Goal: Task Accomplishment & Management: Manage account settings

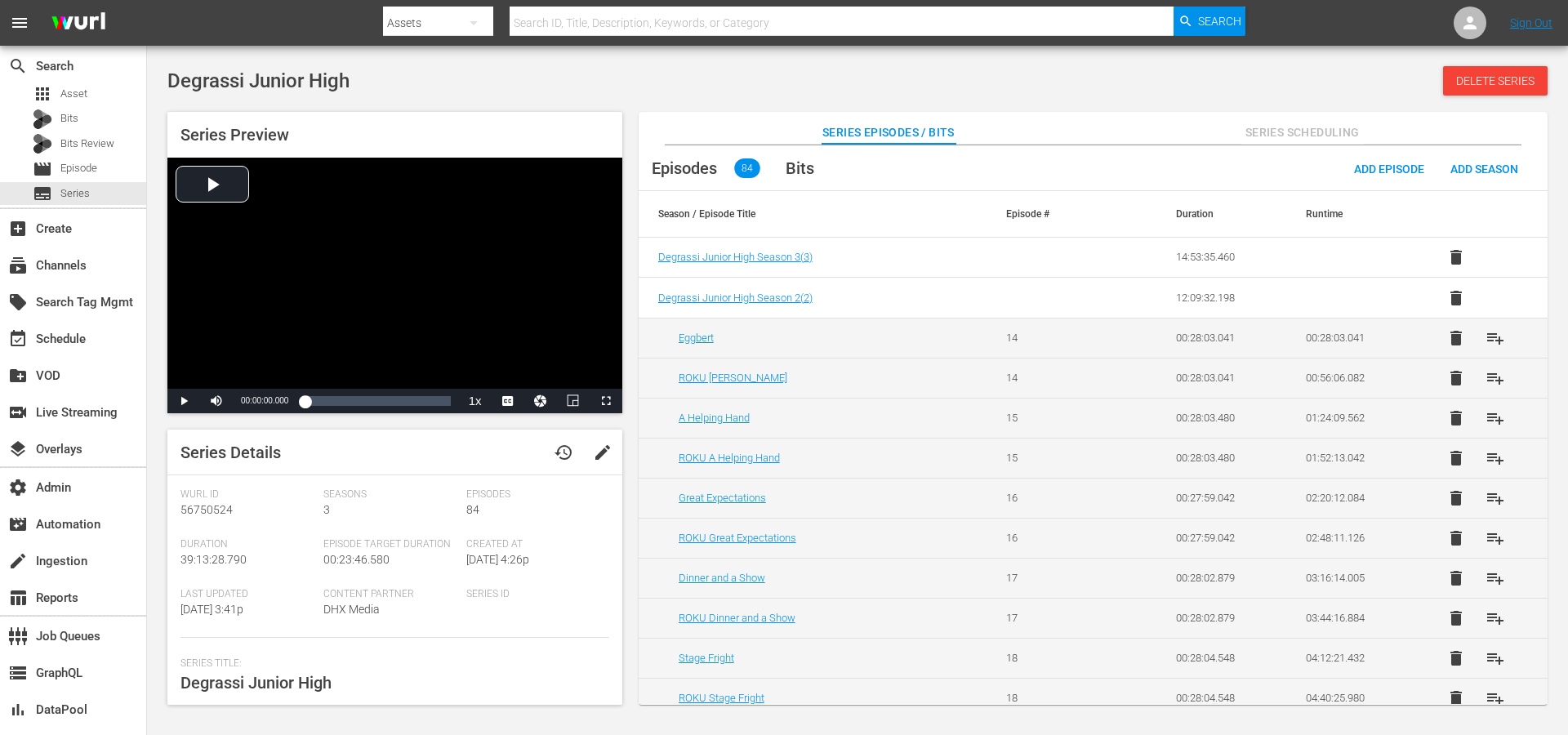
scroll to position [393, 0]
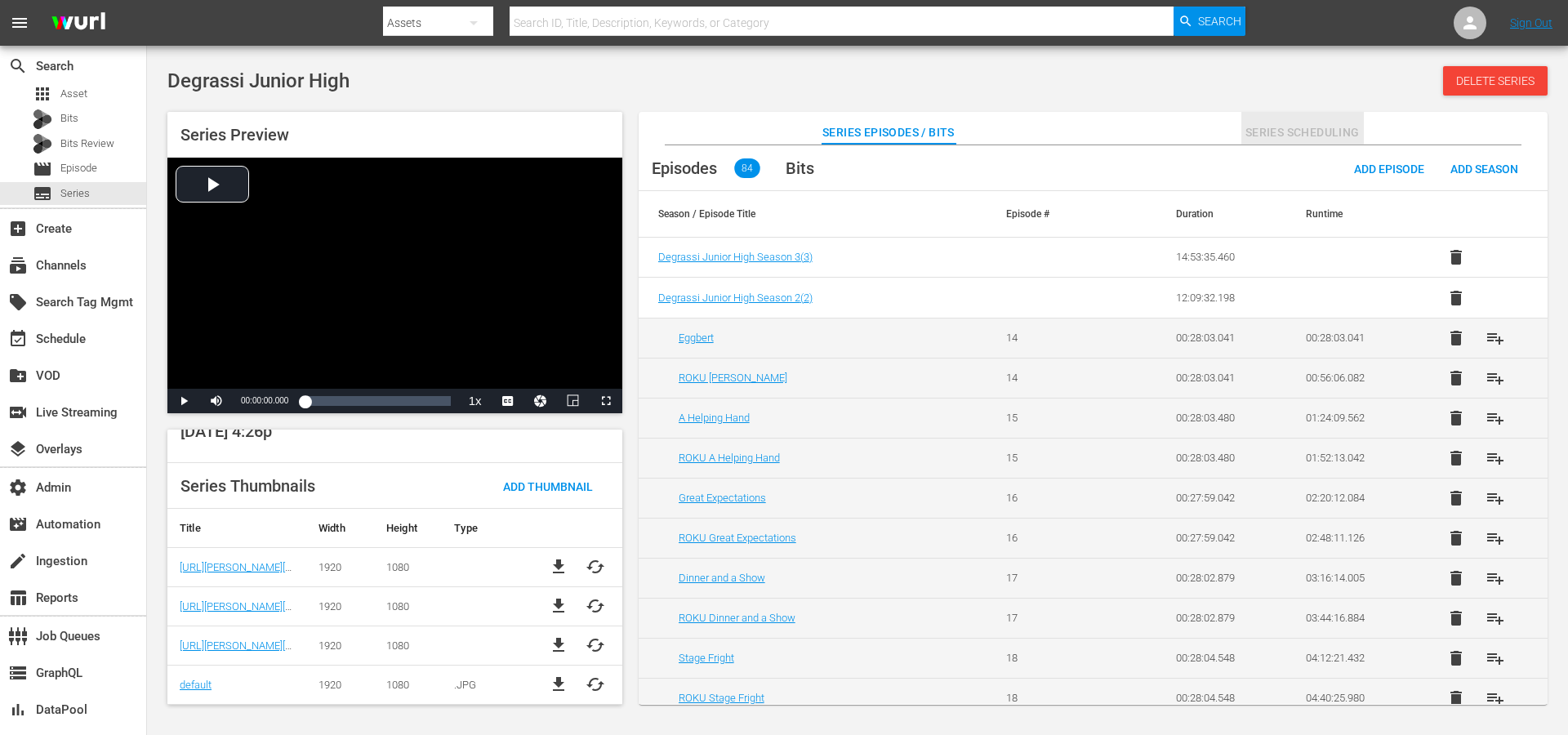
click at [1272, 140] on span "Series Scheduling" at bounding box center [1302, 132] width 122 height 21
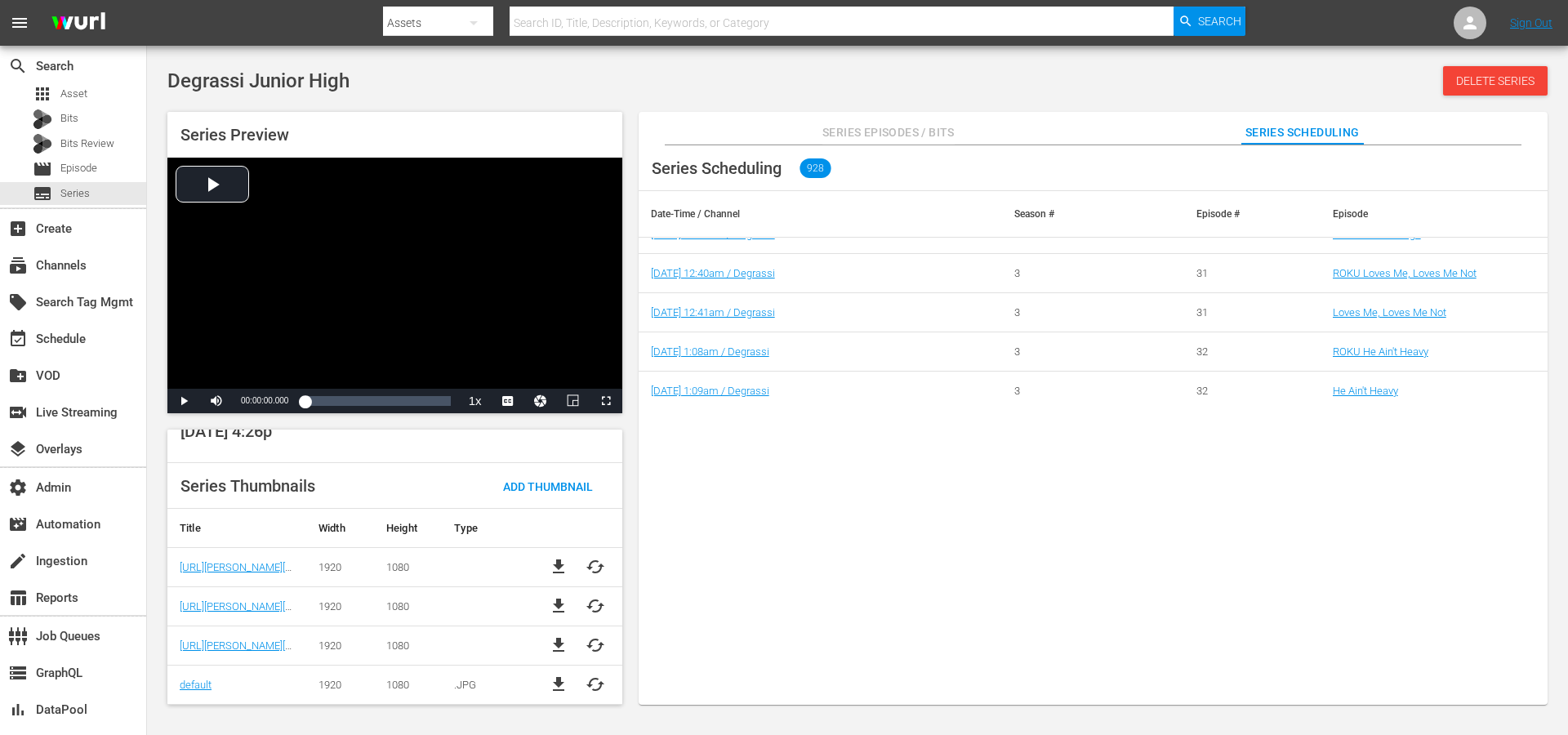
scroll to position [0, 0]
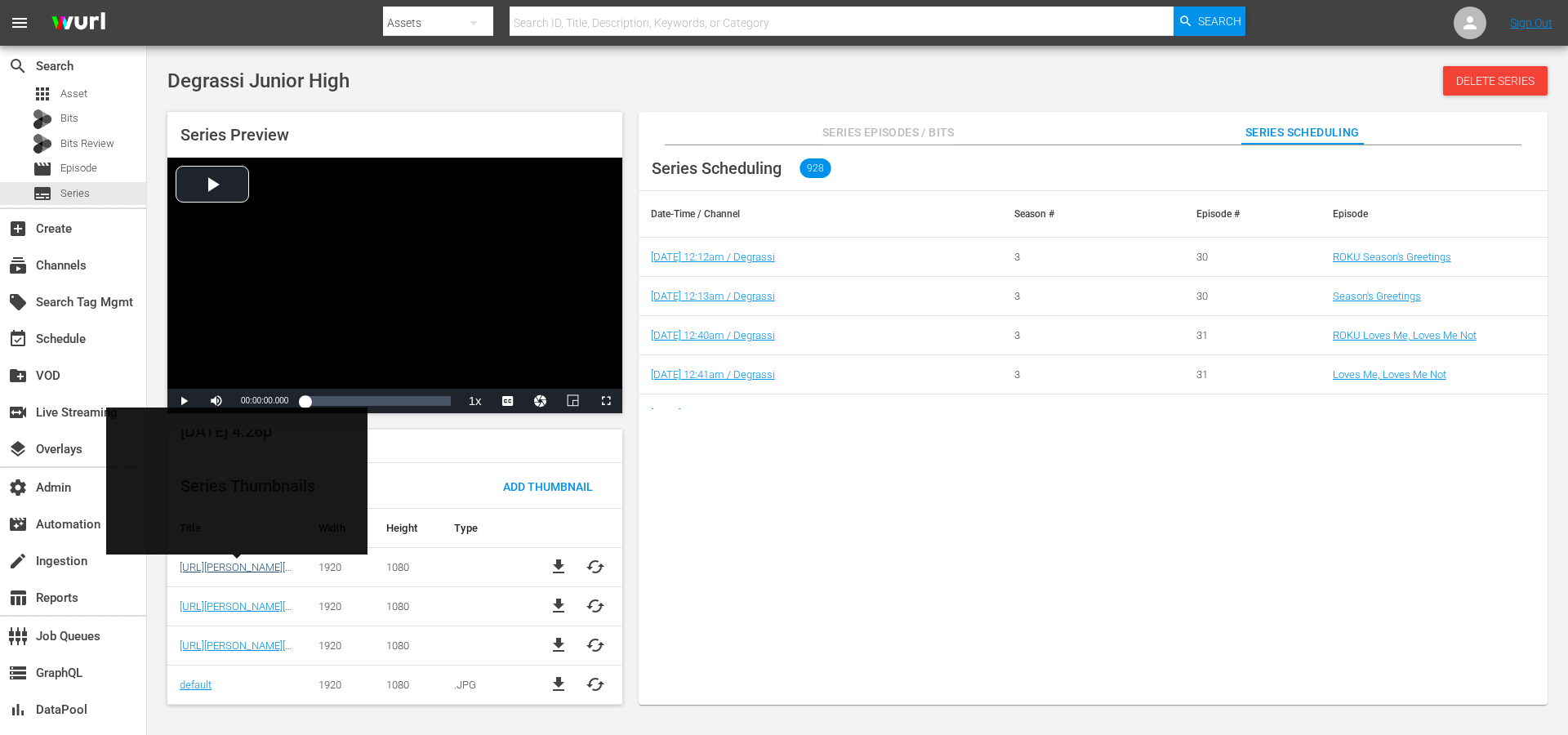
click at [230, 568] on link "[URL][PERSON_NAME][DOMAIN_NAME]" at bounding box center [271, 567] width 181 height 12
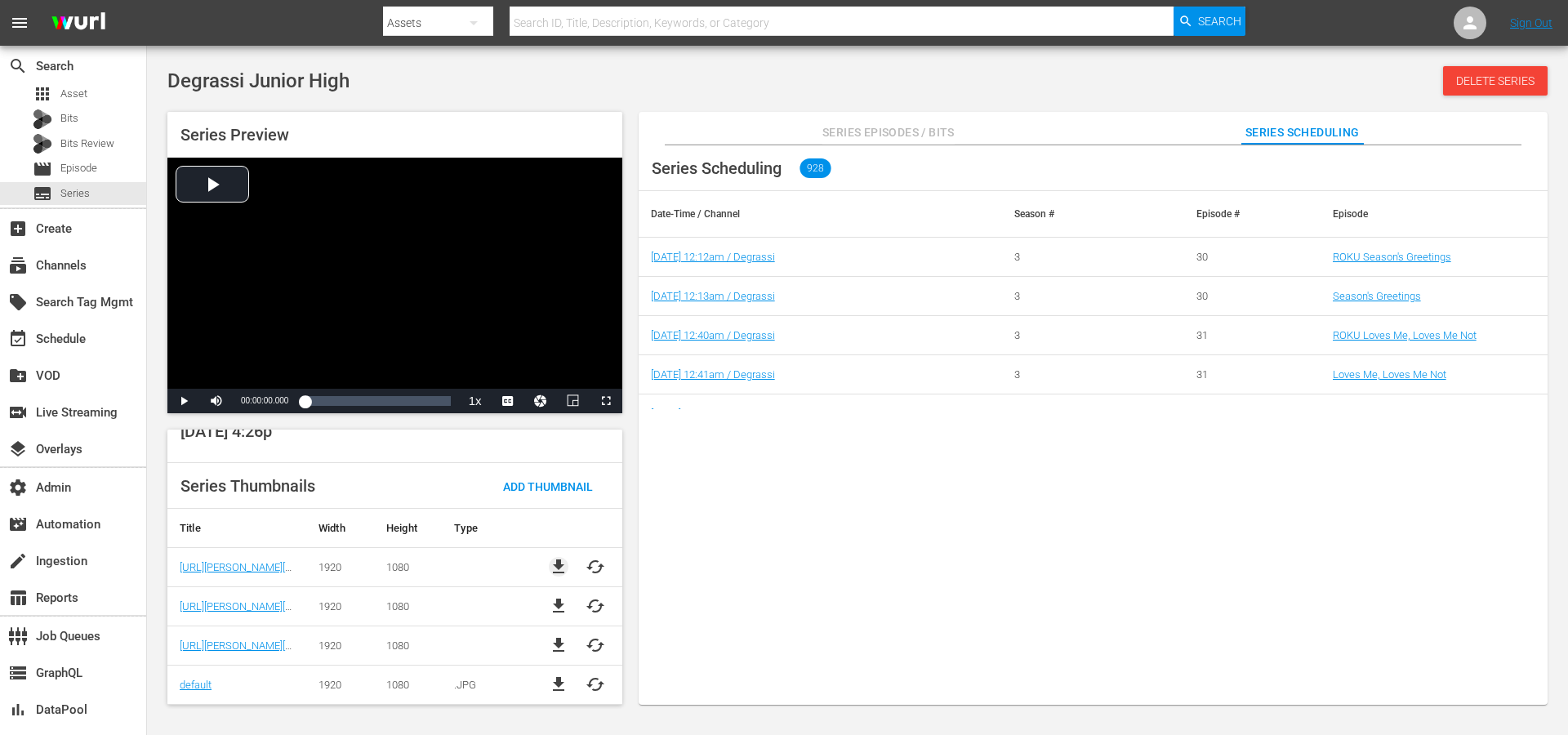
click at [549, 572] on span "file_download" at bounding box center [559, 567] width 20 height 20
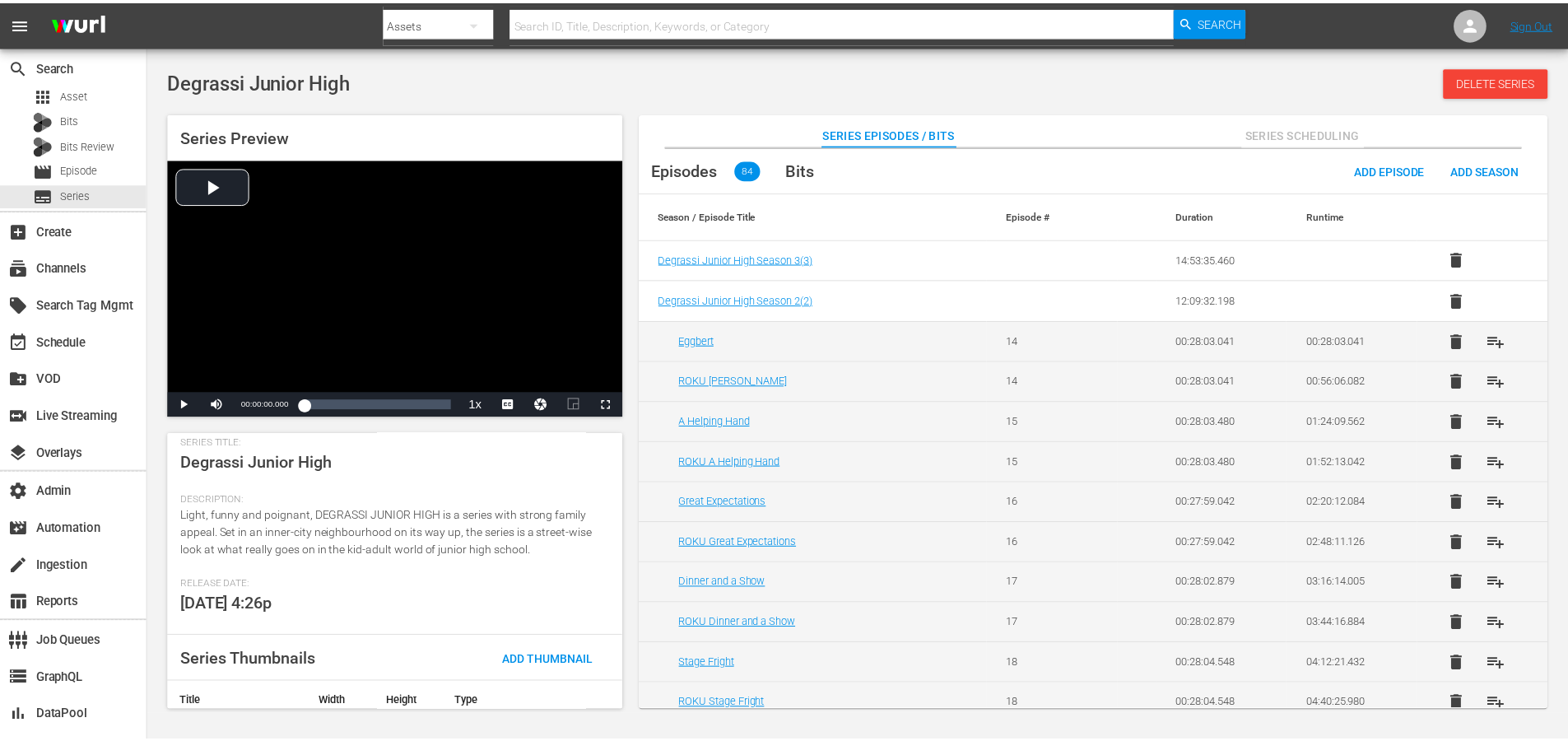
scroll to position [396, 0]
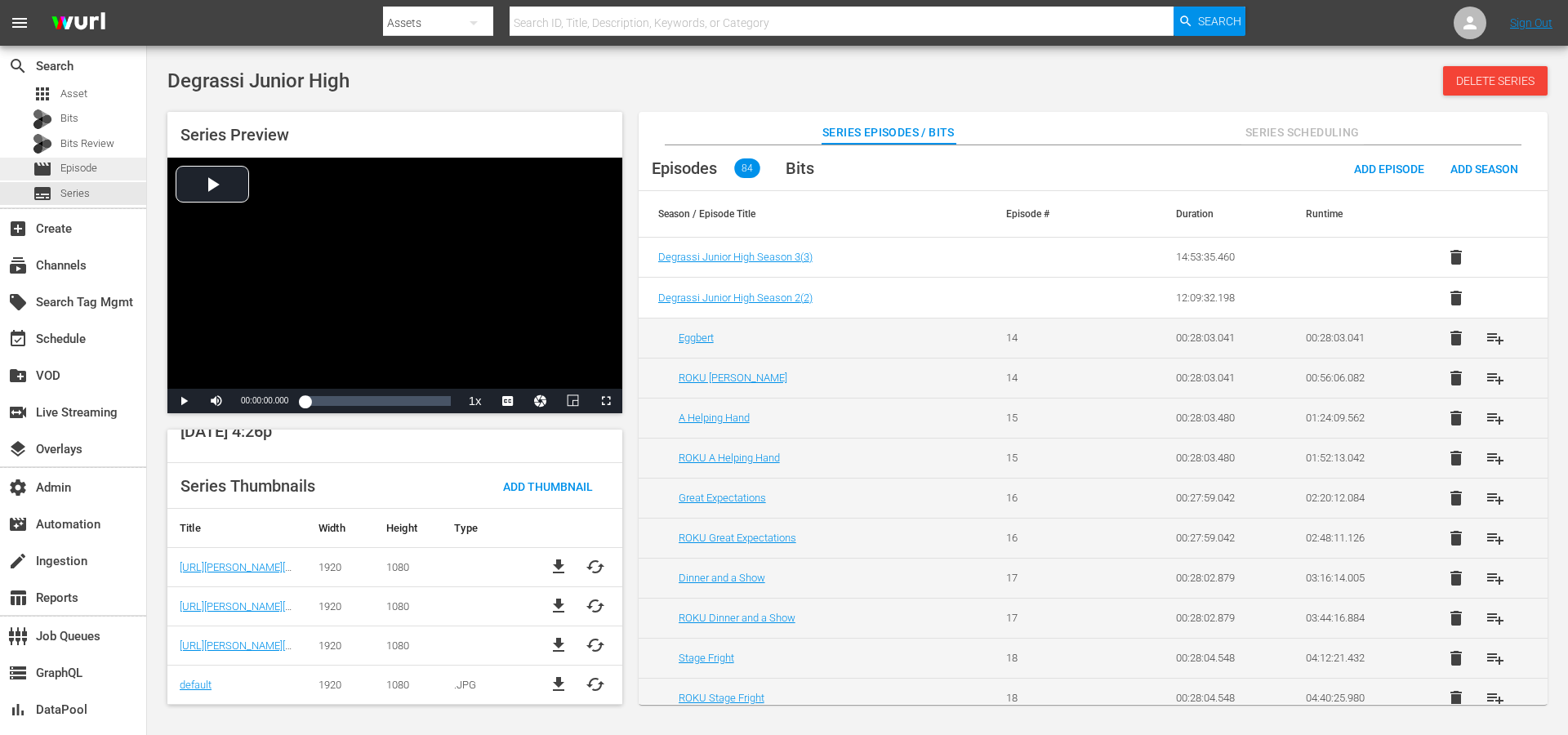
click at [96, 157] on div "movie Episode" at bounding box center [65, 168] width 65 height 23
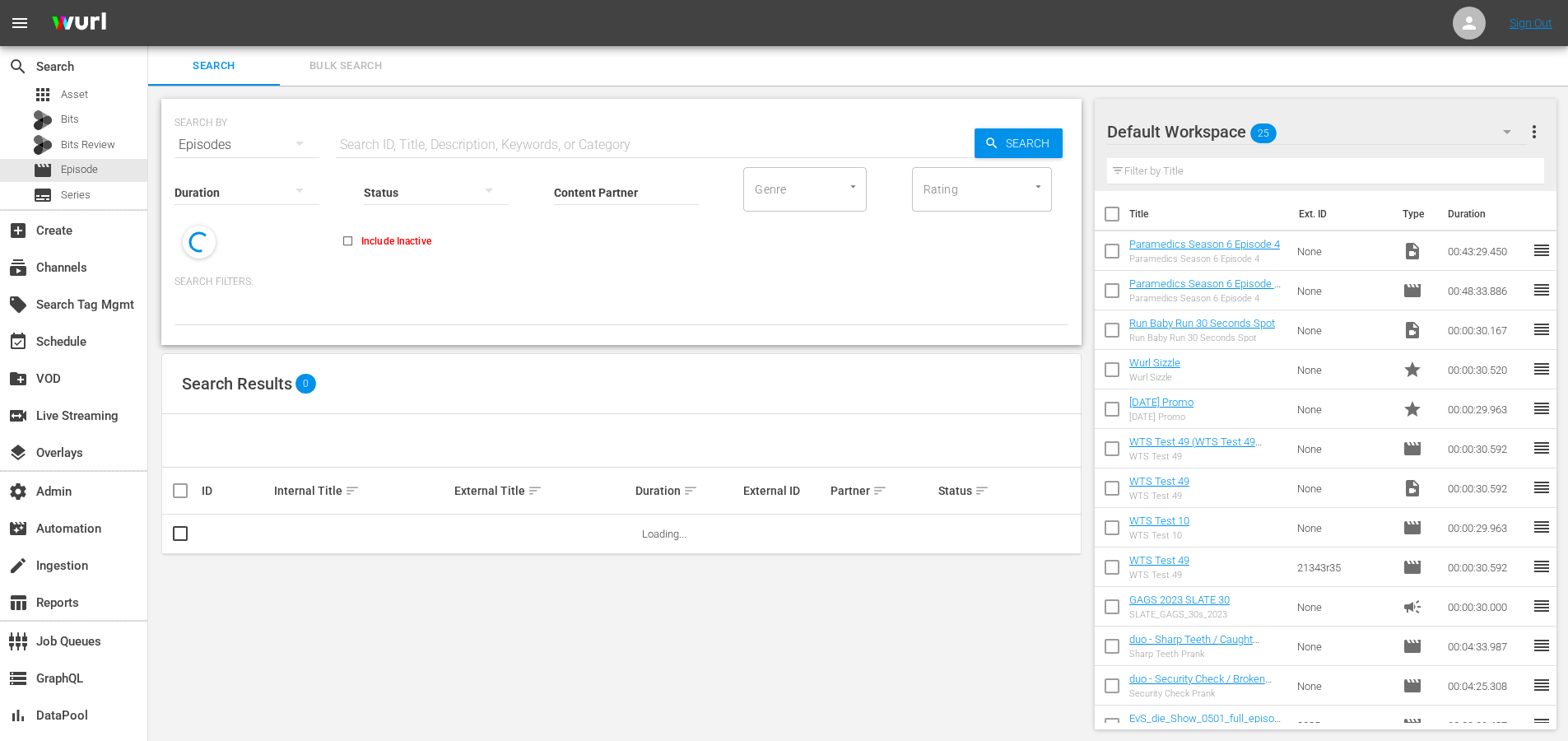
click at [554, 143] on input "text" at bounding box center [656, 145] width 639 height 40
paste input "W9668000000"
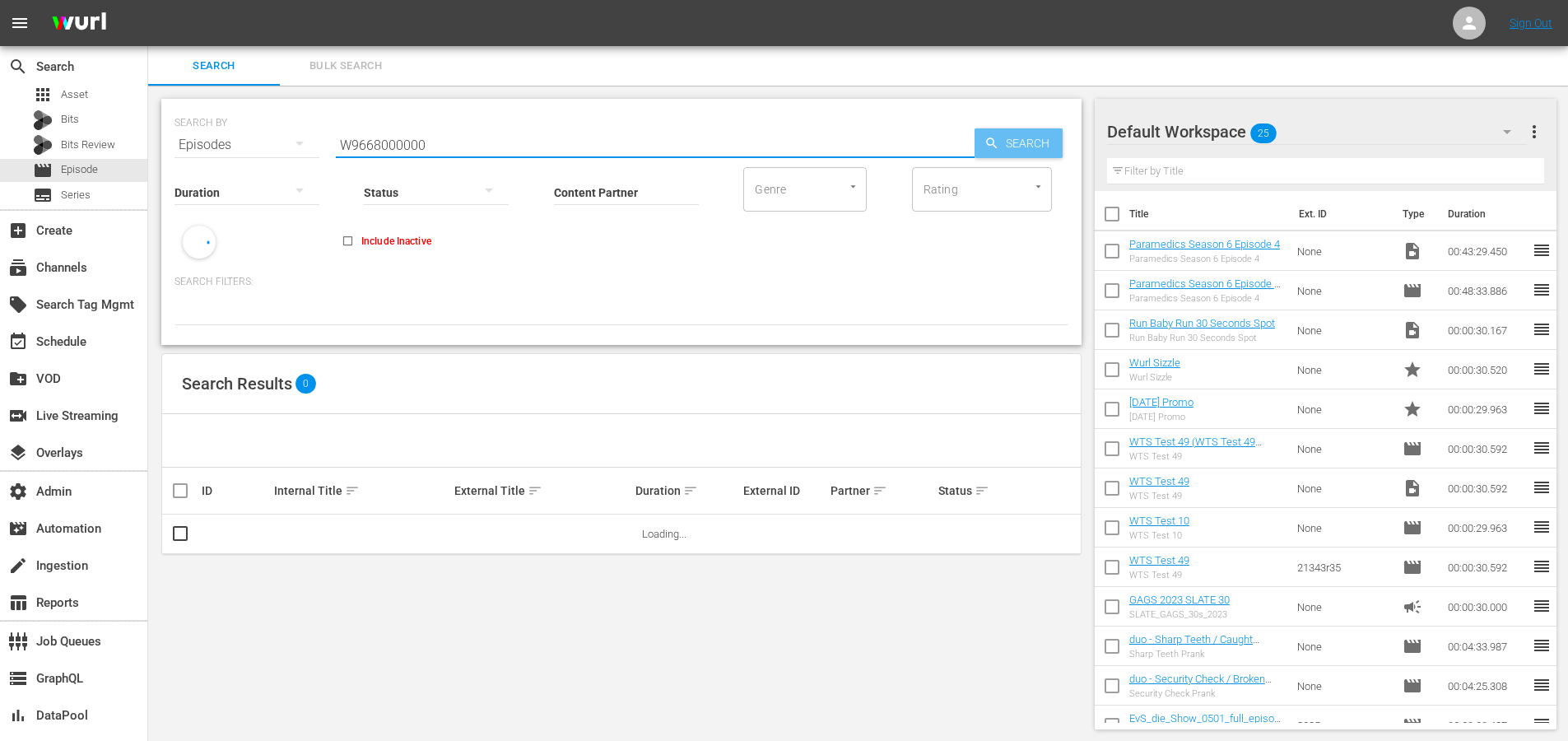
type input "W9668000000"
click at [1032, 140] on span "Search" at bounding box center [1030, 143] width 63 height 30
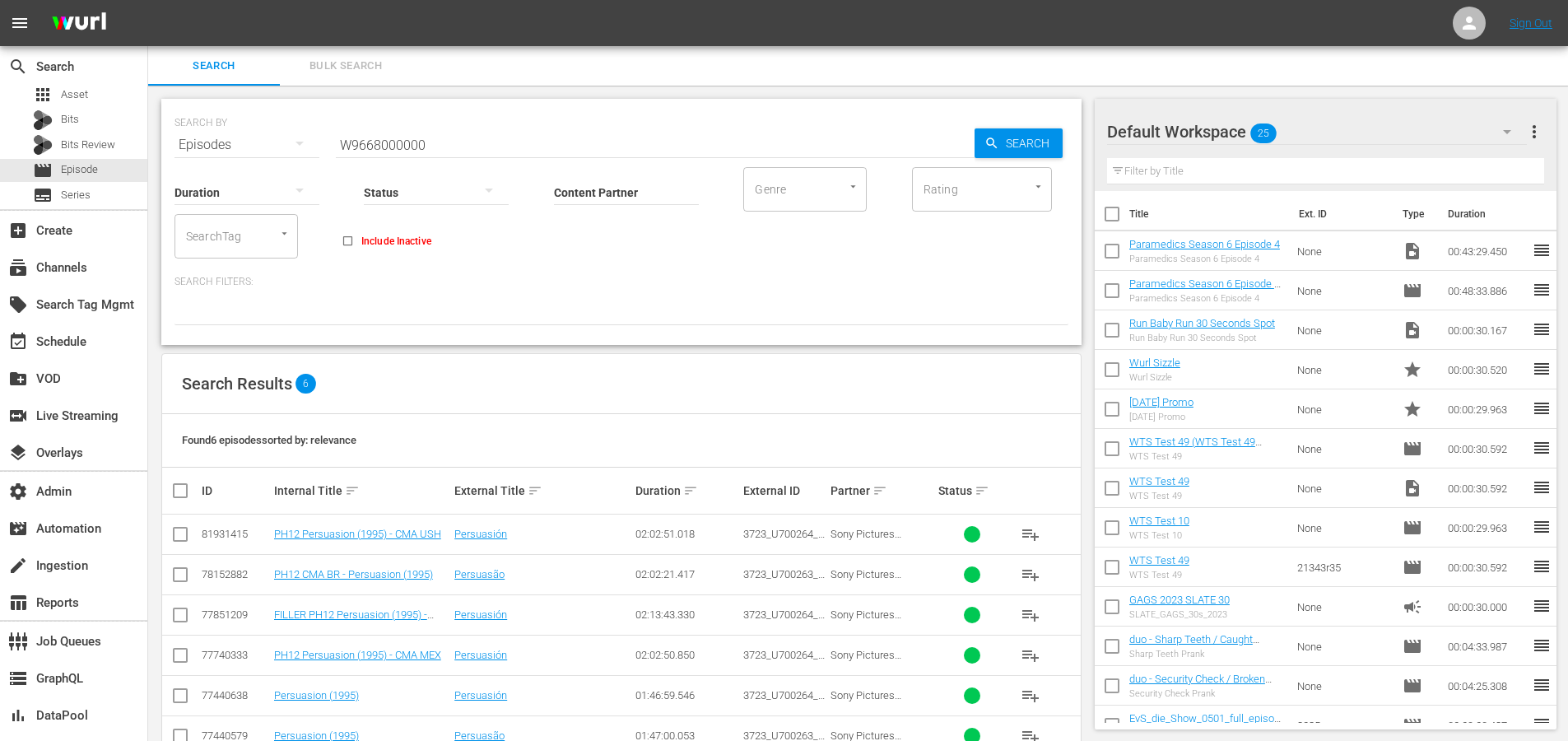
drag, startPoint x: 456, startPoint y: 155, endPoint x: 278, endPoint y: 148, distance: 178.1
click at [267, 150] on div "SEARCH BY Search By Episodes Search ID, Title, Description, Keywords, or Catego…" at bounding box center [622, 222] width 920 height 246
click at [695, 154] on div "Content Partner Enter Search Term" at bounding box center [626, 183] width 145 height 60
click at [695, 150] on input "W9668000000" at bounding box center [656, 145] width 639 height 40
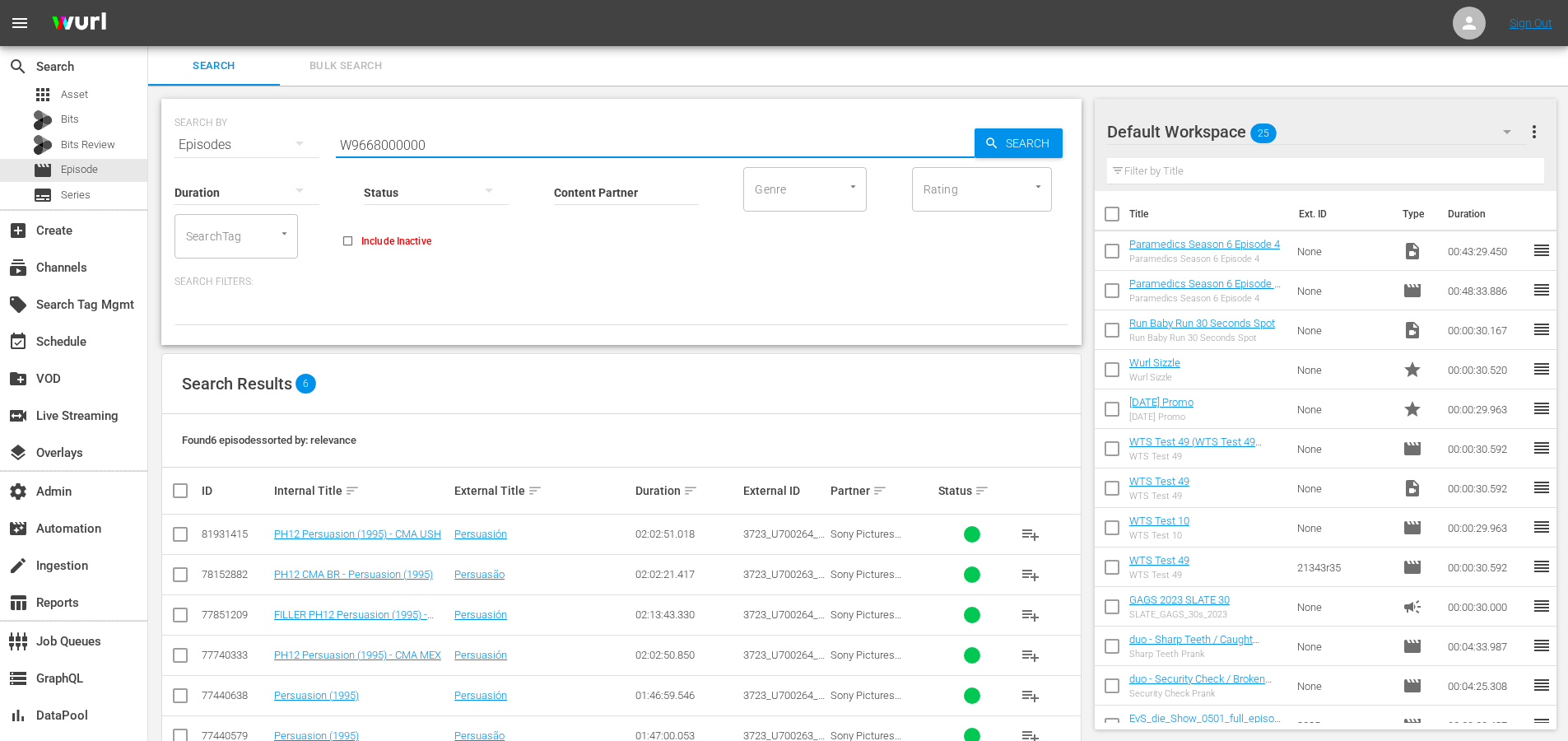
paste input "F82016"
type input "F8201600000"
click at [1044, 144] on span "Search" at bounding box center [1030, 143] width 63 height 30
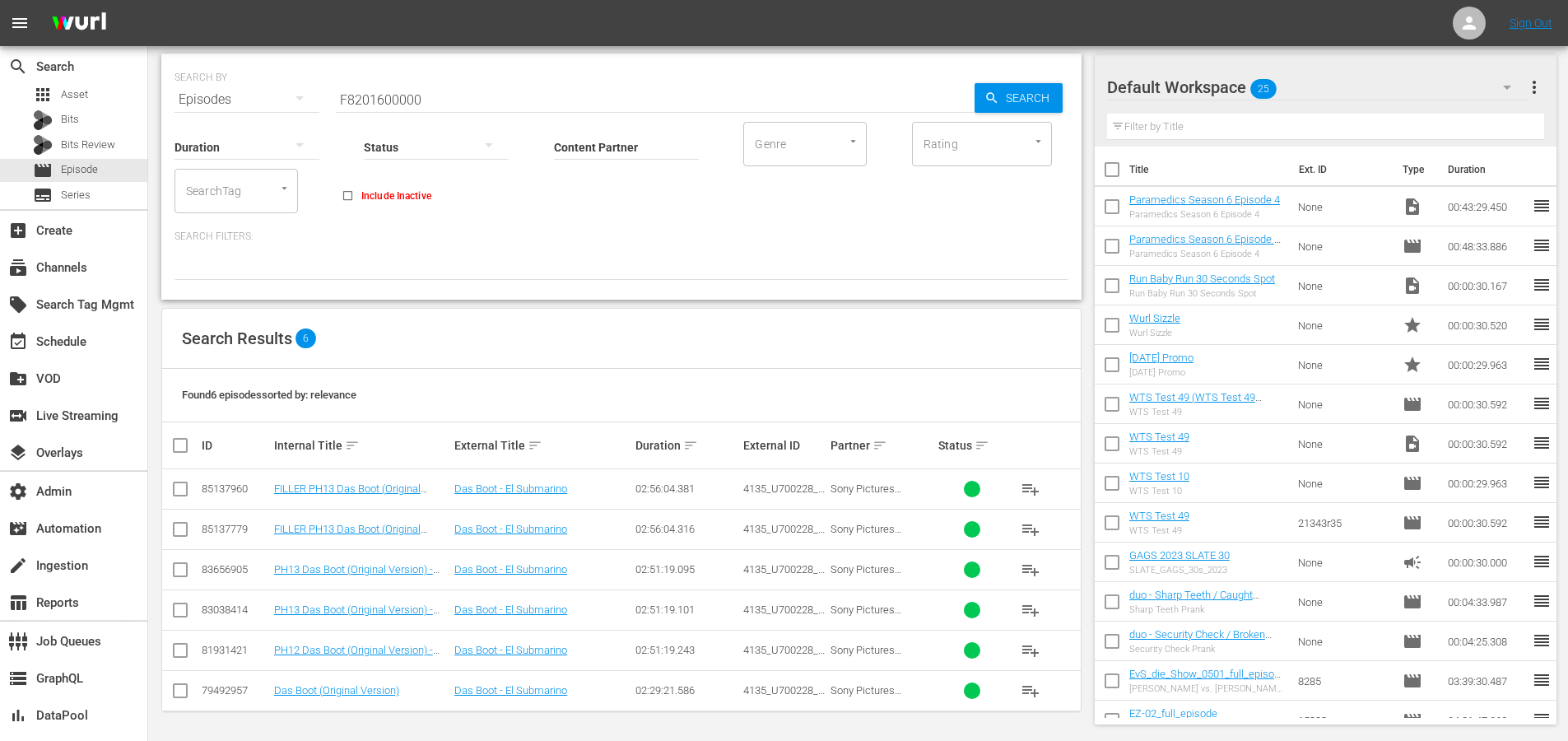
scroll to position [46, 0]
click at [543, 490] on link "Das Boot - El Submarino" at bounding box center [511, 487] width 113 height 12
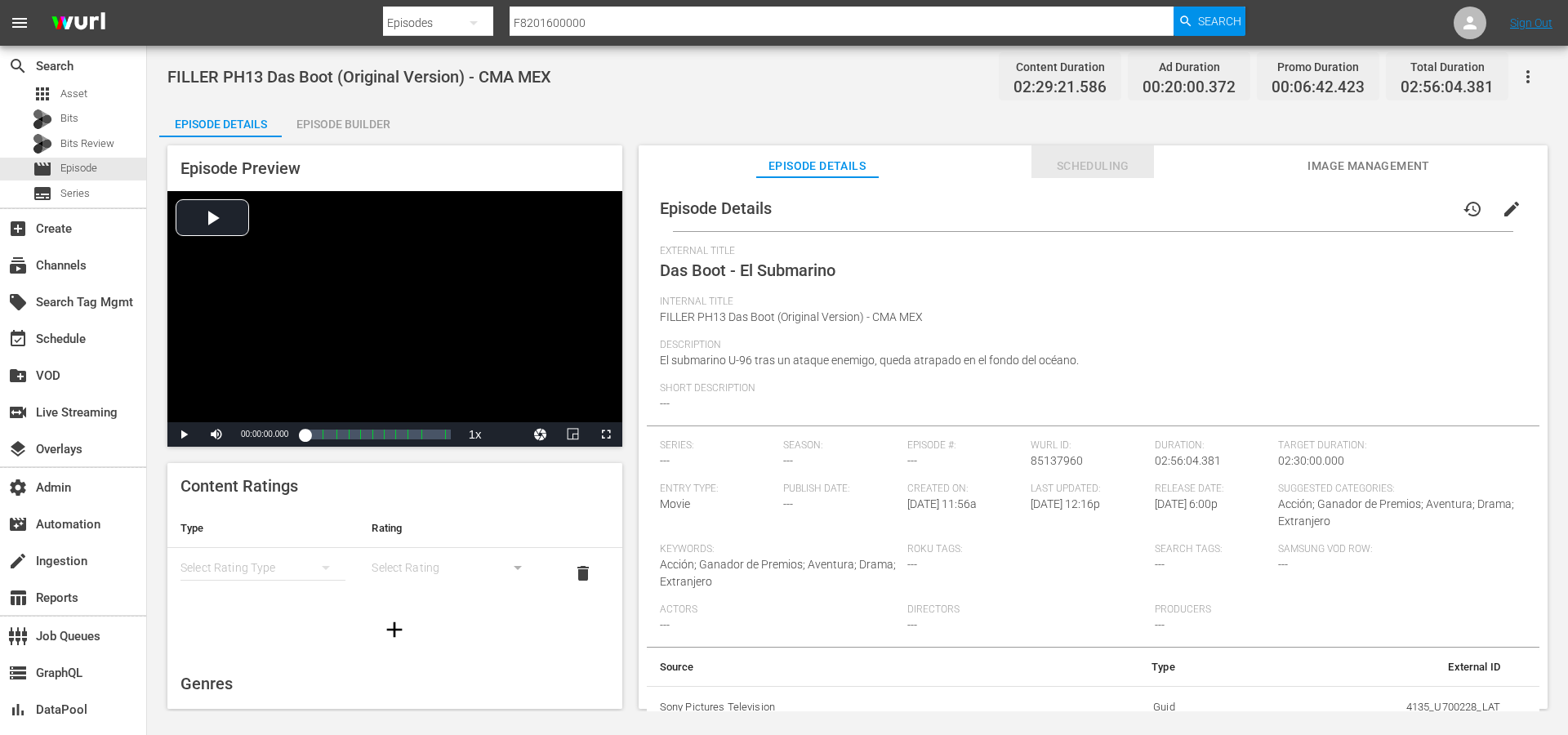
click at [1069, 160] on span "Scheduling" at bounding box center [1093, 165] width 122 height 21
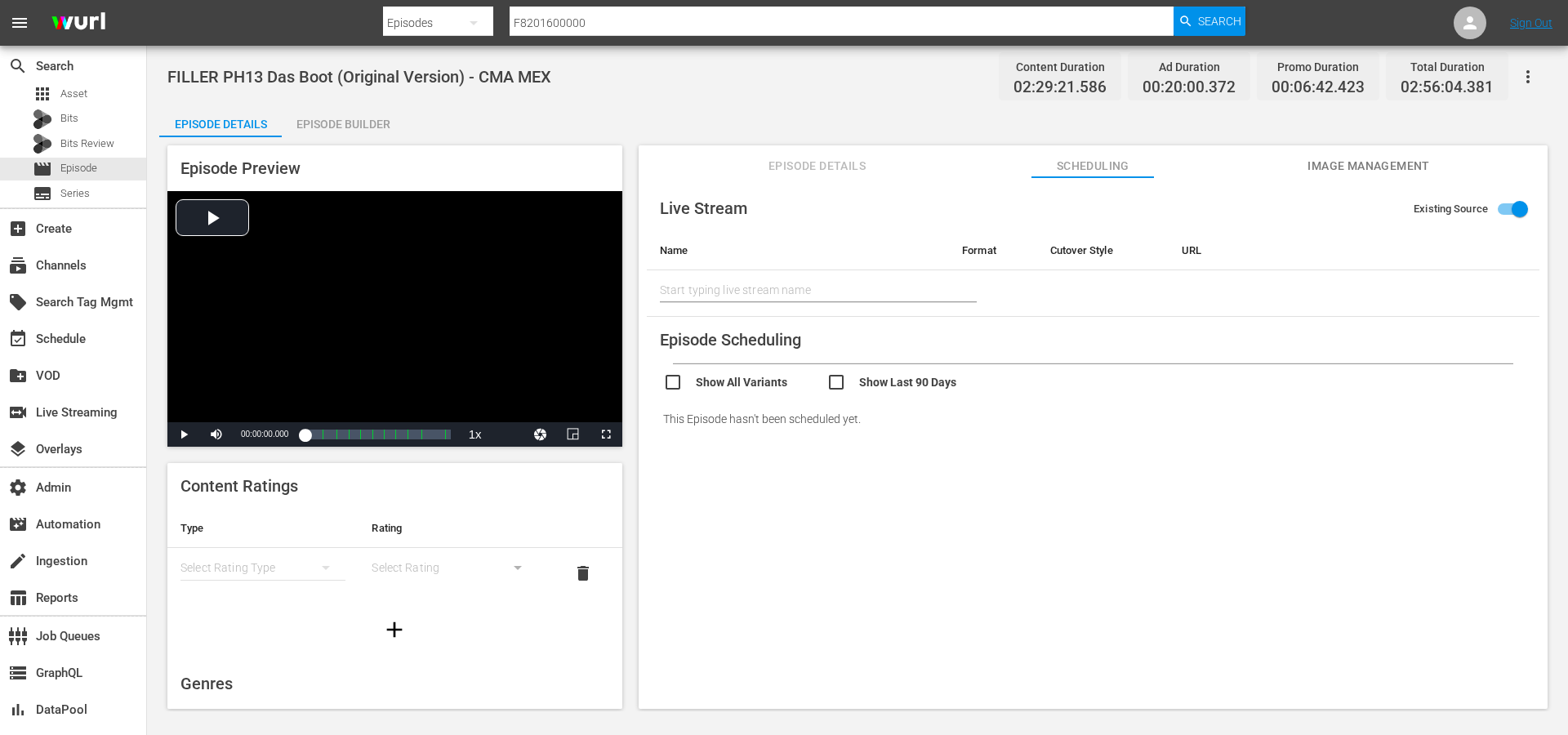
click at [733, 398] on div "This Episode hasn't been scheduled yet." at bounding box center [1093, 418] width 893 height 45
click at [734, 389] on input "checkbox" at bounding box center [745, 384] width 163 height 24
checkbox input "true"
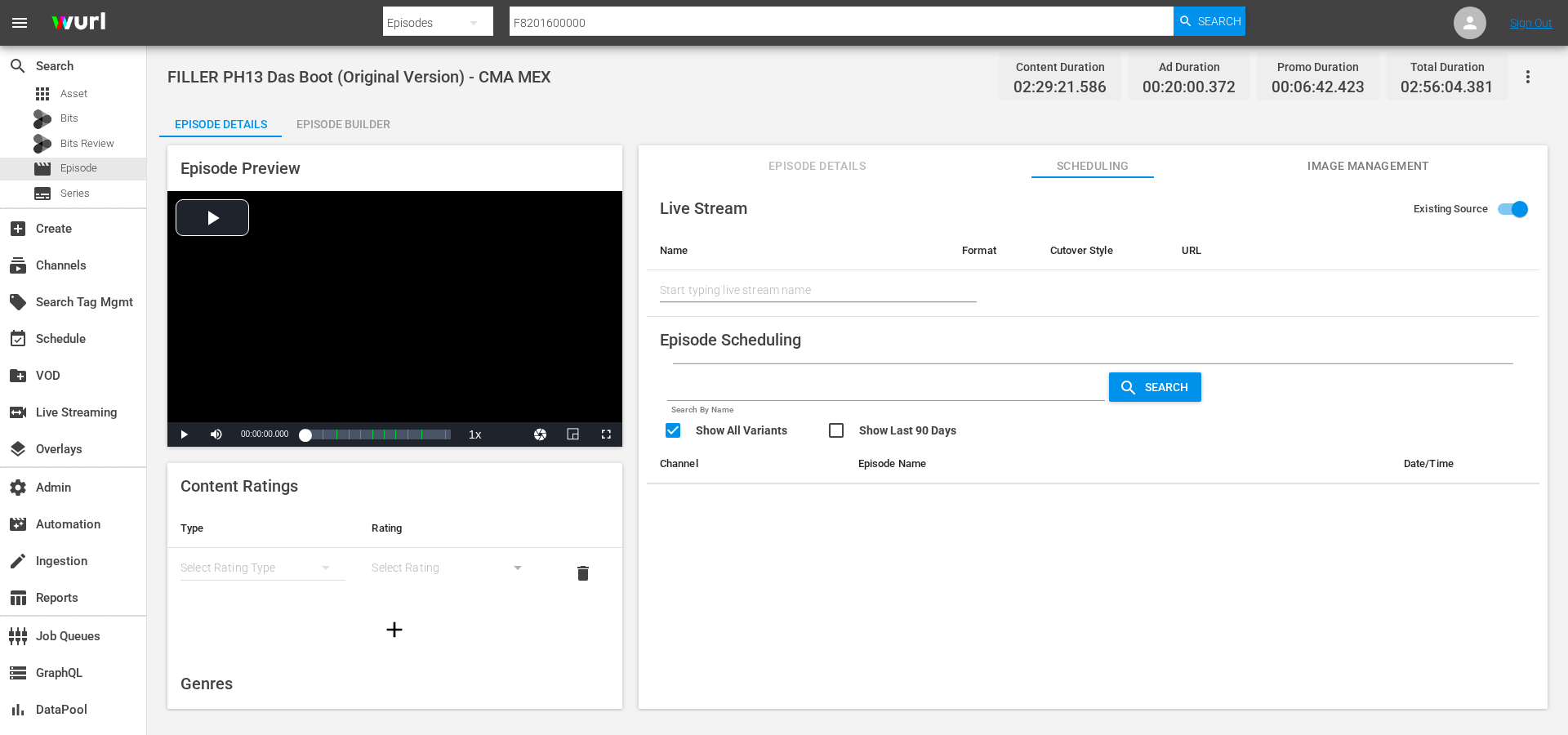
click at [837, 427] on input "checkbox" at bounding box center [909, 432] width 163 height 24
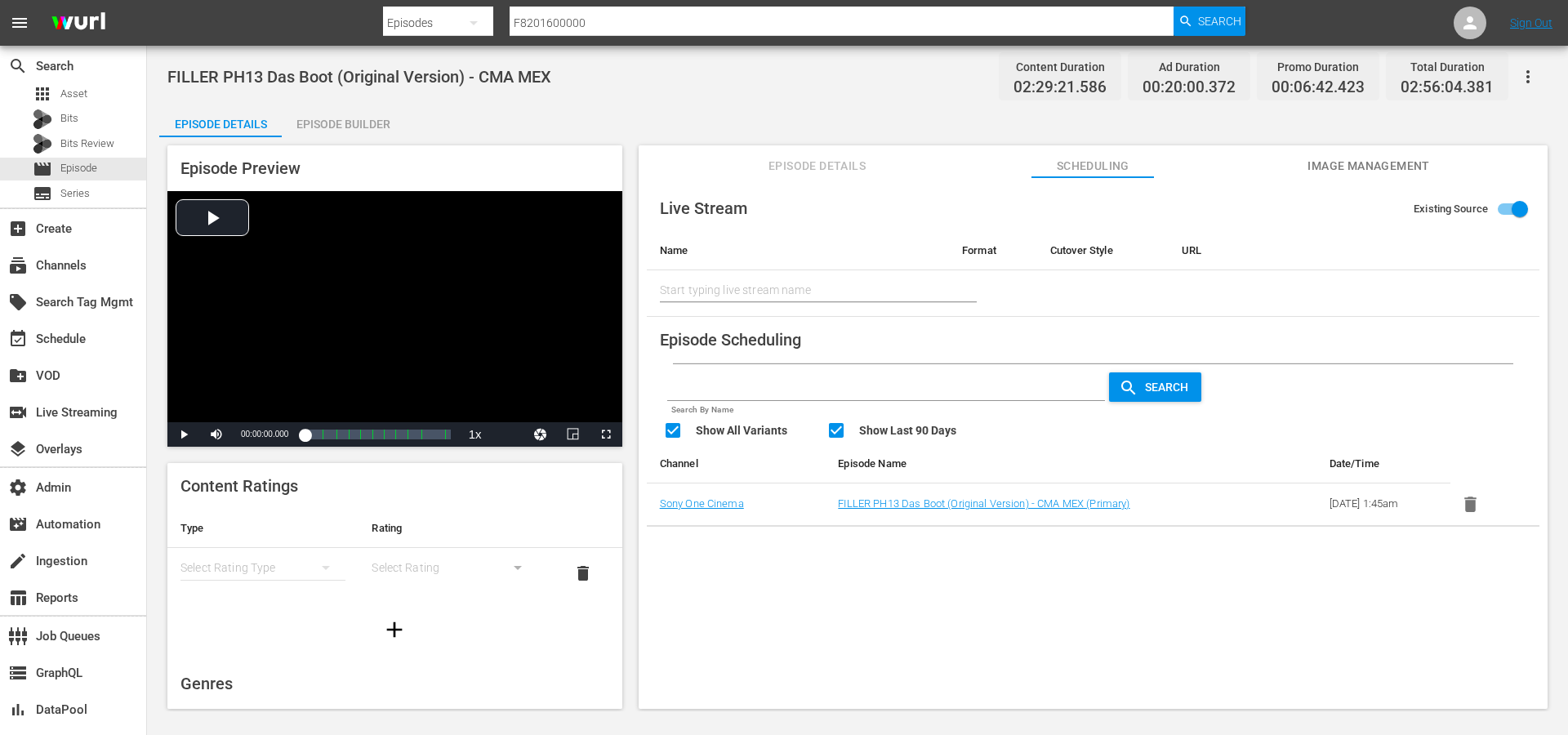
click at [837, 428] on input "checkbox" at bounding box center [909, 432] width 163 height 24
checkbox input "false"
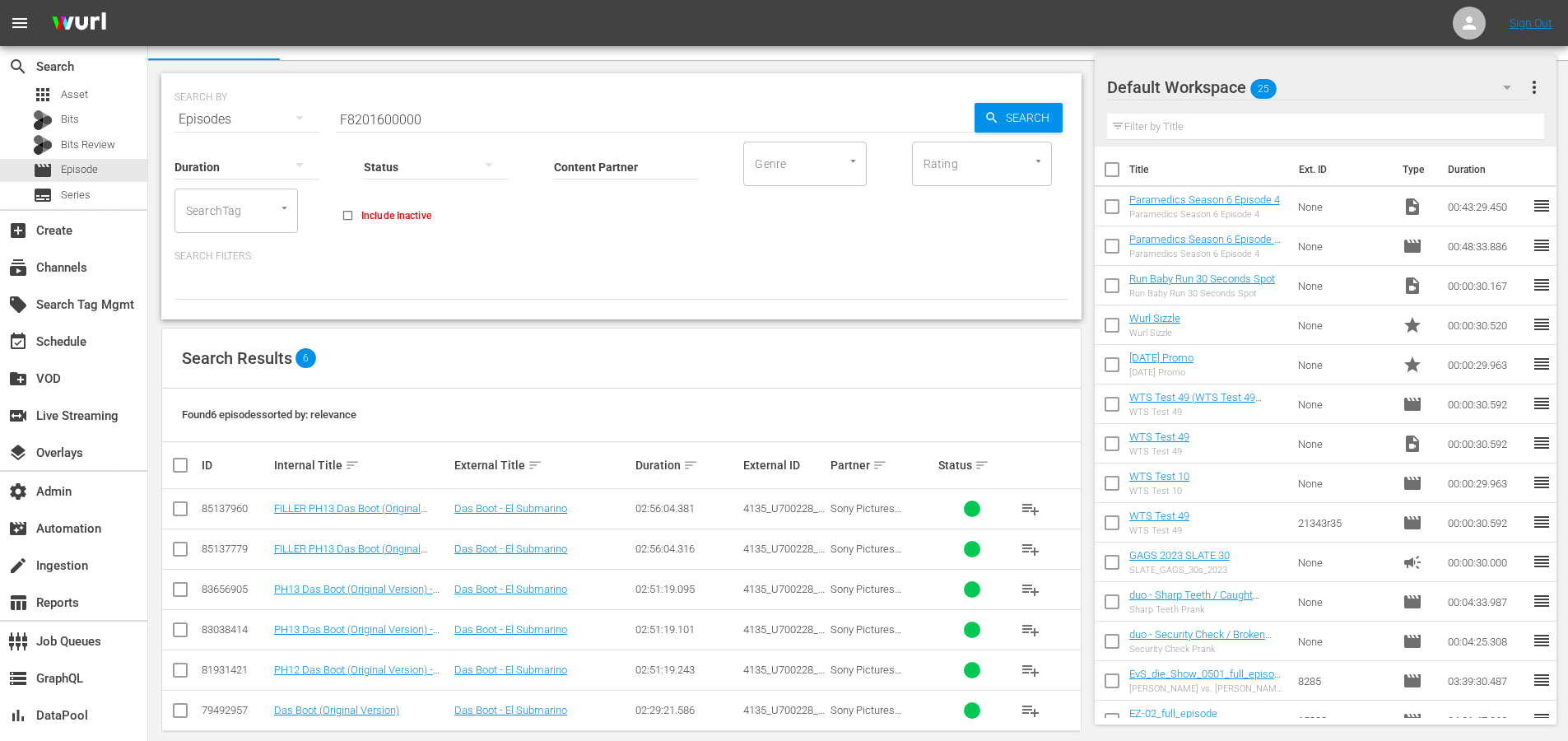
scroll to position [46, 0]
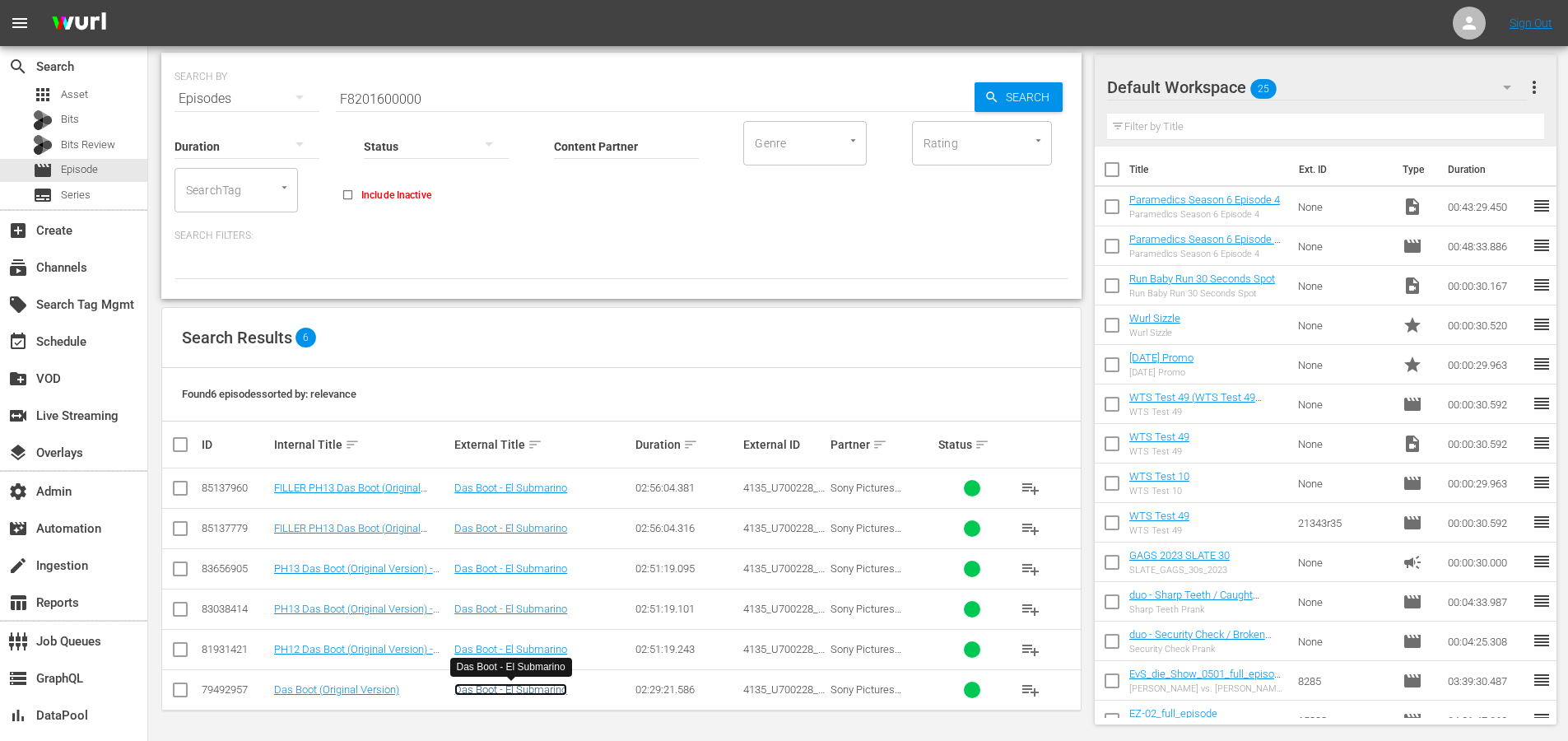
click at [520, 686] on link "Das Boot - El Submarino" at bounding box center [511, 689] width 113 height 12
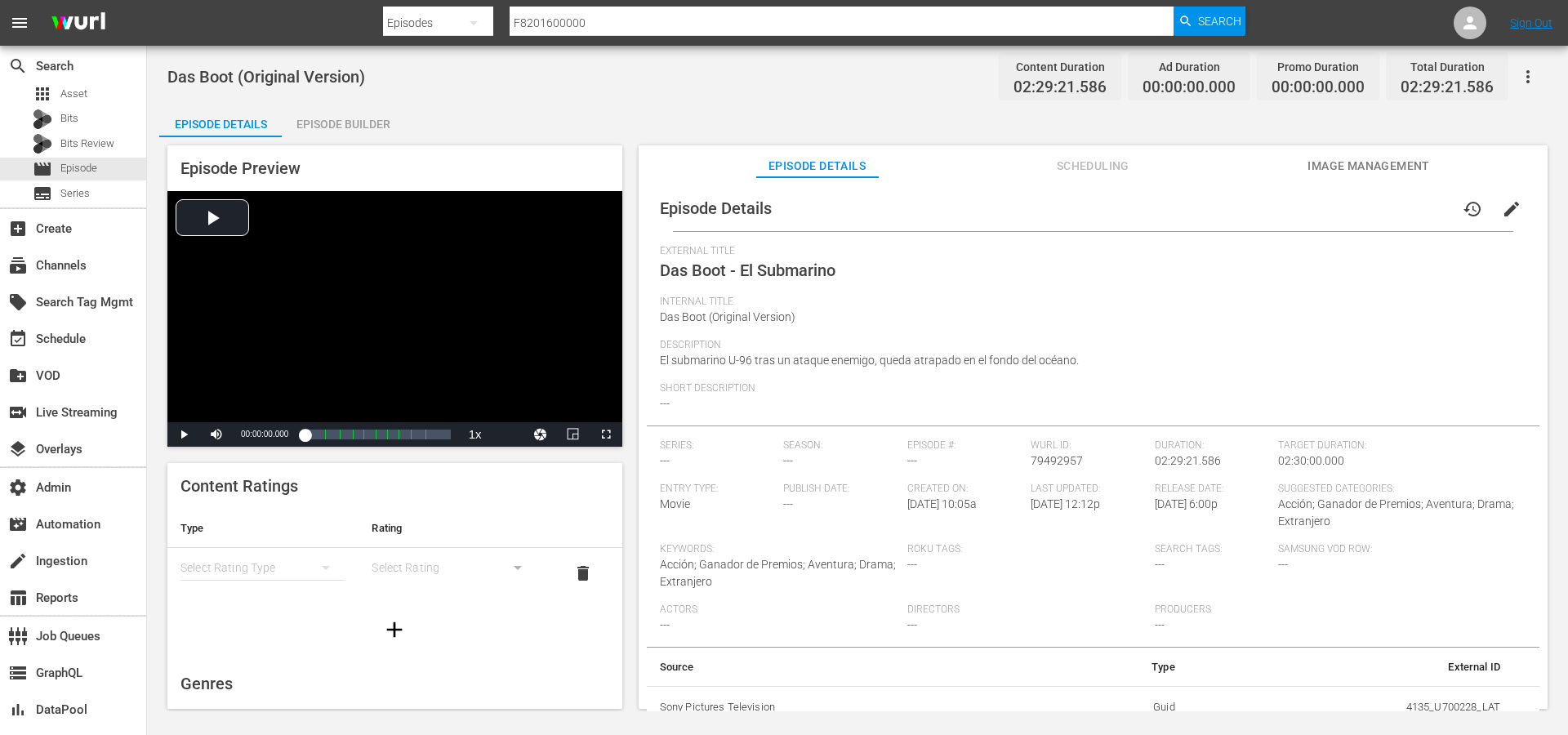
click at [1097, 171] on span "Scheduling" at bounding box center [1093, 165] width 122 height 21
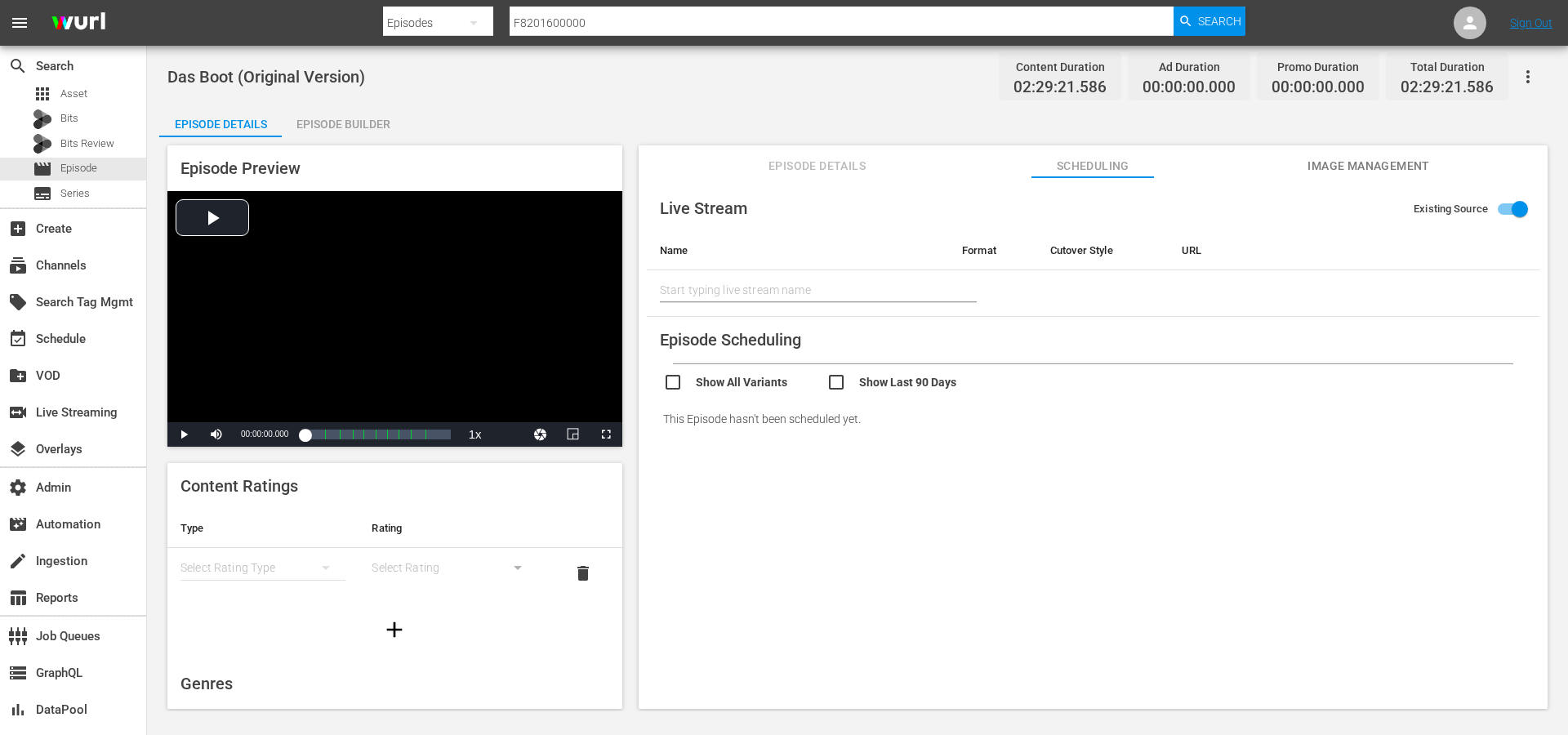
click at [848, 384] on input "checkbox" at bounding box center [909, 384] width 163 height 24
checkbox input "true"
click at [735, 388] on input "checkbox" at bounding box center [745, 384] width 163 height 24
checkbox input "true"
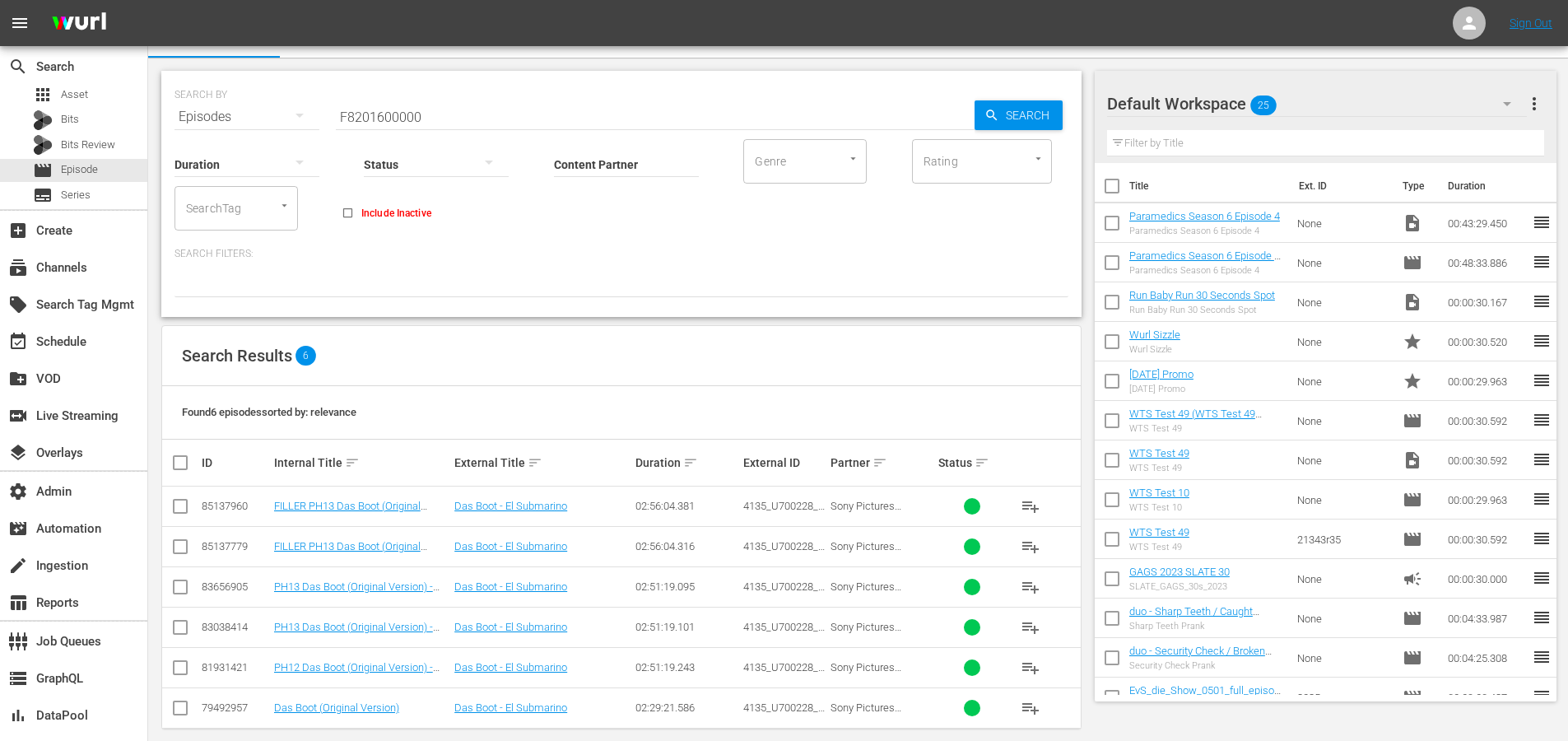
scroll to position [46, 0]
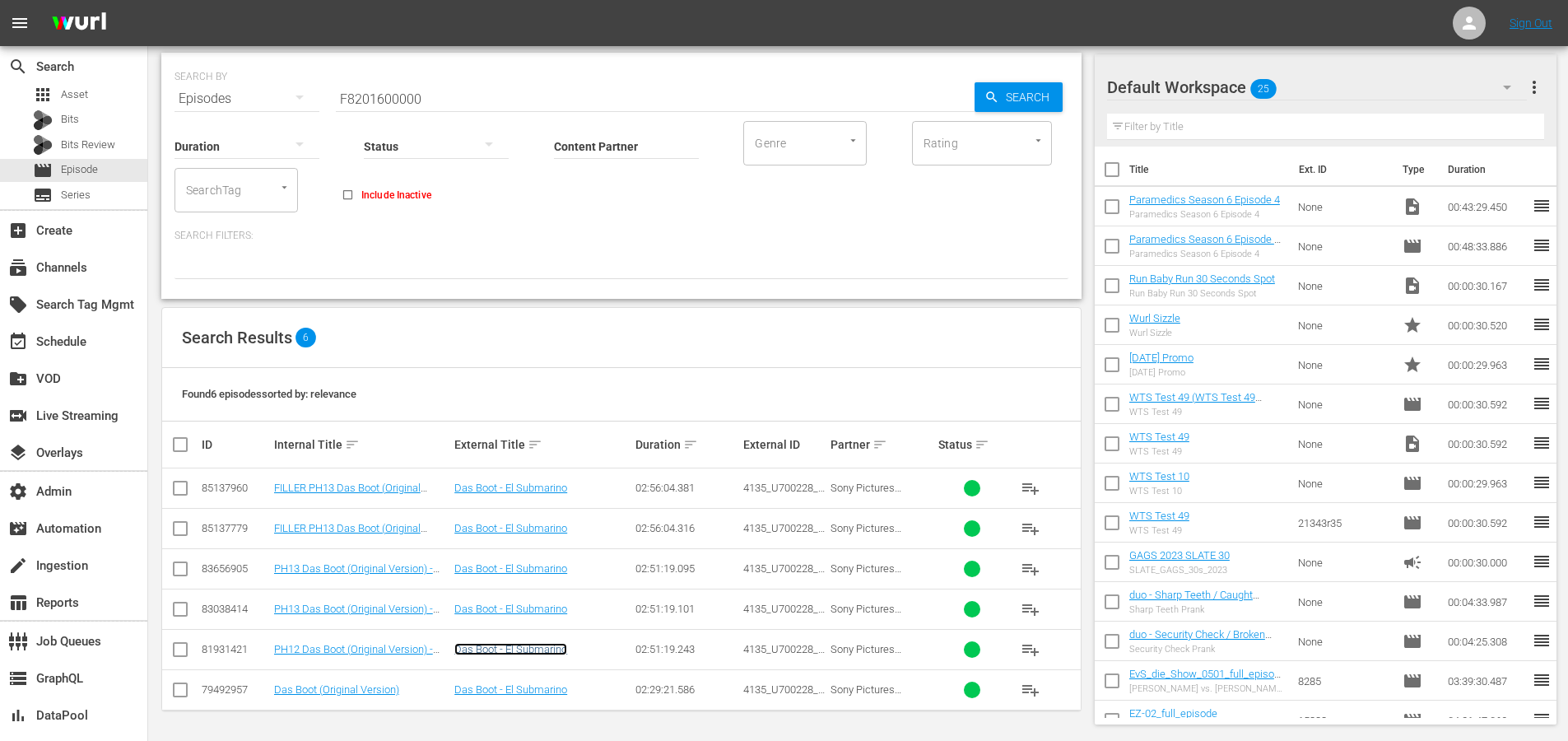
click at [496, 652] on link "Das Boot - El Submarino" at bounding box center [511, 649] width 113 height 12
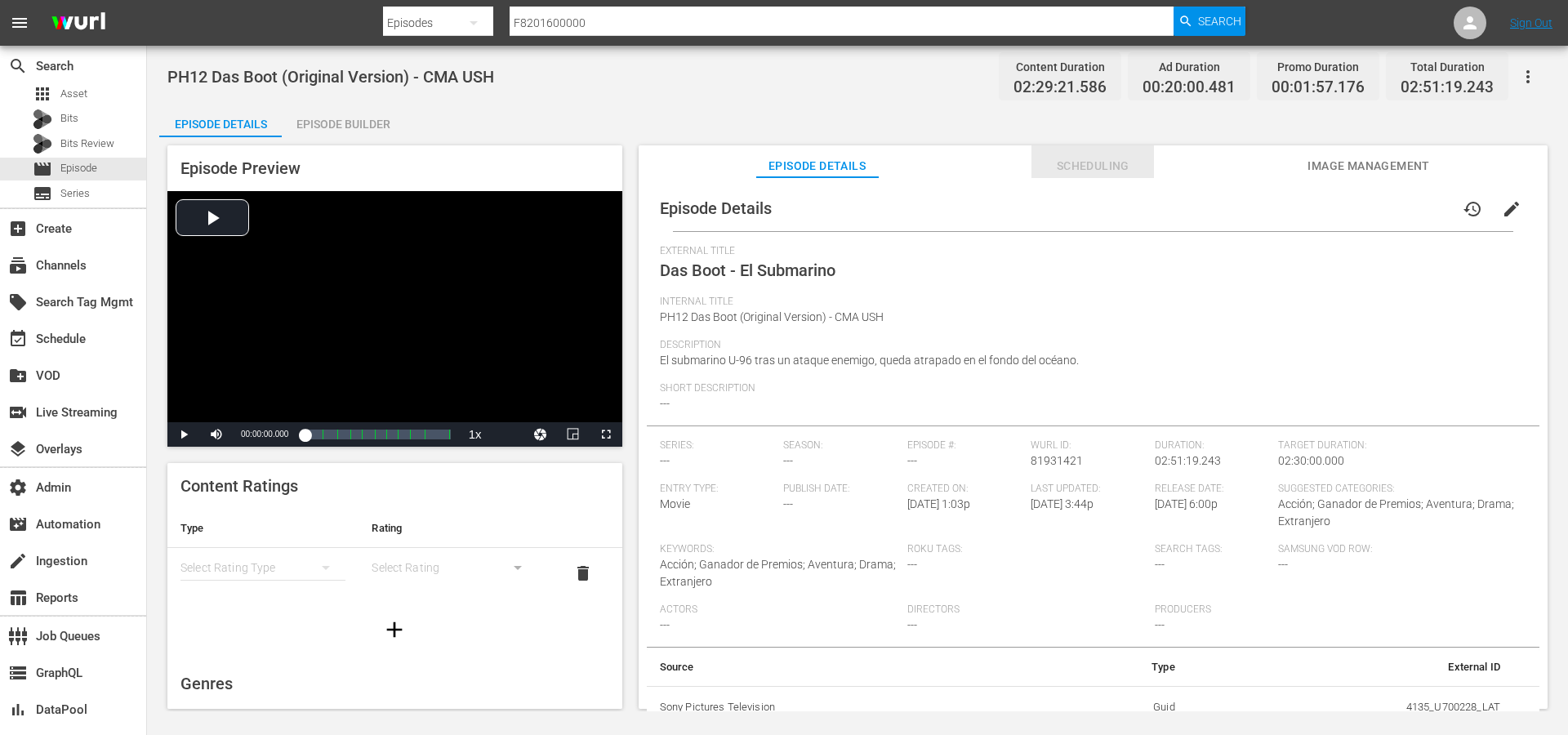
click at [1120, 163] on span "Scheduling" at bounding box center [1093, 165] width 122 height 21
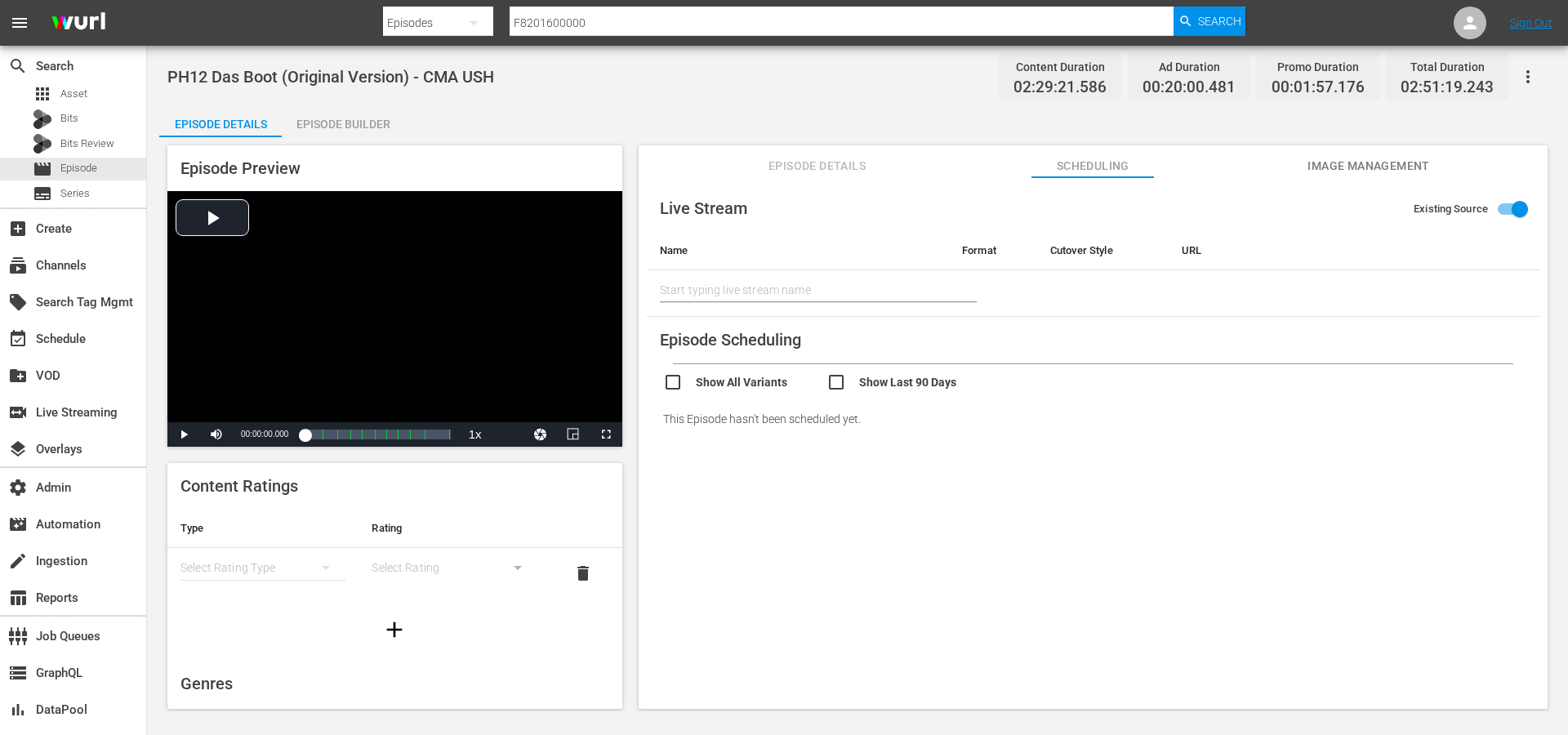
click at [845, 380] on input "checkbox" at bounding box center [909, 384] width 163 height 24
checkbox input "true"
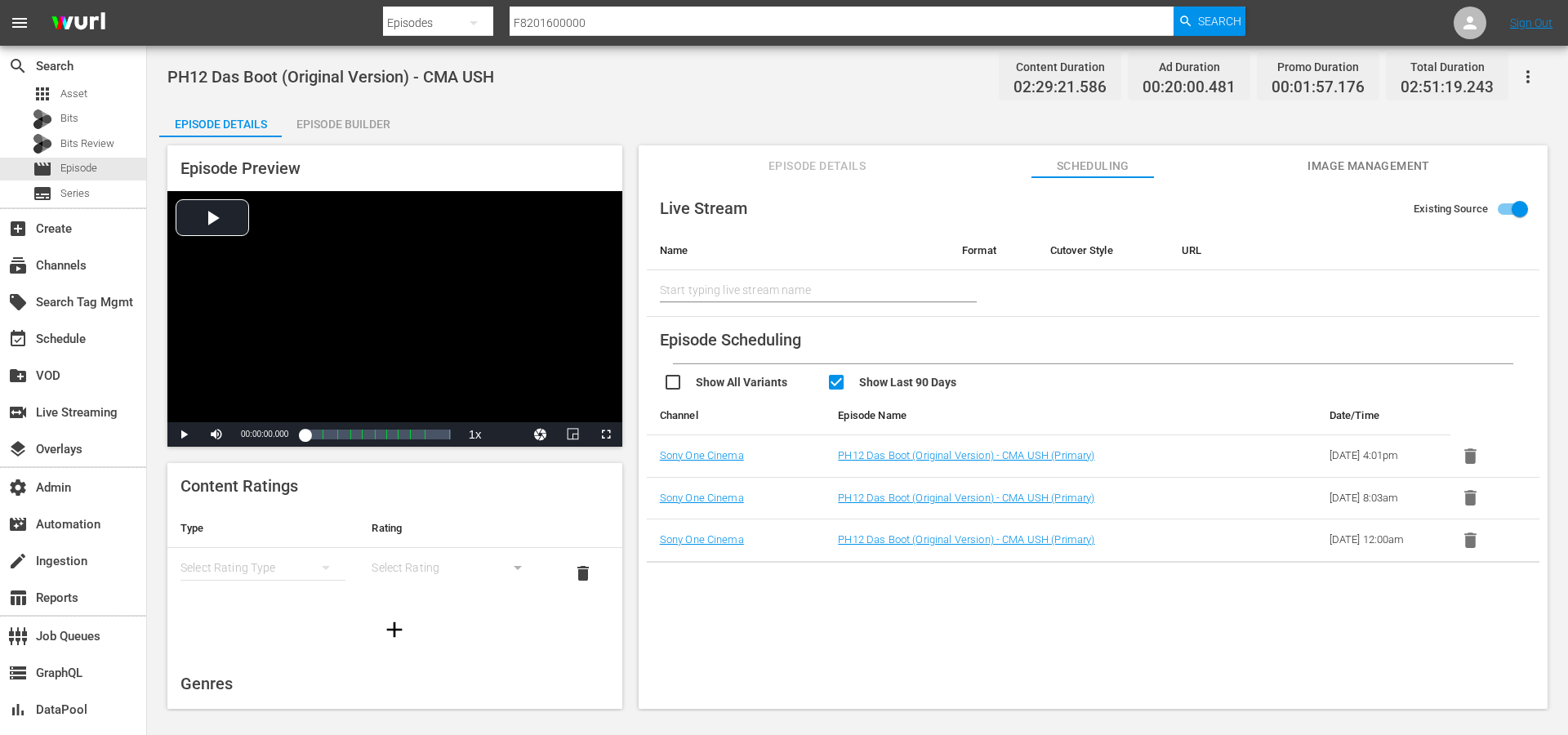
click at [741, 388] on input "checkbox" at bounding box center [745, 384] width 163 height 24
checkbox input "true"
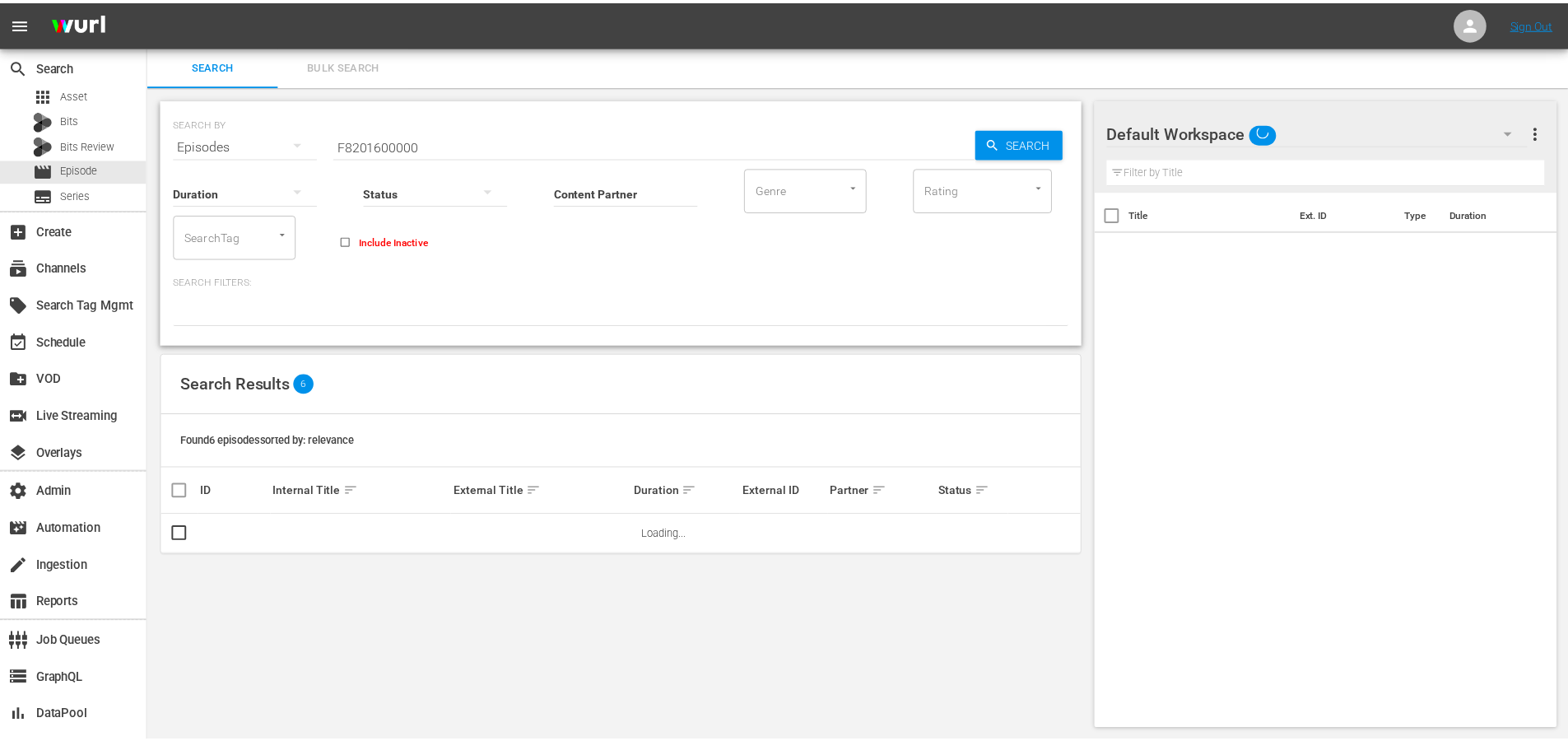
scroll to position [2, 0]
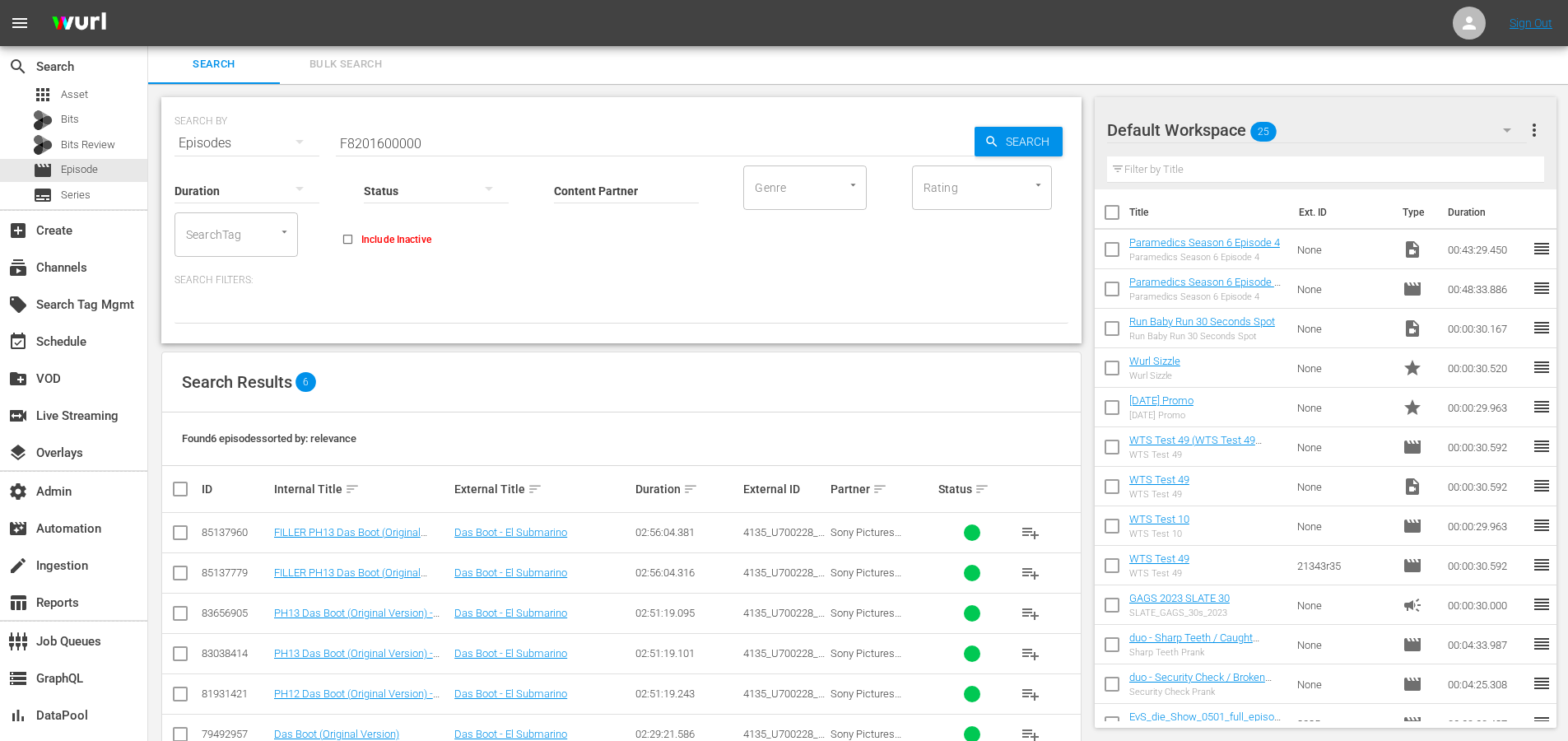
click at [520, 663] on td "Das Boot - El Submarino" at bounding box center [543, 653] width 181 height 41
click at [525, 657] on link "Das Boot - El Submarino" at bounding box center [511, 653] width 113 height 12
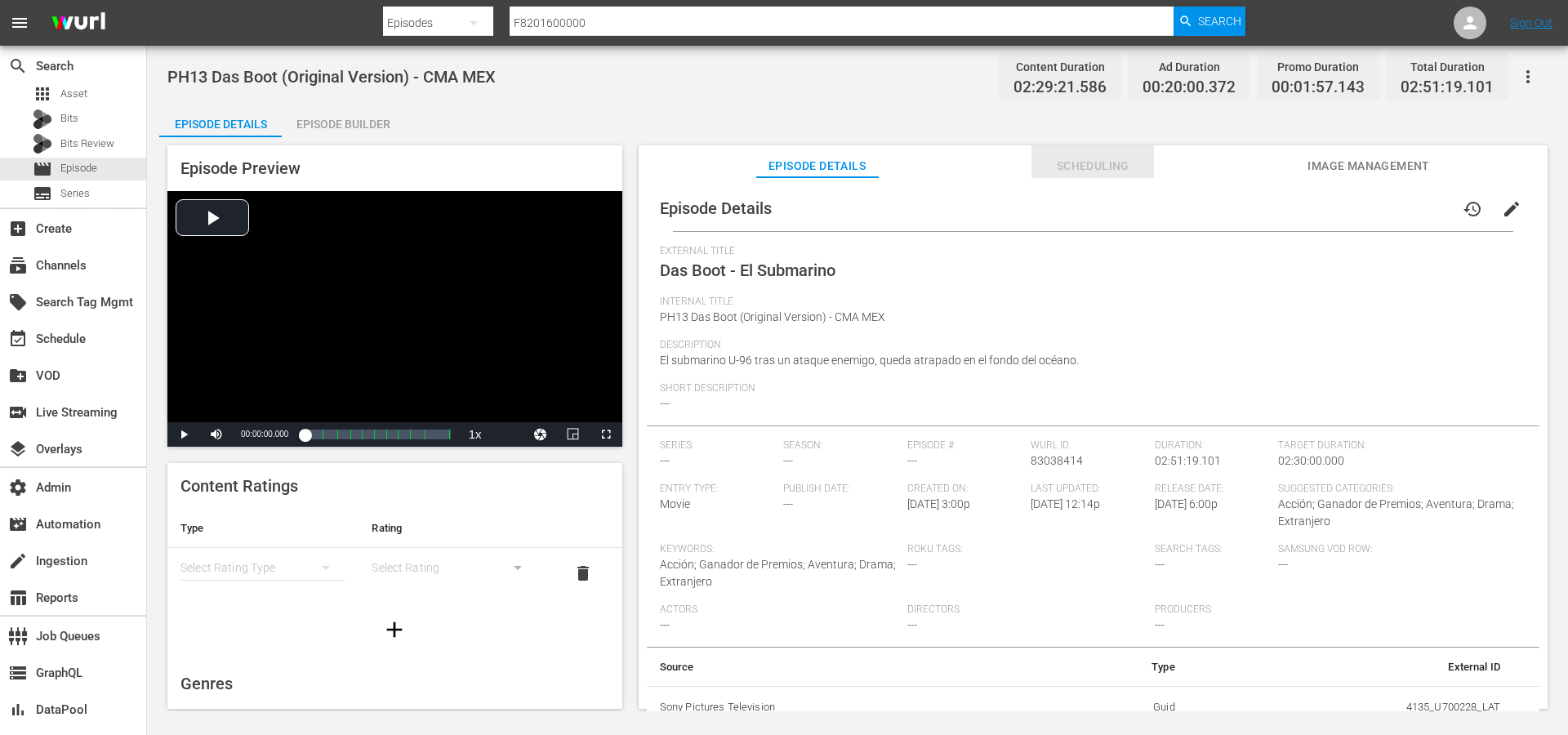
click at [1116, 164] on span "Scheduling" at bounding box center [1093, 165] width 122 height 21
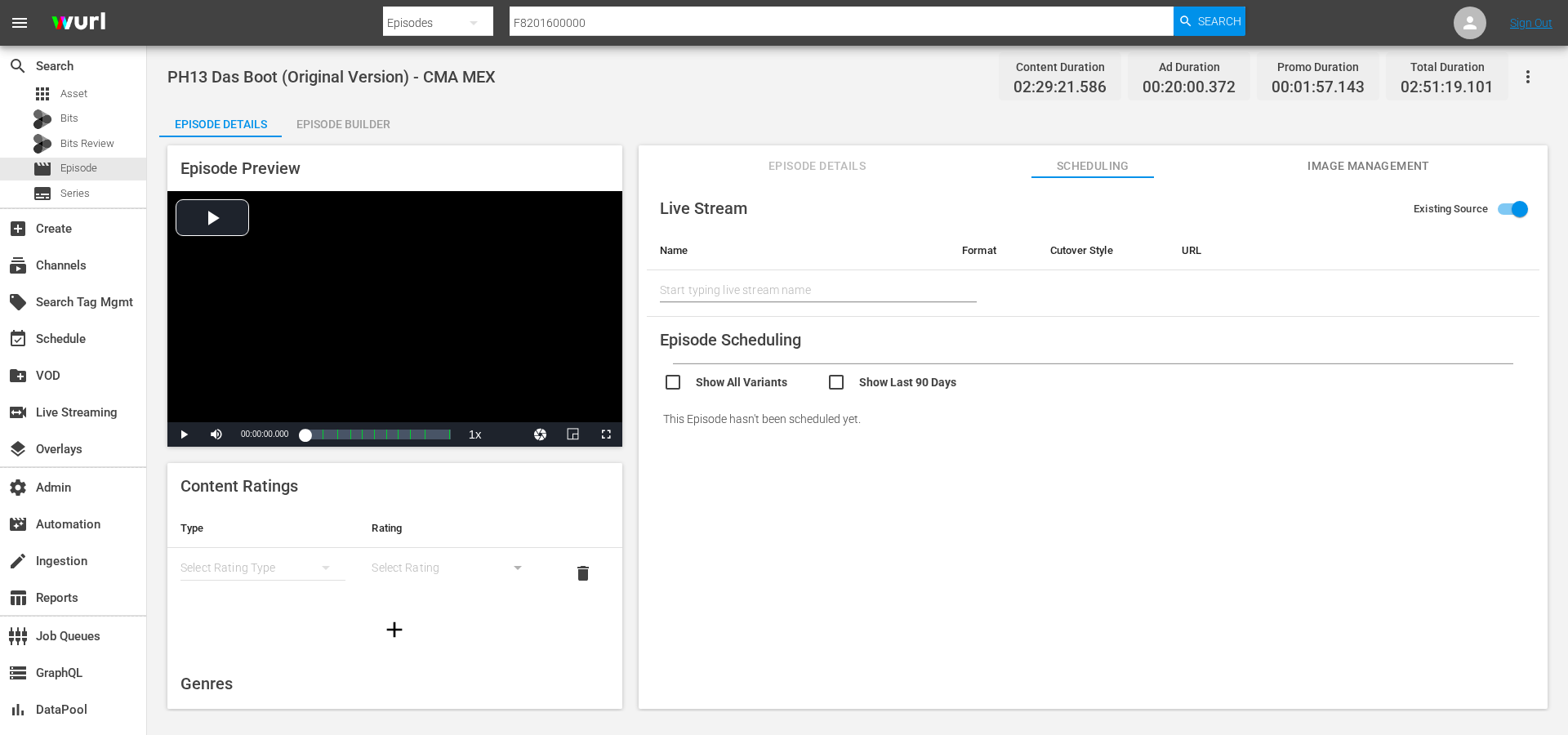
click at [732, 378] on input "checkbox" at bounding box center [745, 384] width 163 height 24
checkbox input "true"
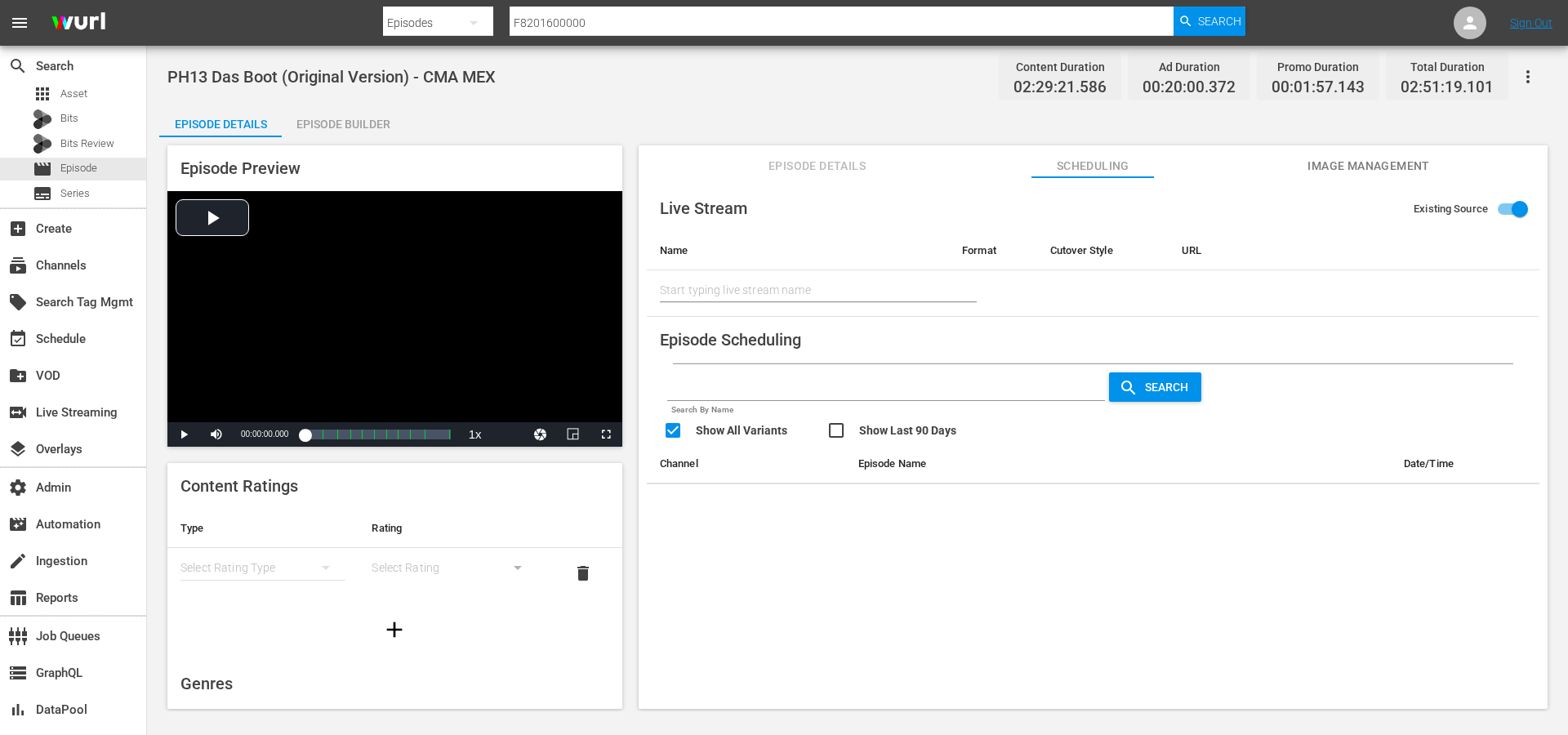
click at [863, 424] on input "checkbox" at bounding box center [909, 432] width 163 height 24
checkbox input "true"
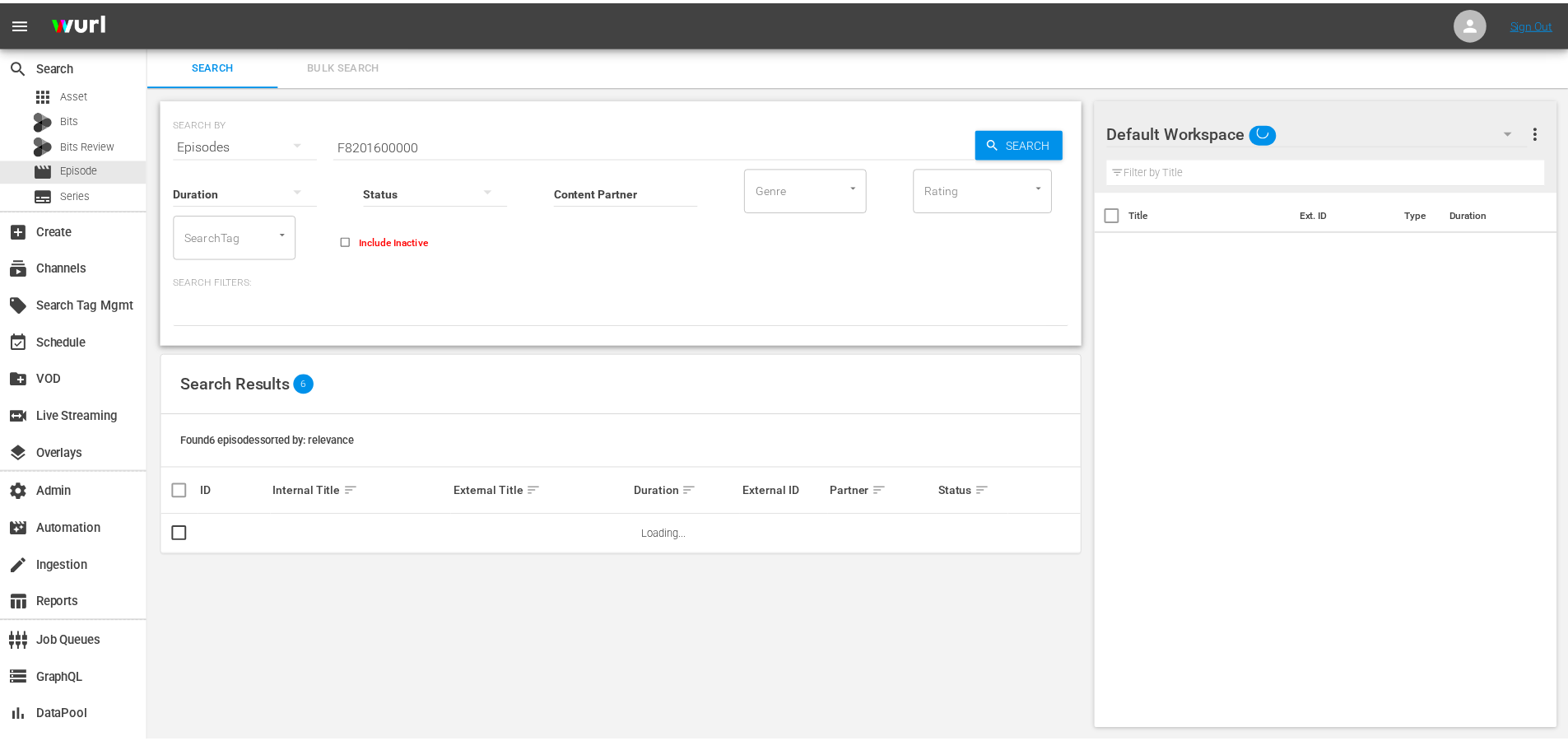
scroll to position [2, 0]
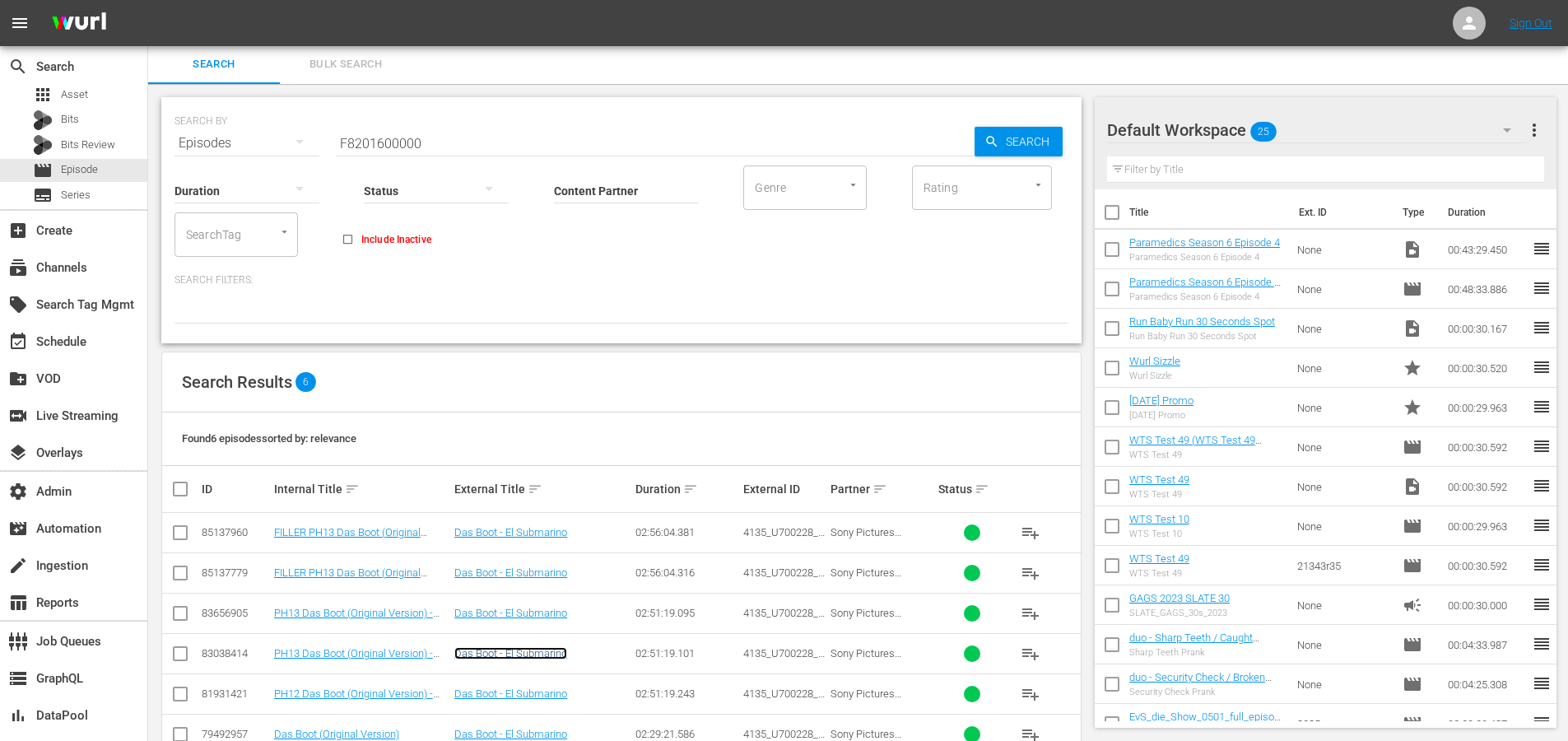
click at [537, 650] on link "Das Boot - El Submarino" at bounding box center [511, 653] width 113 height 12
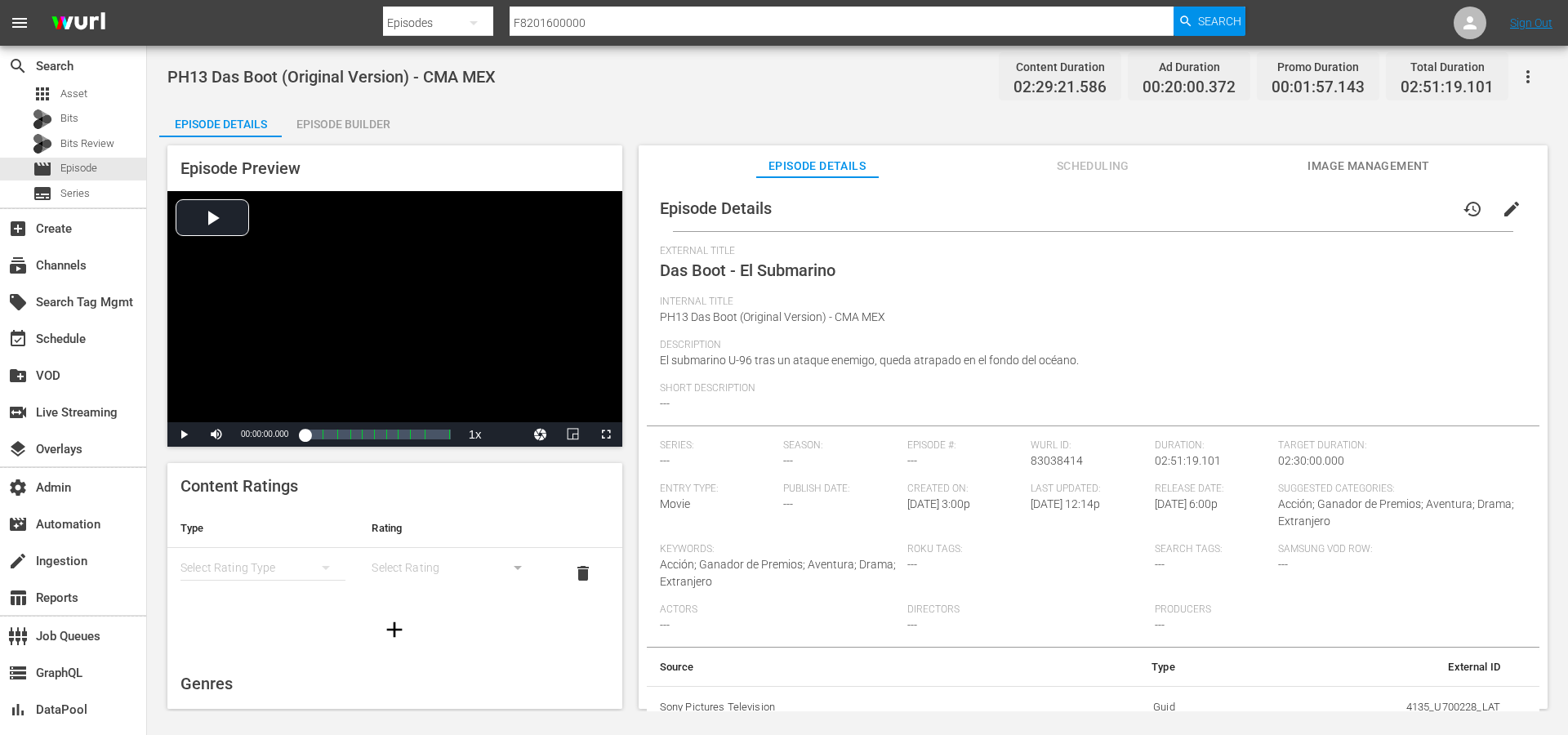
click at [1098, 174] on span "Scheduling" at bounding box center [1093, 165] width 122 height 21
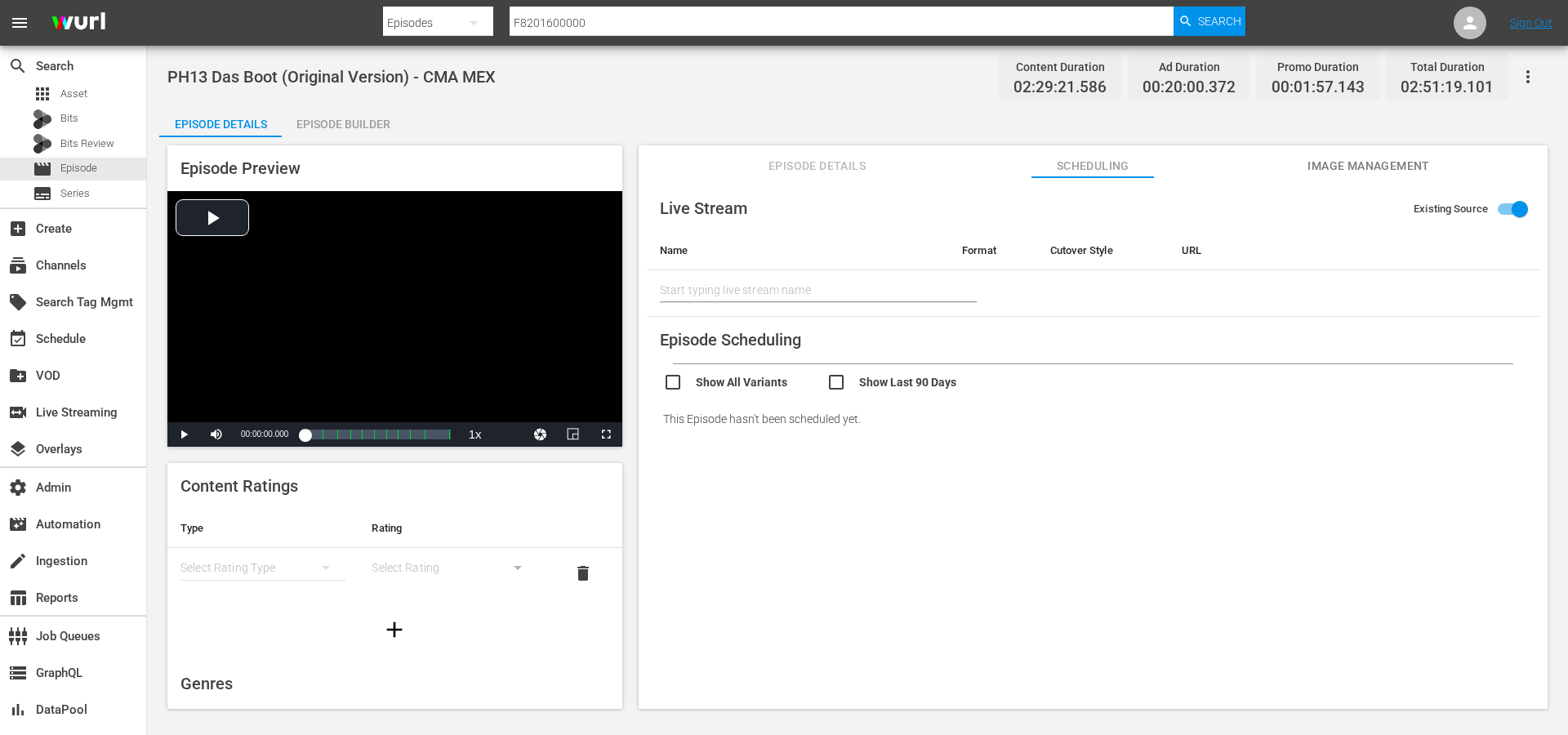
click at [899, 386] on input "checkbox" at bounding box center [909, 384] width 163 height 24
checkbox input "true"
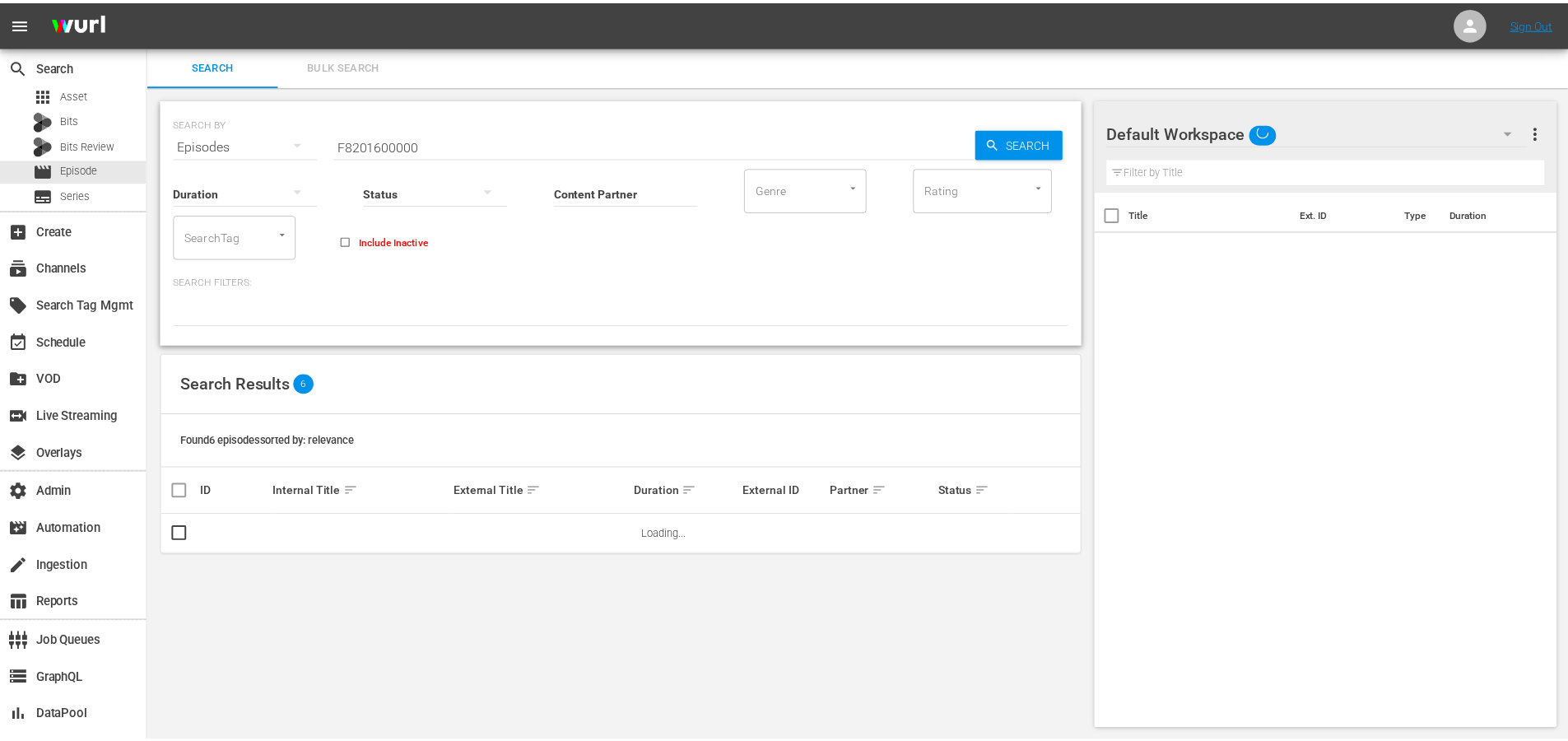
scroll to position [2, 0]
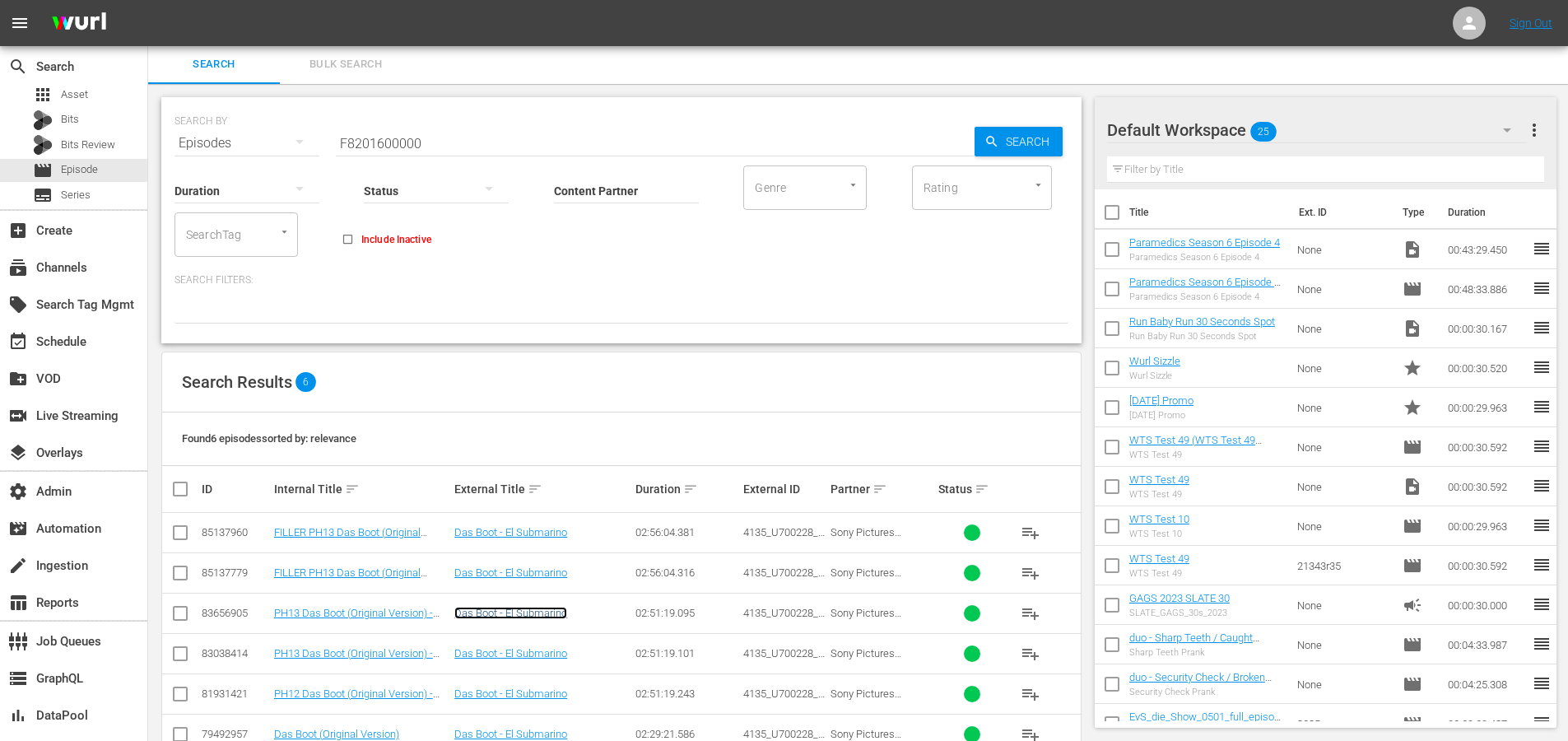
click at [490, 616] on link "Das Boot - El Submarino" at bounding box center [511, 613] width 113 height 12
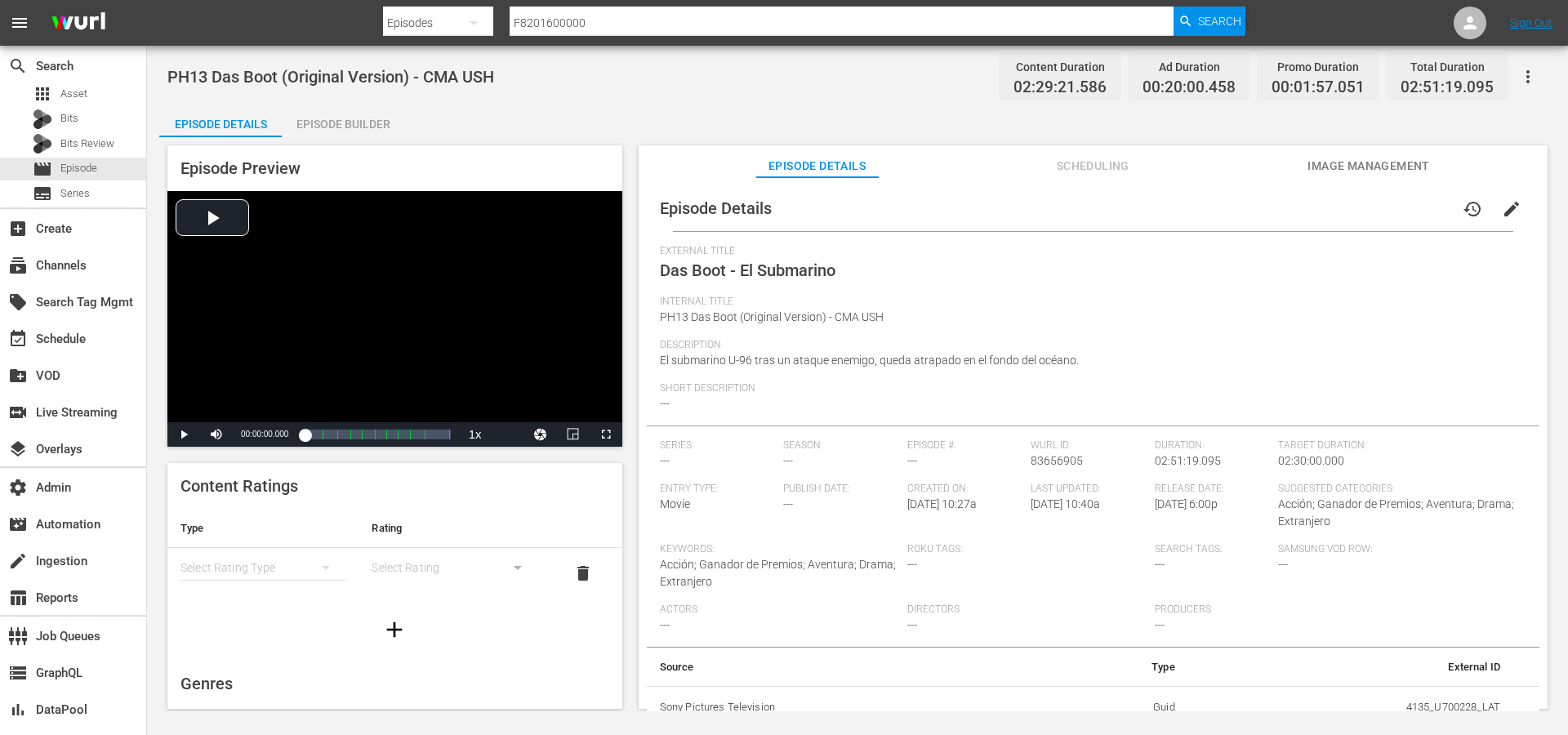
click at [1068, 157] on span "Scheduling" at bounding box center [1093, 165] width 122 height 21
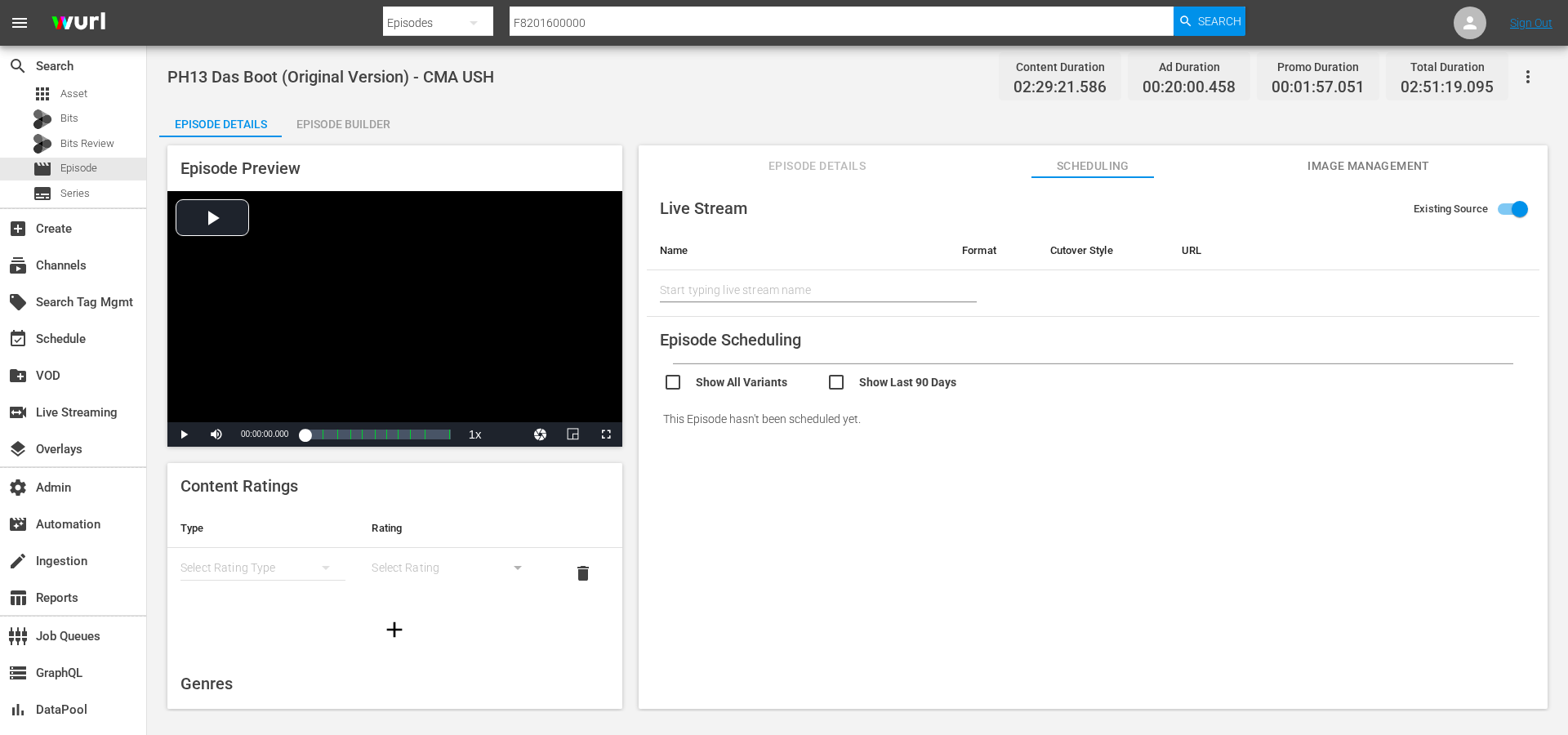
click at [892, 394] on input "checkbox" at bounding box center [909, 384] width 163 height 24
checkbox input "true"
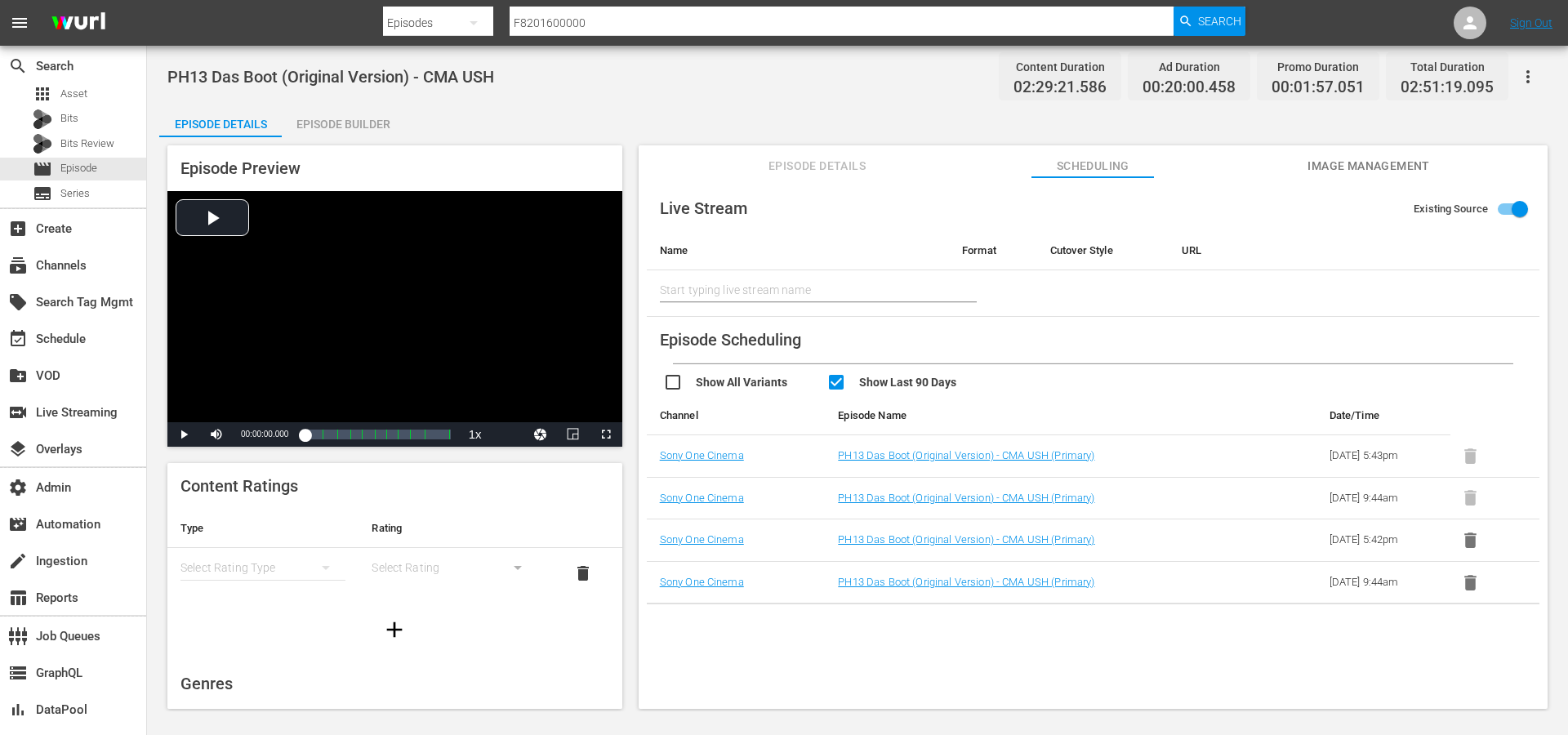
click at [736, 398] on th "Channel" at bounding box center [736, 415] width 179 height 39
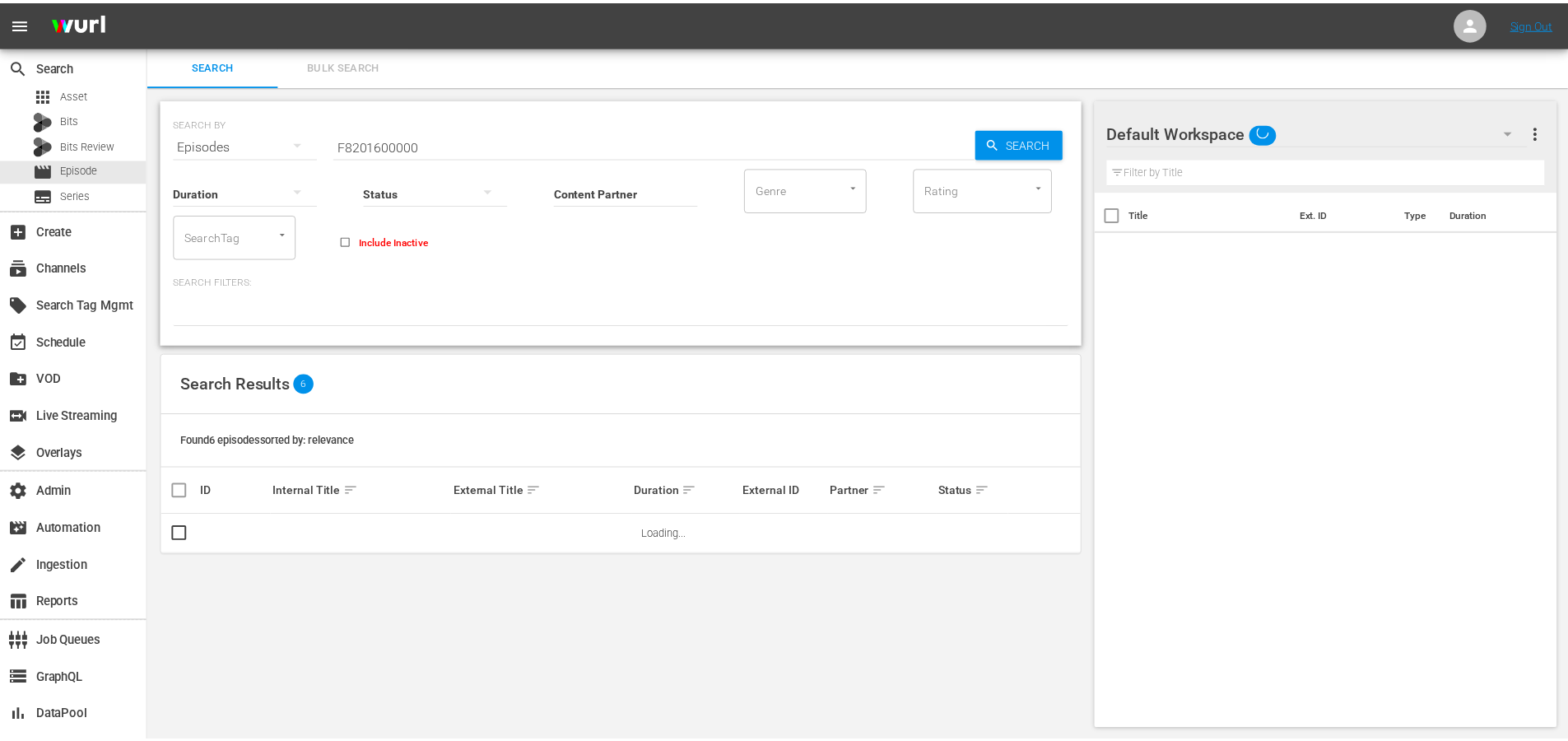
scroll to position [2, 0]
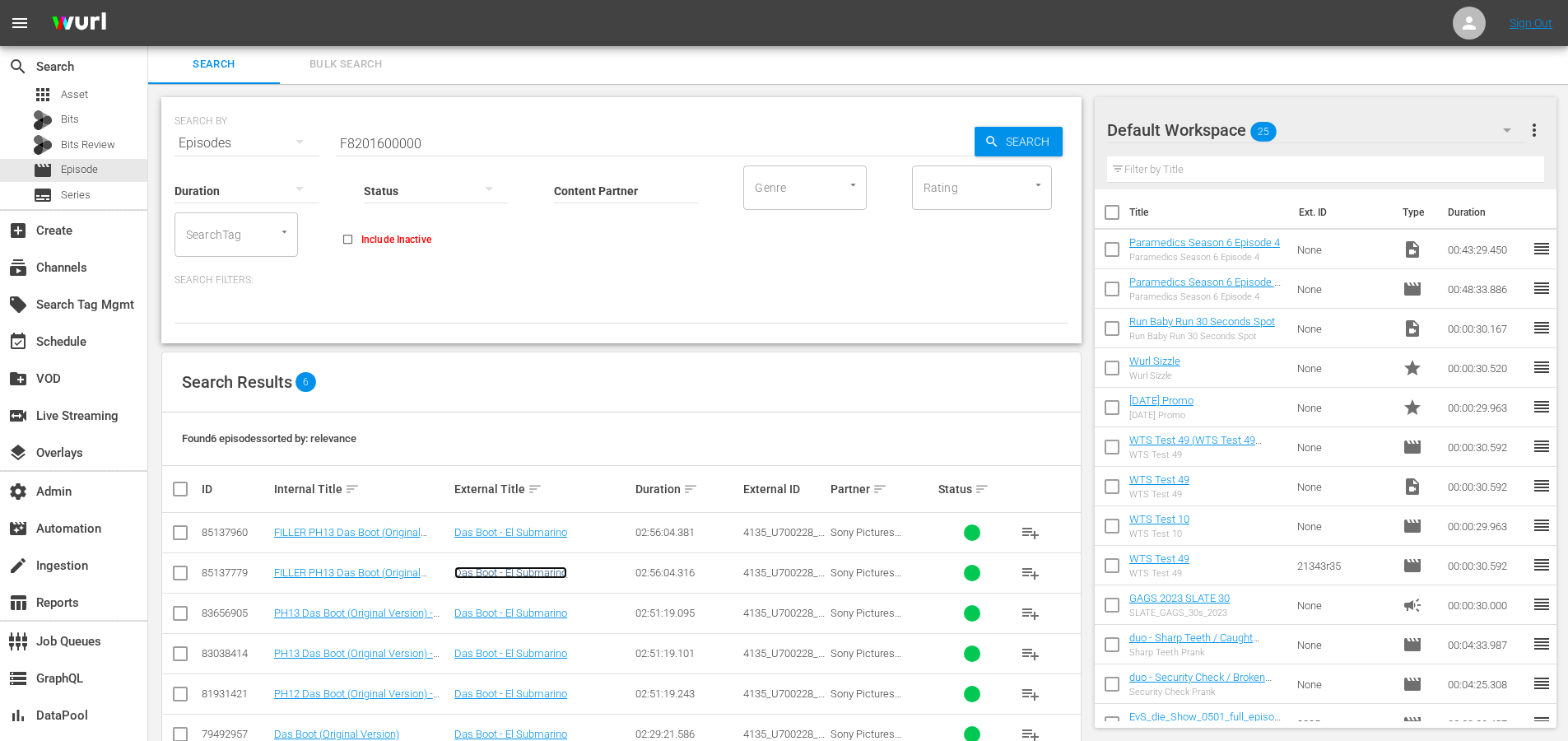
click at [557, 568] on link "Das Boot - El Submarino" at bounding box center [511, 572] width 113 height 12
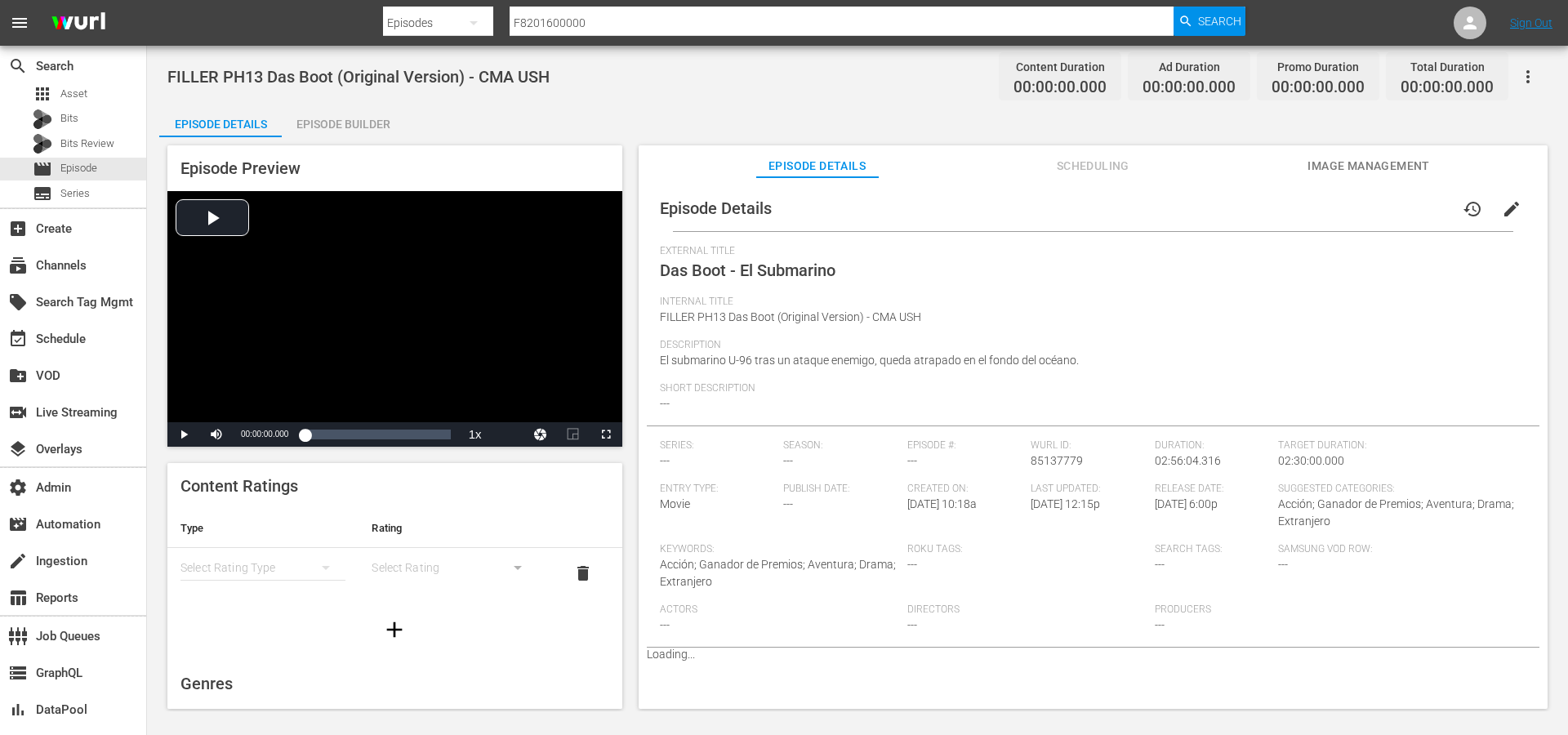
click at [1071, 165] on span "Scheduling" at bounding box center [1093, 165] width 122 height 21
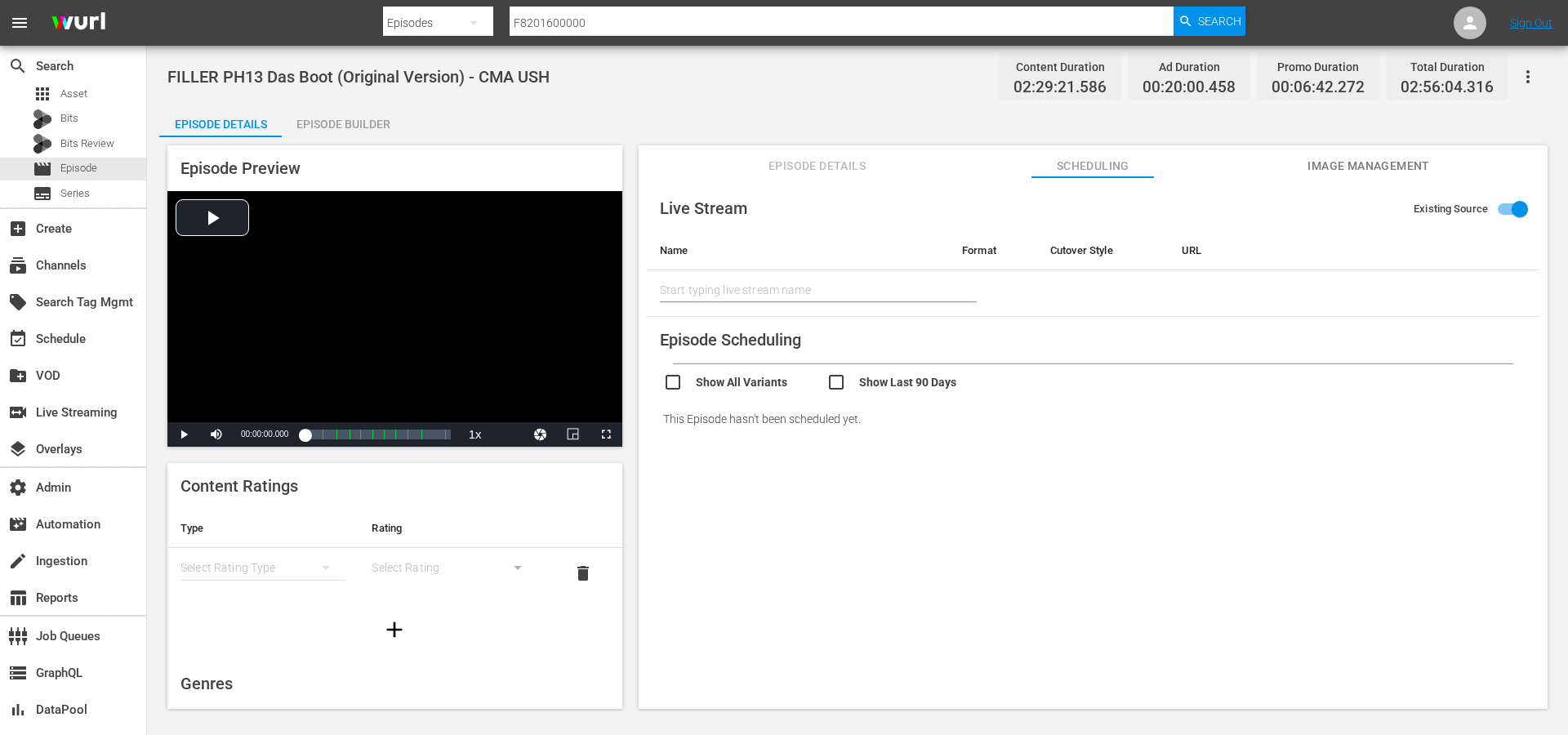
click at [883, 389] on input "checkbox" at bounding box center [909, 384] width 163 height 24
checkbox input "true"
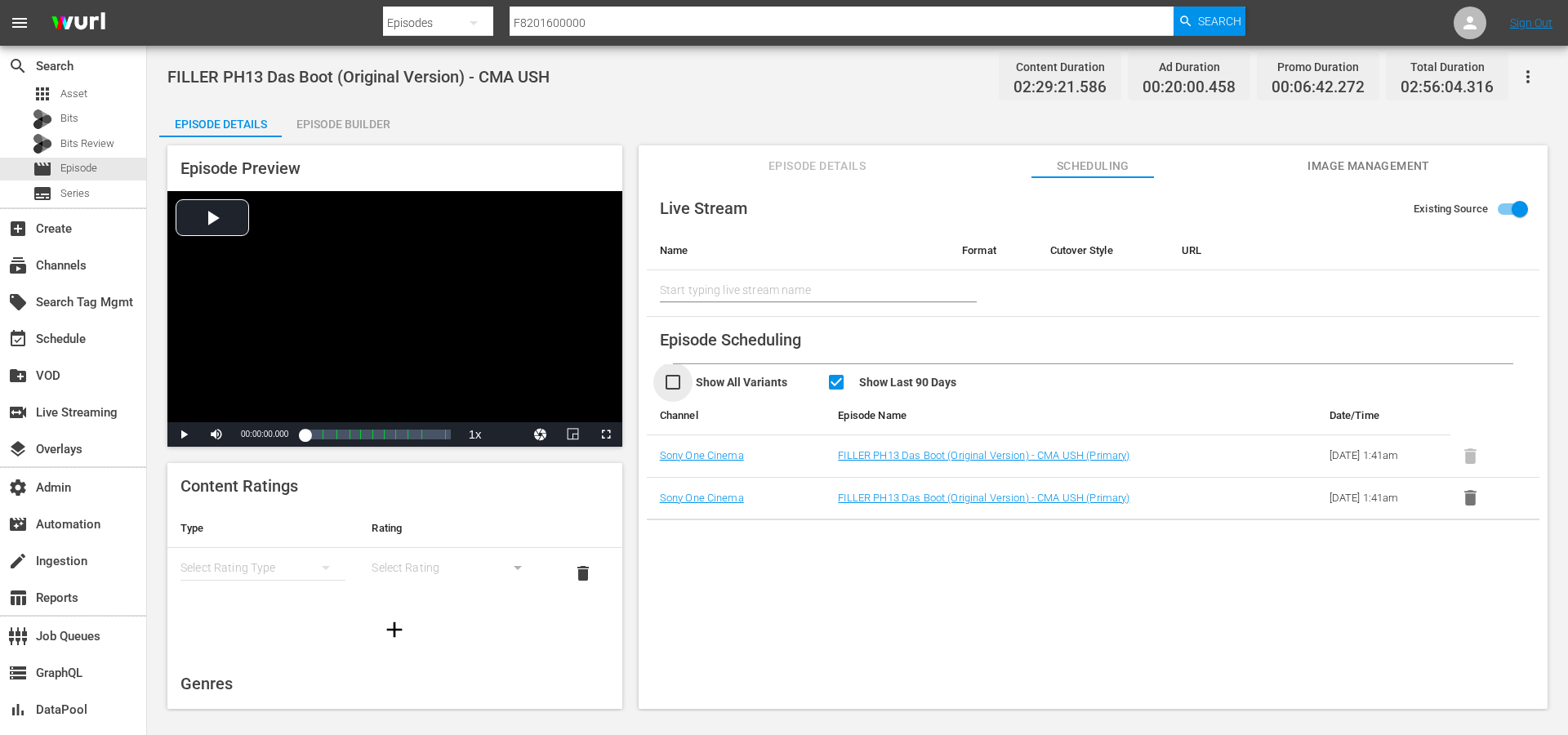
click at [745, 394] on input "checkbox" at bounding box center [745, 384] width 163 height 24
checkbox input "true"
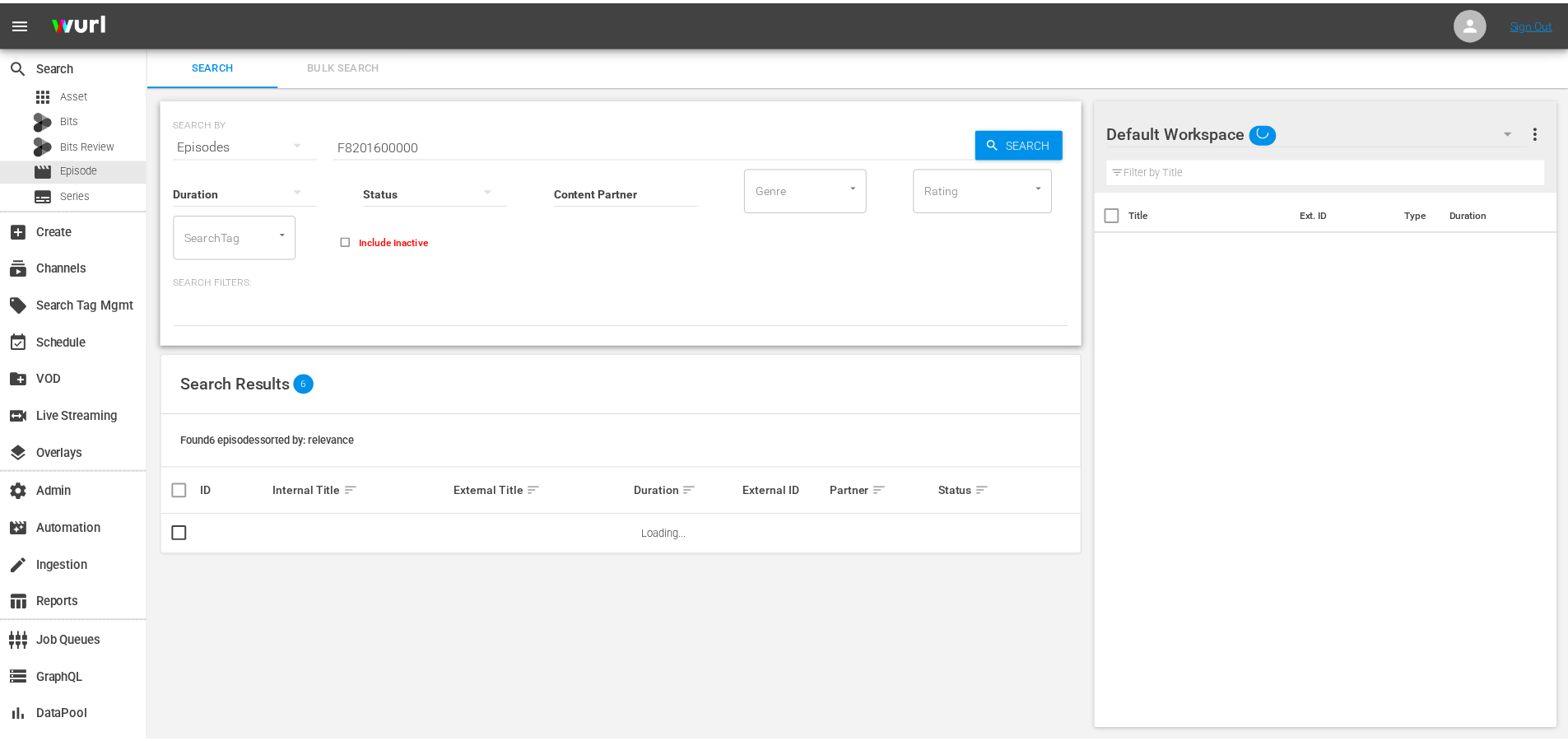
scroll to position [2, 0]
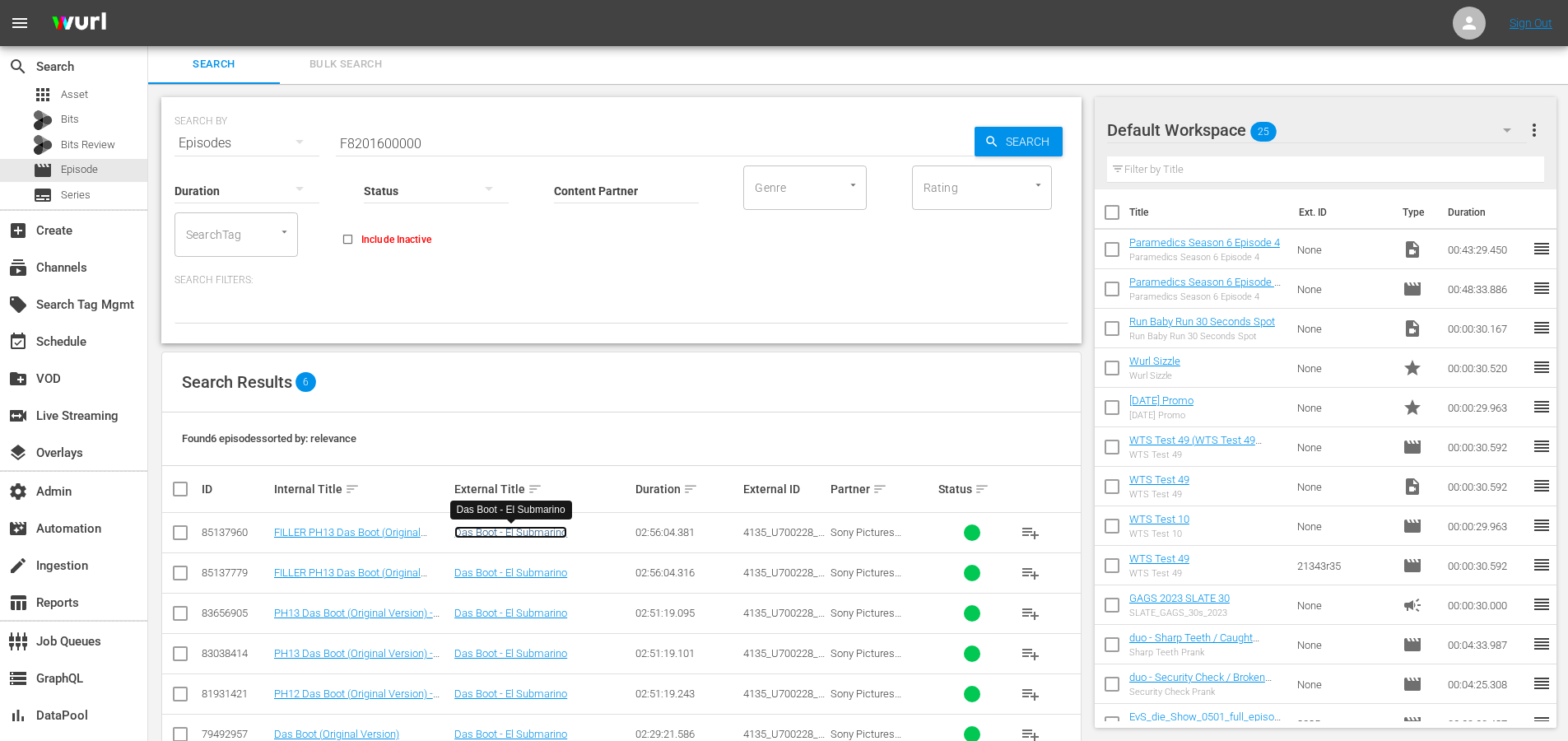
click at [558, 533] on link "Das Boot - El Submarino" at bounding box center [511, 532] width 113 height 12
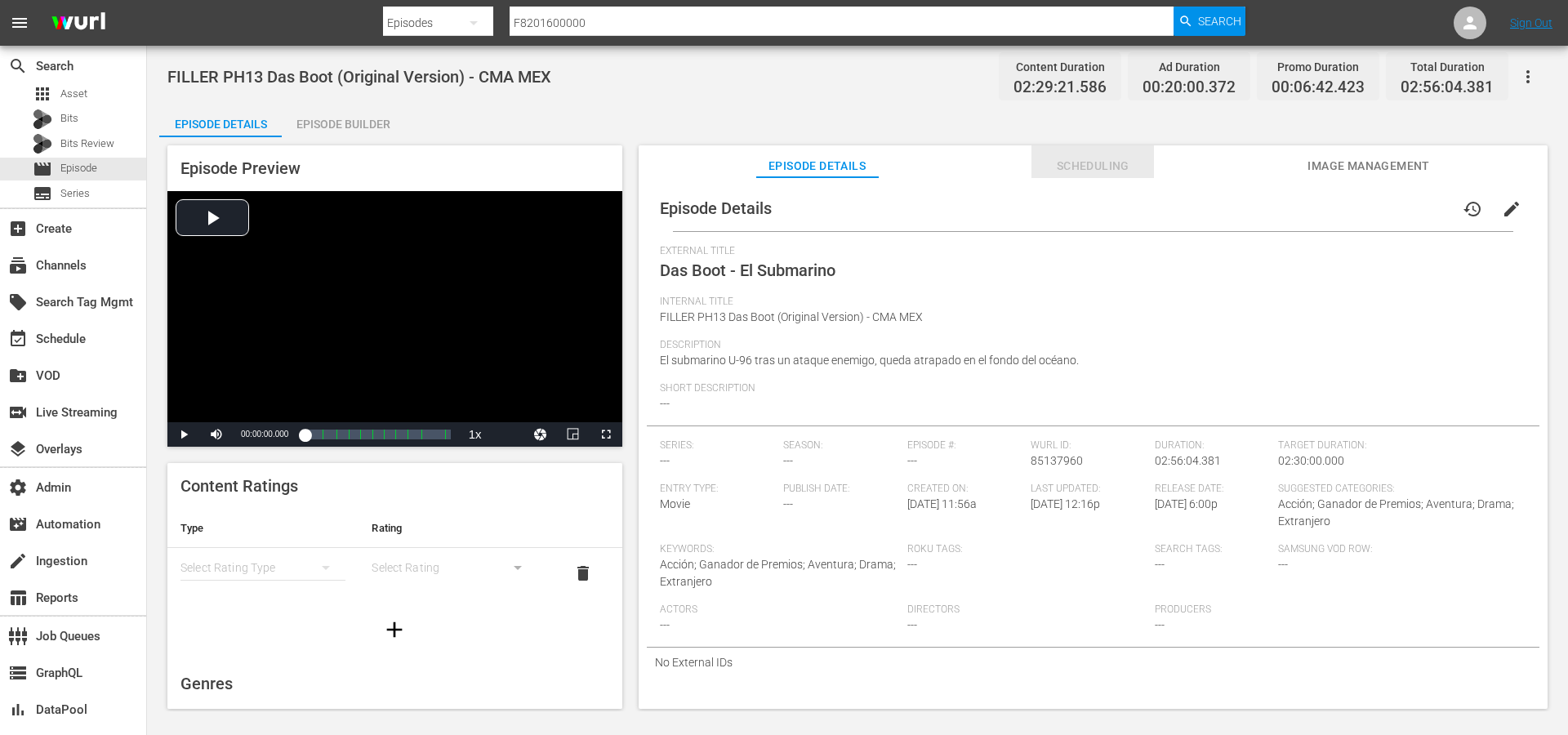
click at [1080, 170] on span "Scheduling" at bounding box center [1093, 165] width 122 height 21
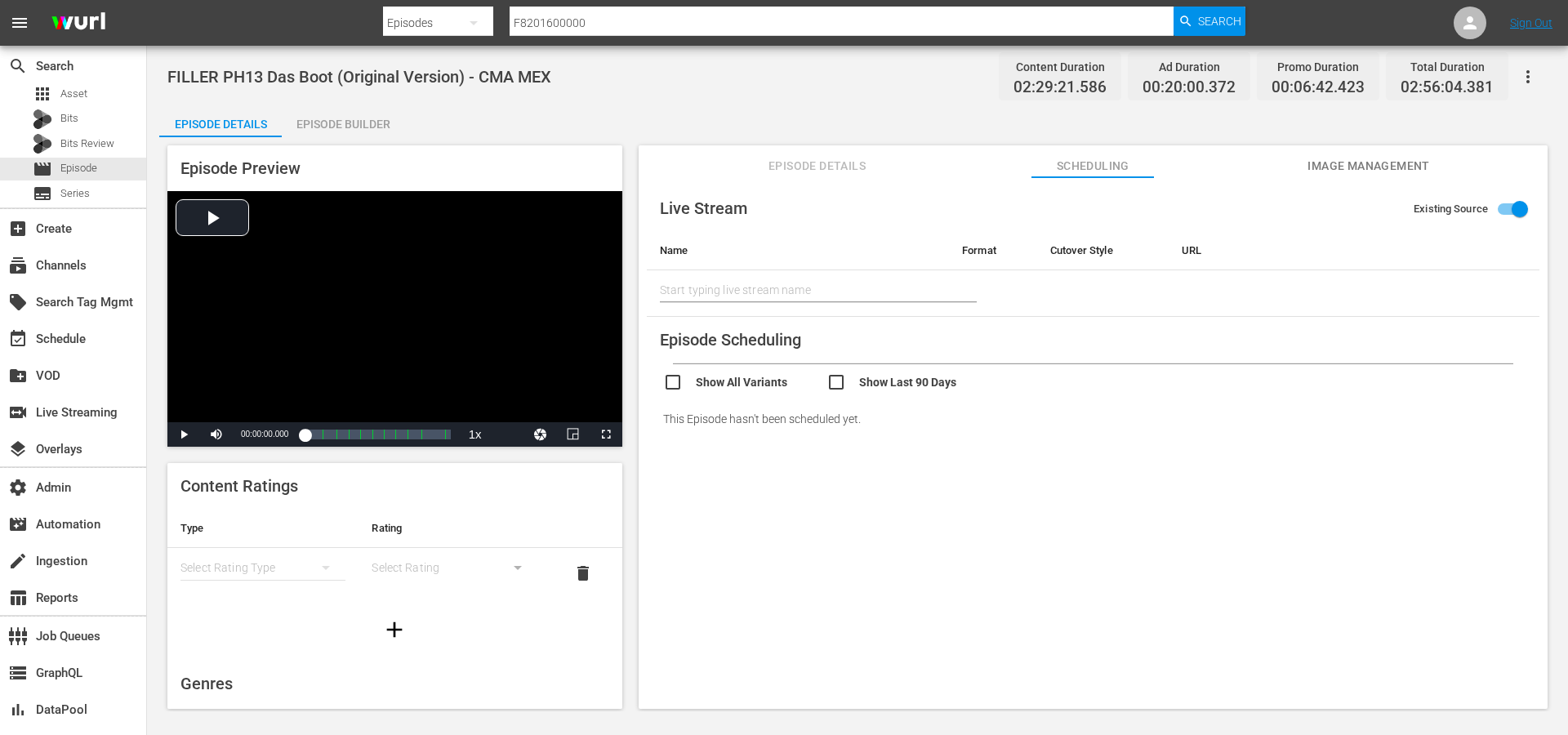
click at [855, 377] on input "checkbox" at bounding box center [909, 384] width 163 height 24
checkbox input "true"
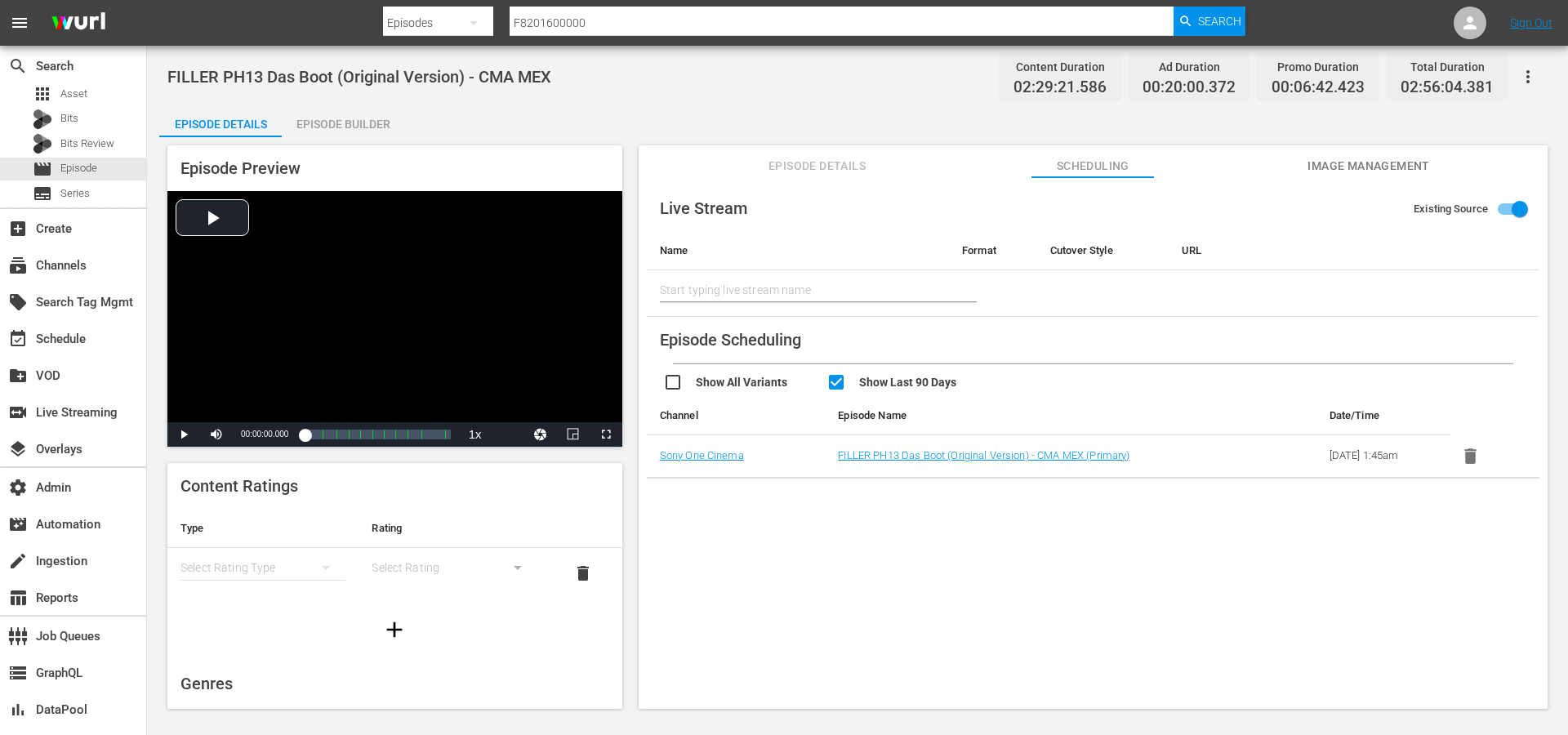
click at [739, 390] on input "checkbox" at bounding box center [745, 384] width 163 height 24
checkbox input "true"
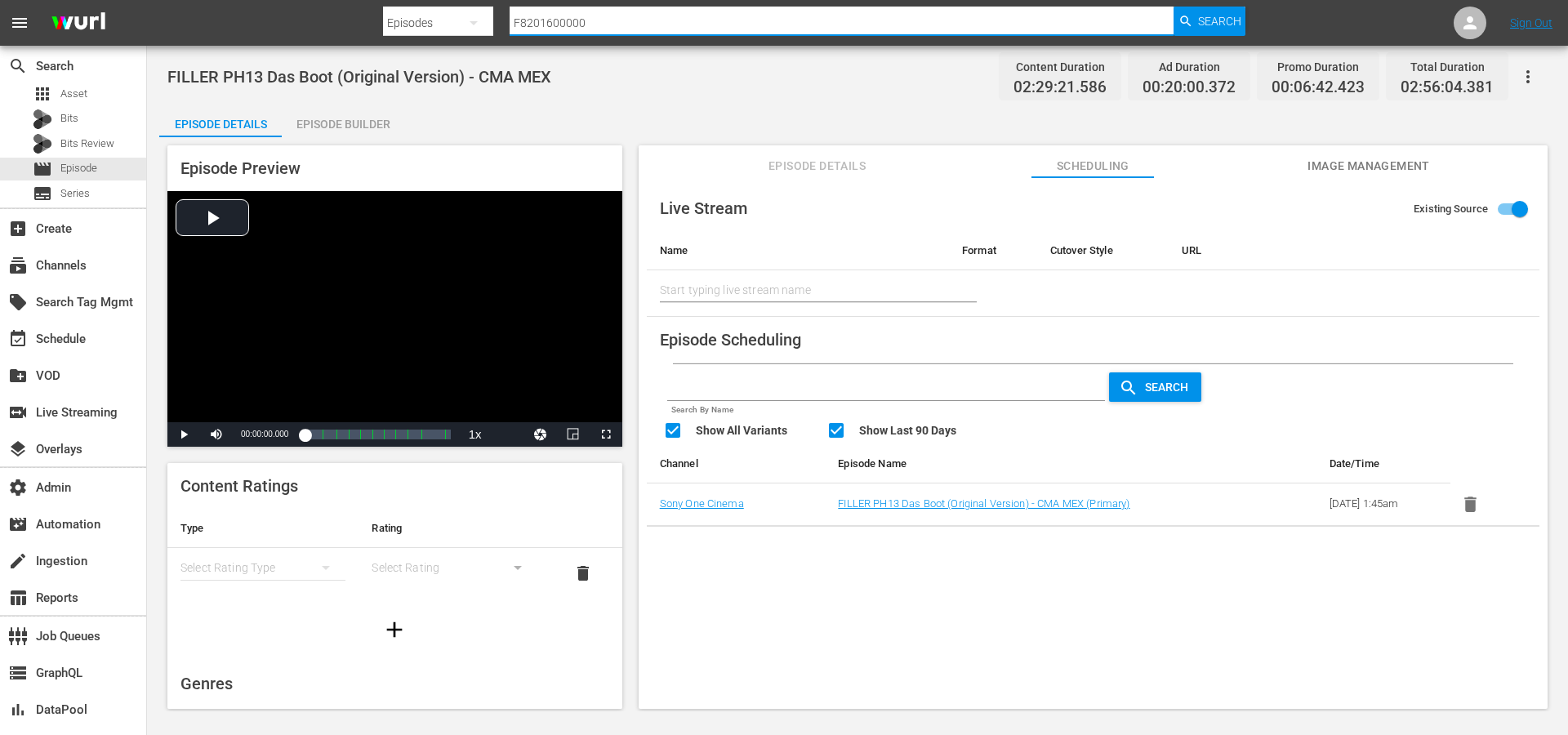
click at [624, 28] on input "F8201600000" at bounding box center [842, 23] width 664 height 39
paste input "W96680"
type input "W9668000000"
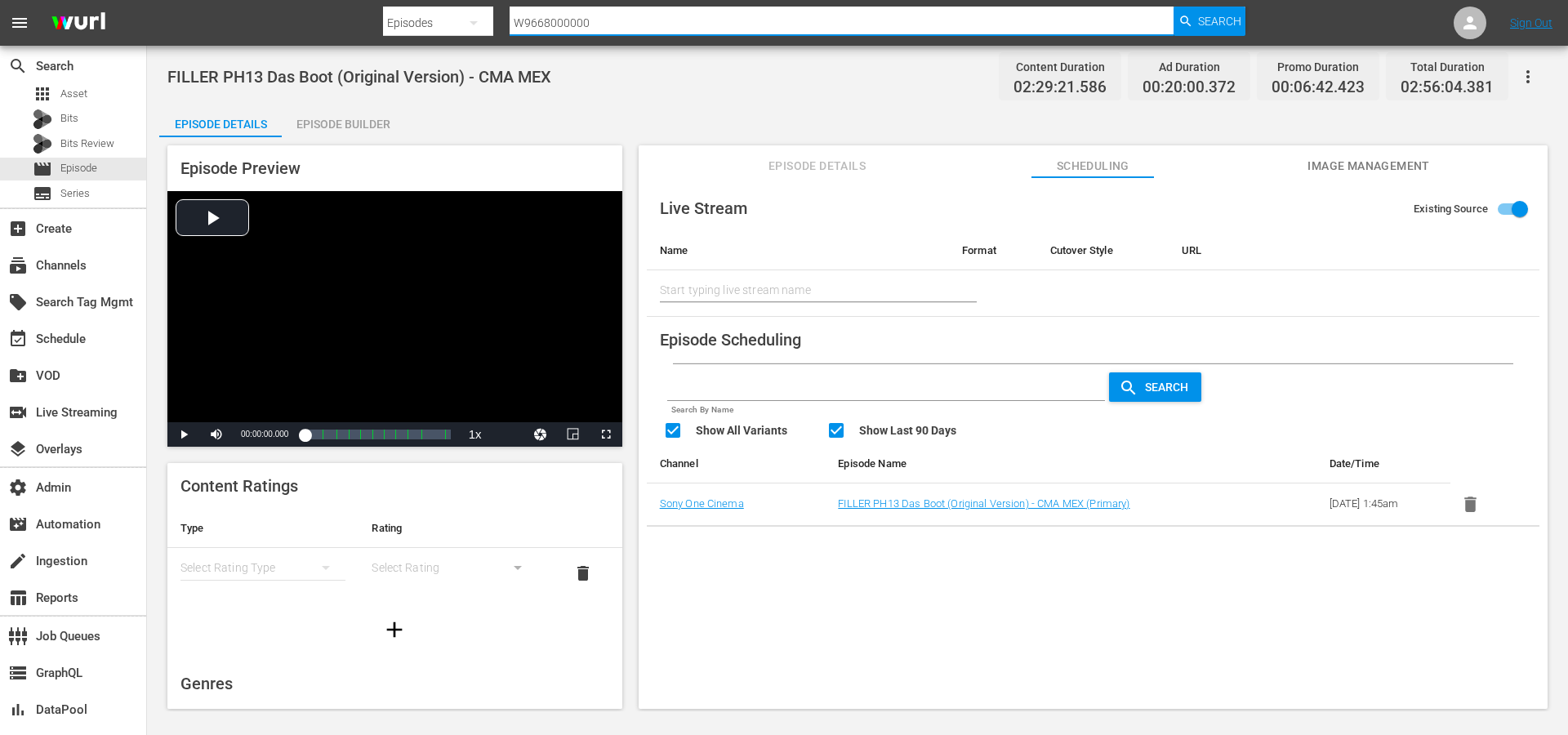
click at [1190, 26] on icon "button" at bounding box center [1185, 21] width 15 height 15
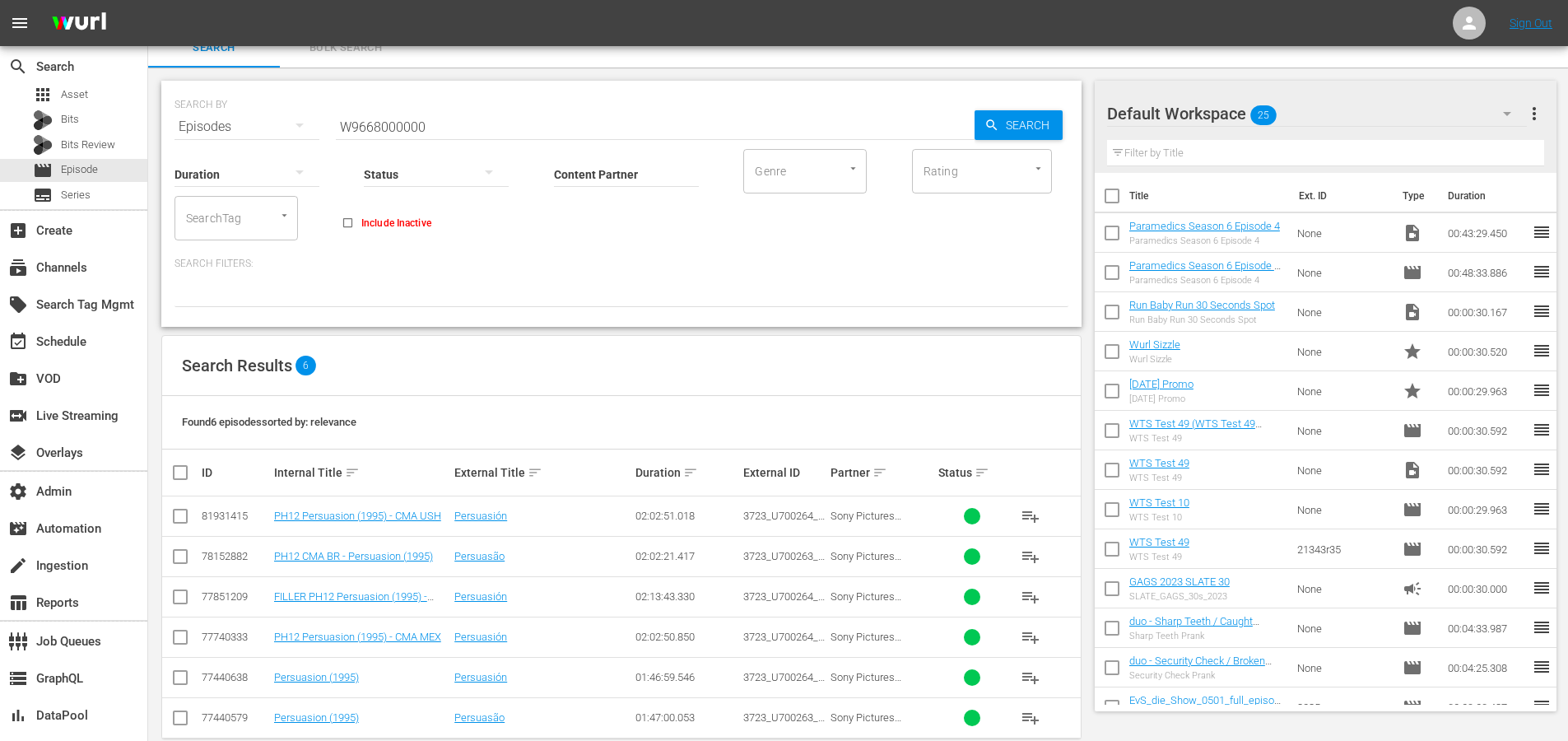
scroll to position [46, 0]
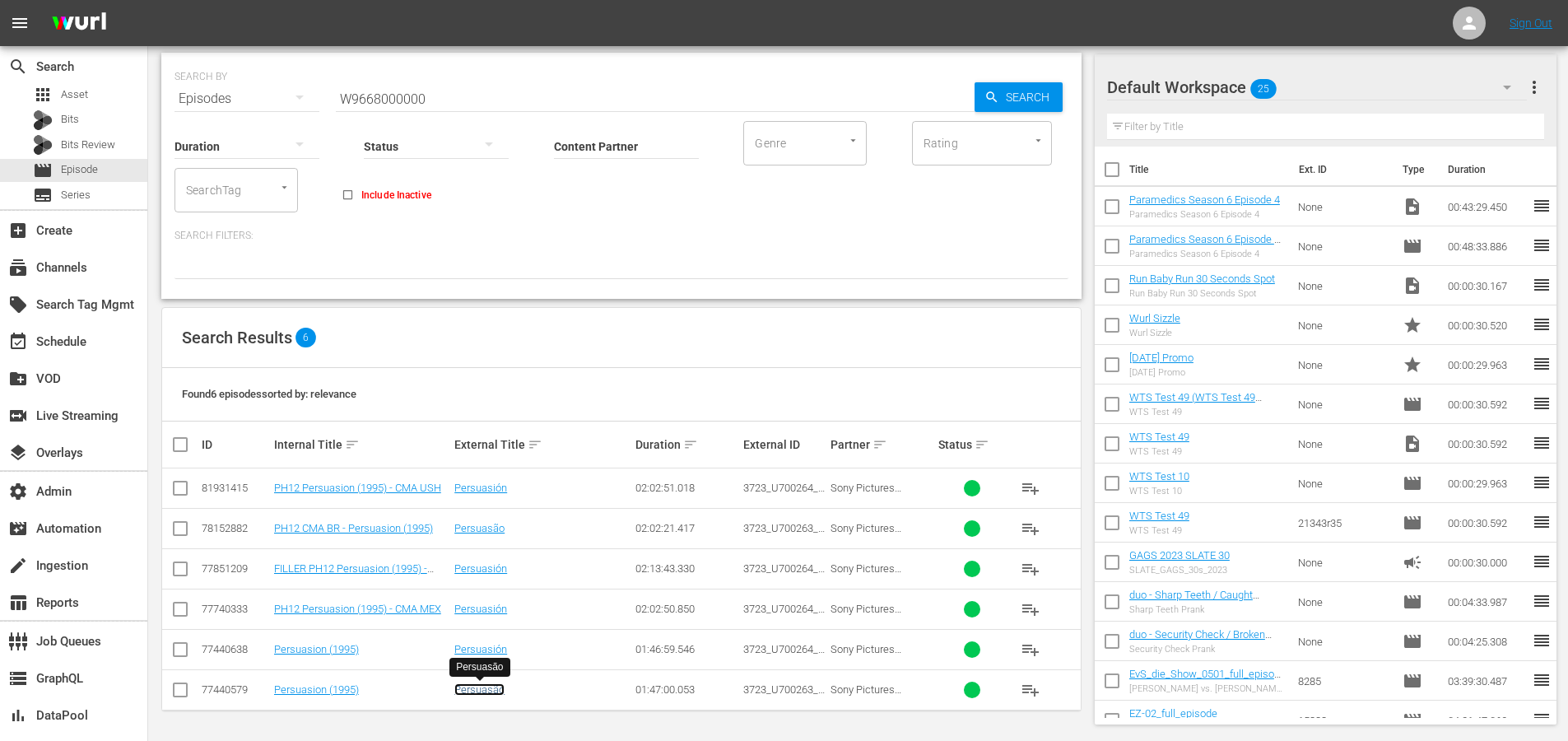
click at [491, 688] on link "Persuasão" at bounding box center [479, 689] width 51 height 12
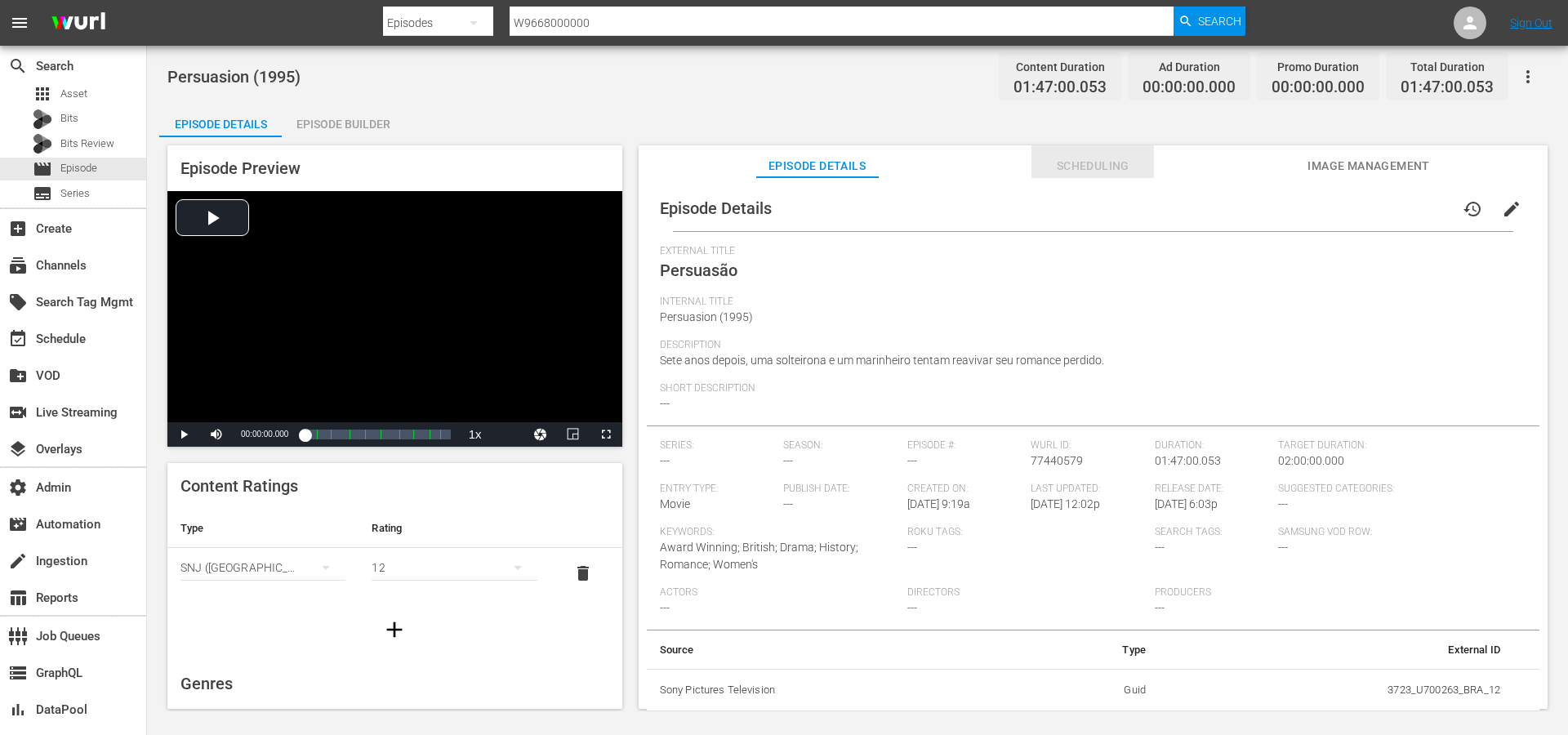
click at [1096, 156] on span "Scheduling" at bounding box center [1093, 165] width 122 height 21
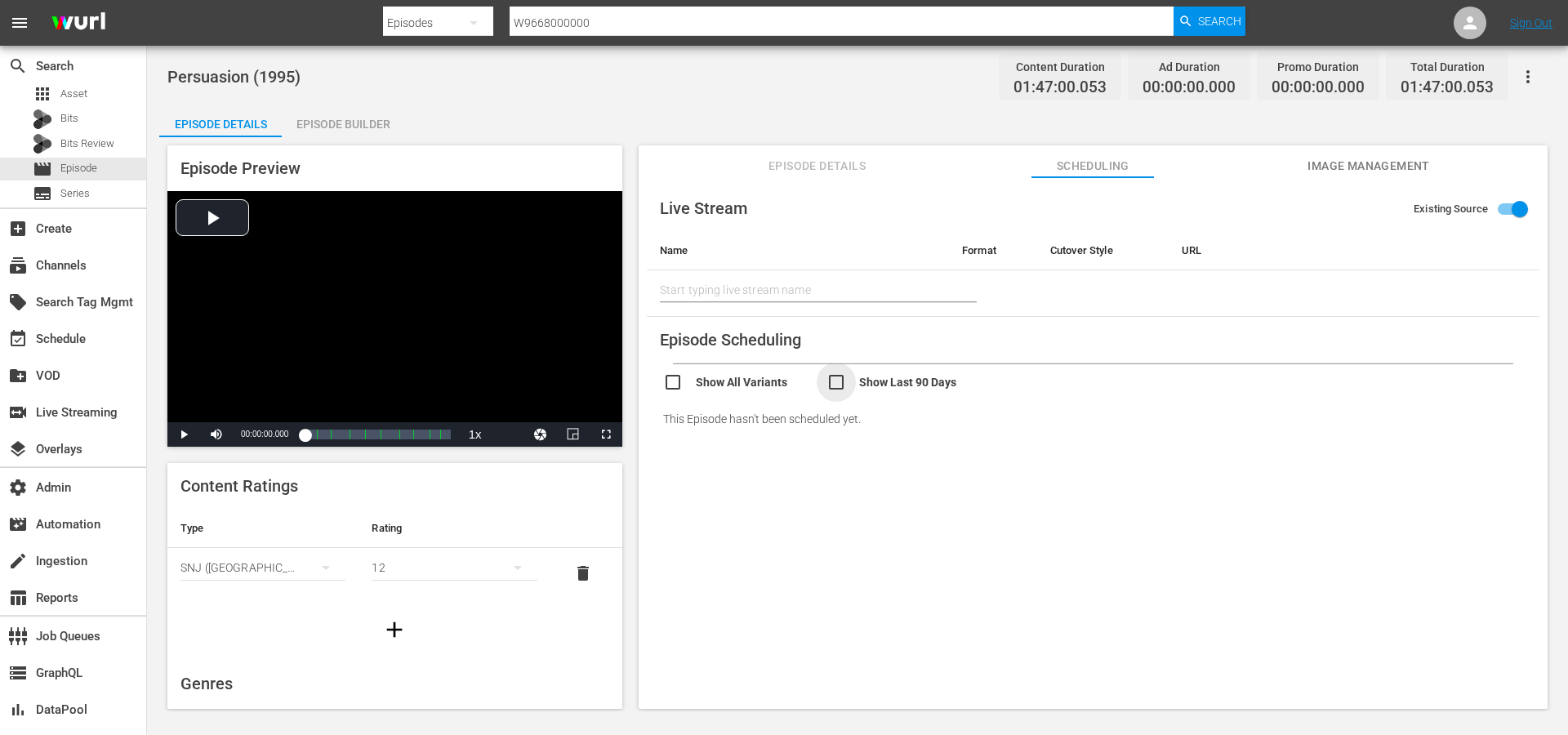
click at [867, 380] on input "checkbox" at bounding box center [909, 384] width 163 height 24
checkbox input "true"
click at [759, 392] on input "checkbox" at bounding box center [745, 384] width 163 height 24
checkbox input "true"
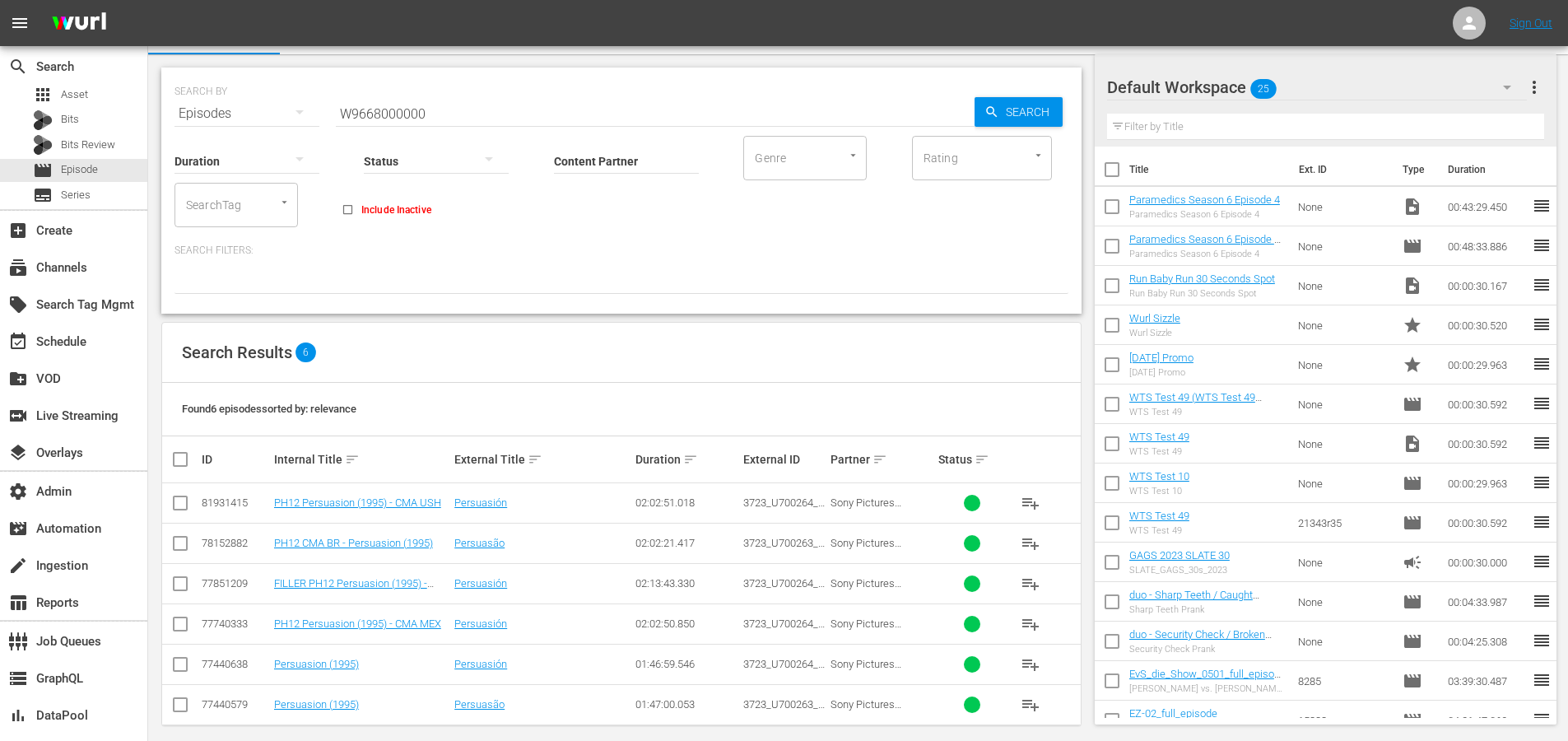
scroll to position [46, 0]
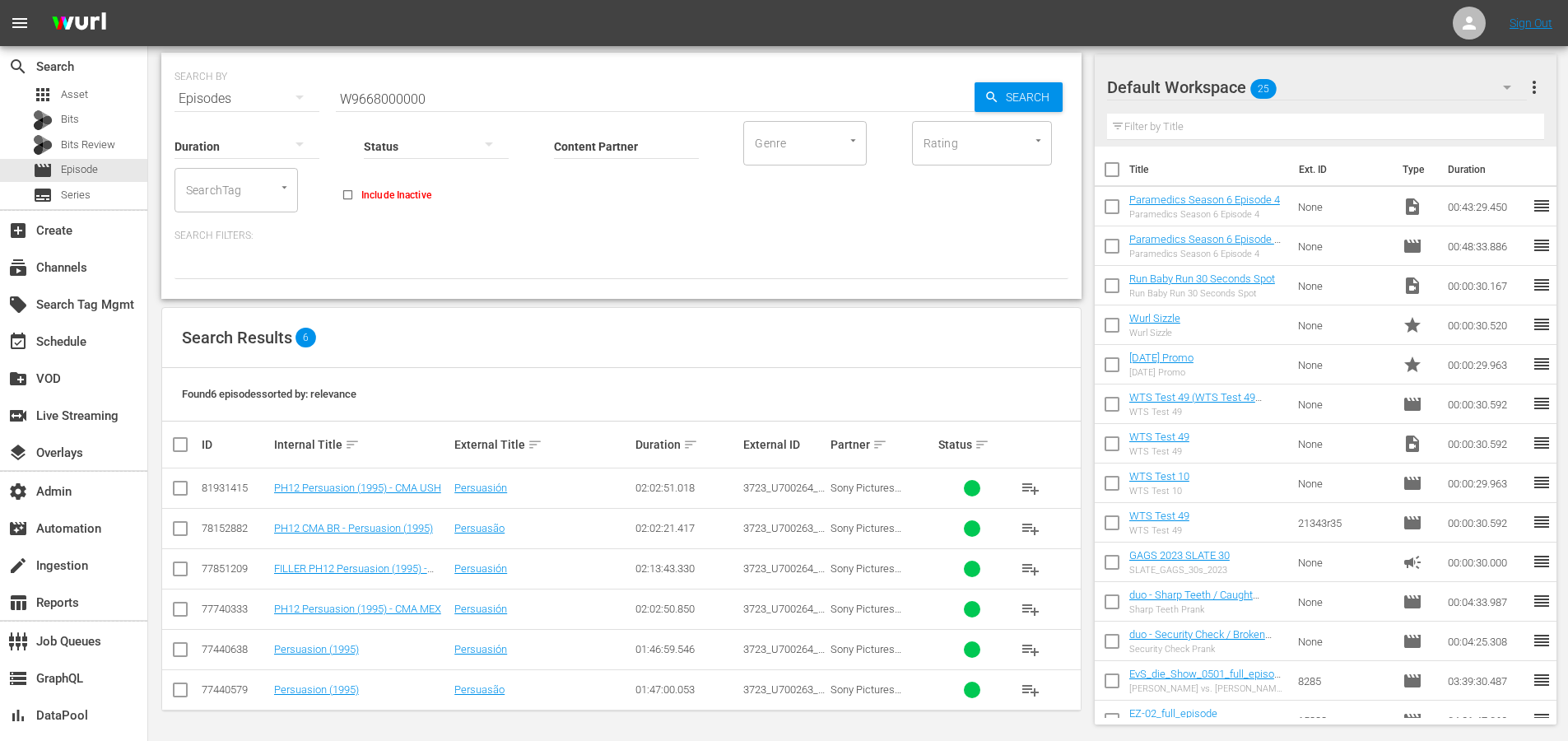
click at [489, 656] on td "Persuasión" at bounding box center [543, 649] width 181 height 41
click at [491, 651] on link "Persuasión" at bounding box center [480, 649] width 53 height 12
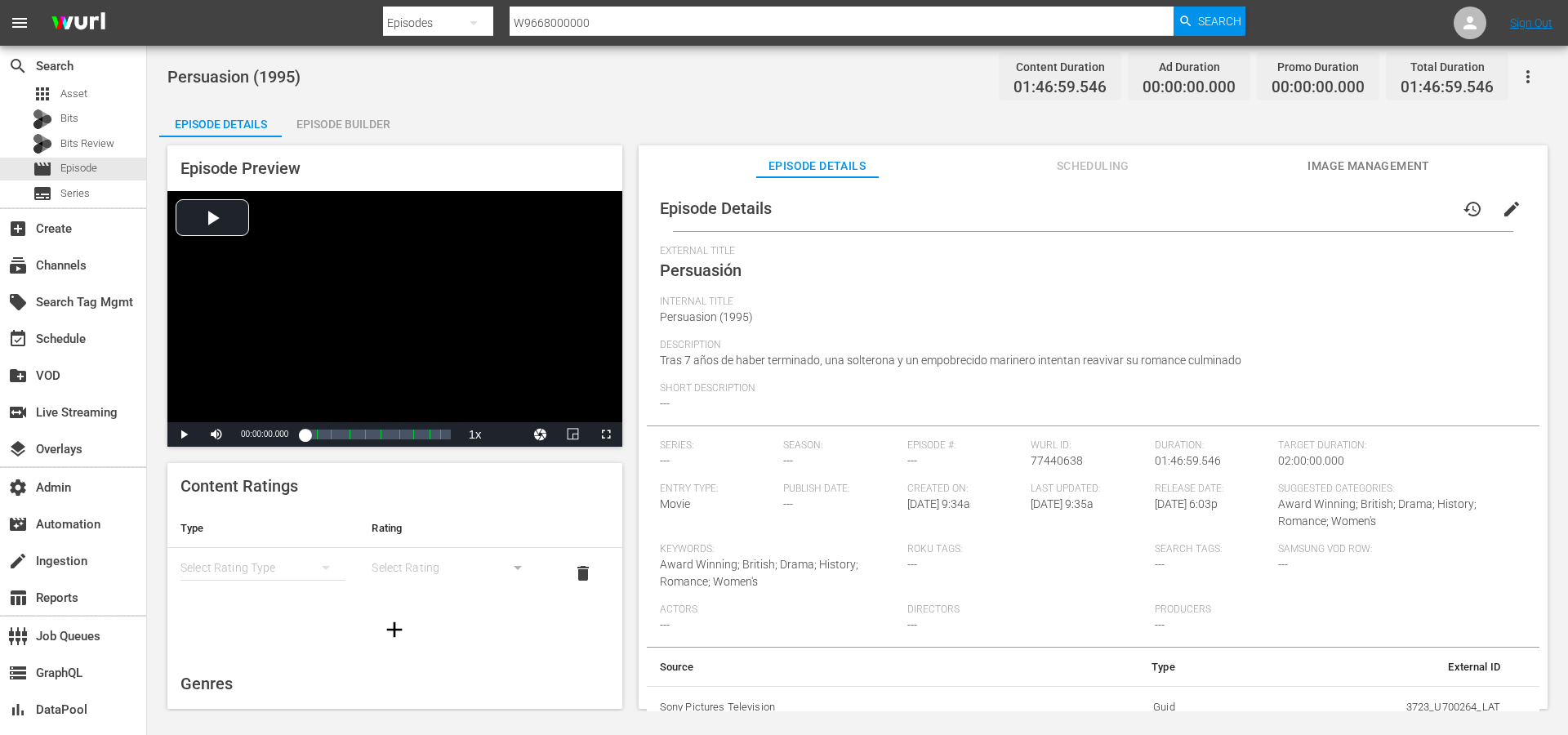
click at [1050, 165] on span "Scheduling" at bounding box center [1093, 165] width 122 height 21
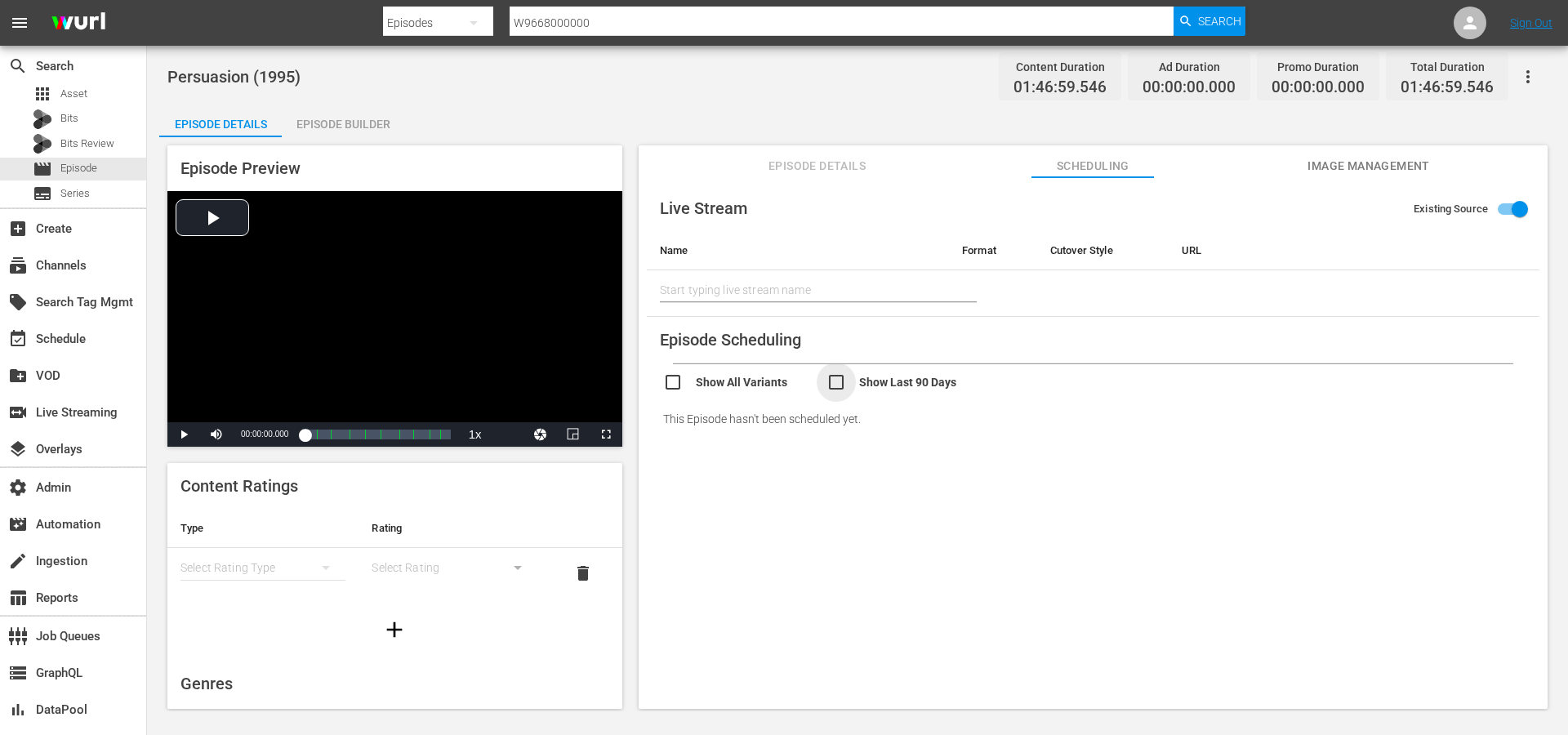
click at [854, 386] on input "checkbox" at bounding box center [909, 384] width 163 height 24
checkbox input "true"
click at [742, 393] on input "checkbox" at bounding box center [745, 384] width 163 height 24
checkbox input "true"
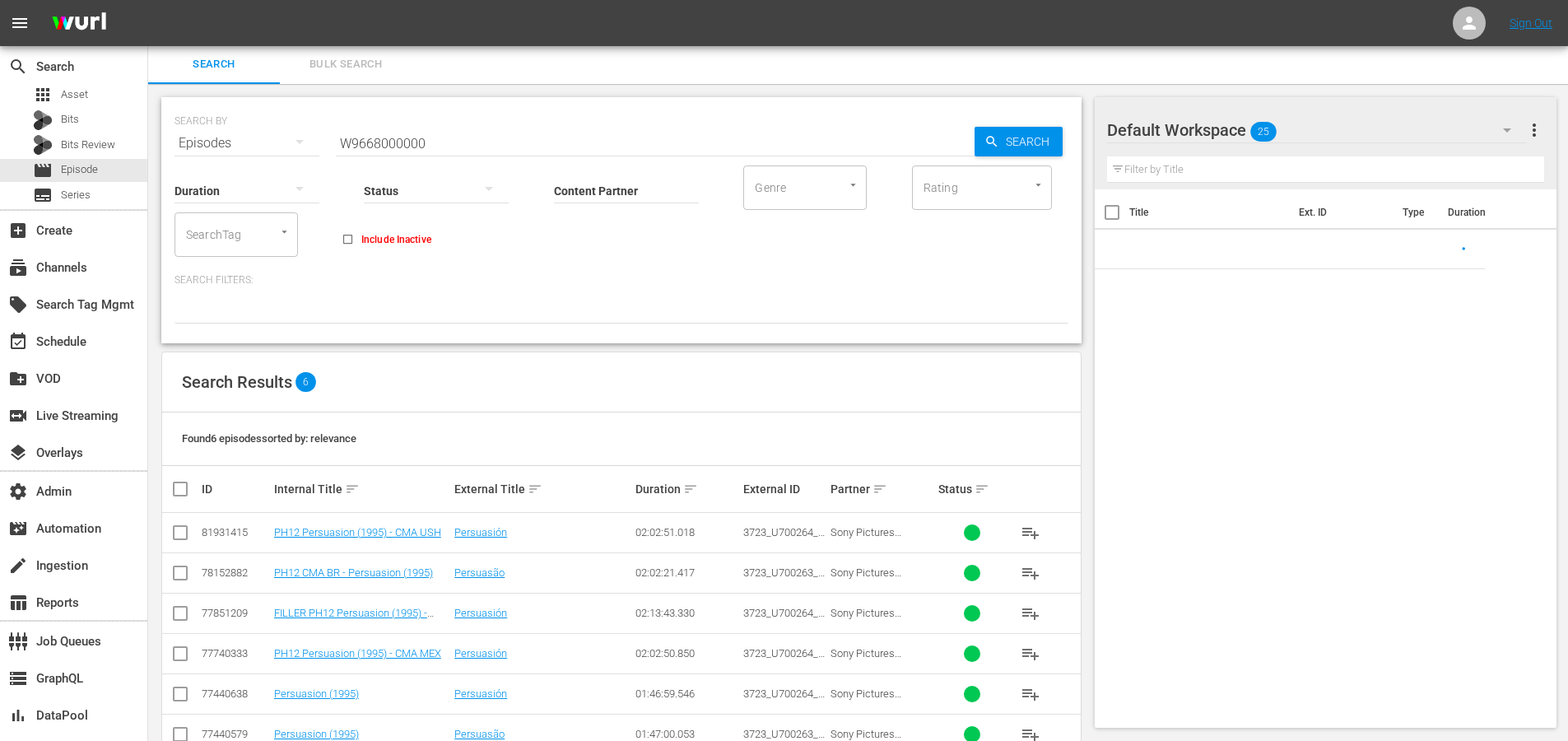
scroll to position [46, 0]
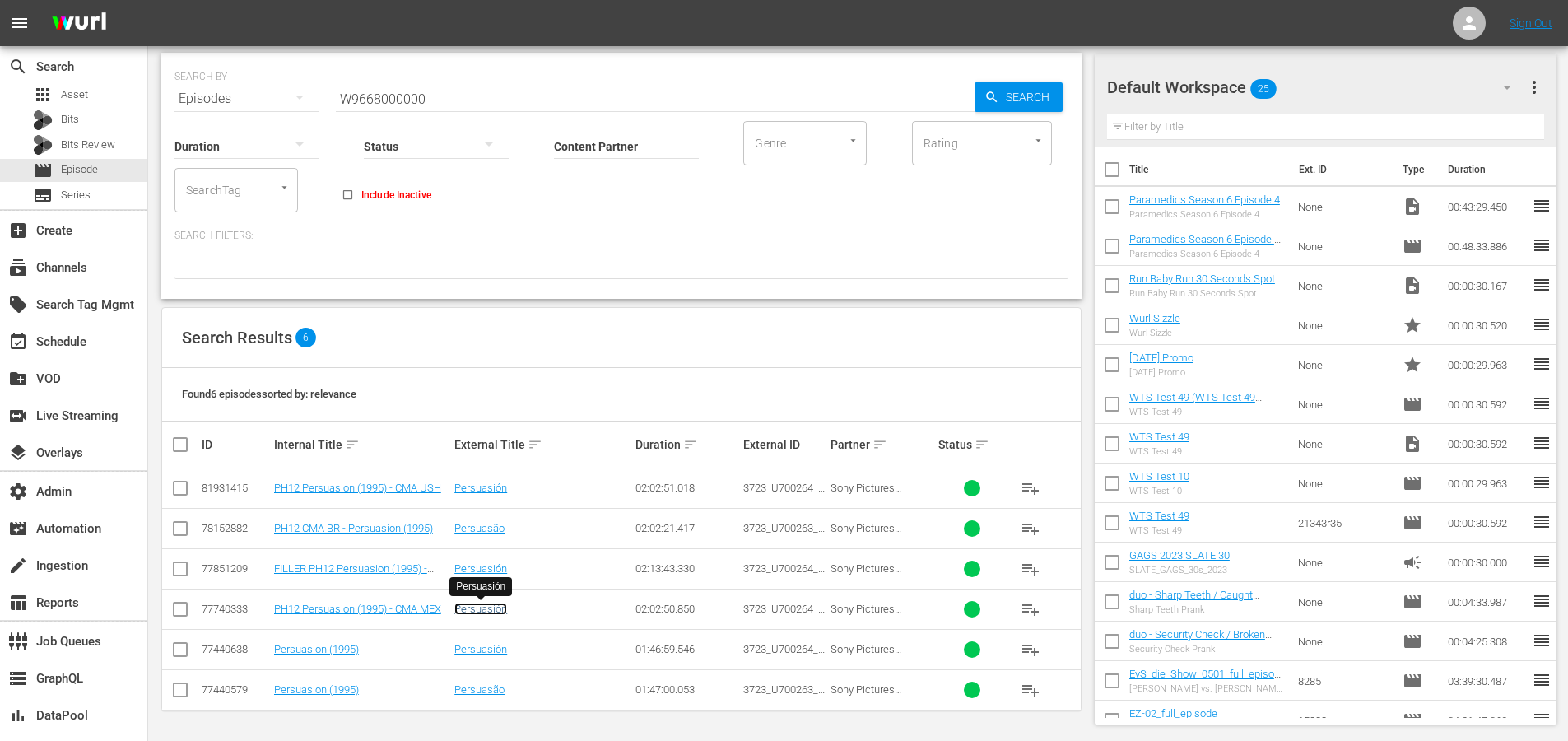
click at [492, 613] on link "Persuasión" at bounding box center [480, 608] width 53 height 12
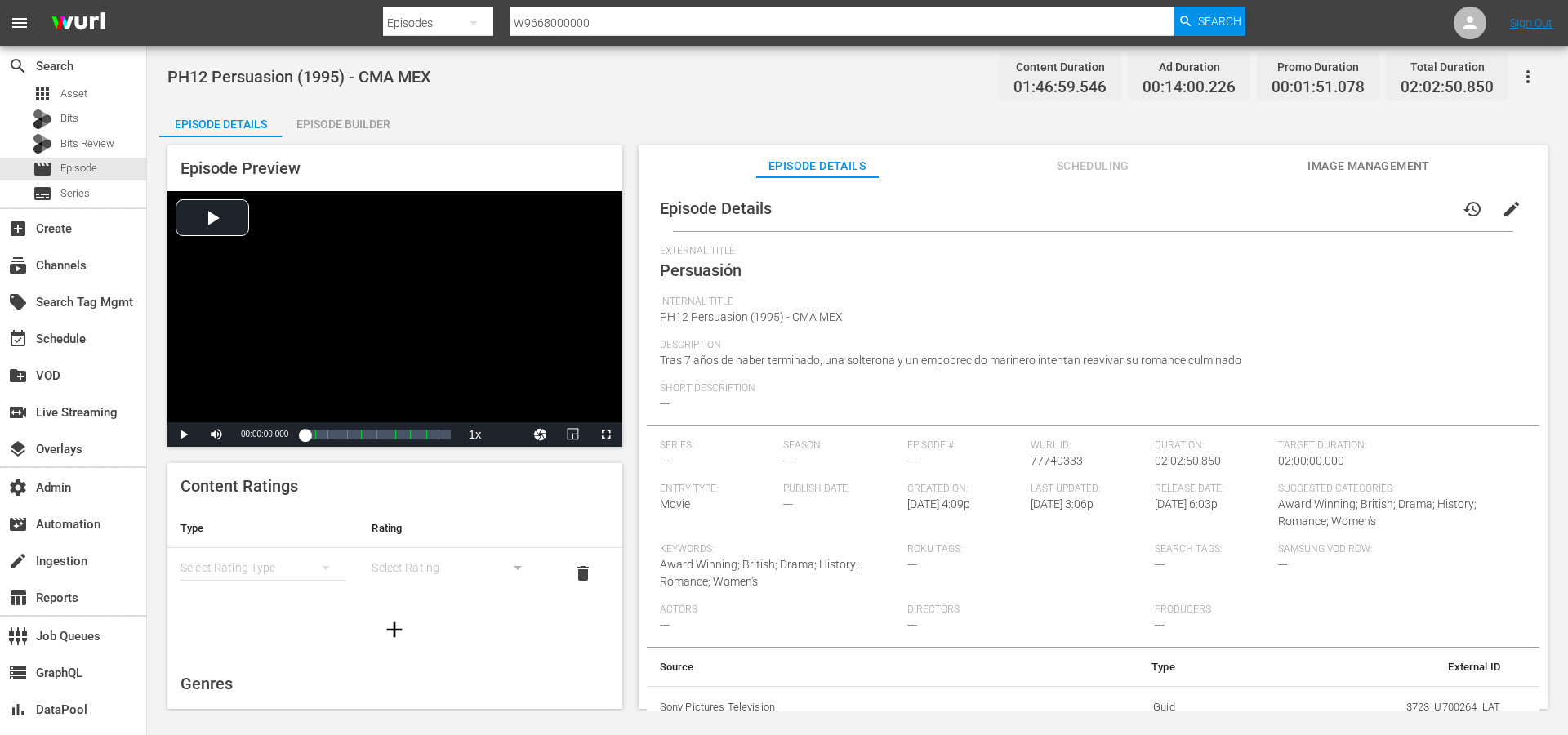
click at [1052, 158] on span "Scheduling" at bounding box center [1093, 165] width 122 height 21
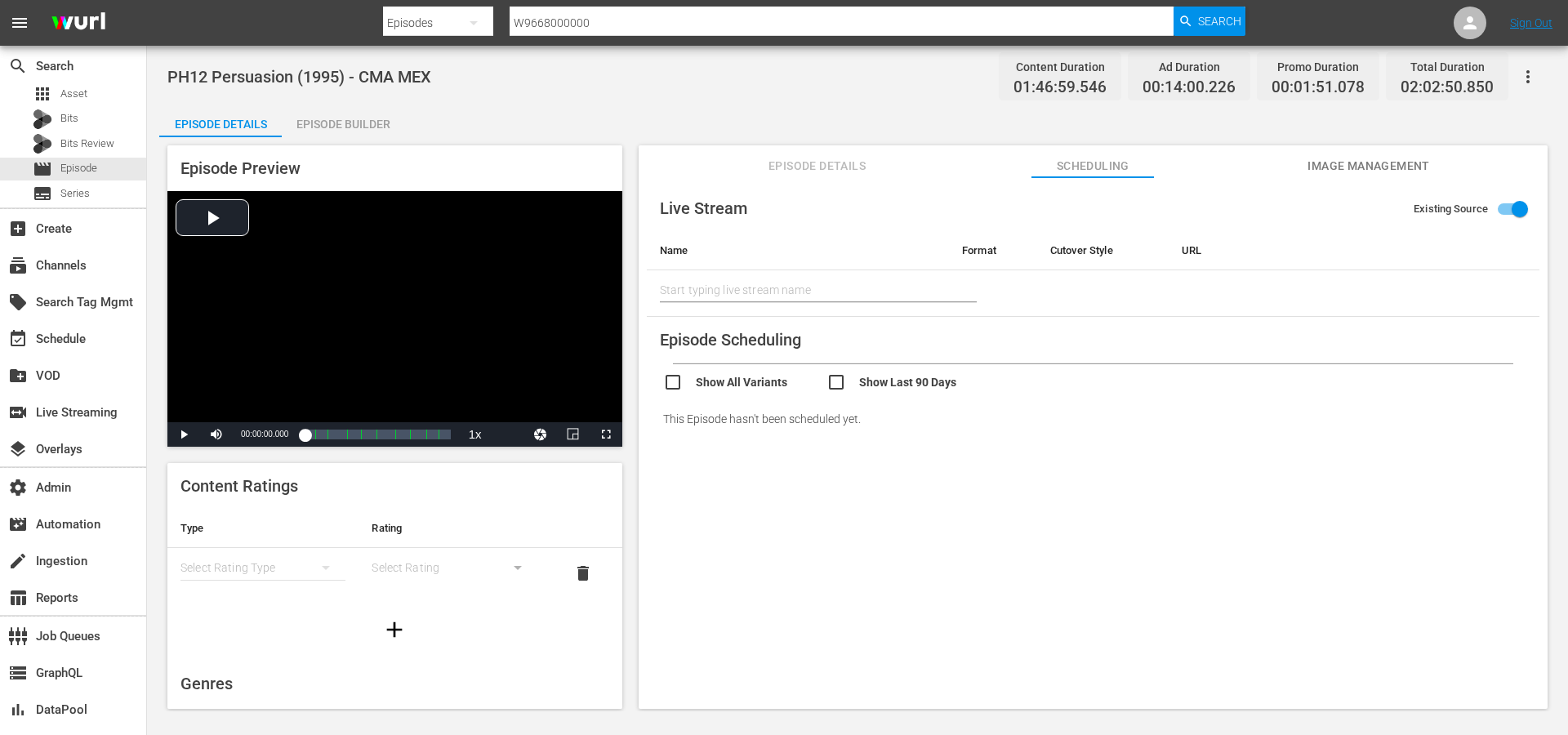
drag, startPoint x: 823, startPoint y: 384, endPoint x: 833, endPoint y: 384, distance: 10.0
click at [826, 384] on div "Show All Variants Show Last 90 Days" at bounding box center [827, 384] width 327 height 24
click at [841, 383] on input "checkbox" at bounding box center [909, 384] width 163 height 24
checkbox input "true"
click at [762, 381] on input "checkbox" at bounding box center [745, 384] width 163 height 24
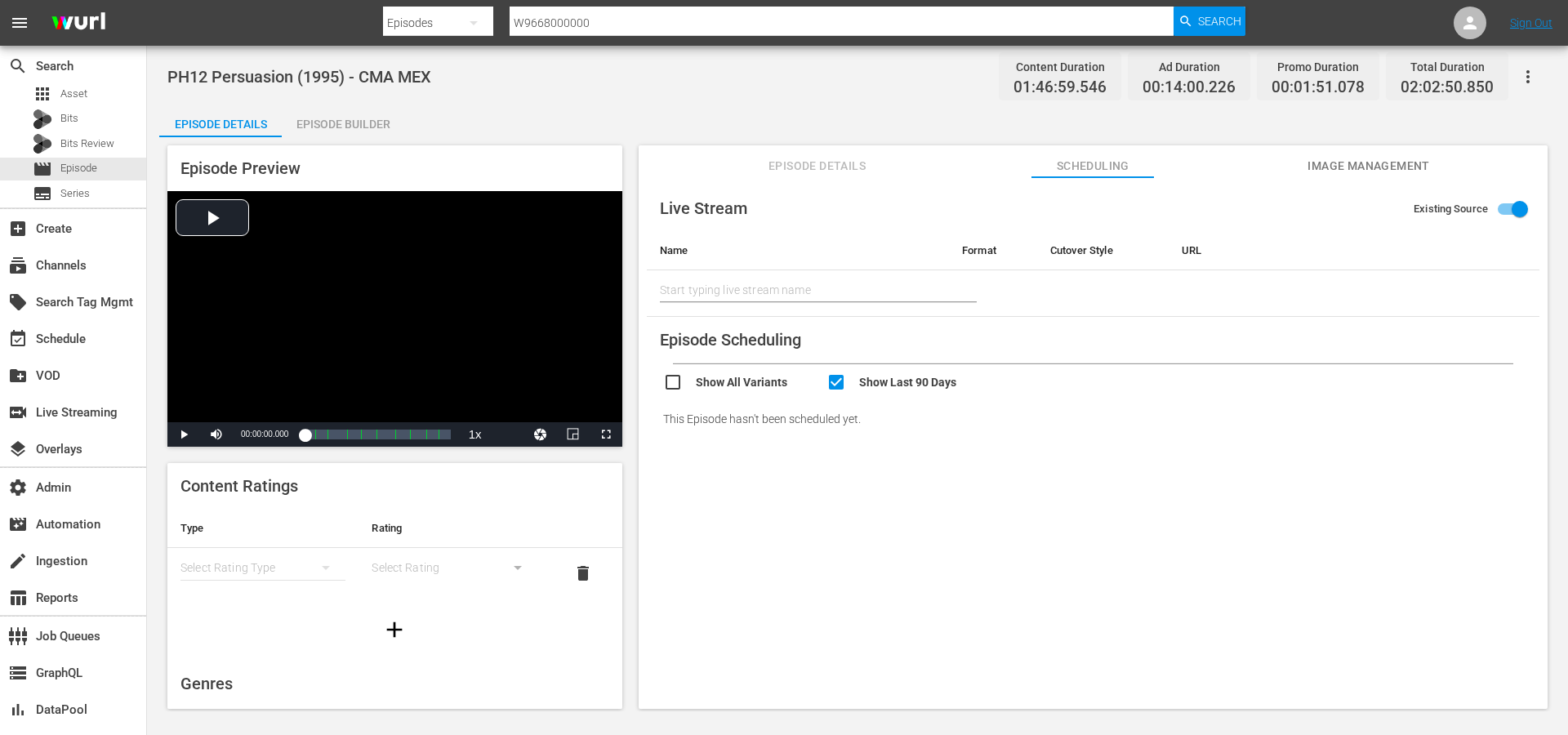
checkbox input "true"
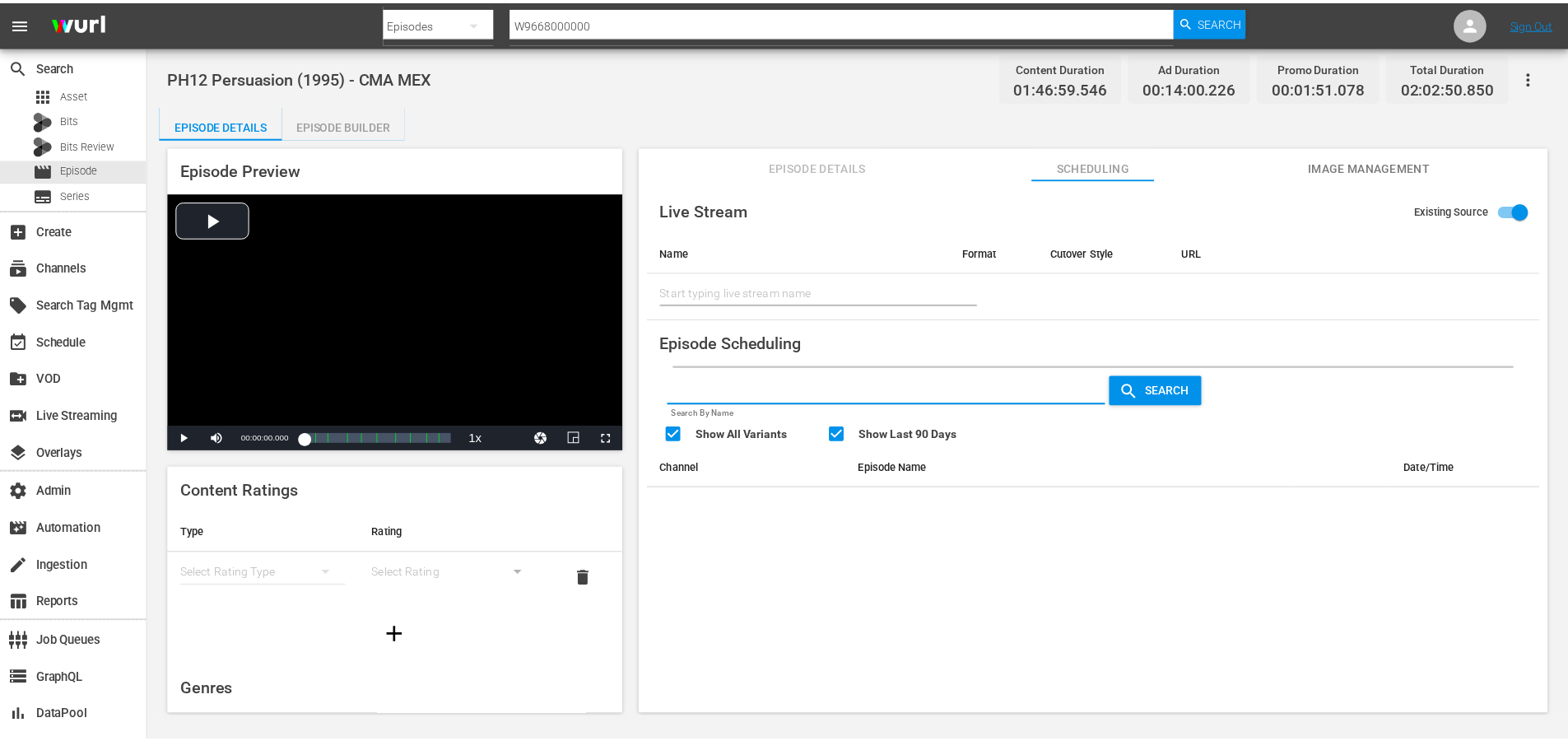
scroll to position [2, 0]
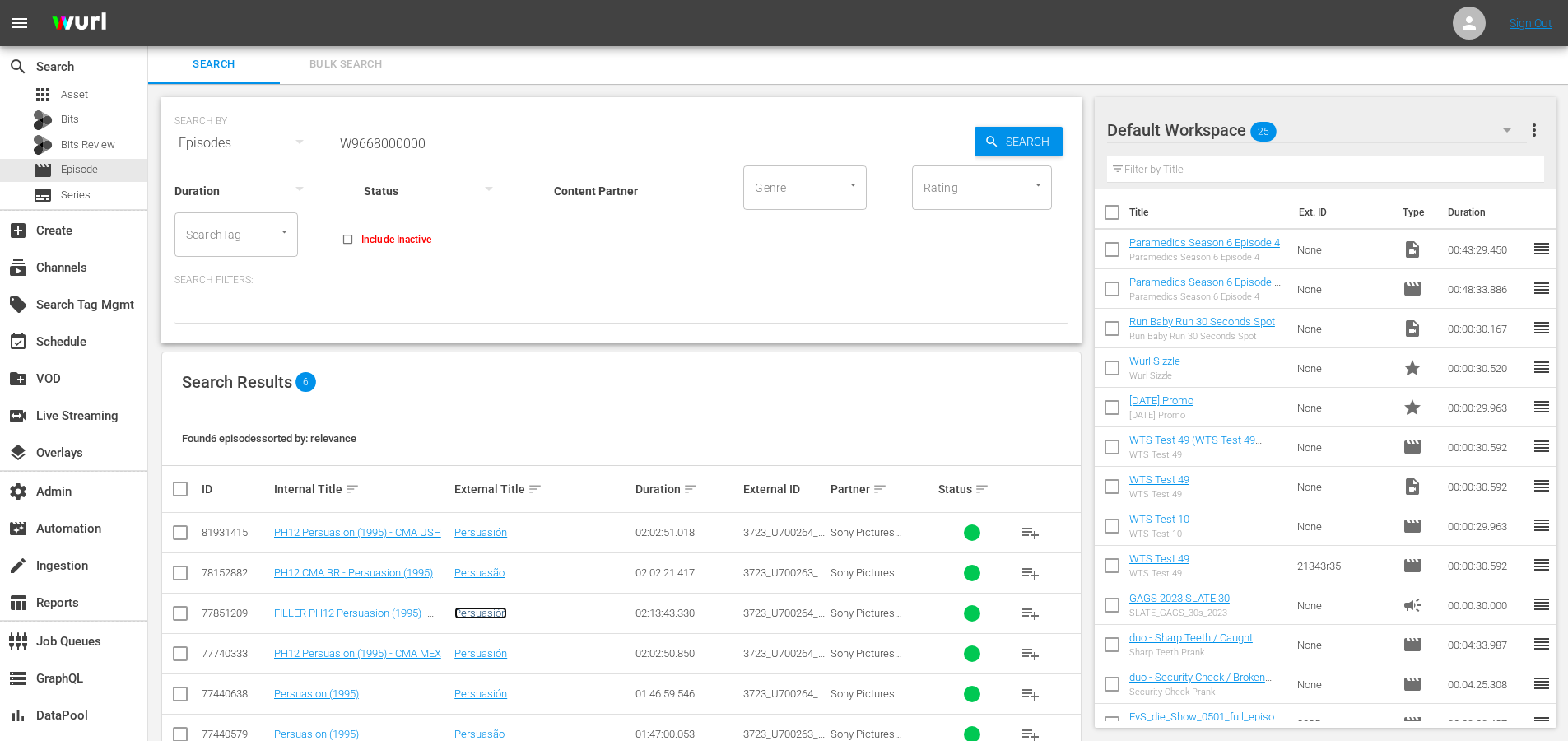
click at [495, 612] on link "Persuasión" at bounding box center [480, 613] width 53 height 12
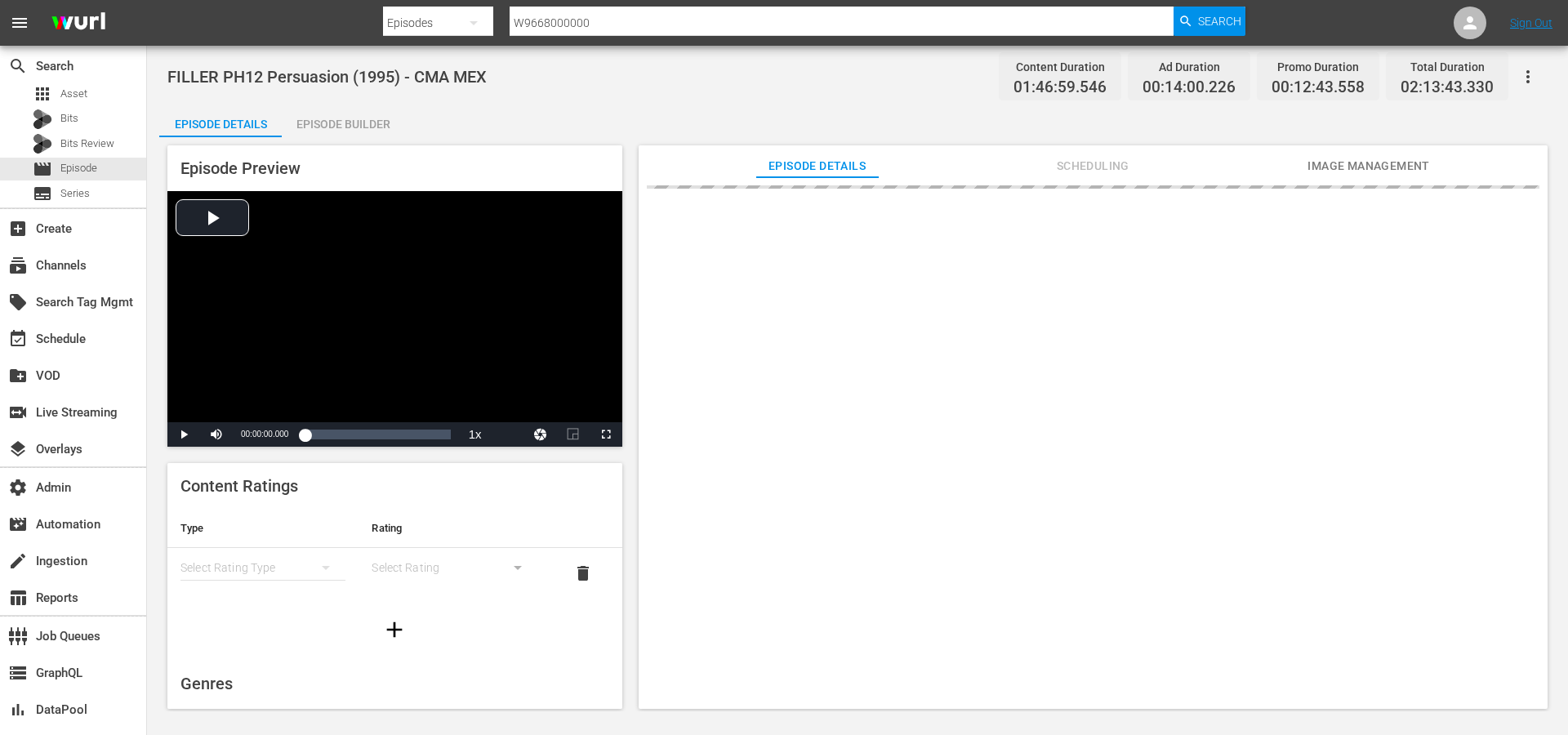
click at [1062, 160] on span "Scheduling" at bounding box center [1093, 165] width 122 height 21
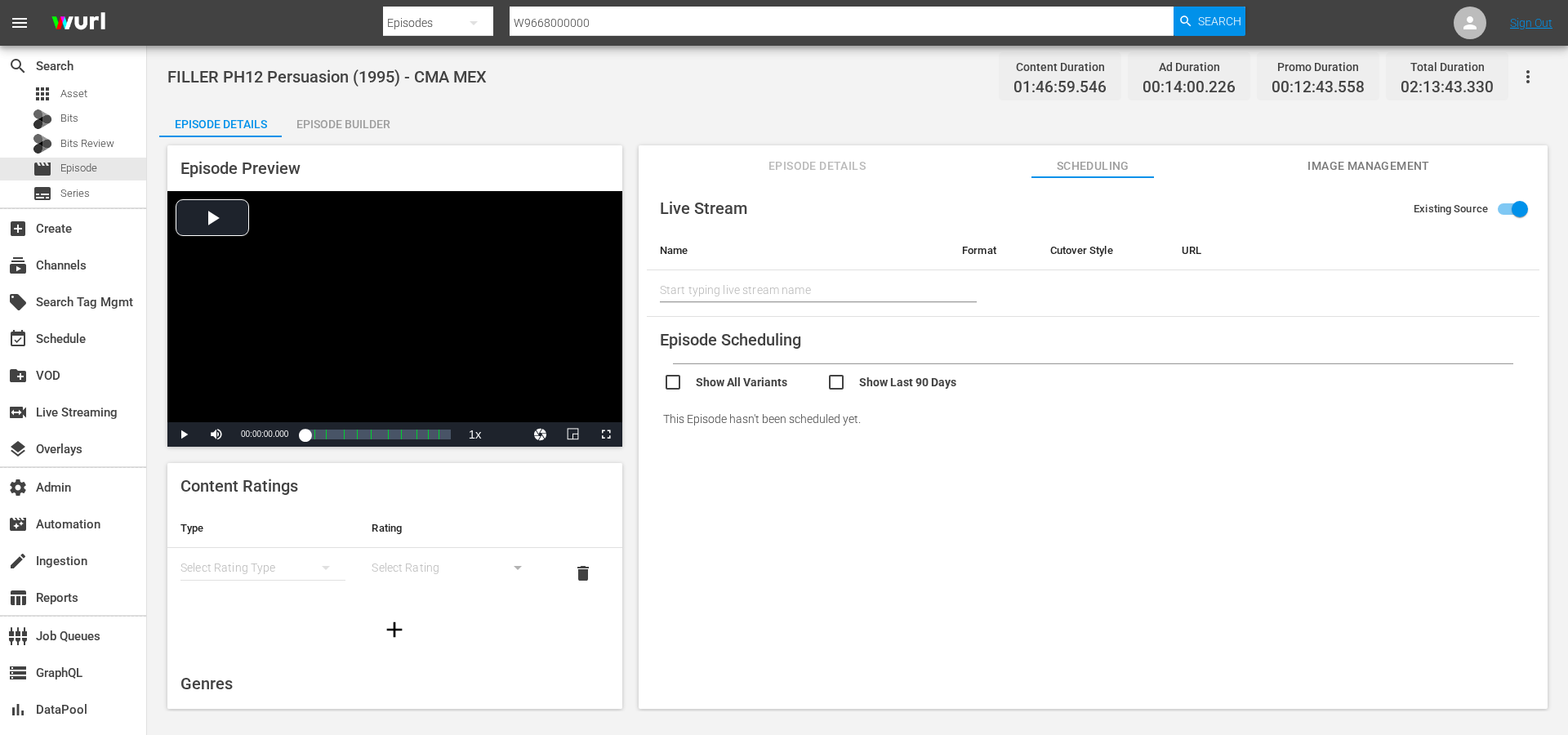
click at [762, 381] on input "checkbox" at bounding box center [745, 384] width 163 height 24
checkbox input "true"
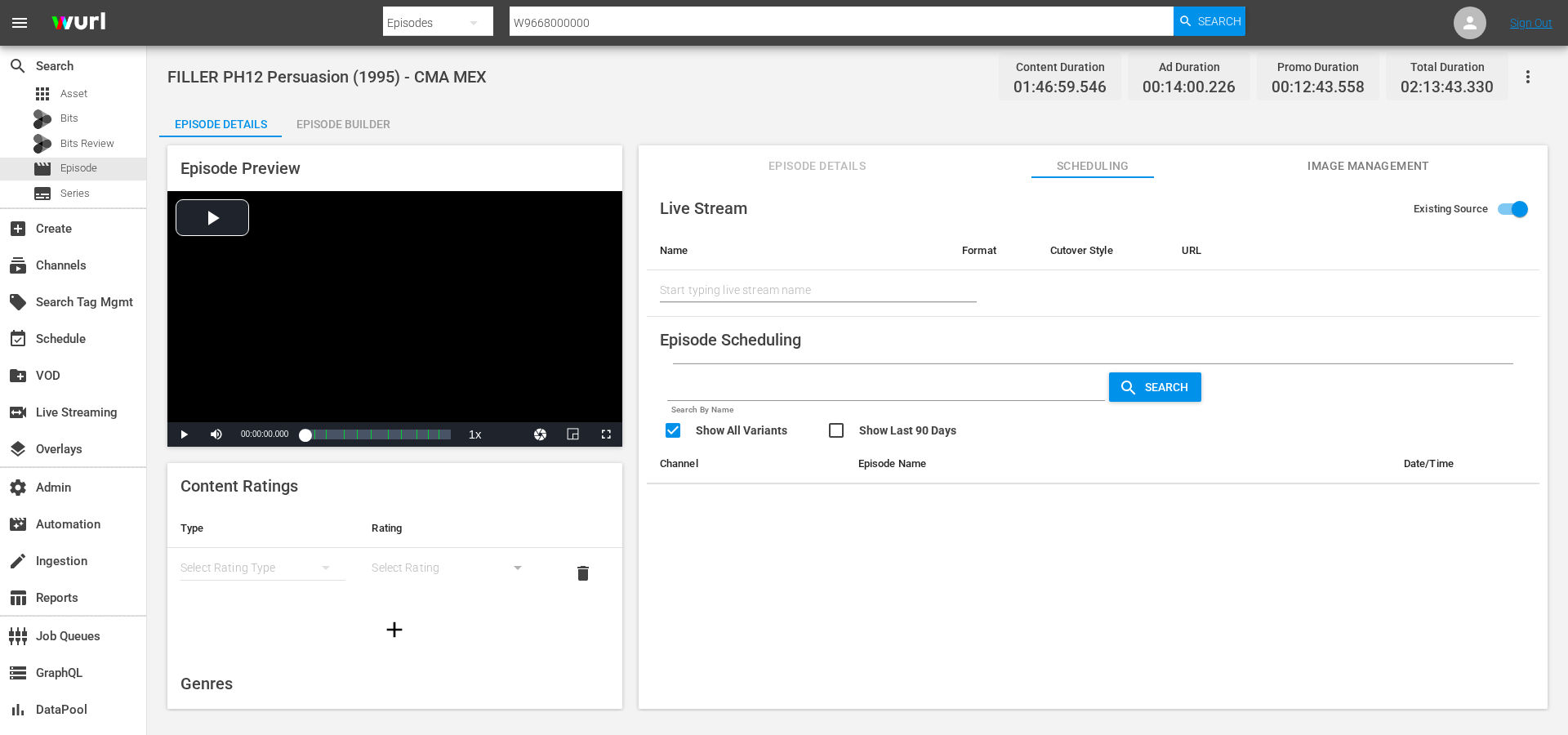
click at [873, 416] on p "Search By Name" at bounding box center [887, 410] width 439 height 14
click at [872, 428] on input "checkbox" at bounding box center [909, 432] width 163 height 24
checkbox input "true"
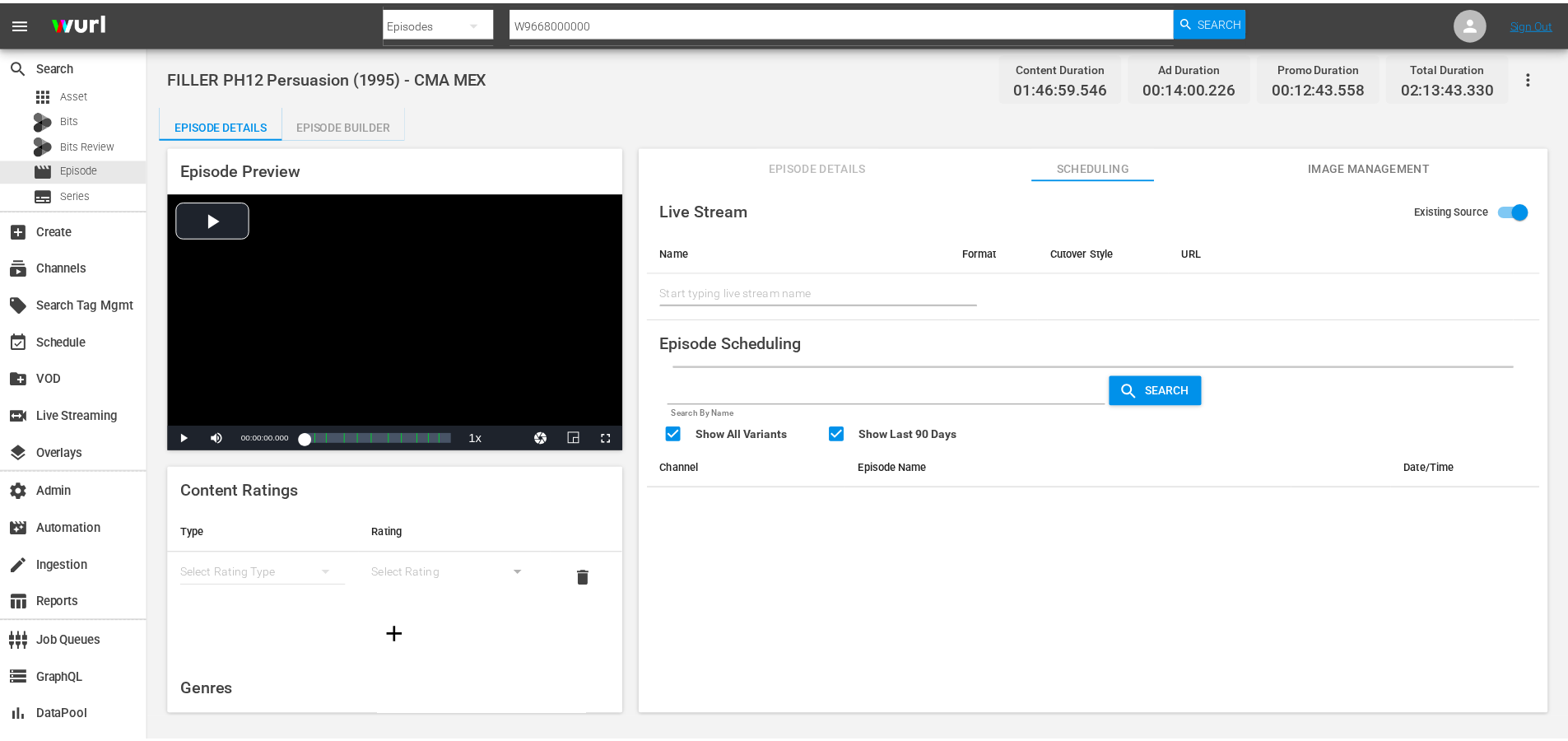
scroll to position [2, 0]
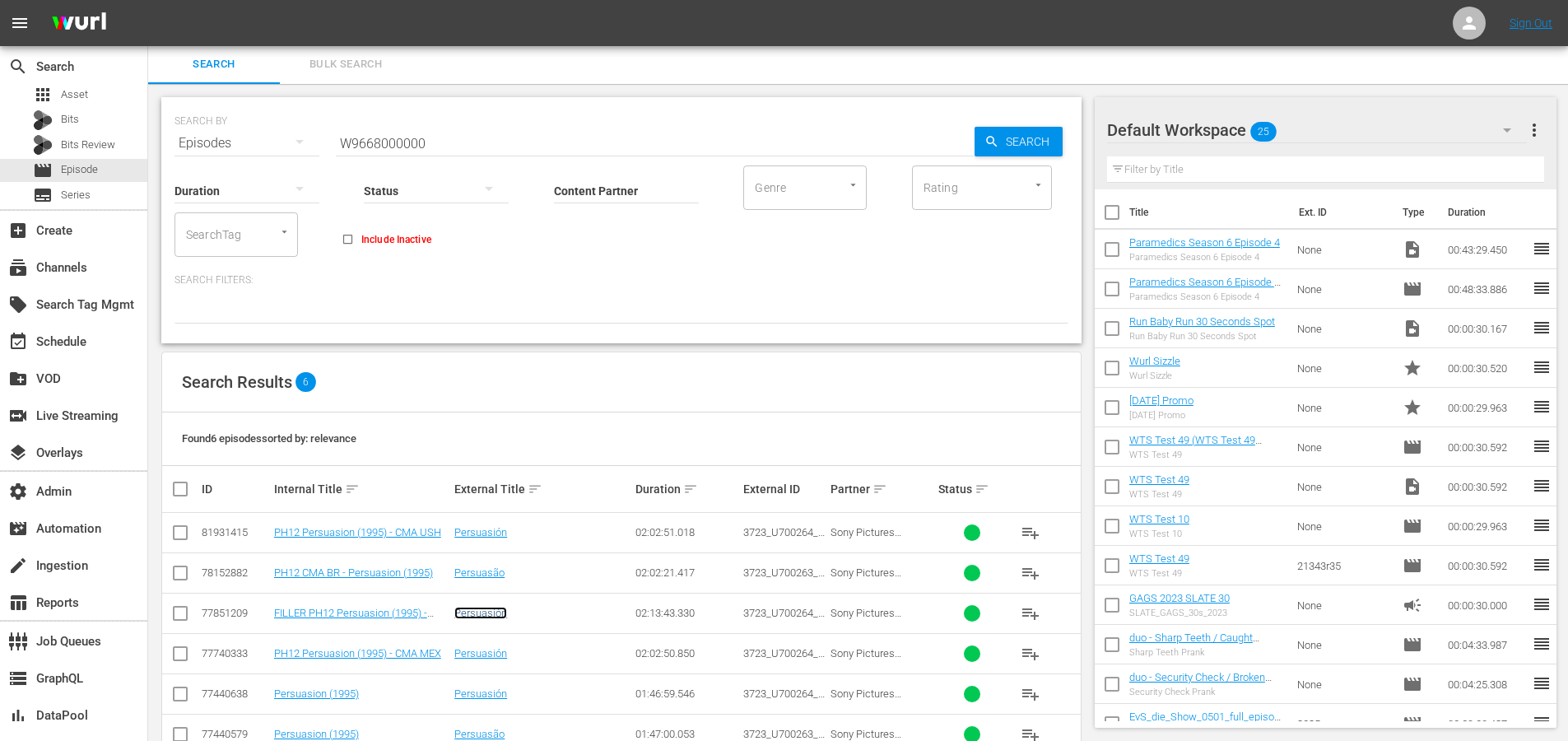
click at [487, 616] on link "Persuasión" at bounding box center [480, 613] width 53 height 12
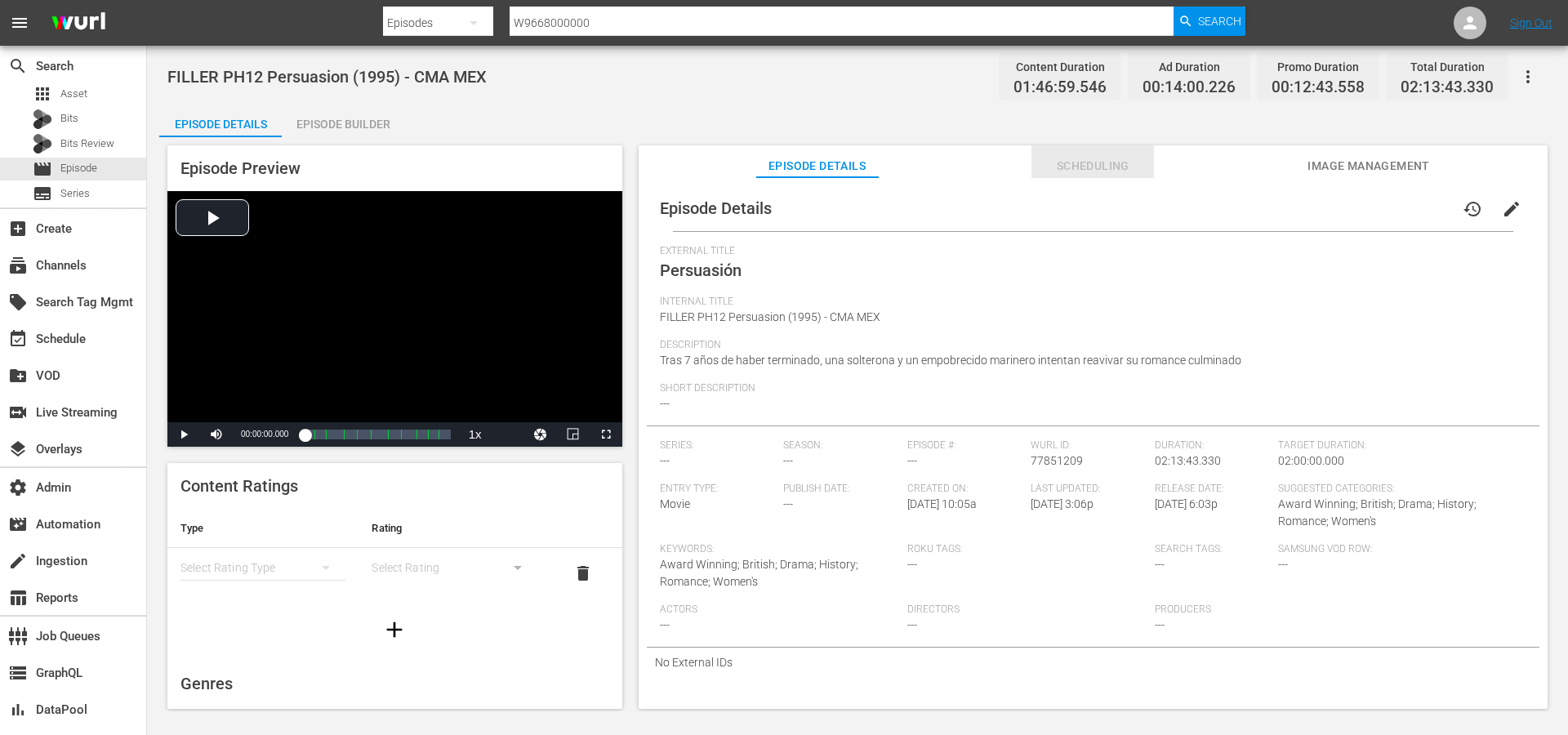
click at [1098, 167] on span "Scheduling" at bounding box center [1093, 165] width 122 height 21
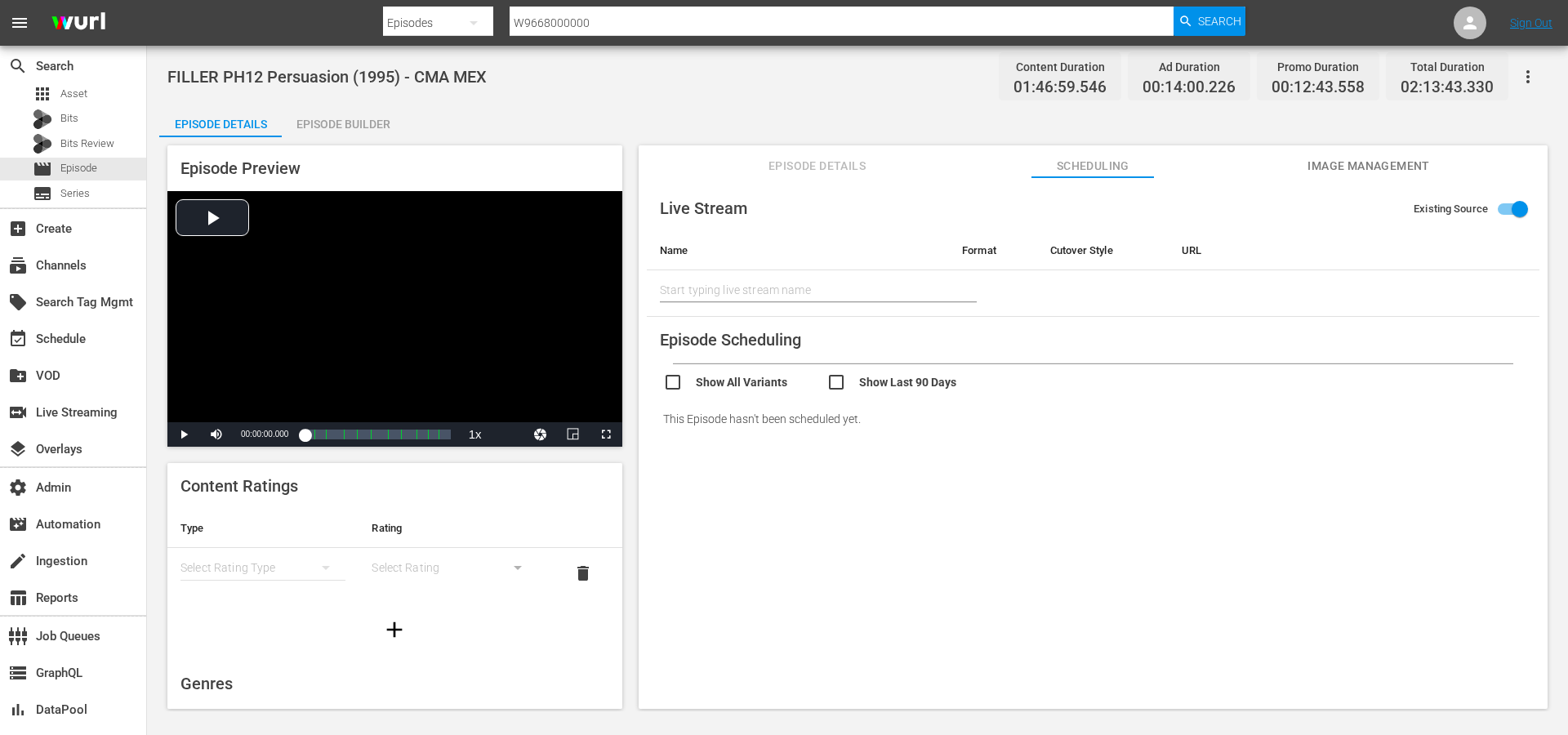
click at [778, 389] on input "checkbox" at bounding box center [745, 384] width 163 height 24
checkbox input "true"
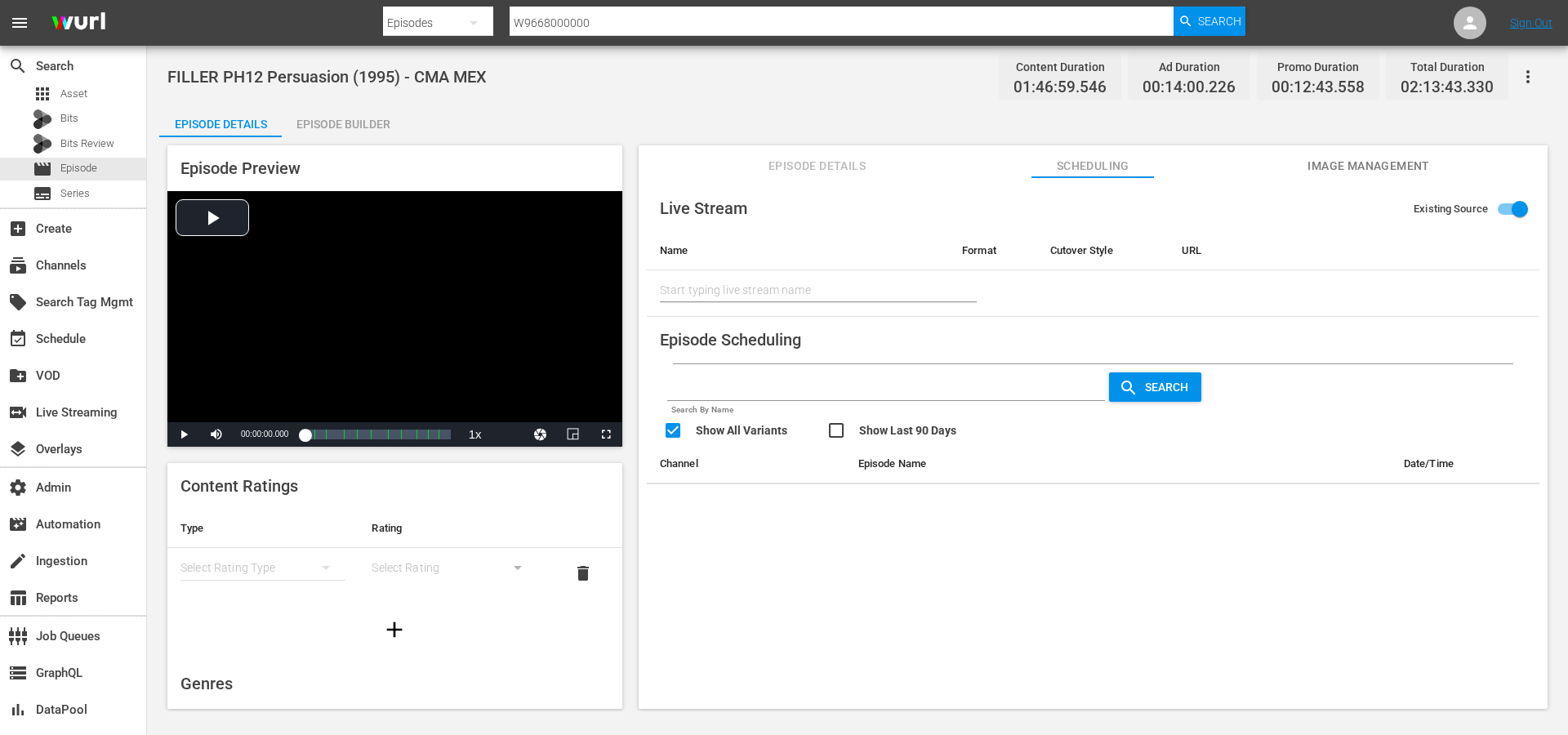
click at [899, 422] on input "checkbox" at bounding box center [909, 432] width 163 height 24
checkbox input "true"
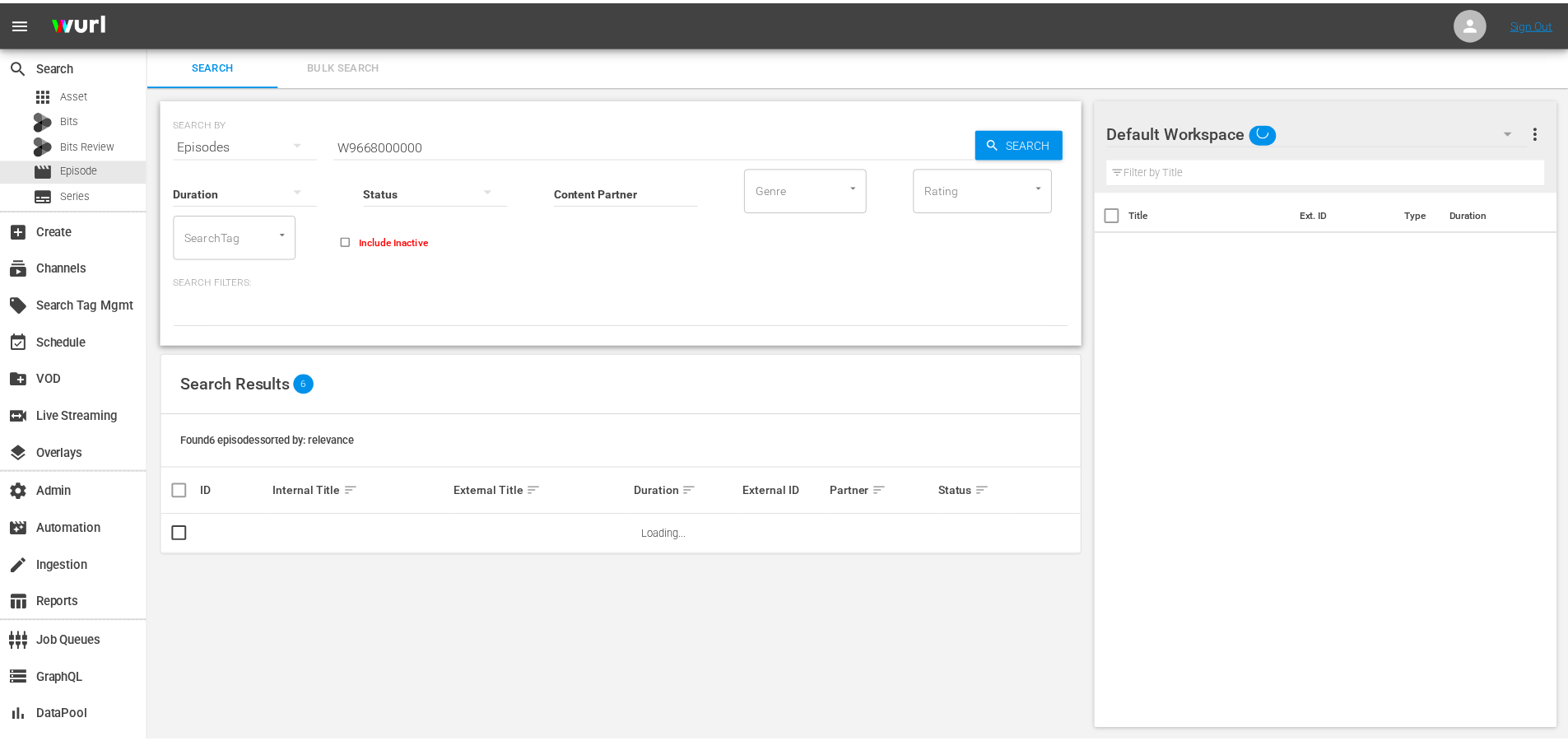
scroll to position [2, 0]
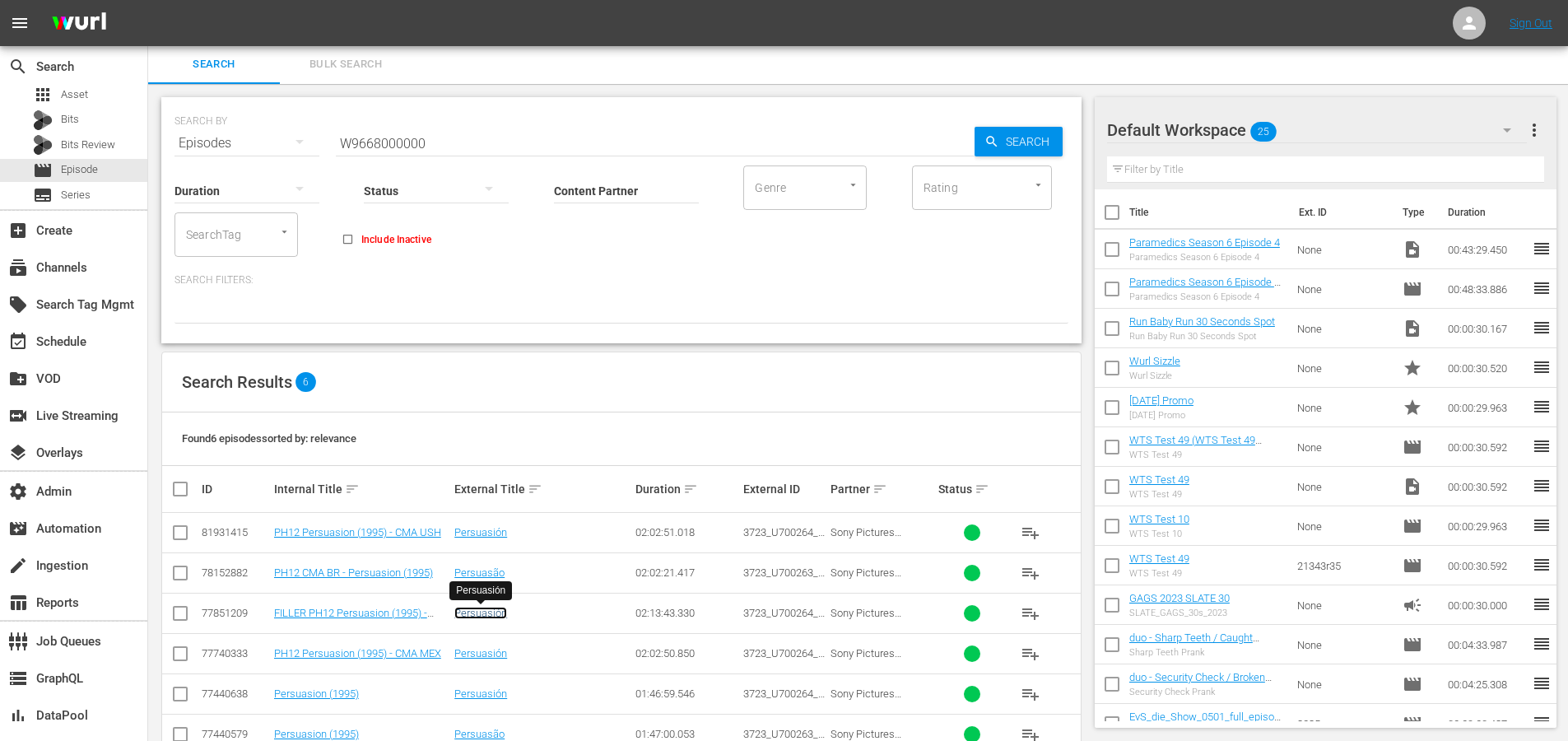
click at [484, 612] on link "Persuasión" at bounding box center [480, 613] width 53 height 12
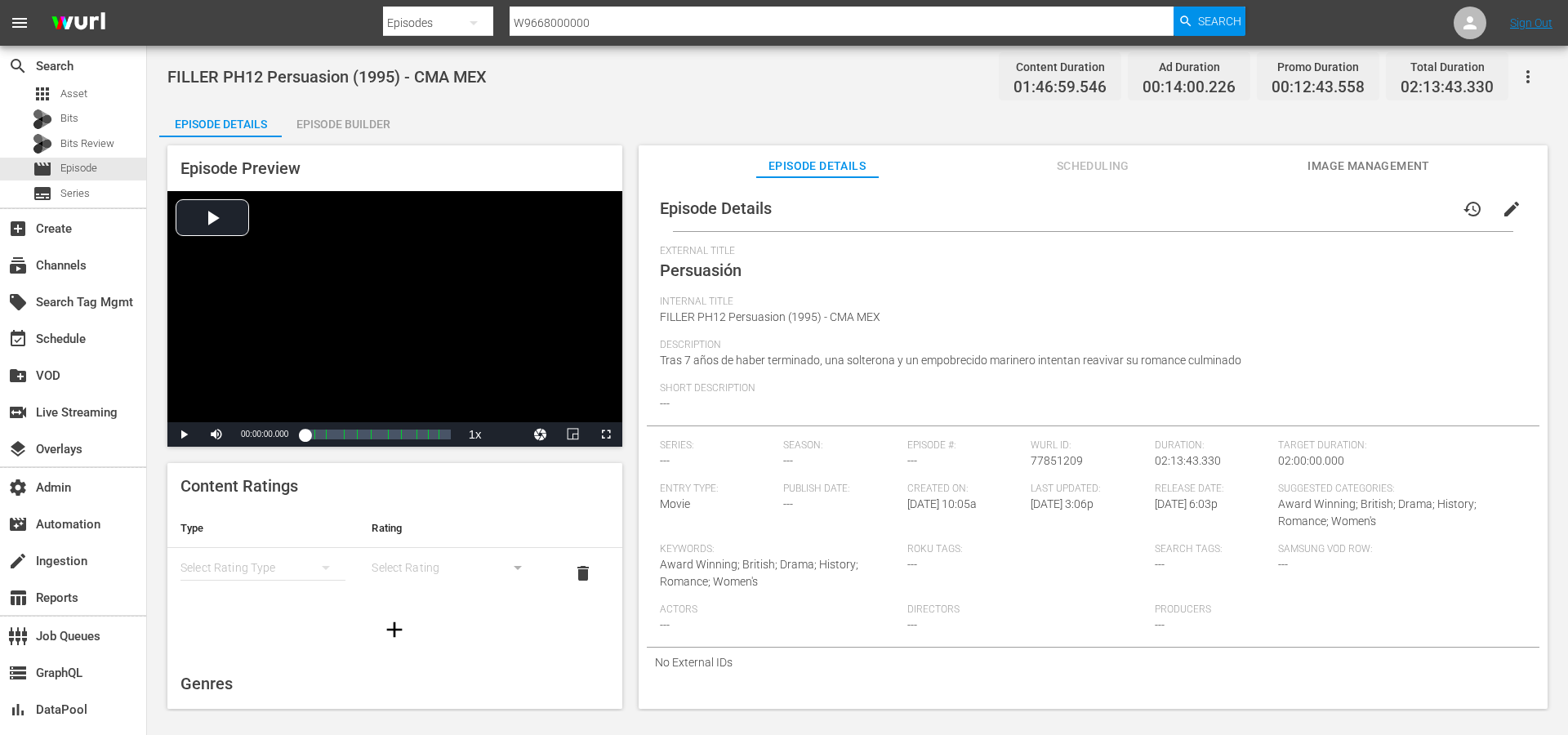
click at [1082, 160] on span "Scheduling" at bounding box center [1093, 165] width 122 height 21
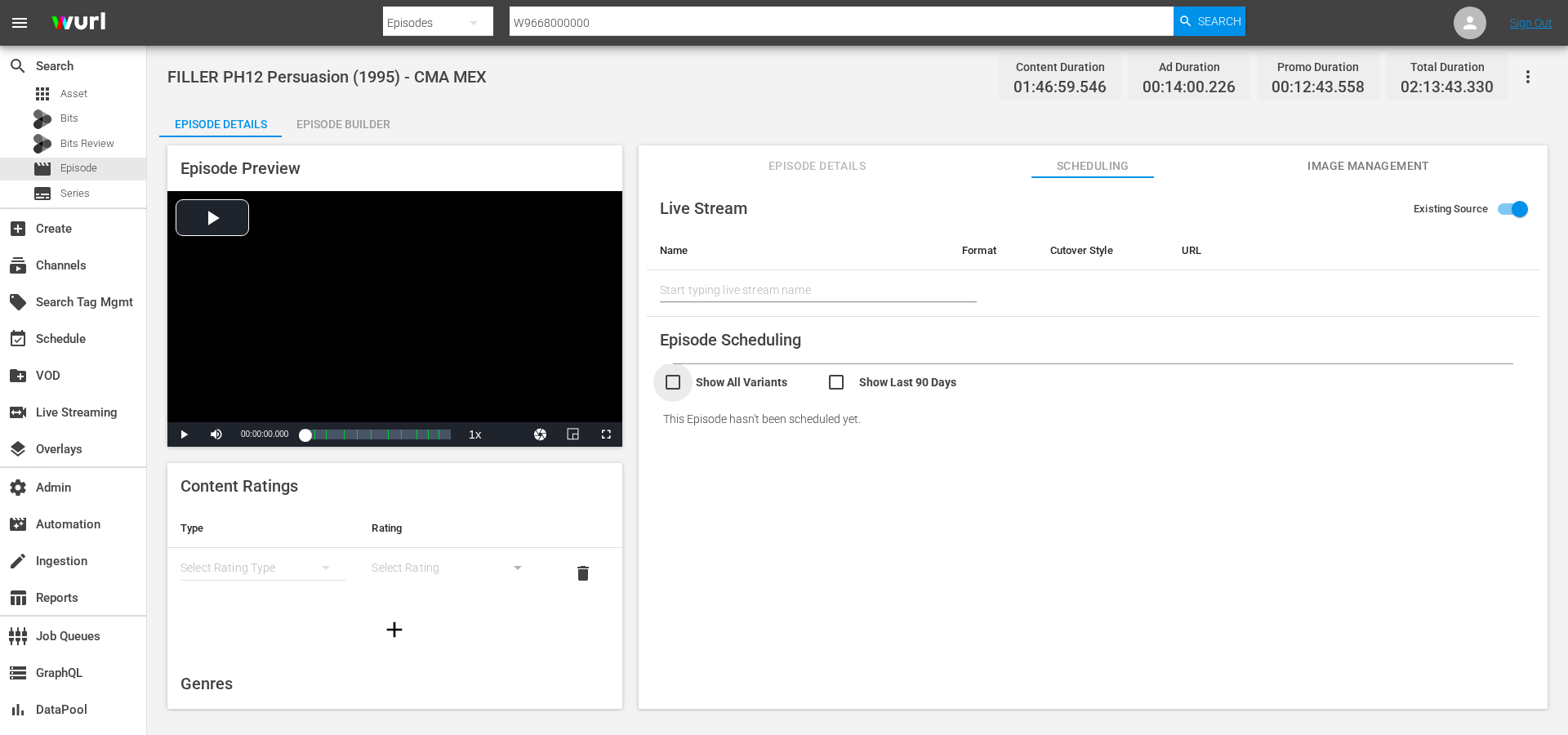
click at [771, 379] on input "checkbox" at bounding box center [745, 384] width 163 height 24
checkbox input "true"
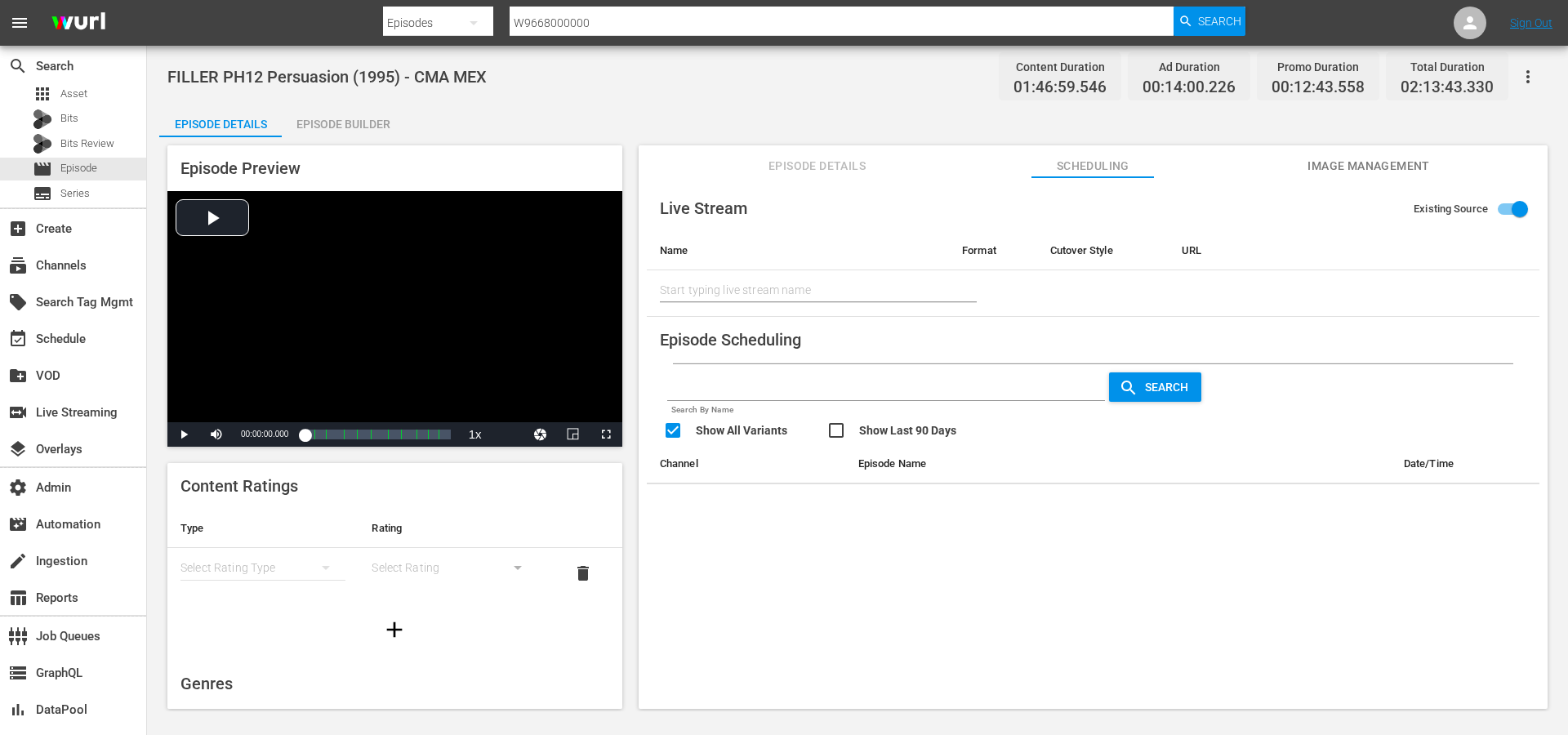
click at [883, 377] on input "text" at bounding box center [887, 389] width 439 height 25
click at [874, 430] on input "checkbox" at bounding box center [909, 432] width 163 height 24
checkbox input "true"
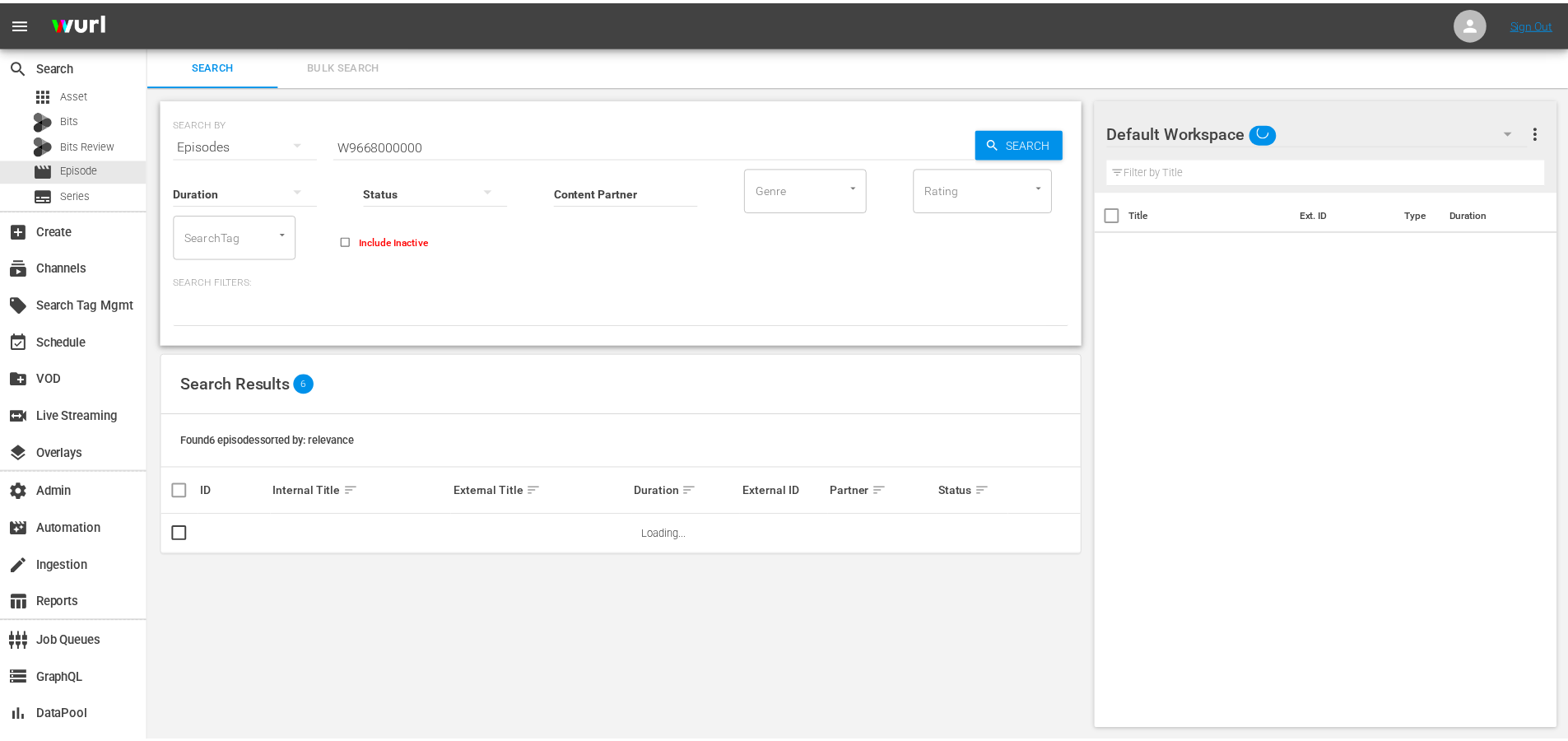
scroll to position [2, 0]
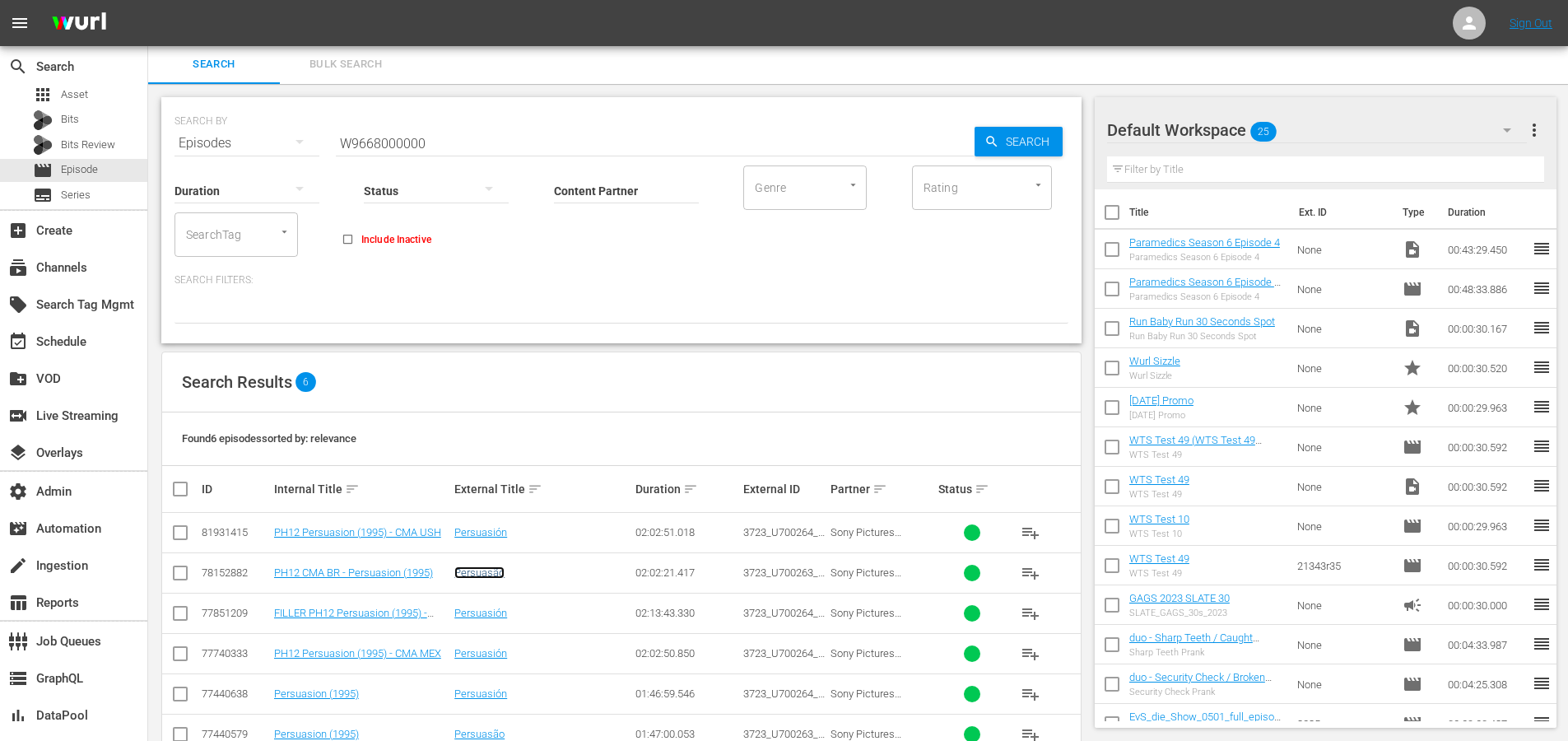
click at [496, 574] on link "Persuasão" at bounding box center [479, 572] width 51 height 12
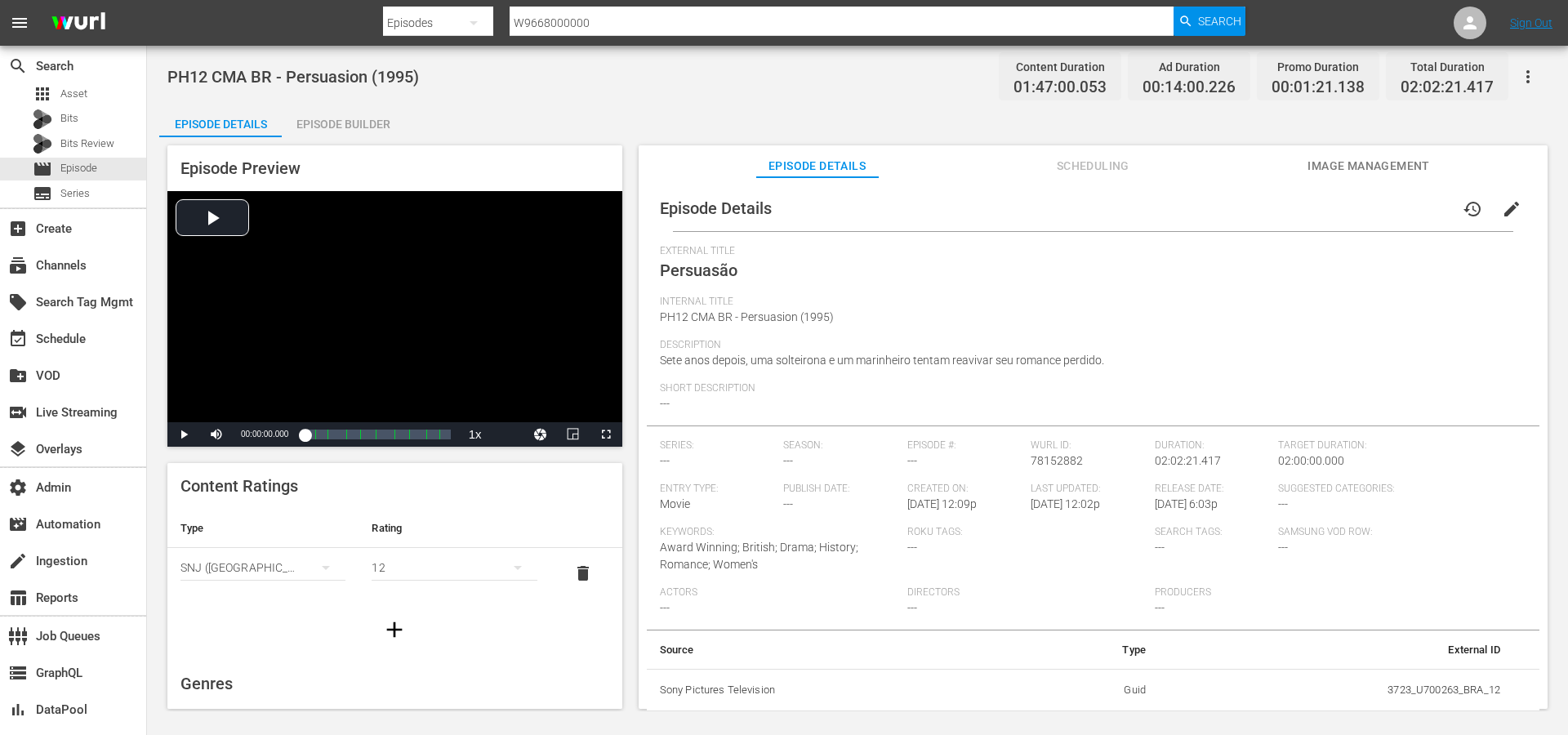
click at [1083, 157] on span "Scheduling" at bounding box center [1093, 165] width 122 height 21
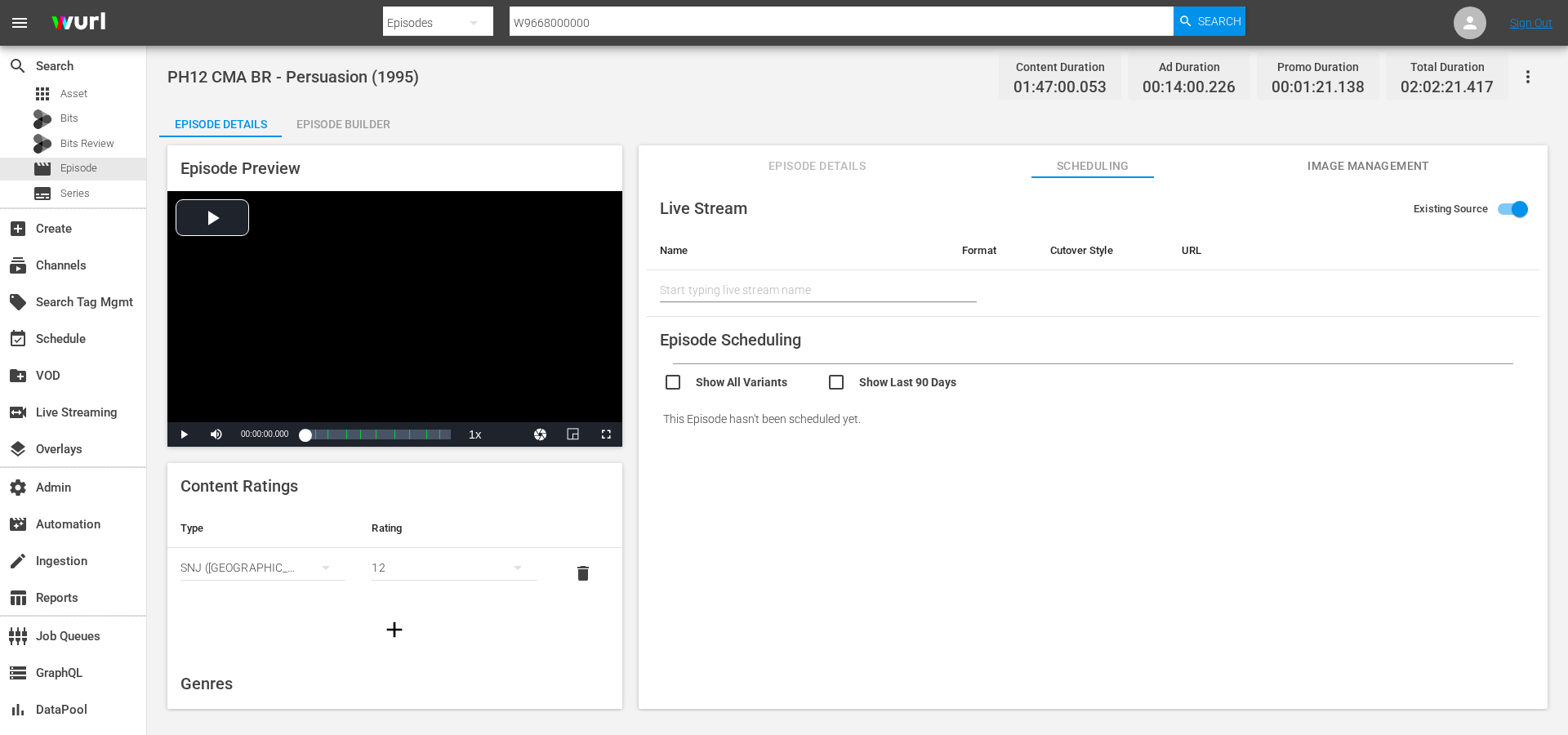
click at [857, 386] on input "checkbox" at bounding box center [909, 384] width 163 height 24
checkbox input "true"
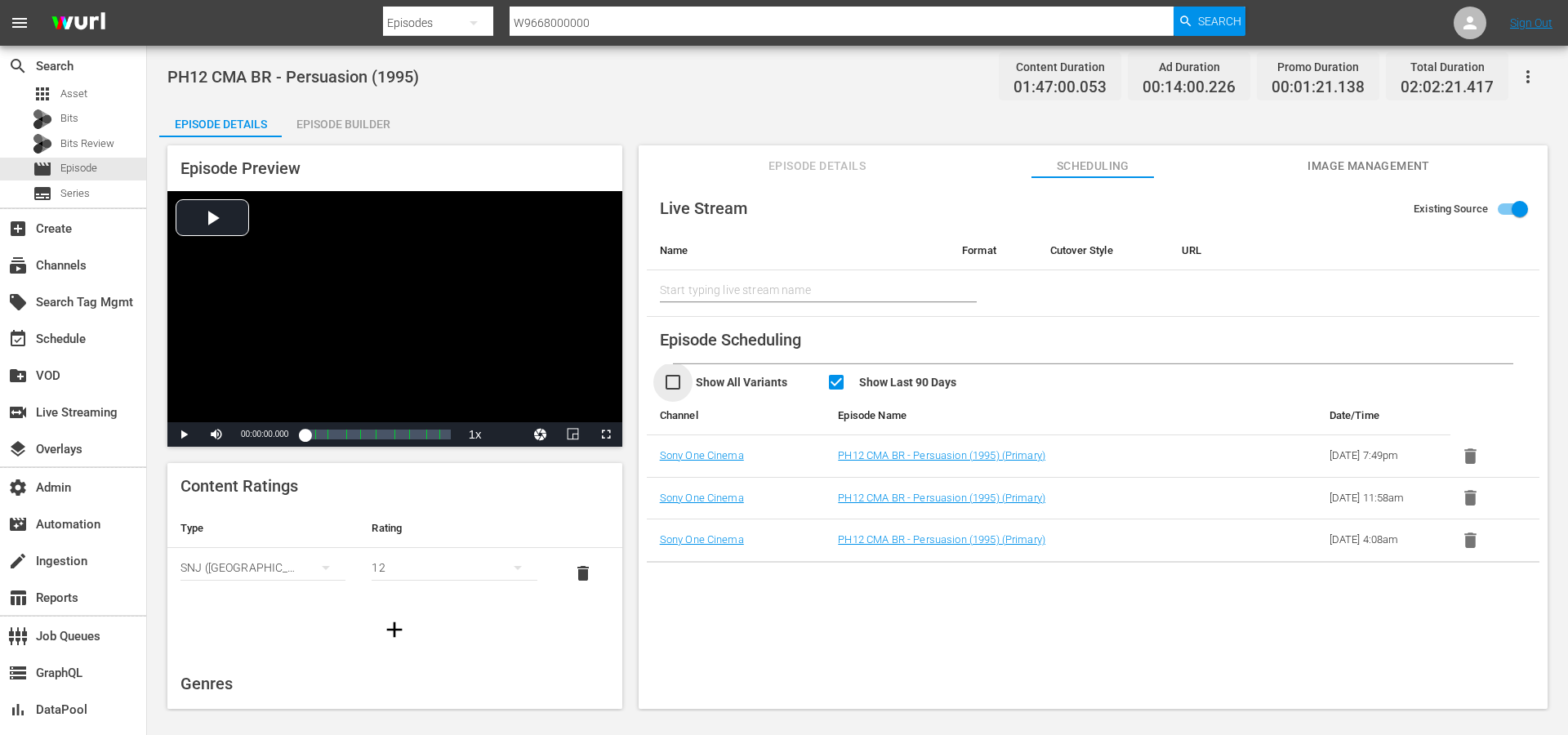
click at [760, 387] on input "checkbox" at bounding box center [745, 384] width 163 height 24
checkbox input "true"
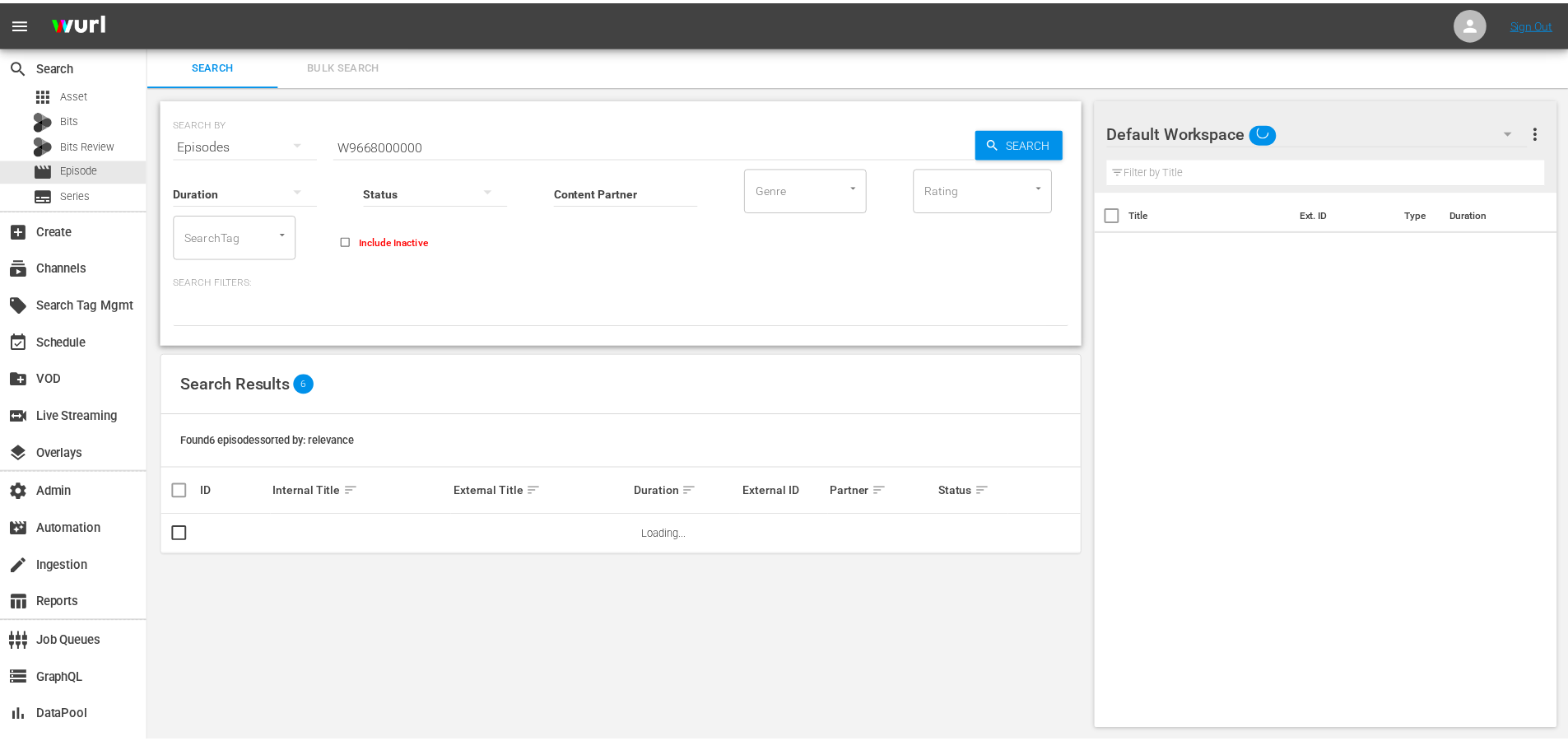
scroll to position [2, 0]
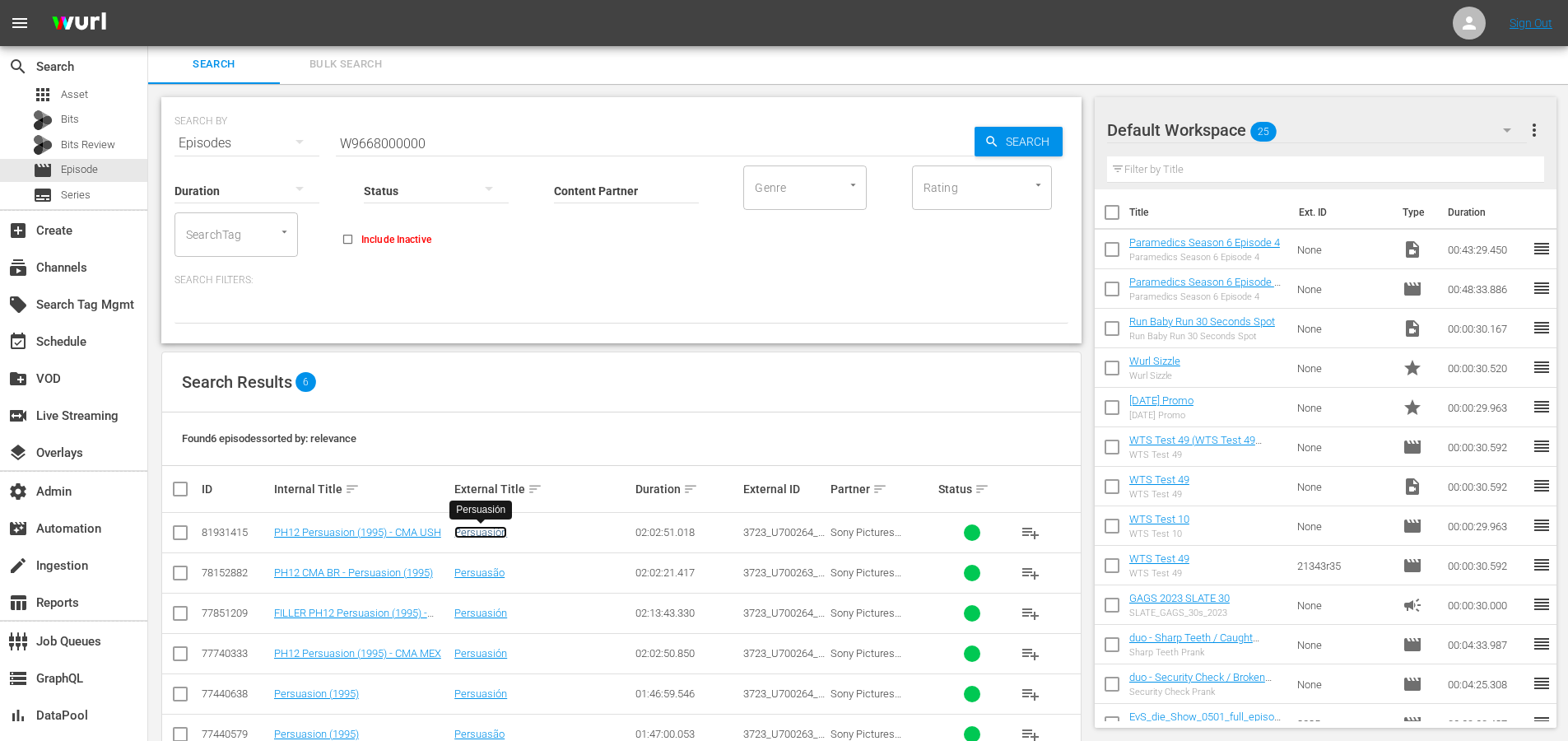
click at [466, 535] on link "Persuasión" at bounding box center [480, 532] width 53 height 12
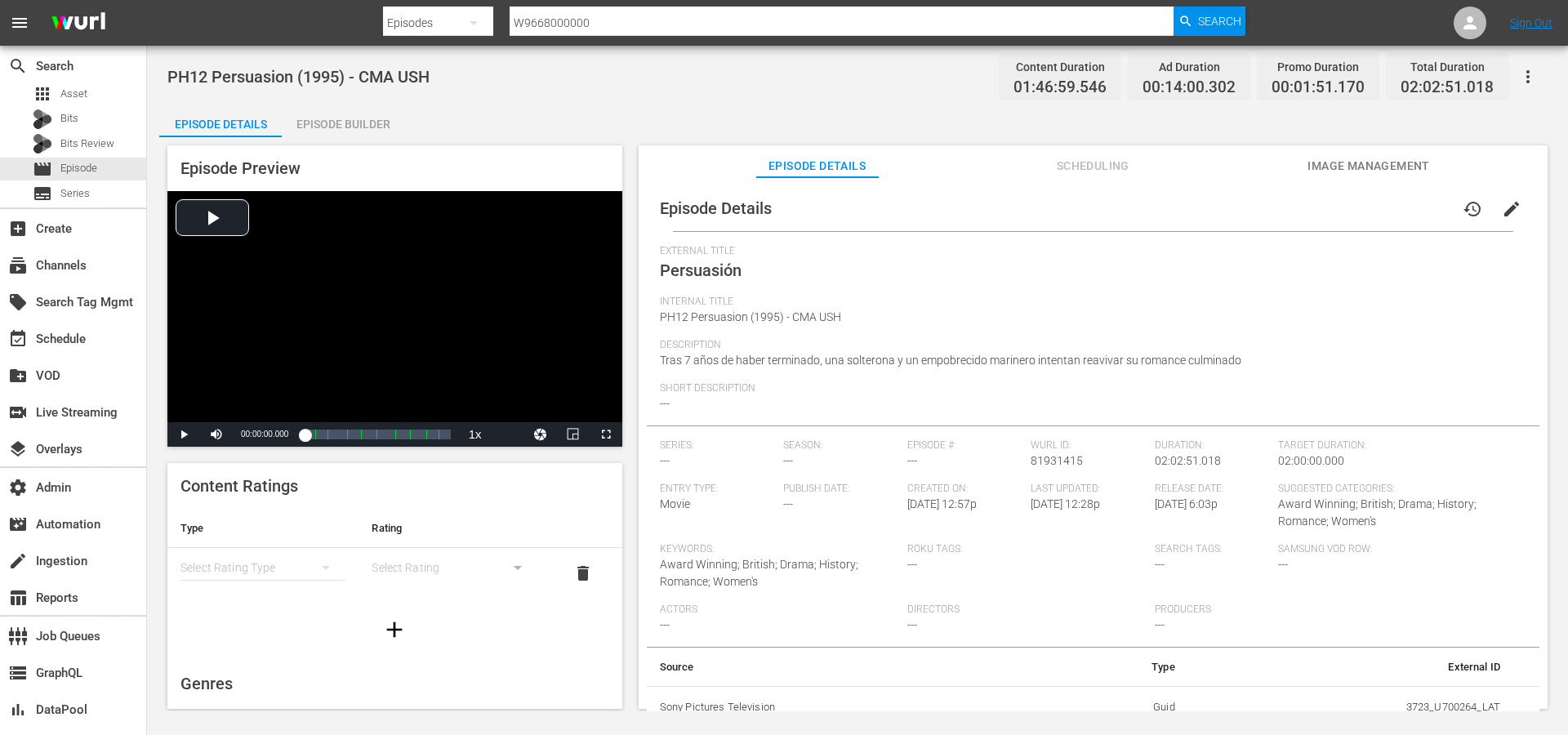
click at [1115, 175] on button "Scheduling" at bounding box center [1093, 161] width 122 height 32
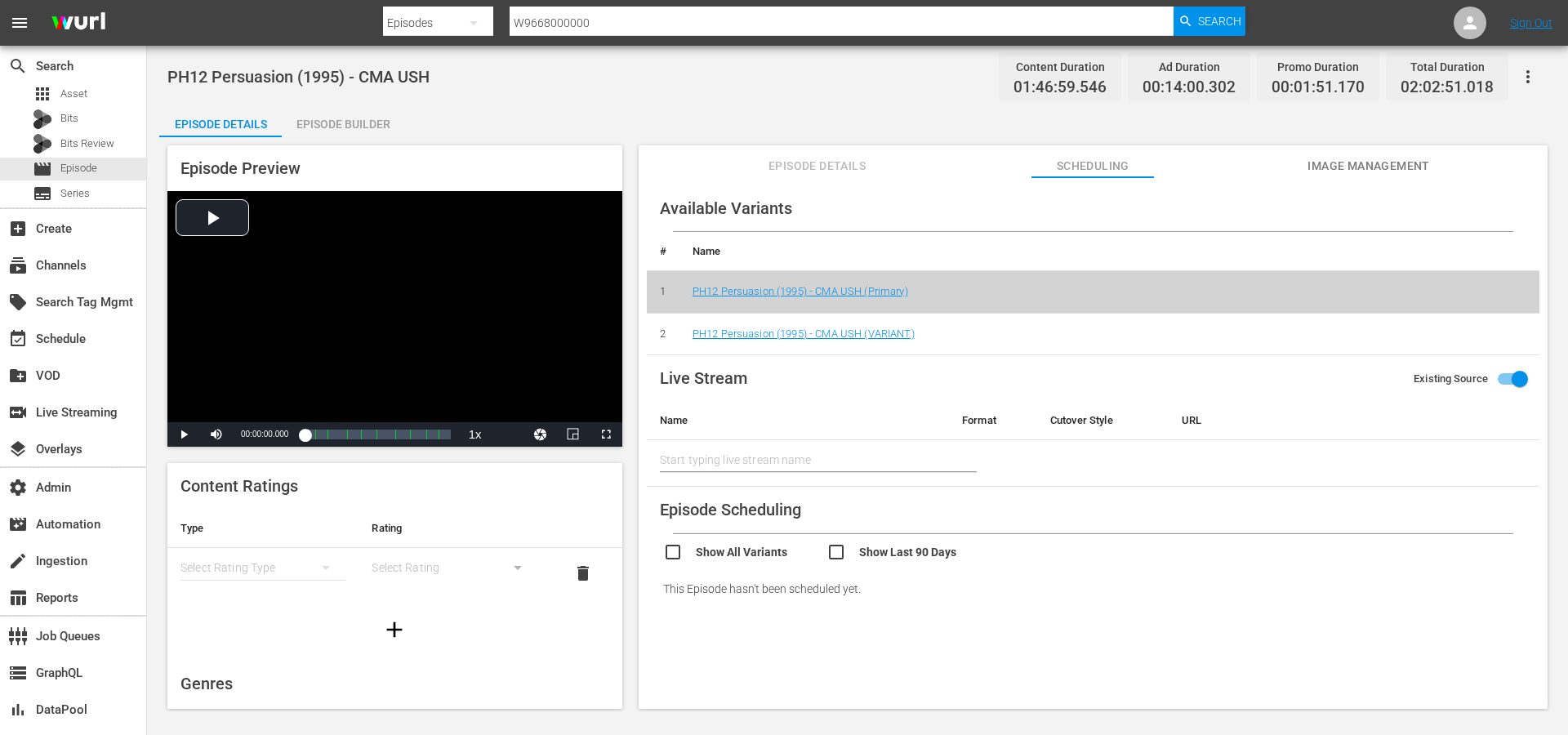
click at [856, 537] on div "Show All Variants Show Last 90 Days" at bounding box center [1101, 550] width 876 height 31
click at [857, 543] on input "checkbox" at bounding box center [909, 554] width 163 height 24
checkbox input "true"
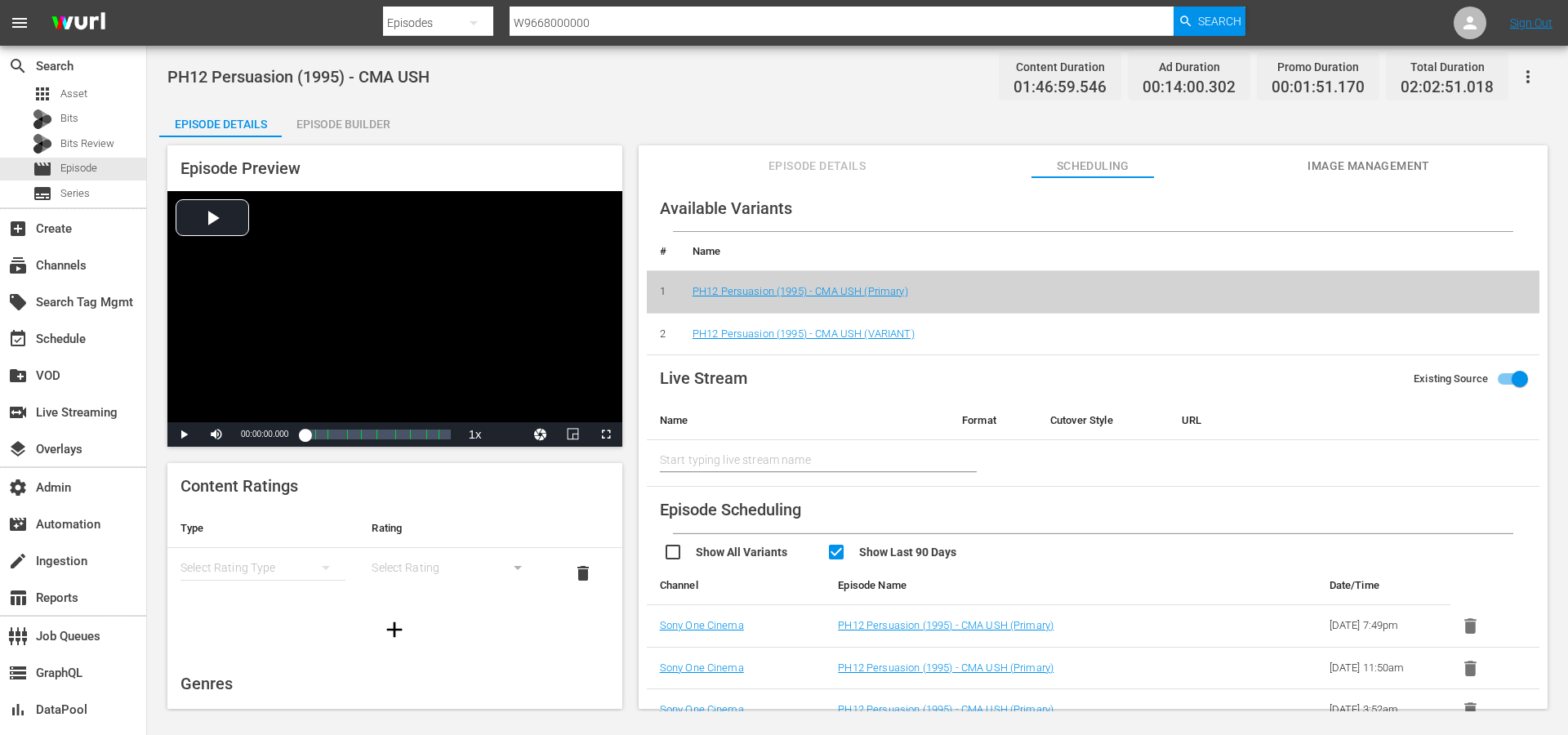
click at [766, 539] on div "Show All Variants Show Last 90 Days" at bounding box center [1101, 550] width 876 height 31
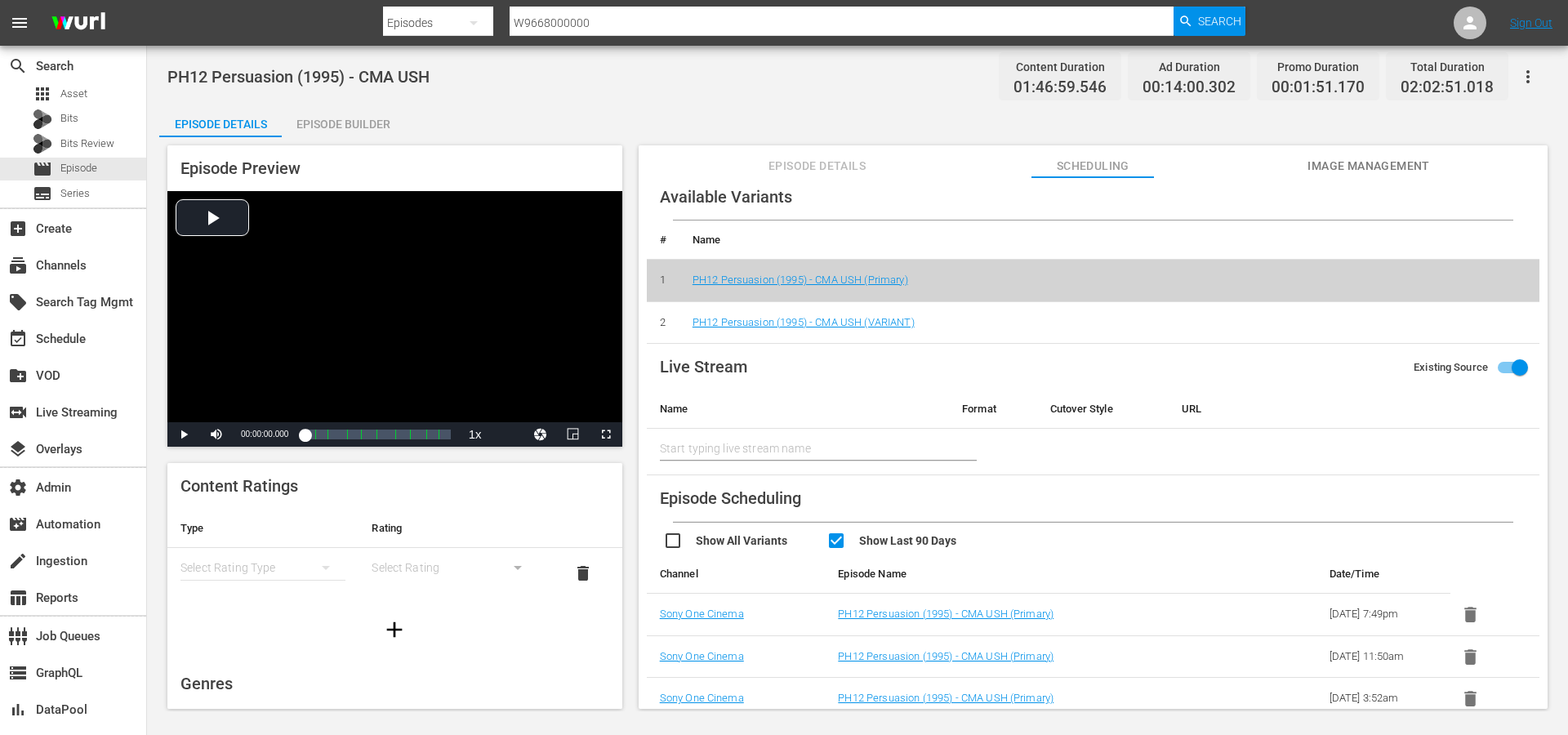
scroll to position [17, 0]
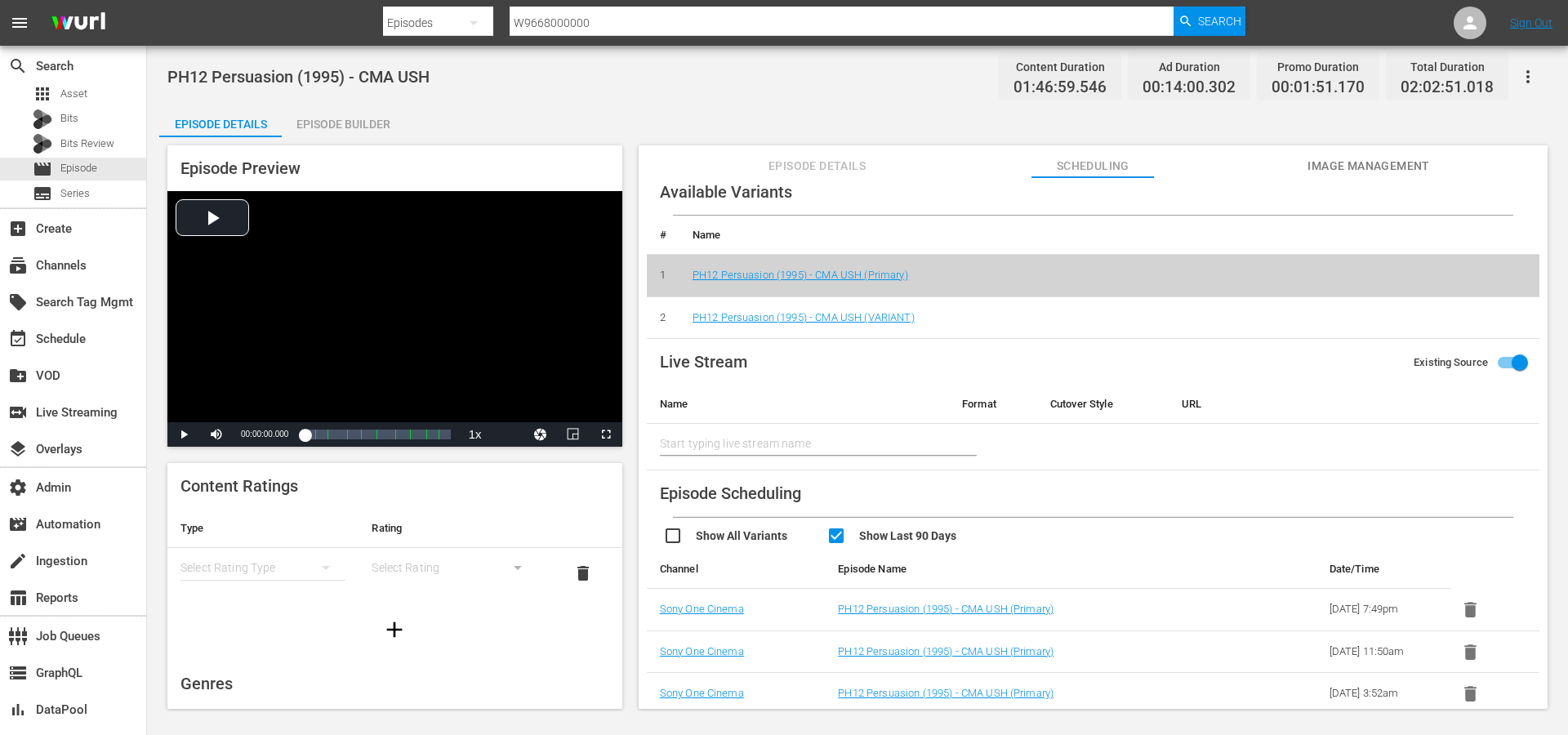
click at [780, 531] on input "checkbox" at bounding box center [745, 537] width 163 height 24
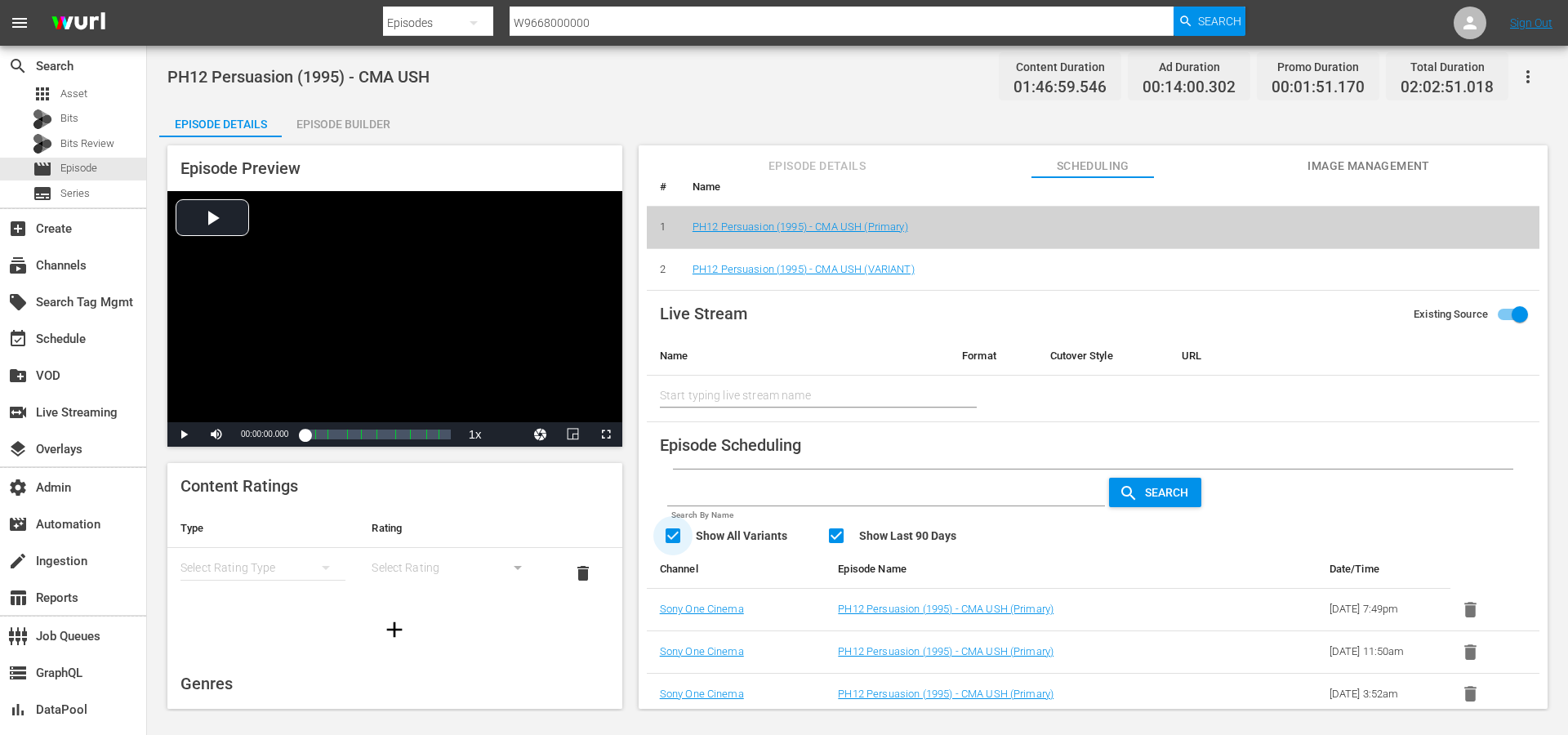
click at [780, 537] on input "checkbox" at bounding box center [745, 537] width 163 height 24
checkbox input "false"
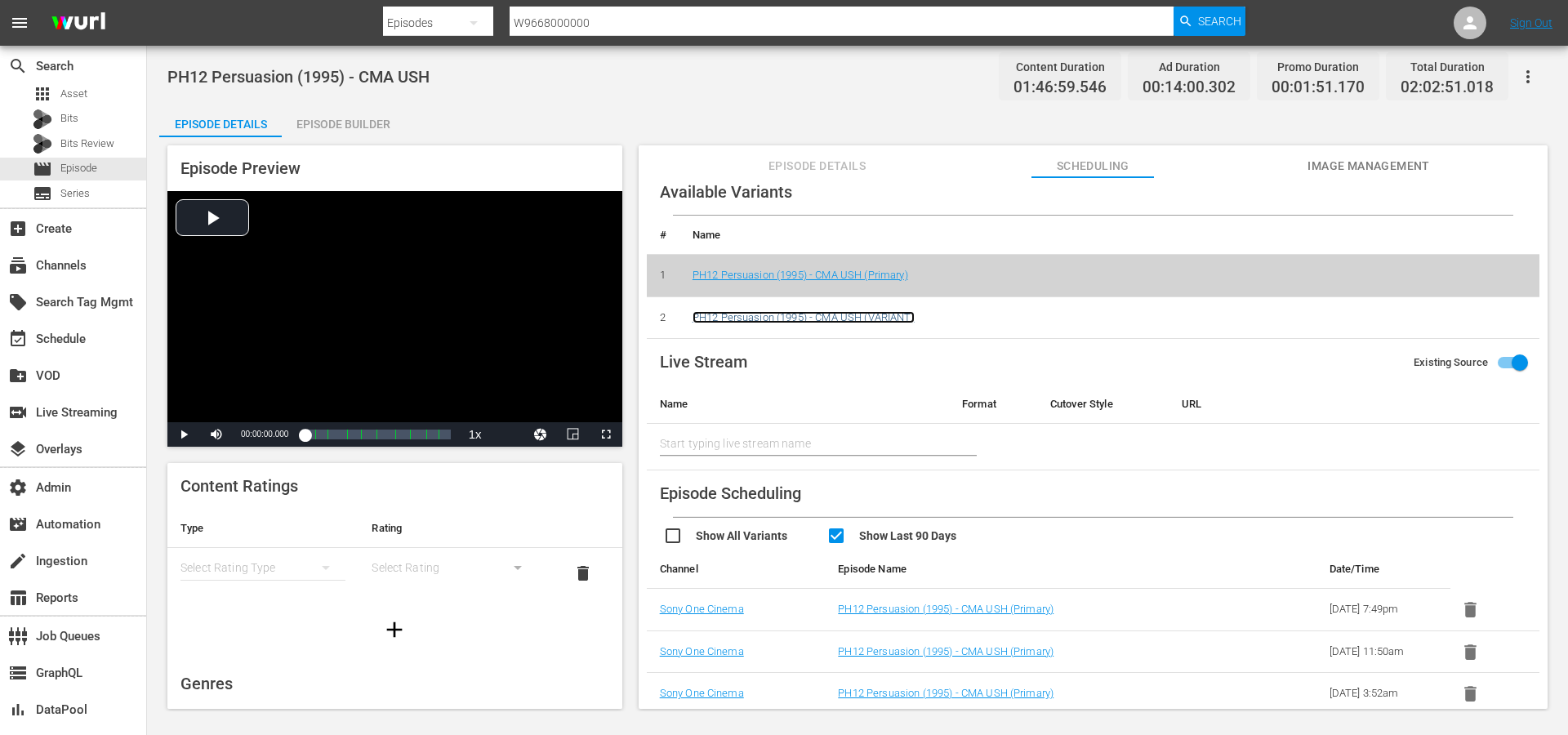
click at [876, 314] on link "PH12 Persuasion (1995) - CMA USH (VARIANT)" at bounding box center [804, 317] width 222 height 12
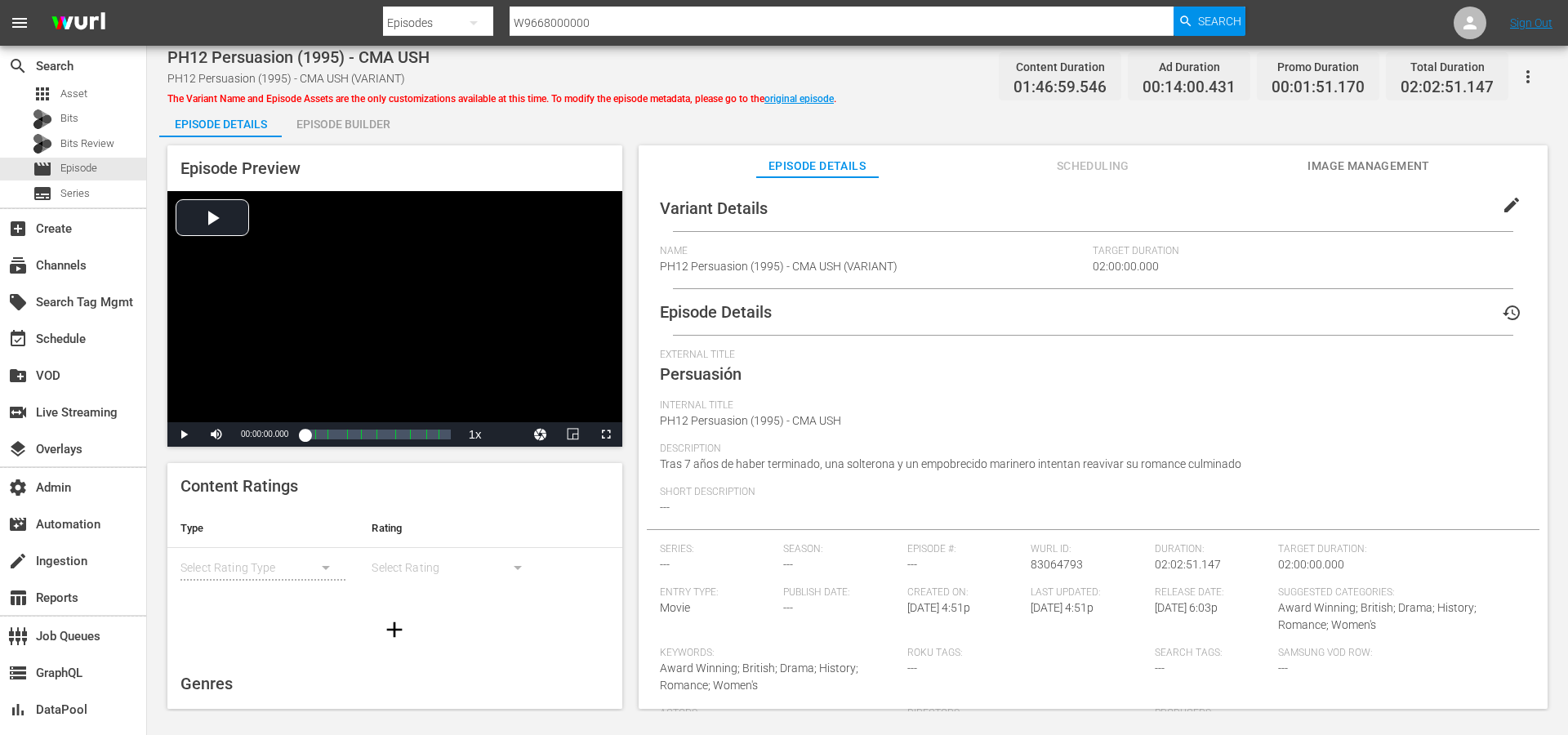
click at [1105, 165] on span "Scheduling" at bounding box center [1093, 165] width 122 height 21
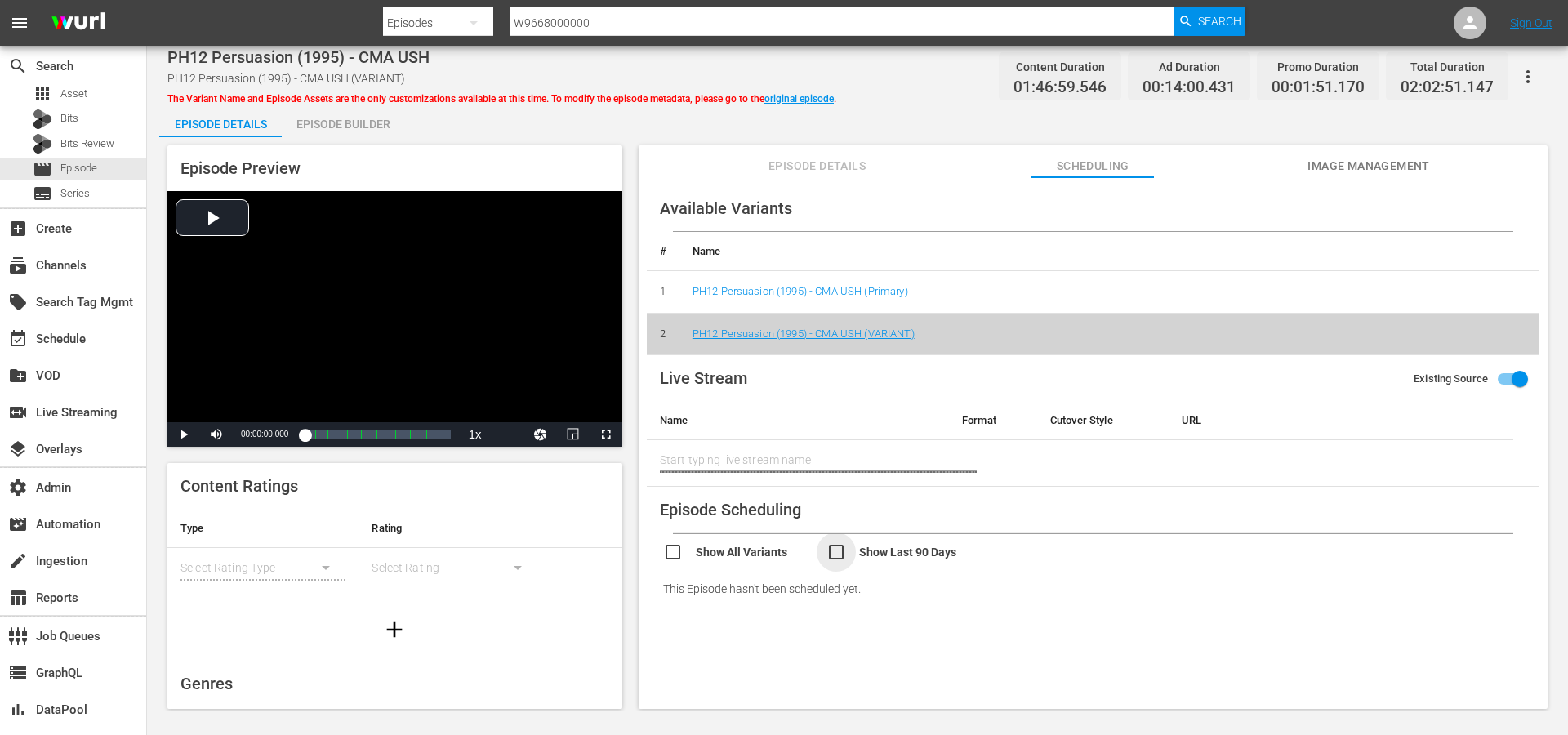
click at [929, 554] on input "checkbox" at bounding box center [909, 554] width 163 height 24
checkbox input "true"
click at [740, 549] on input "checkbox" at bounding box center [745, 554] width 163 height 24
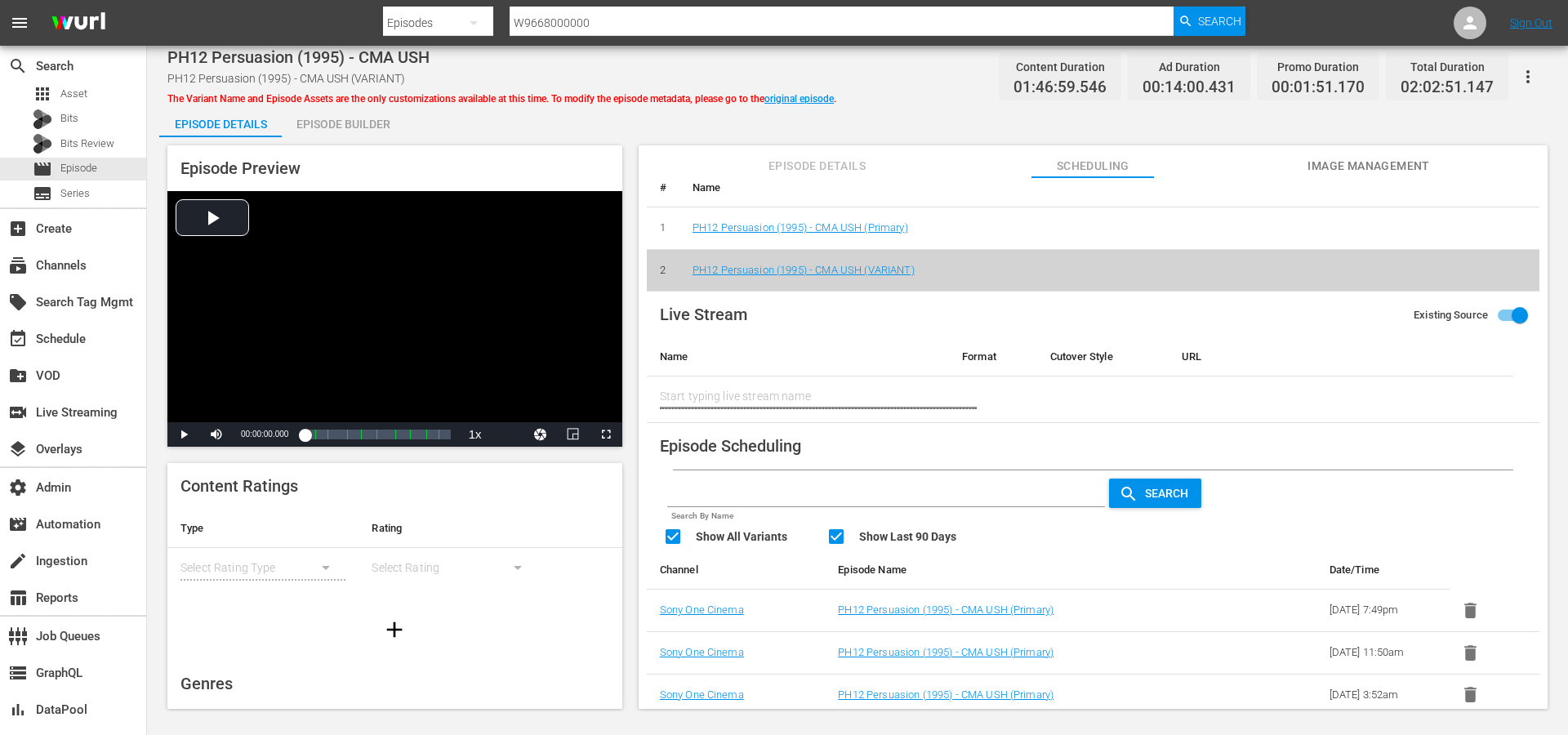
scroll to position [65, 0]
checkbox input "false"
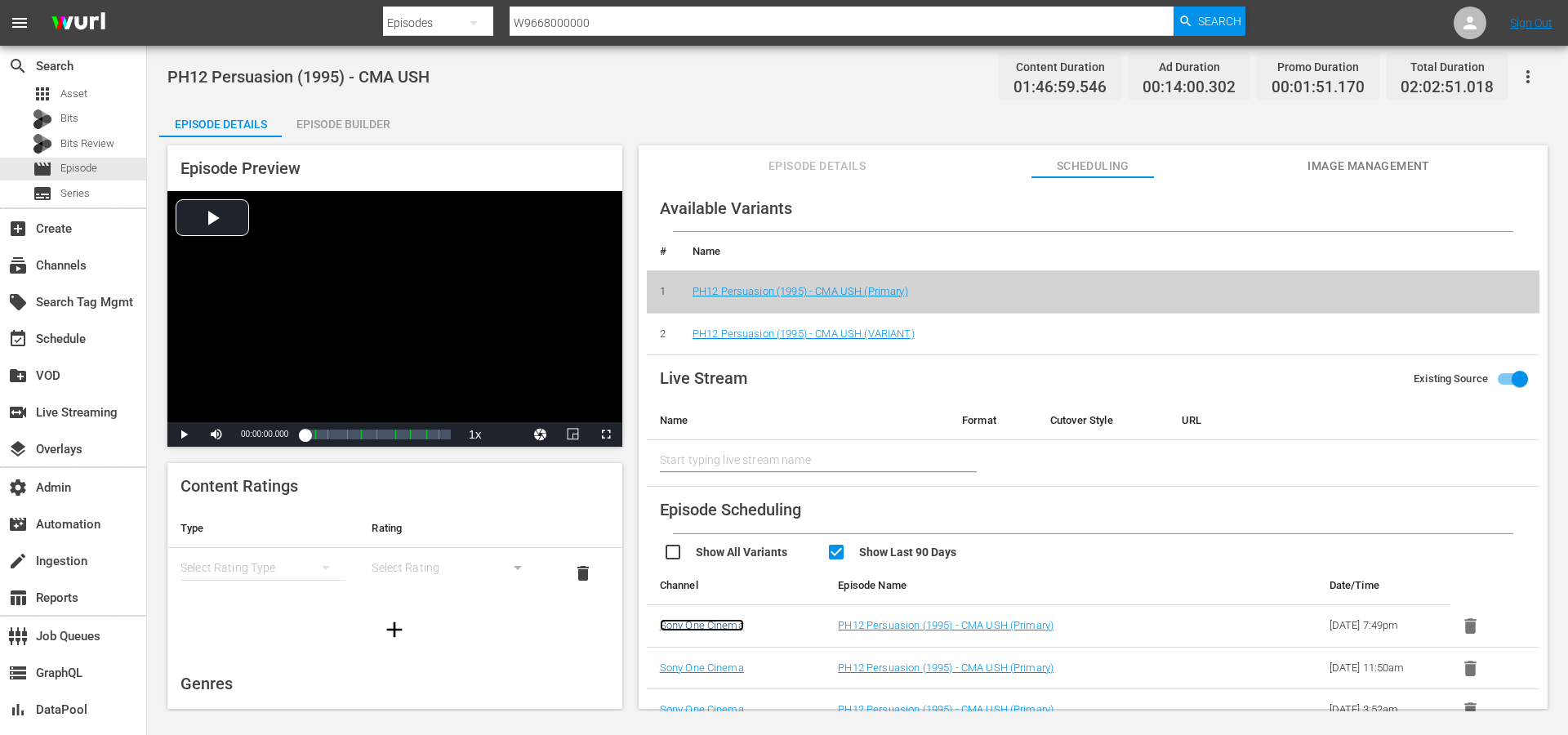
click at [718, 626] on link "Sony One Cinema" at bounding box center [701, 625] width 84 height 12
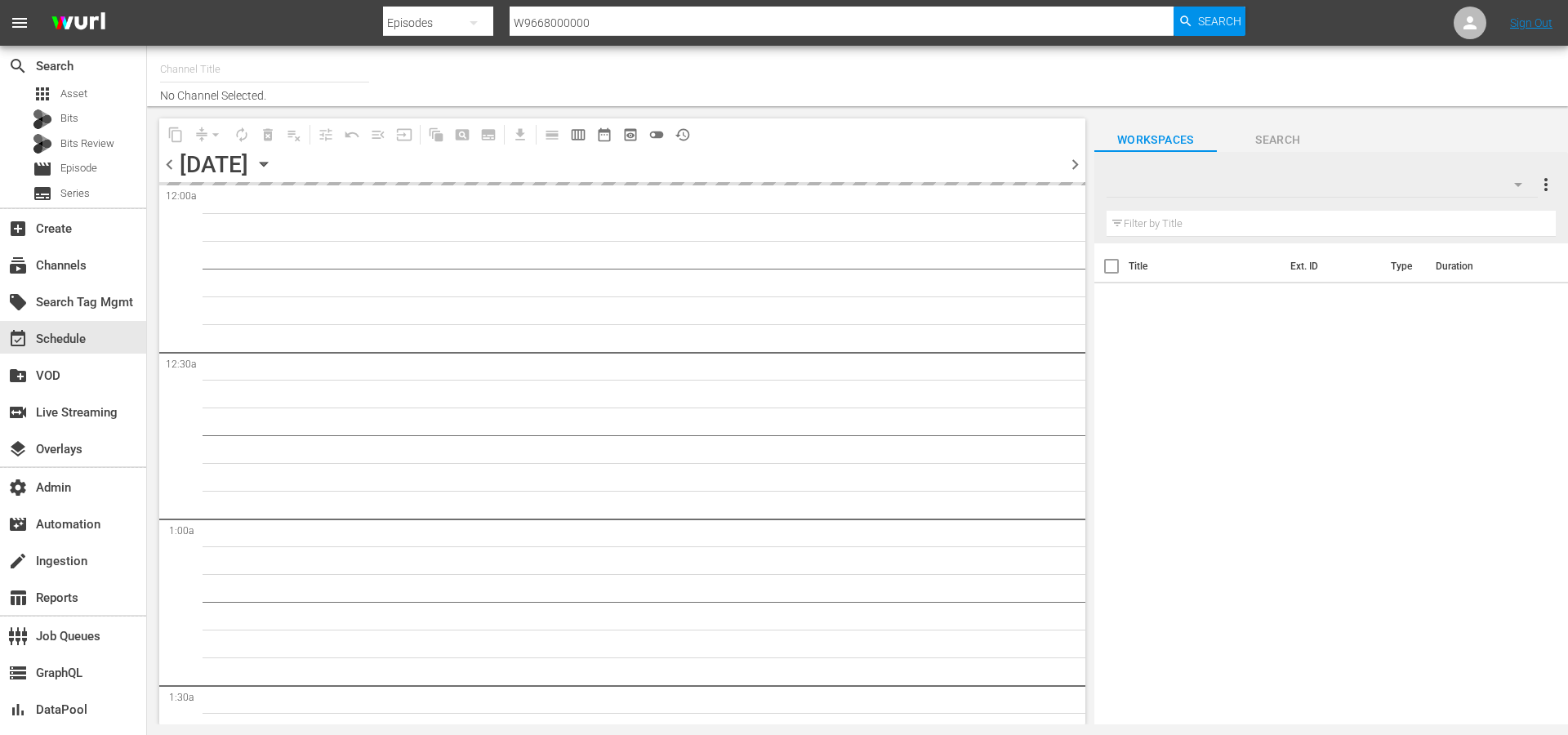
type input "Sony One Cinema USH (1874)"
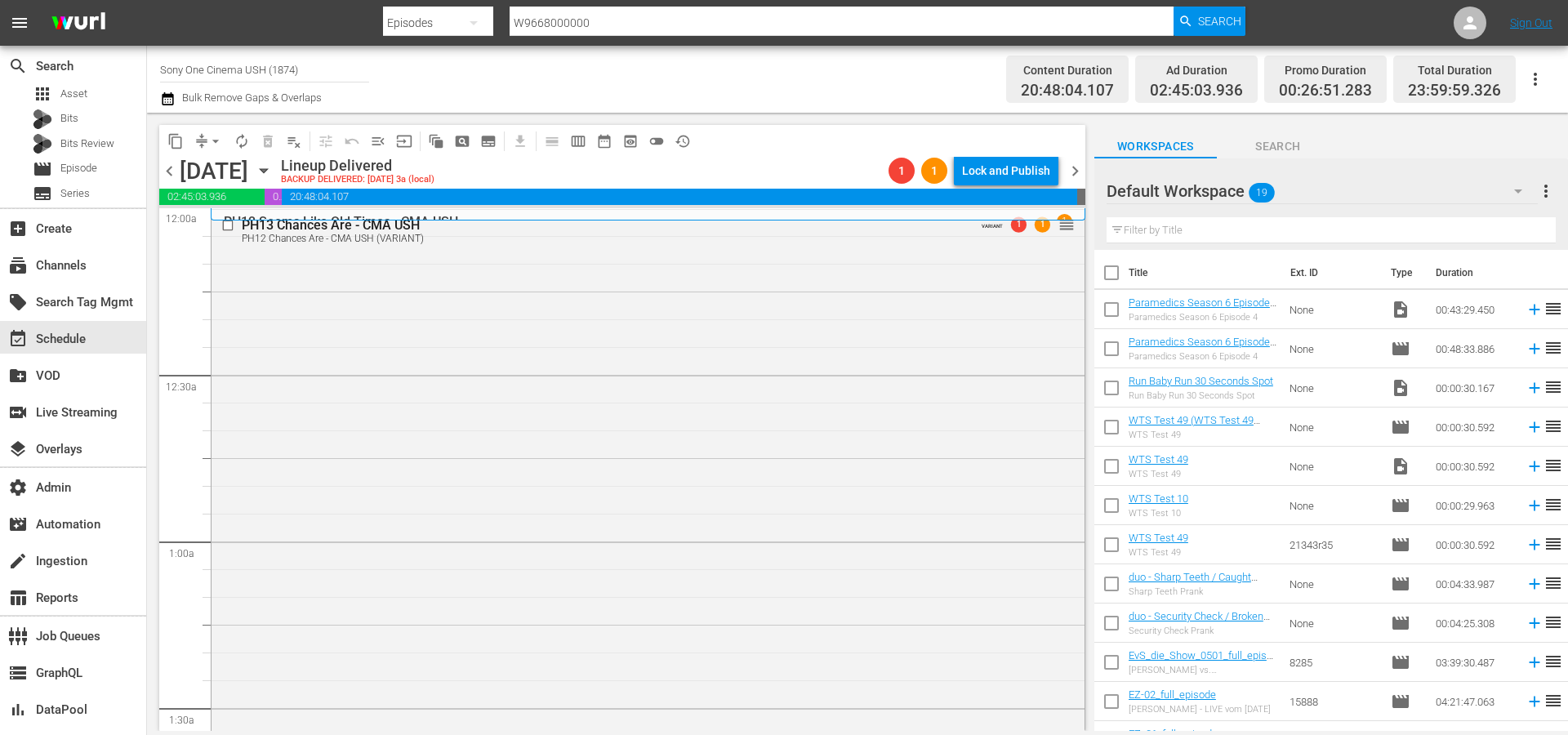
click at [1084, 174] on span "chevron_right" at bounding box center [1075, 170] width 21 height 21
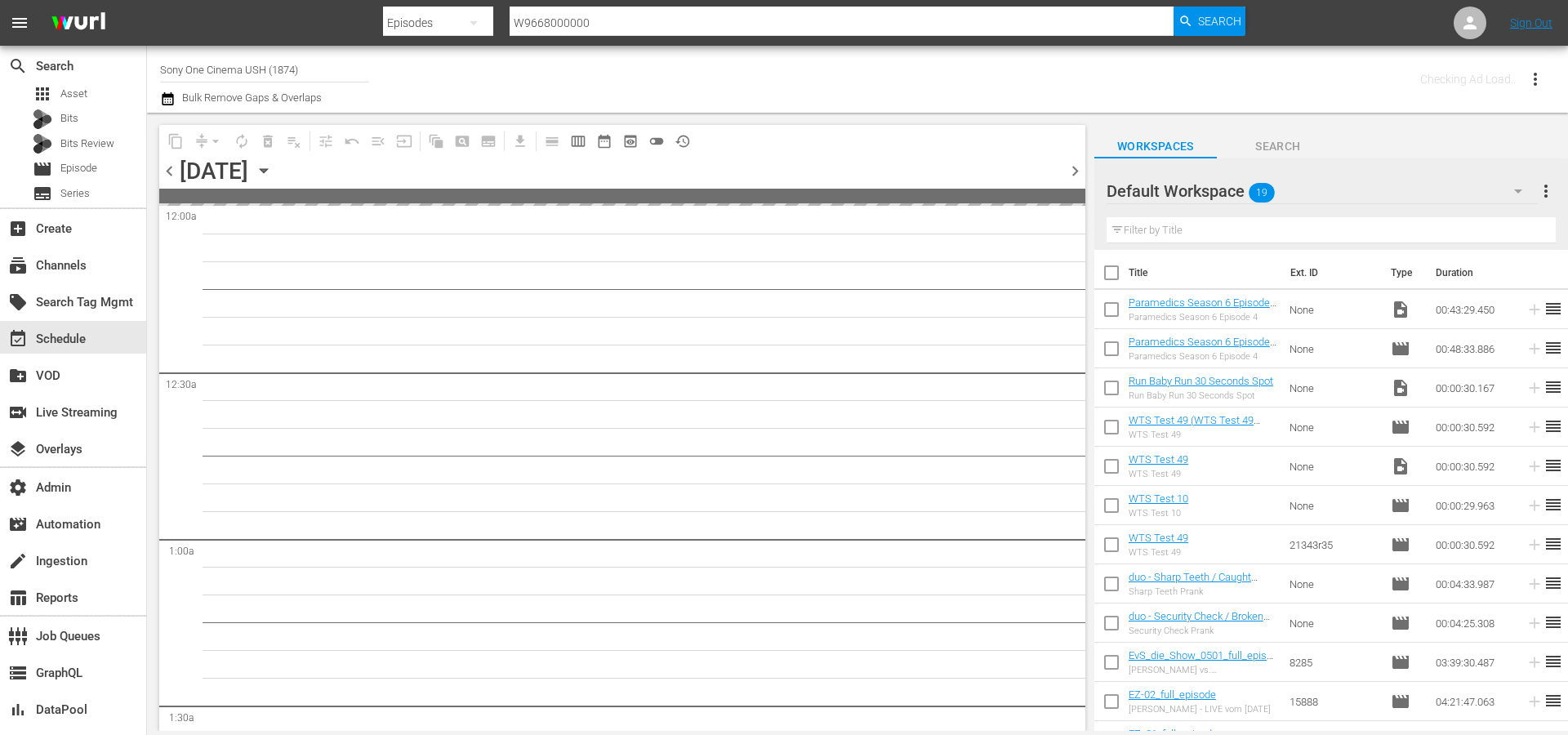
click at [1084, 174] on span "chevron_right" at bounding box center [1075, 170] width 21 height 21
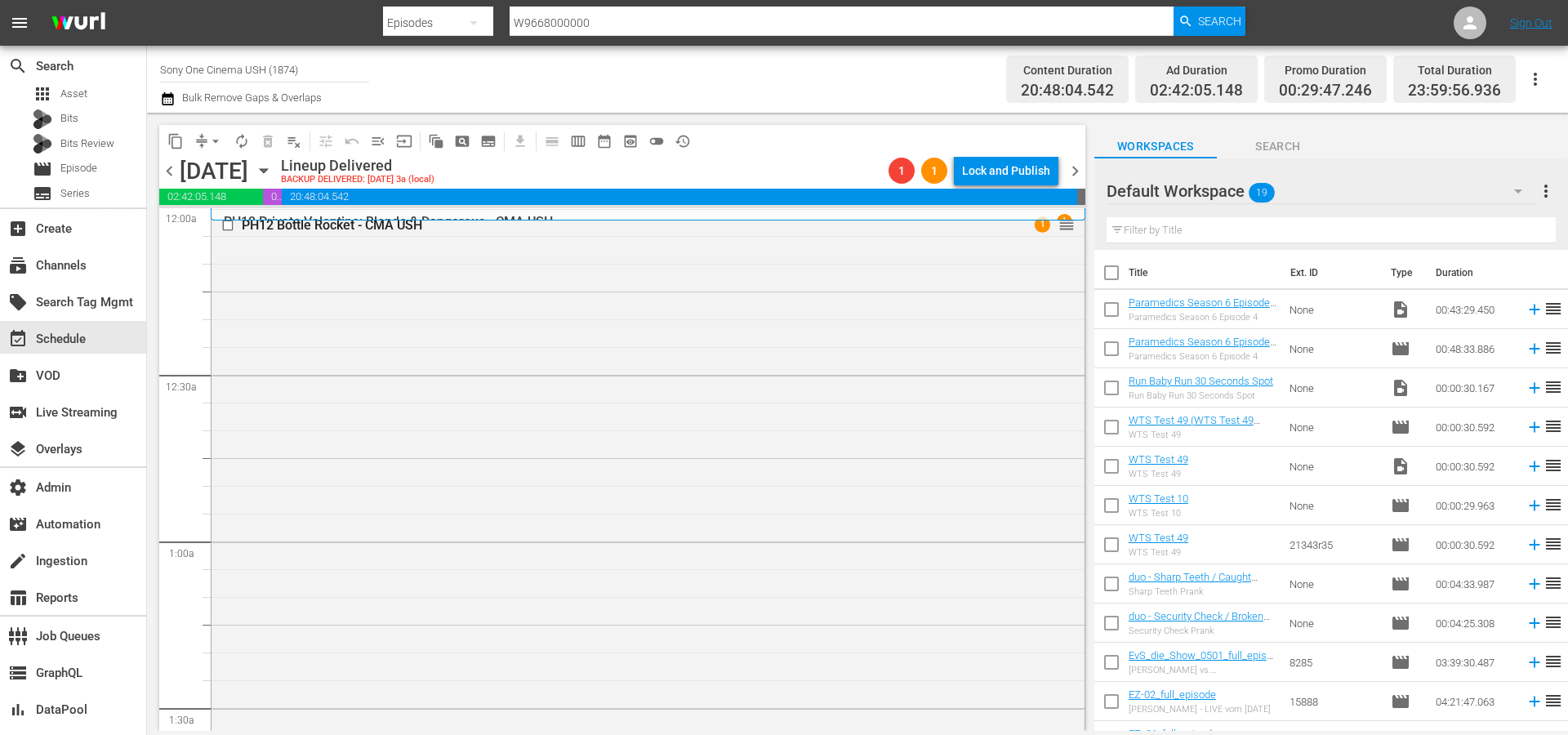
click at [248, 171] on div "[DATE]" at bounding box center [215, 170] width 69 height 27
click at [273, 170] on icon "button" at bounding box center [264, 170] width 18 height 18
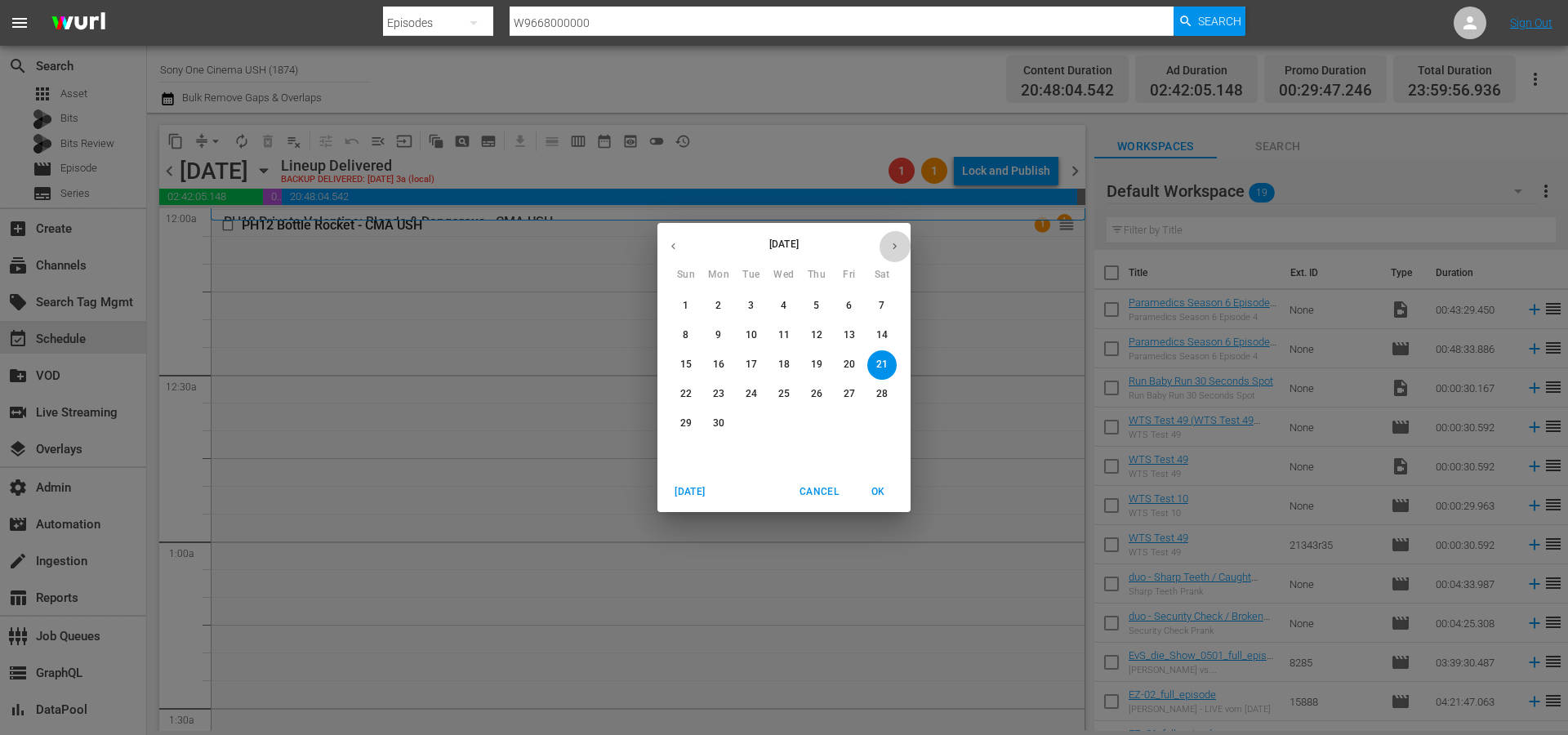
click at [886, 247] on button "button" at bounding box center [895, 246] width 31 height 31
click at [721, 306] on span "1" at bounding box center [719, 306] width 30 height 14
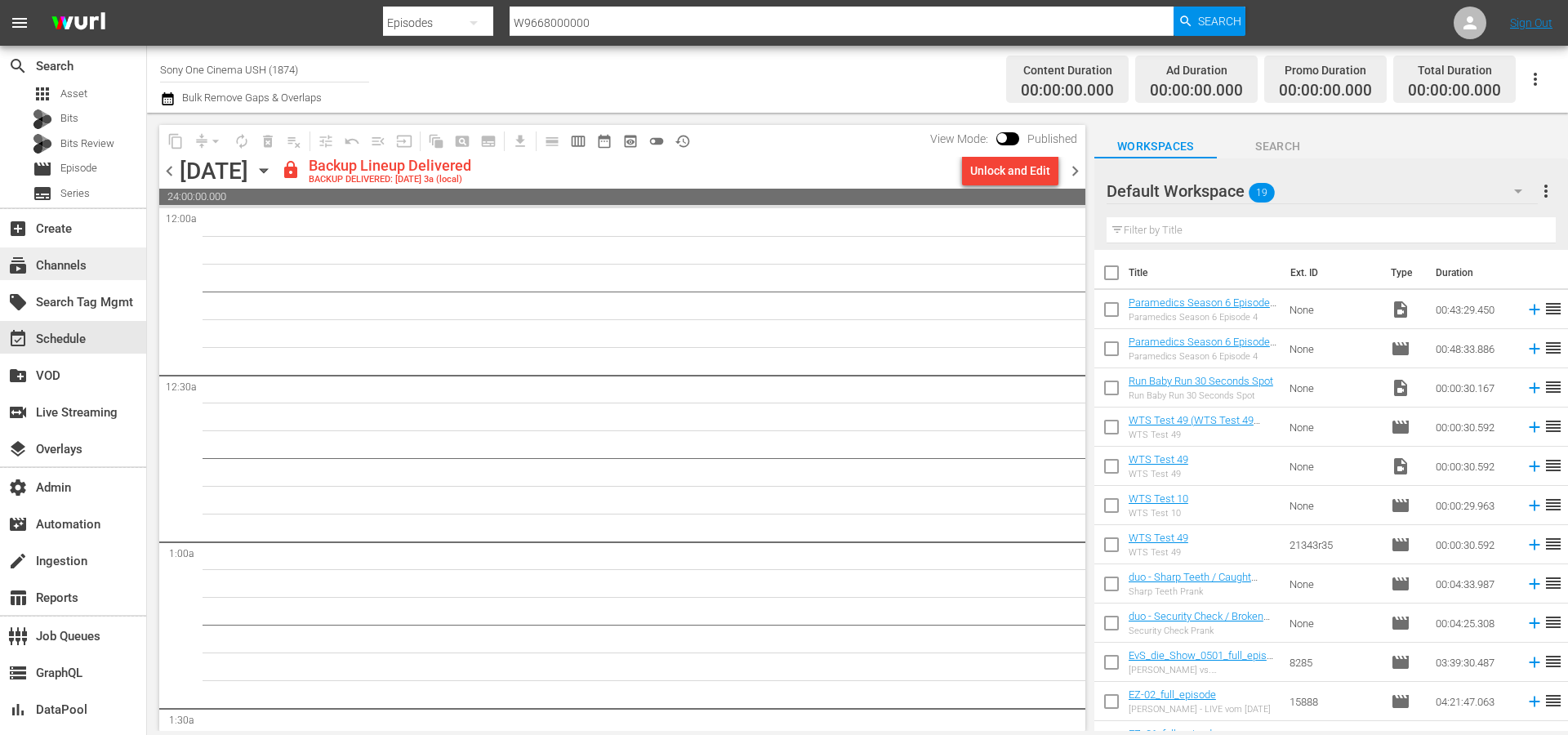
click at [73, 271] on div "subscriptions Channels" at bounding box center [45, 263] width 92 height 15
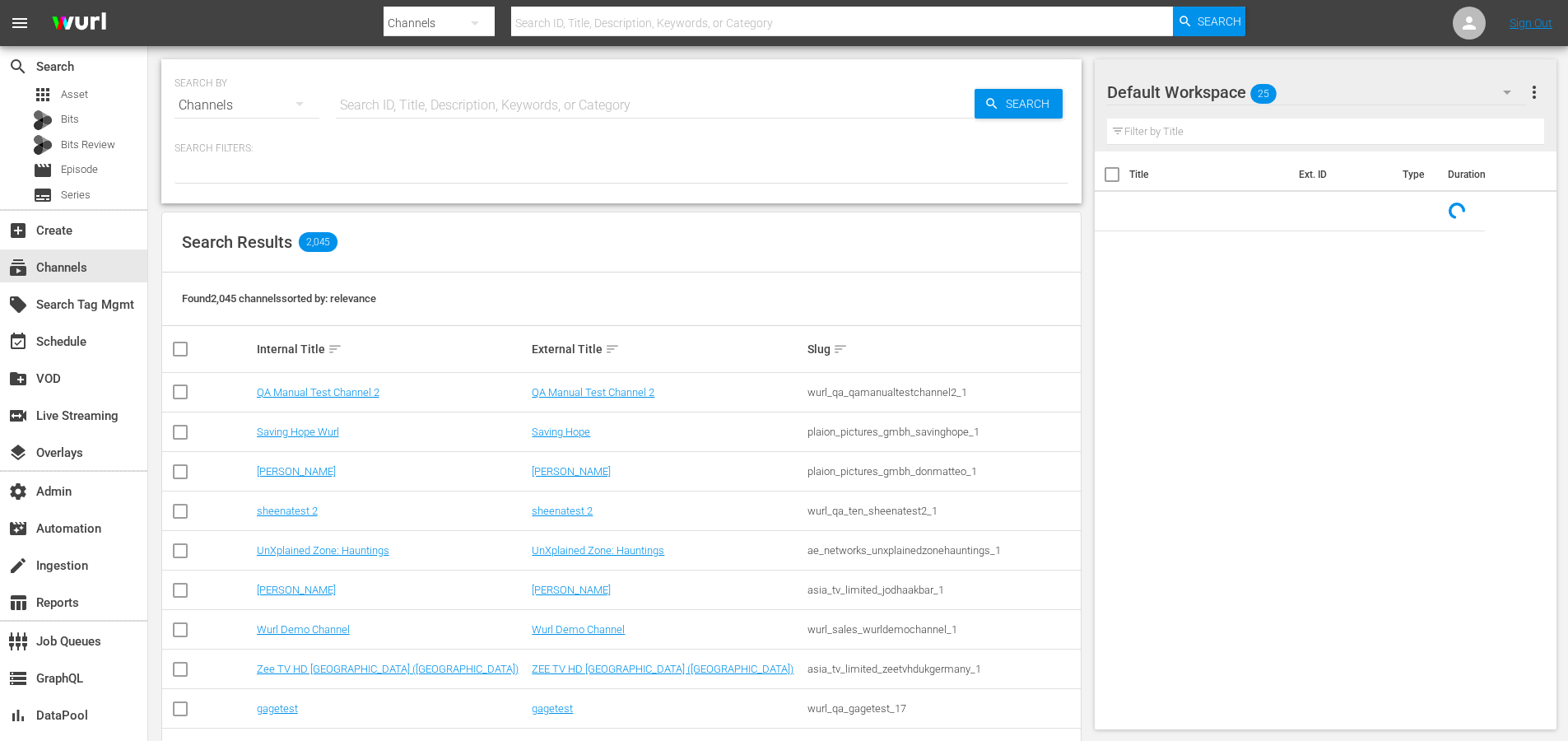
click at [555, 104] on input "text" at bounding box center [656, 105] width 639 height 40
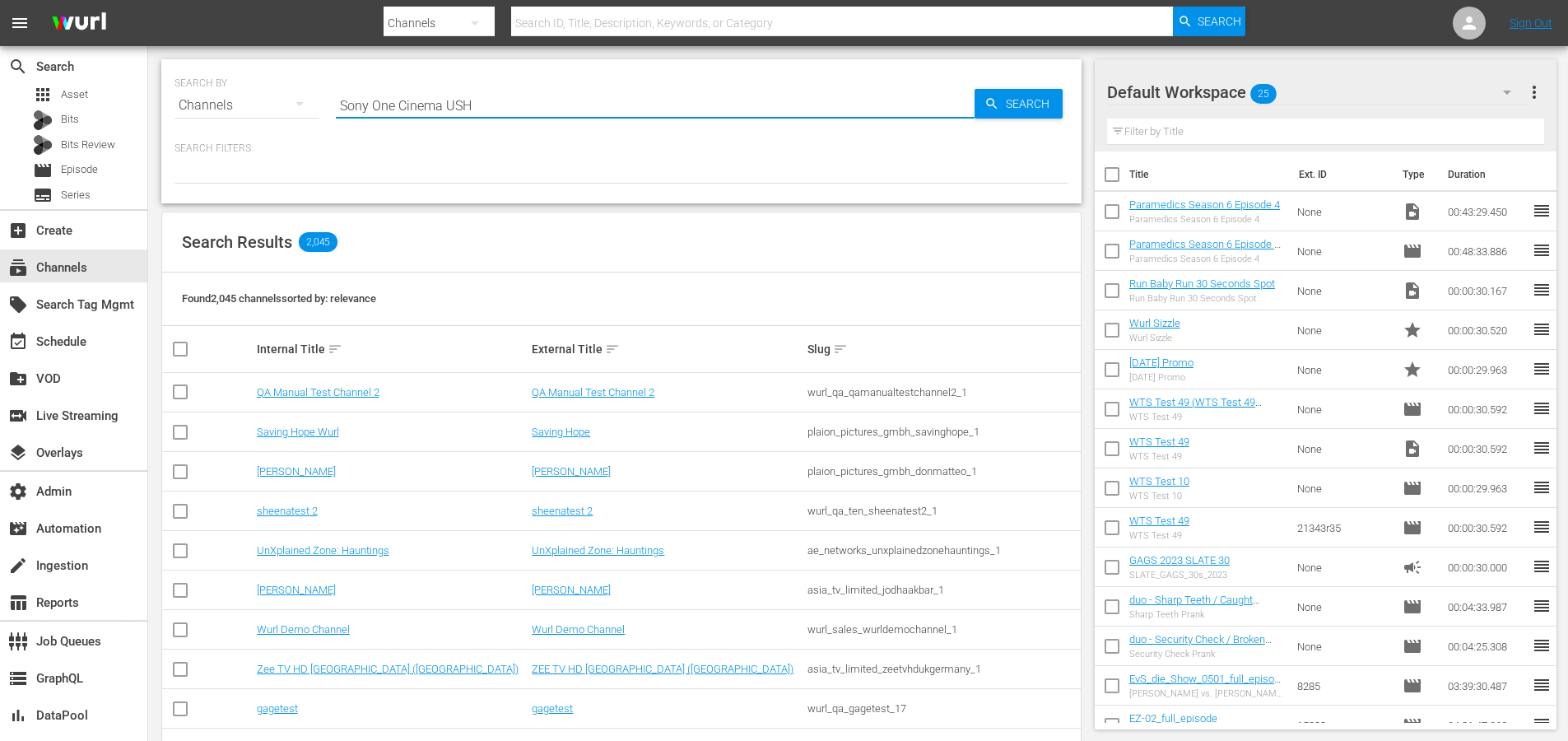
type input "Sony One Cinema USH"
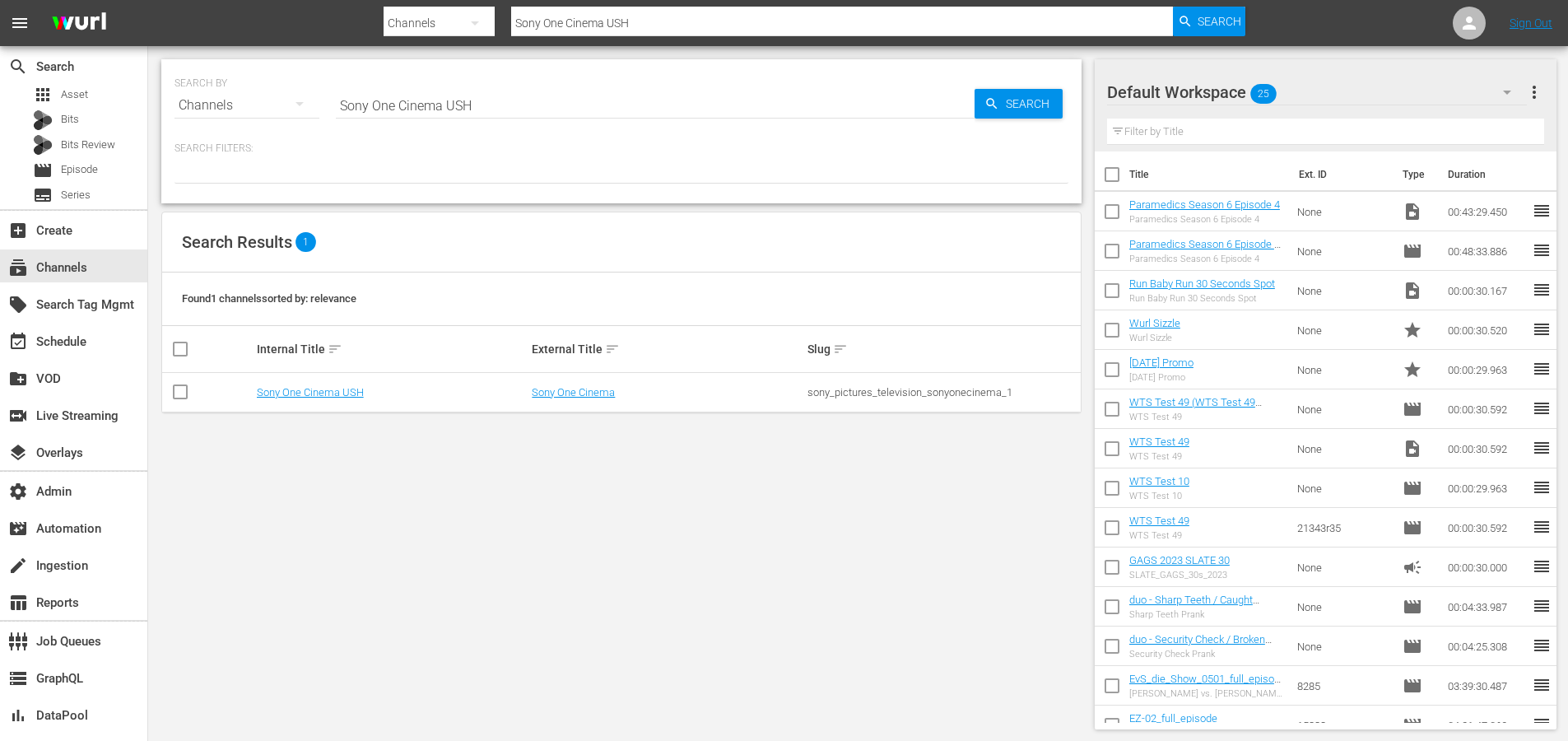
click at [923, 388] on div "sony_pictures_television_sonyonecinema_1" at bounding box center [942, 392] width 271 height 12
copy div "sony_pictures_television_sonyonecinema_1"
click at [84, 166] on span "Episode" at bounding box center [78, 170] width 37 height 17
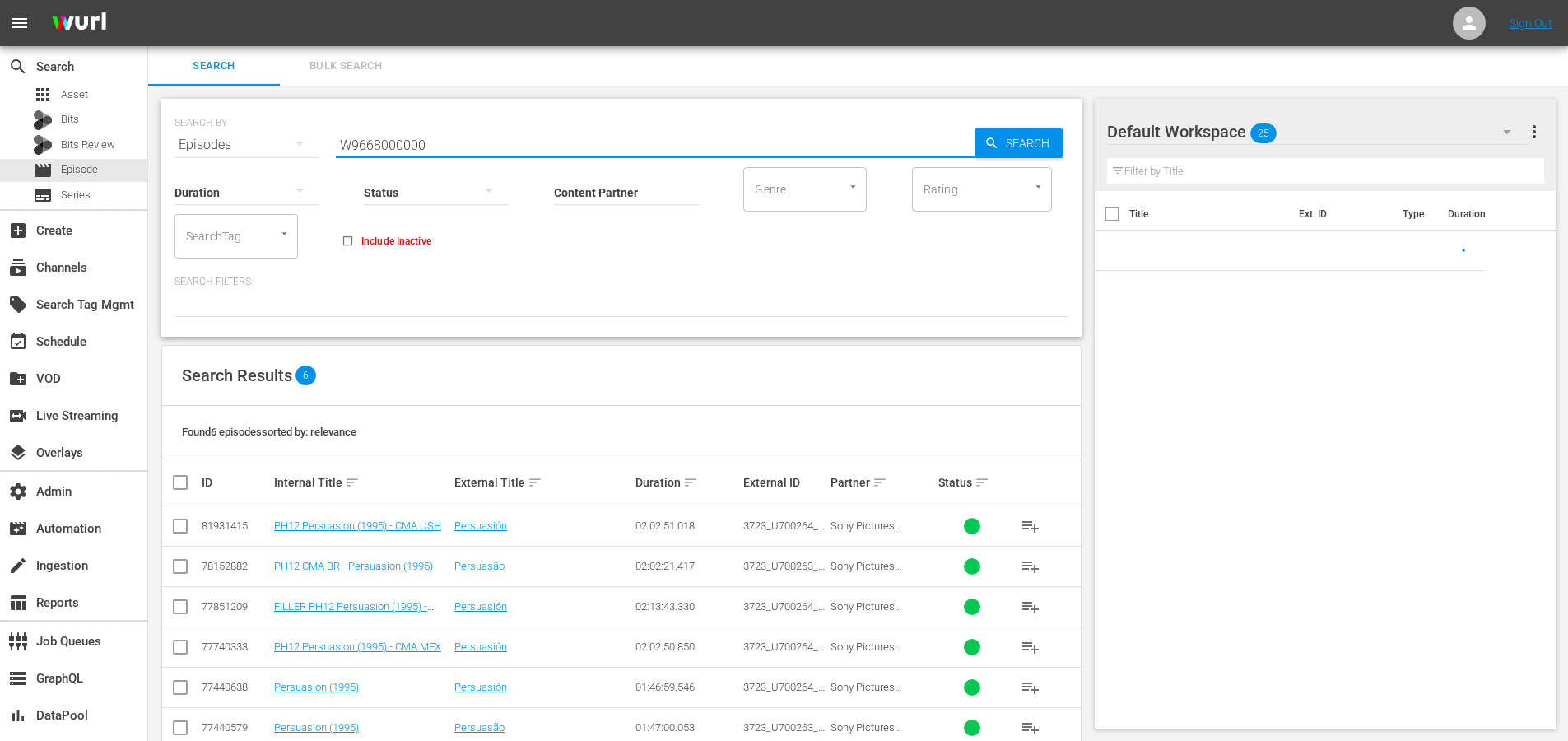
click at [436, 138] on input "W9668000000" at bounding box center [656, 145] width 639 height 40
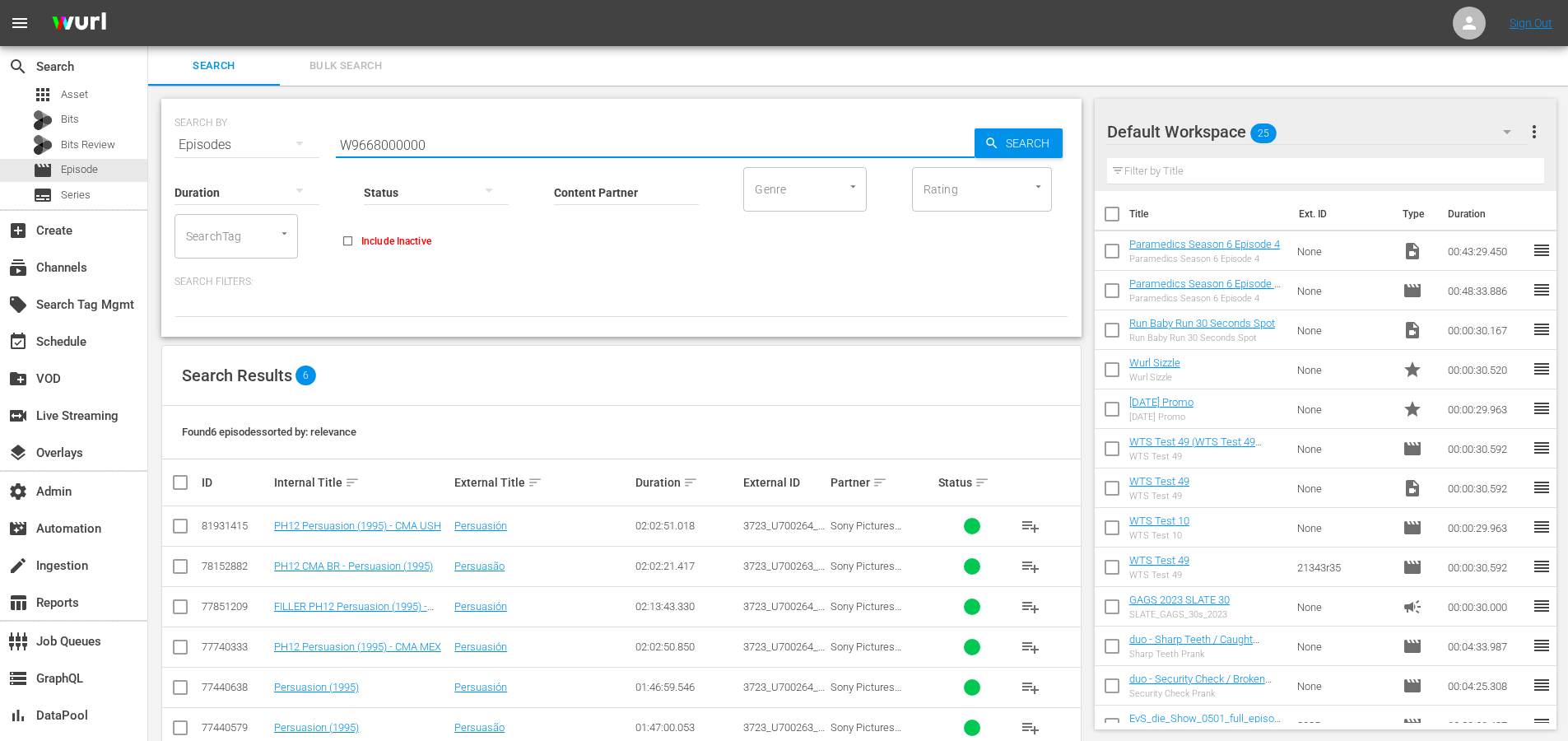
paste input "F82016"
type input "F8201600000"
click at [1003, 123] on div "SEARCH BY Search By Episodes Search ID, Title, Description, Keywords, or Catego…" at bounding box center [621, 135] width 894 height 60
click at [1003, 133] on span "Search" at bounding box center [1030, 143] width 63 height 30
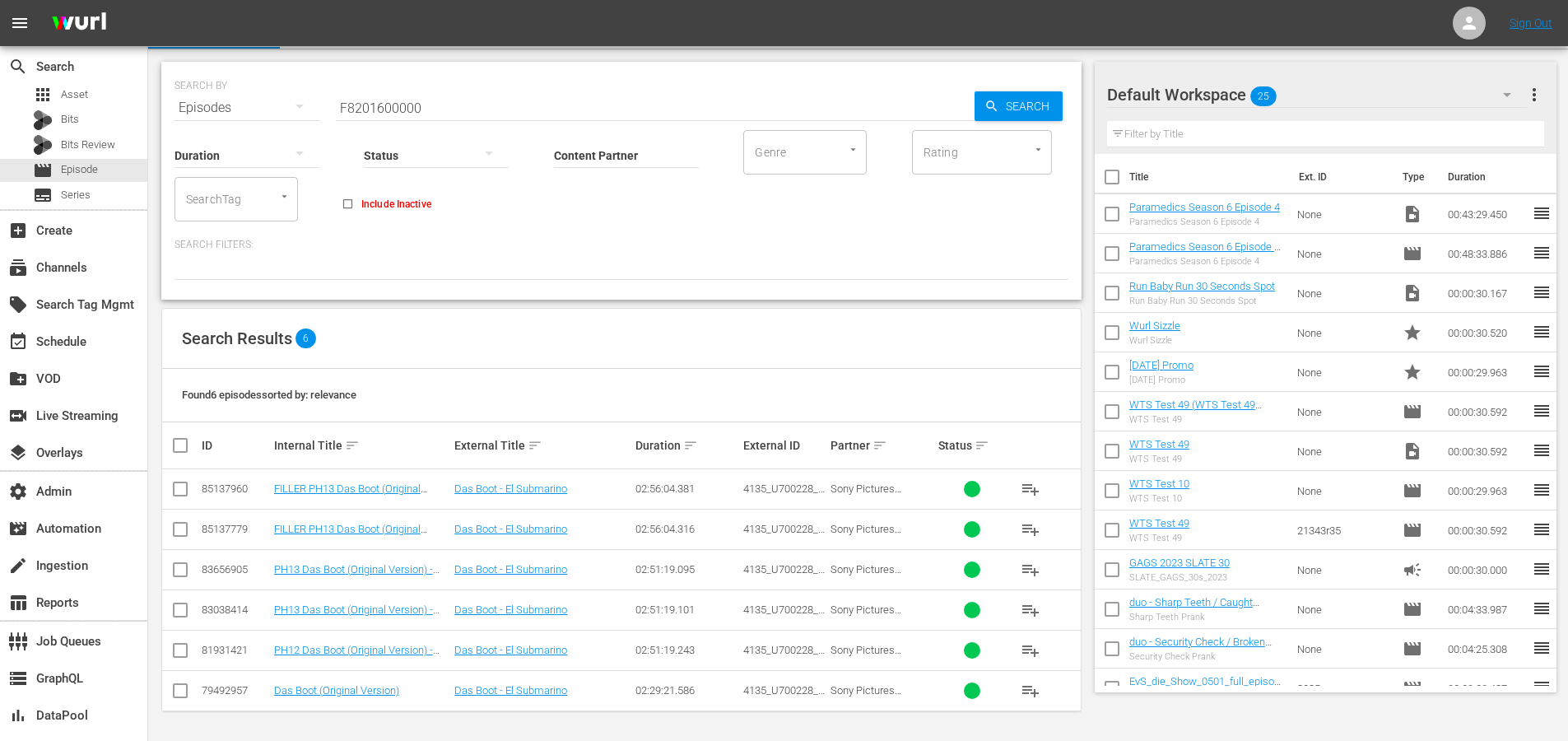
scroll to position [38, 0]
click at [509, 686] on link "Das Boot - El Submarino" at bounding box center [511, 689] width 113 height 12
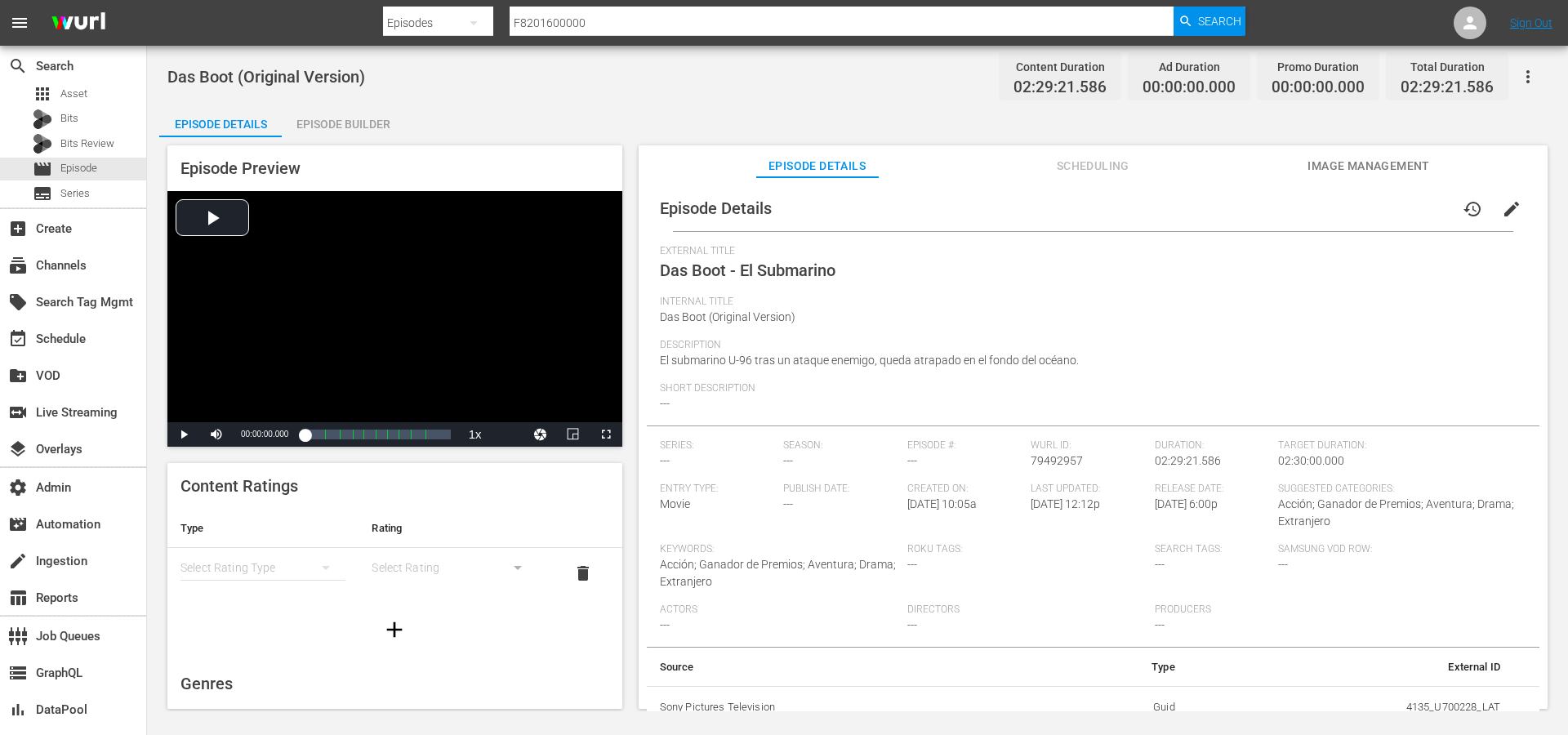
click at [1088, 171] on span "Scheduling" at bounding box center [1093, 165] width 122 height 21
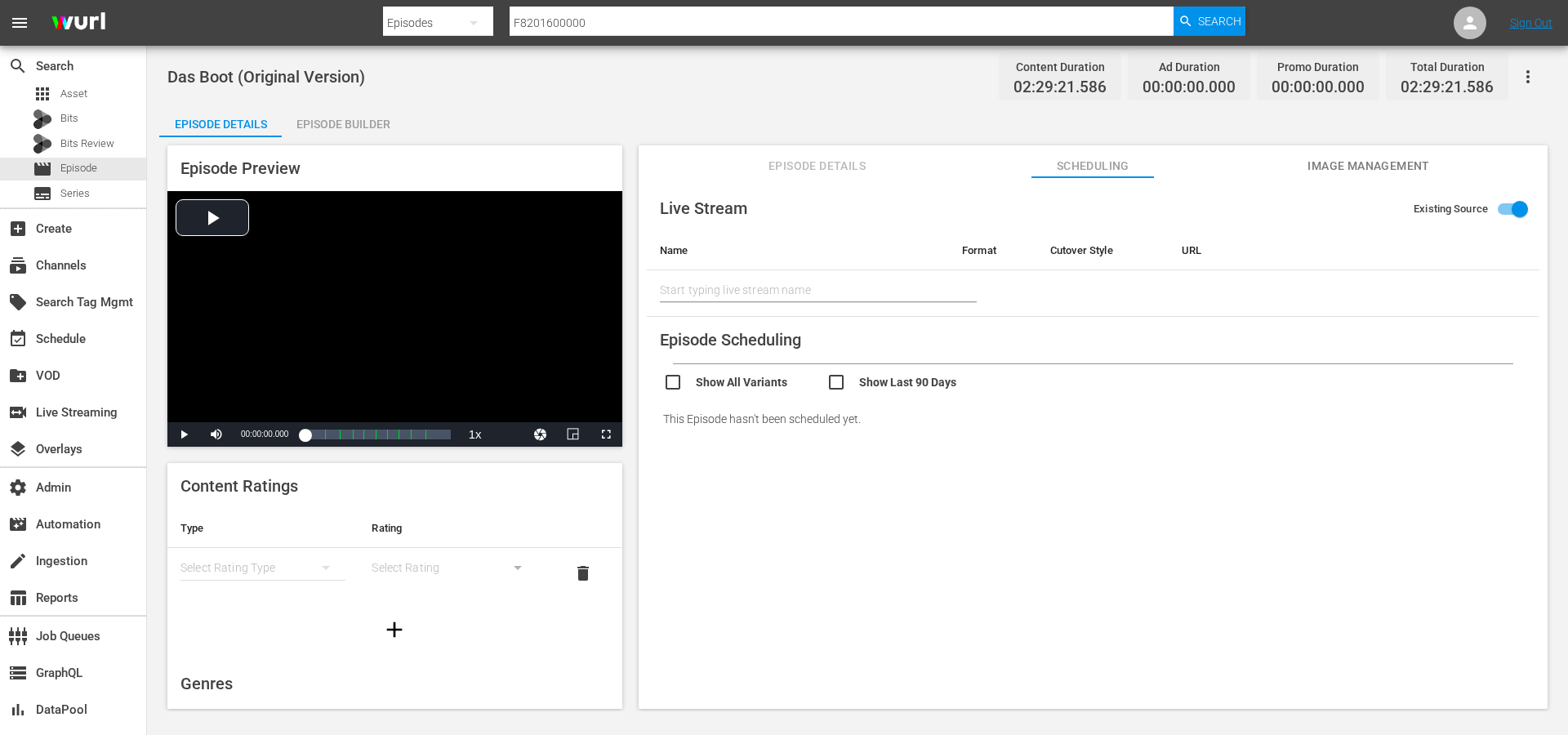
click at [828, 391] on input "checkbox" at bounding box center [909, 384] width 163 height 24
checkbox input "true"
click at [760, 393] on input "checkbox" at bounding box center [745, 384] width 163 height 24
checkbox input "true"
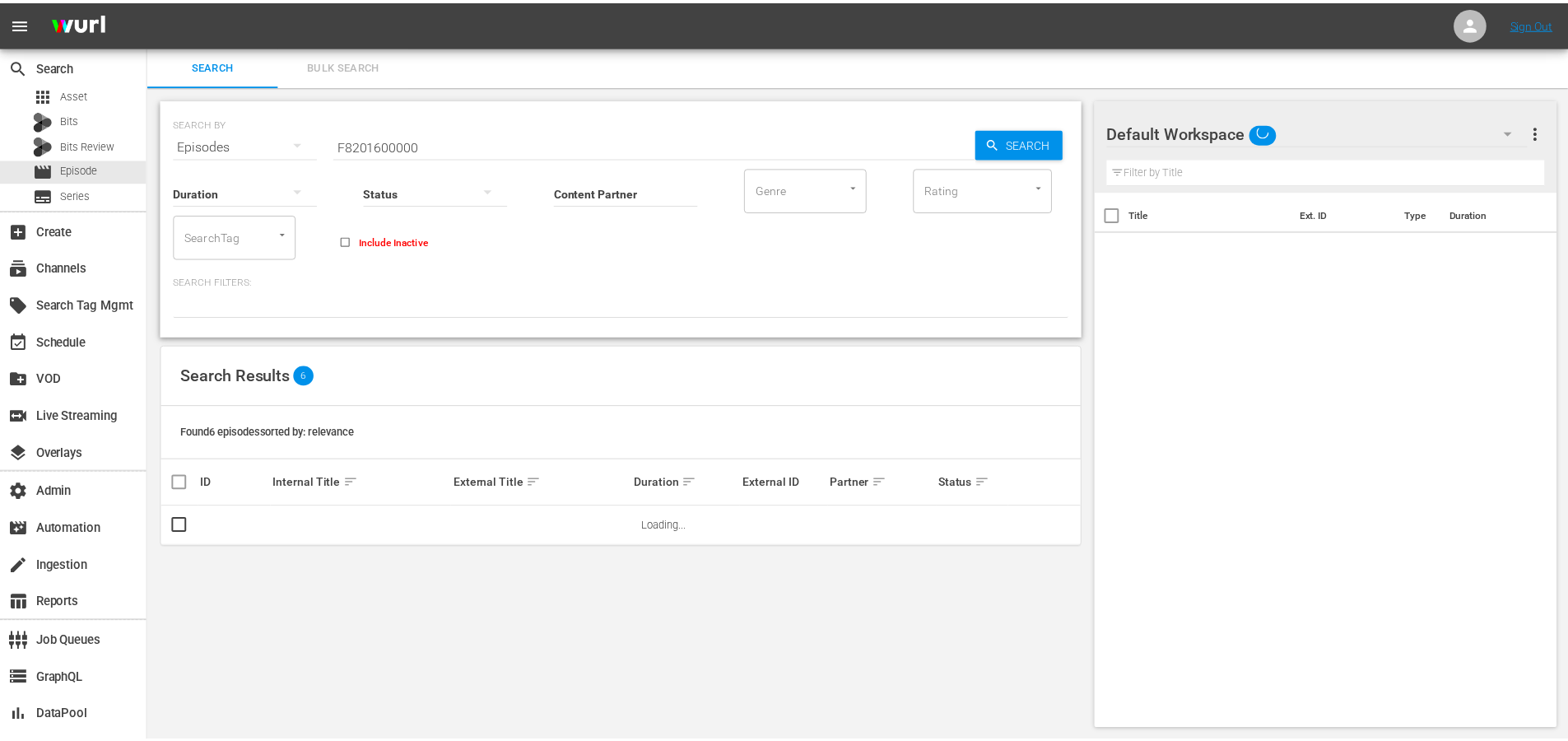
scroll to position [2, 0]
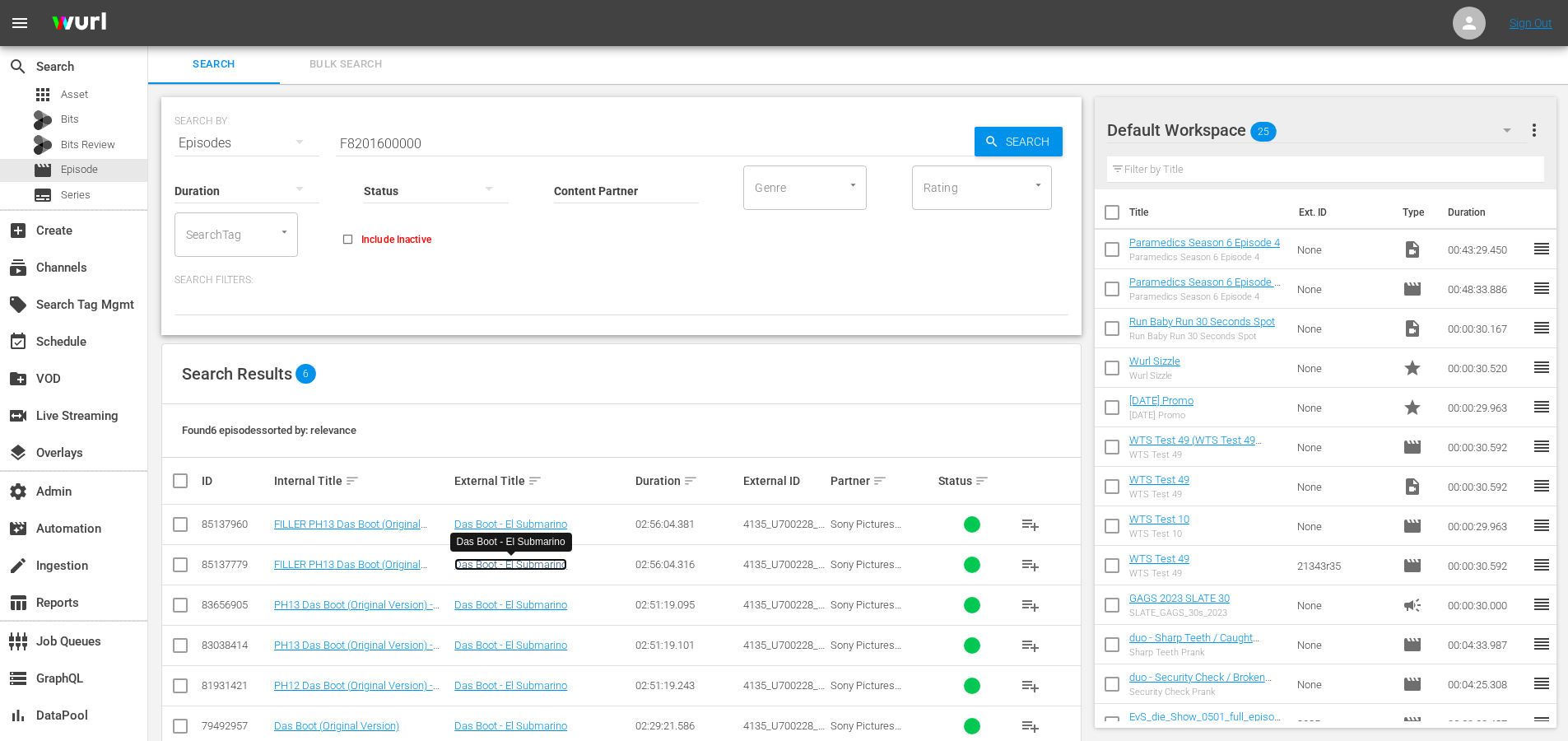
click at [493, 570] on link "Das Boot - El Submarino" at bounding box center [511, 564] width 113 height 12
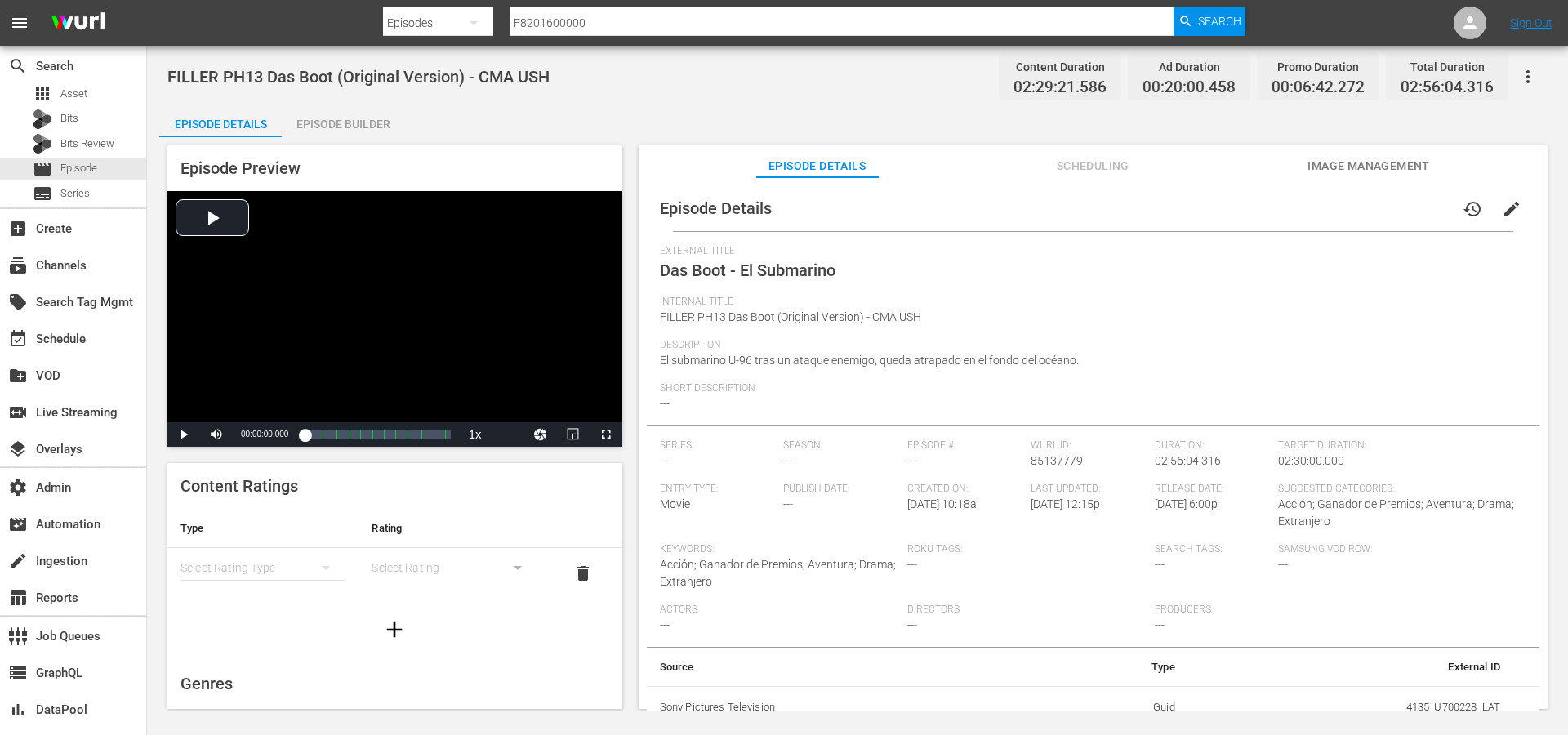
click at [1096, 159] on span "Scheduling" at bounding box center [1093, 165] width 122 height 21
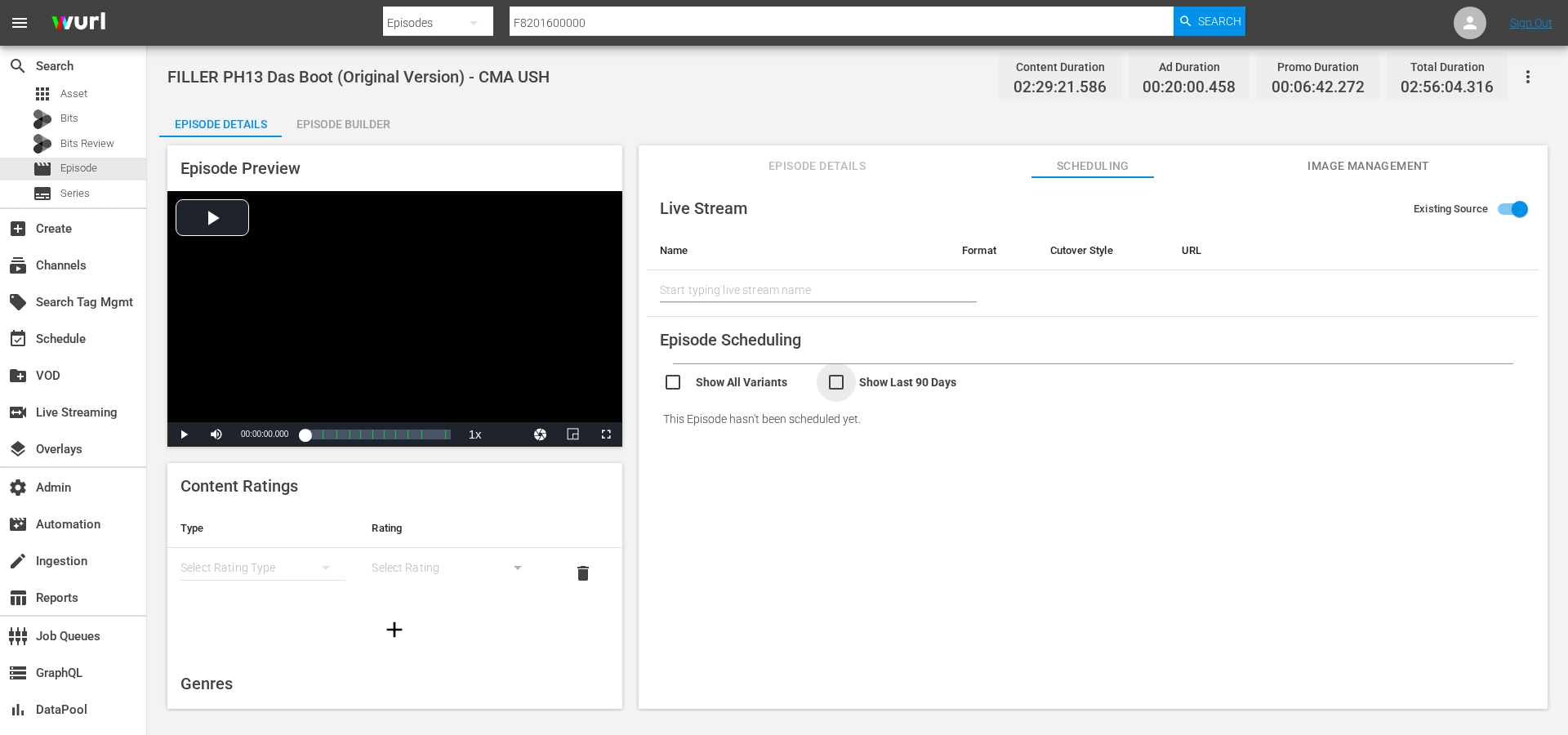
click at [846, 389] on input "checkbox" at bounding box center [909, 384] width 163 height 24
checkbox input "true"
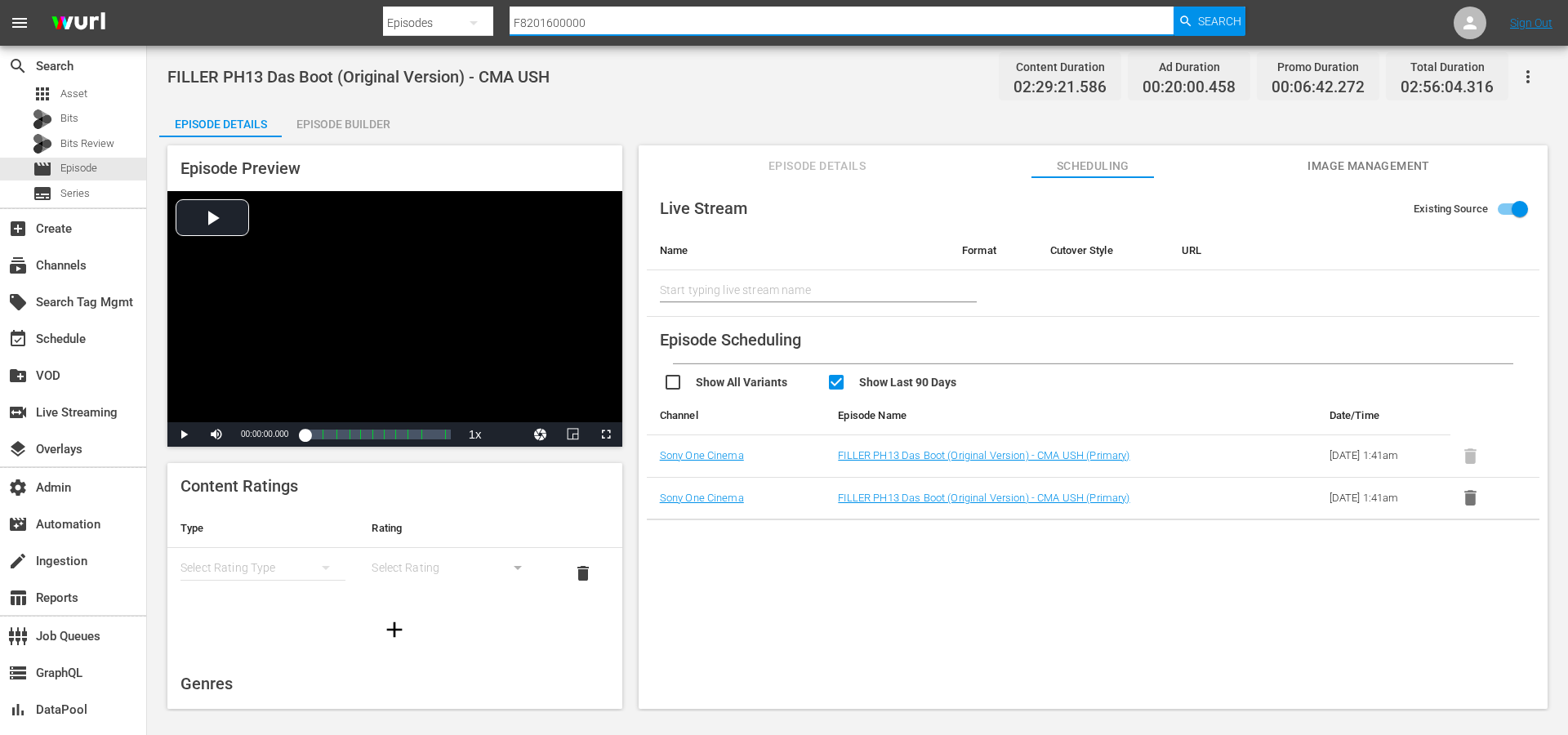
drag, startPoint x: 619, startPoint y: 18, endPoint x: 434, endPoint y: 16, distance: 185.0
click at [438, 16] on div "Search By Episodes Search ID, Title, Description, Keywords, or Category F820160…" at bounding box center [814, 23] width 862 height 39
paste input "15121064"
type input "15121064"
click at [1214, 23] on span "Search" at bounding box center [1220, 22] width 43 height 30
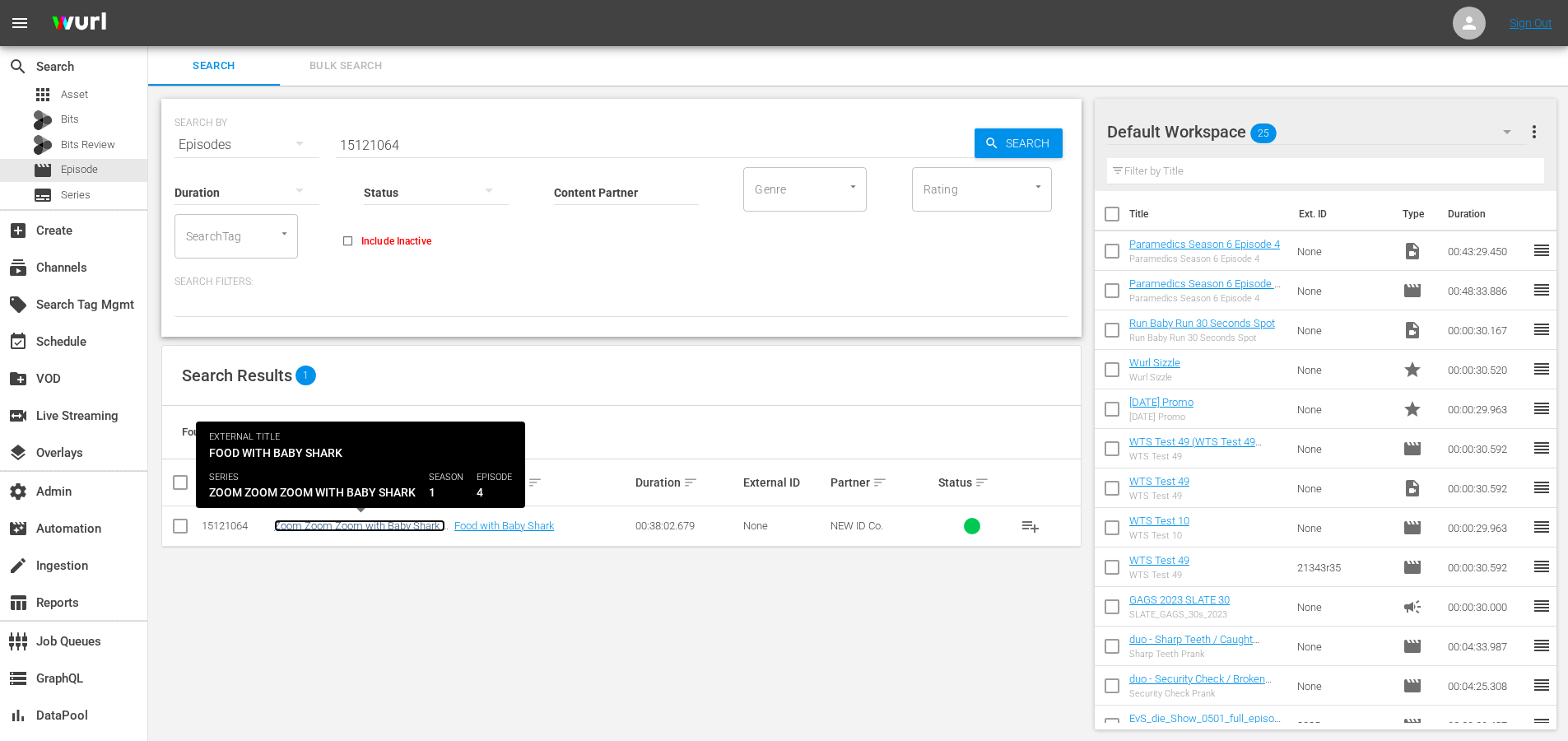
click at [420, 527] on link "Zoom Zoom Zoom with Baby Shark - Food with Baby Shark - Baby Shark TV - TRC2 - …" at bounding box center [361, 538] width 176 height 37
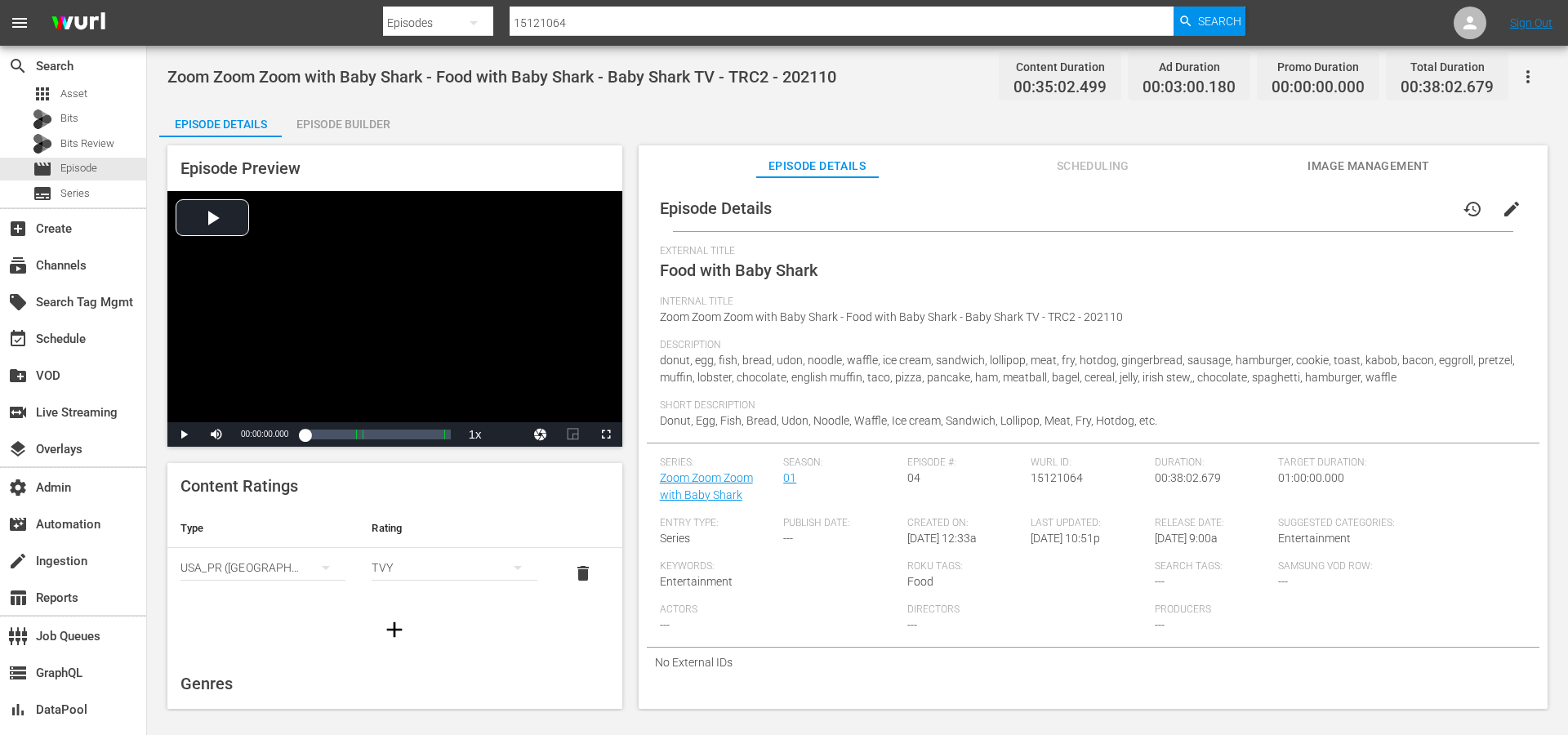
click at [1076, 162] on span "Scheduling" at bounding box center [1093, 165] width 122 height 21
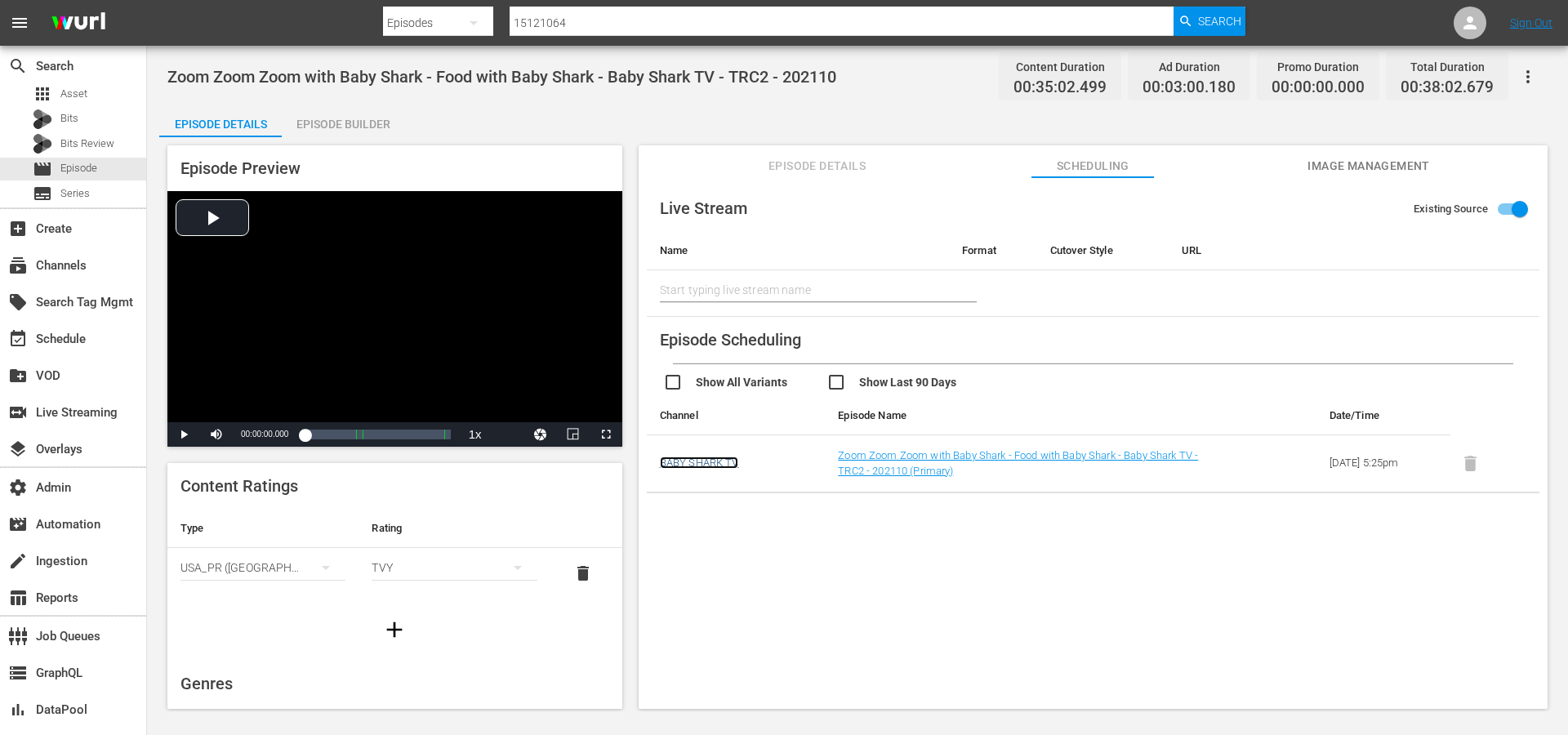
click at [692, 459] on link "BABY SHARK TV" at bounding box center [699, 462] width 79 height 12
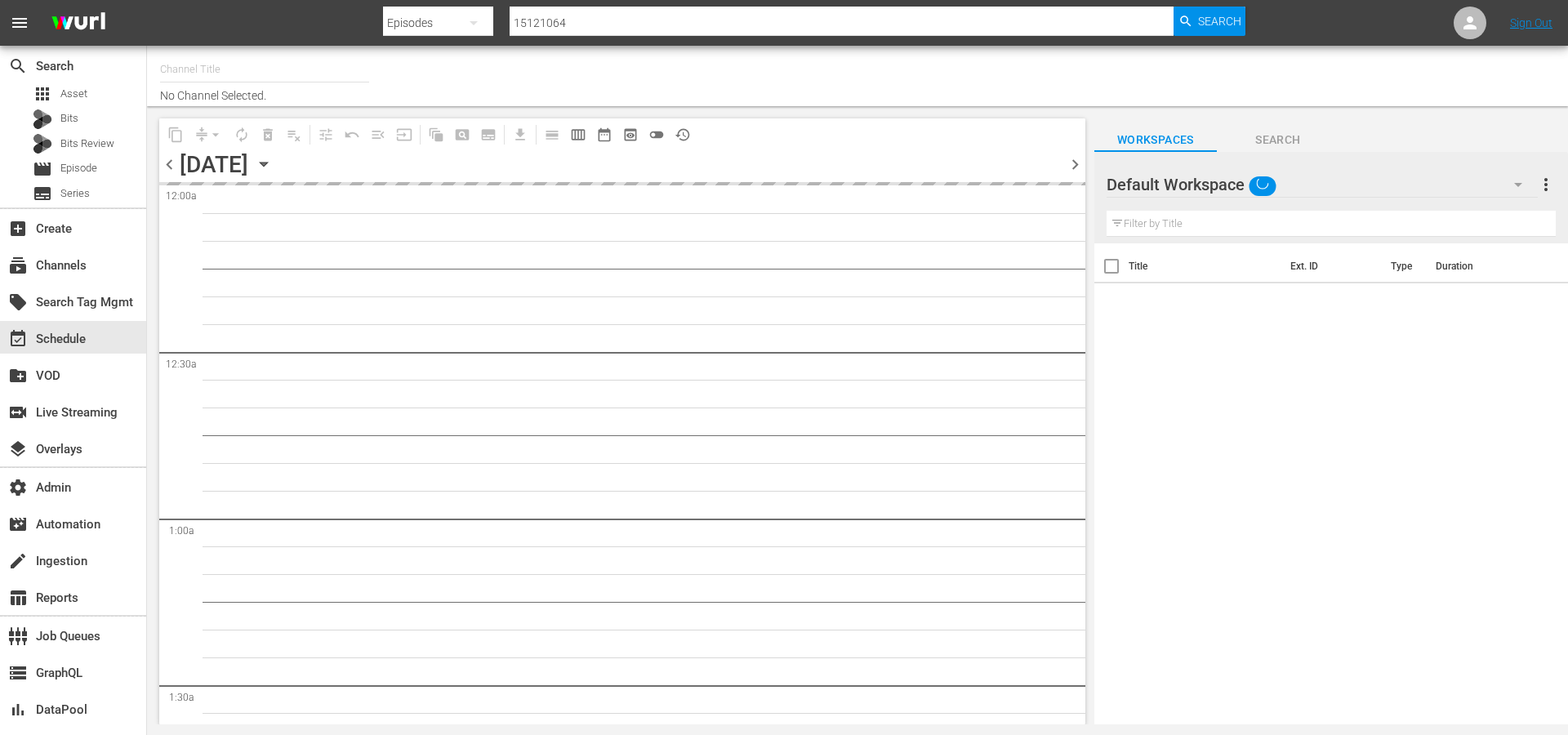
type input "BABY SHARK TV (696)"
